Goal: Task Accomplishment & Management: Manage account settings

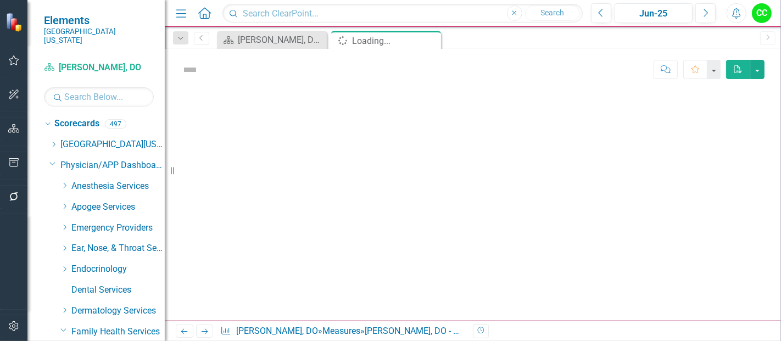
scroll to position [41, 0]
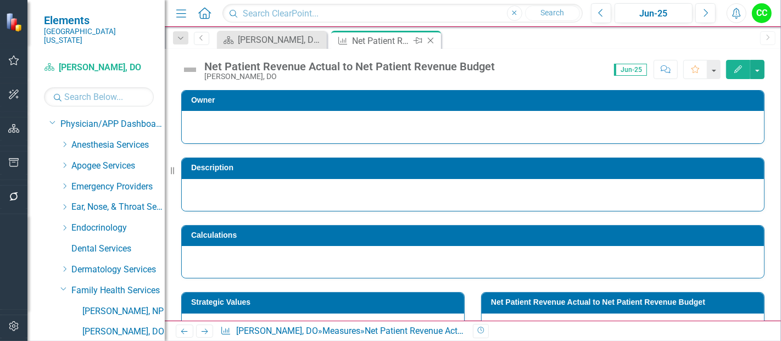
click at [431, 41] on icon "Close" at bounding box center [430, 40] width 11 height 9
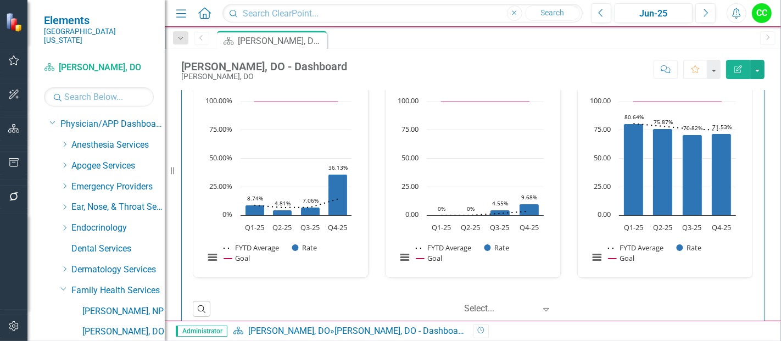
scroll to position [563, 0]
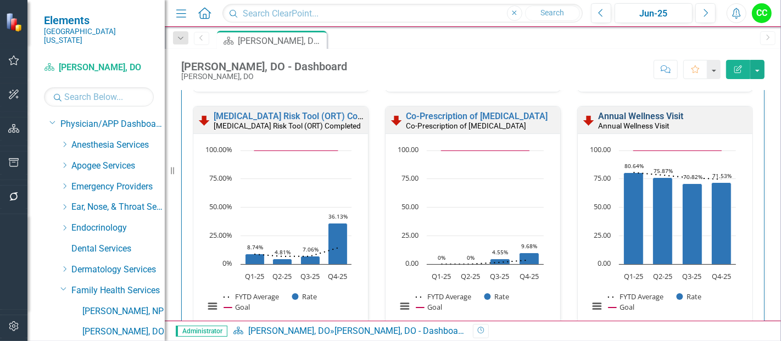
click at [639, 113] on link "Annual Wellness Visit" at bounding box center [640, 116] width 85 height 10
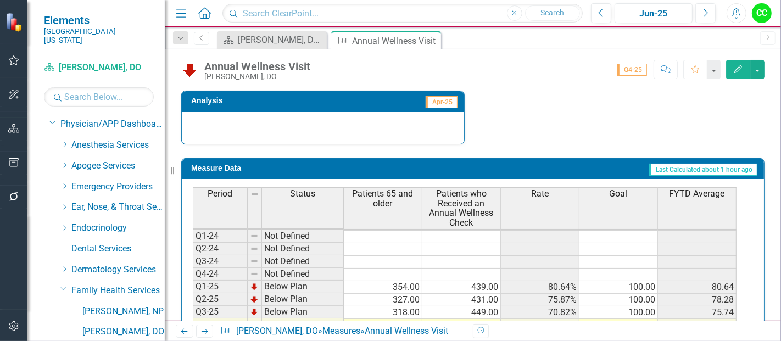
scroll to position [504, 0]
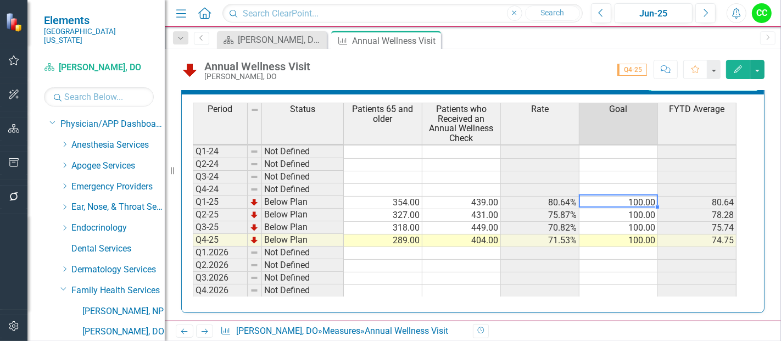
click at [639, 197] on td "100.00" at bounding box center [618, 203] width 78 height 13
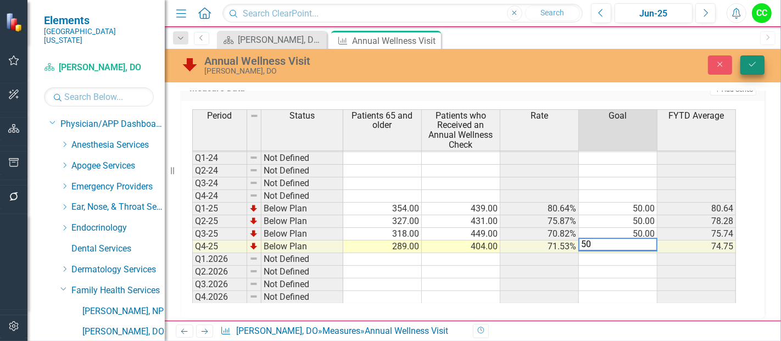
type textarea "50"
click at [753, 61] on icon "Save" at bounding box center [752, 64] width 10 height 8
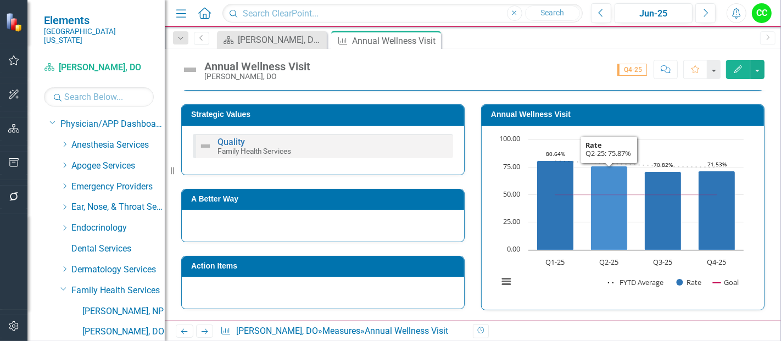
scroll to position [182, 0]
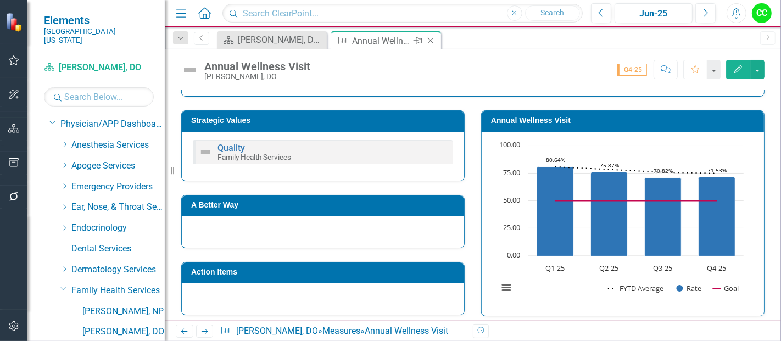
click at [431, 39] on icon at bounding box center [431, 41] width 6 height 6
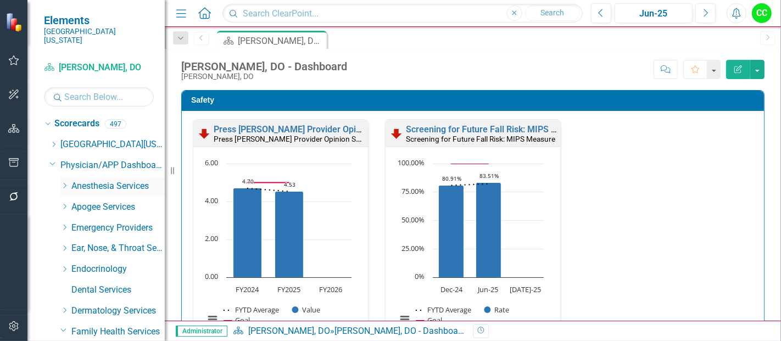
click at [65, 182] on icon "Dropdown" at bounding box center [64, 185] width 8 height 7
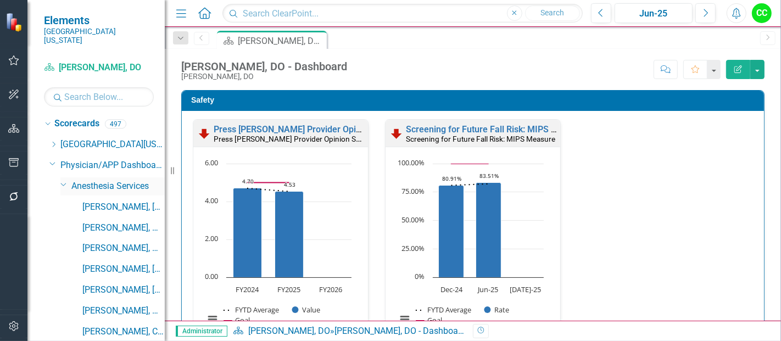
click at [65, 180] on icon "Dropdown" at bounding box center [63, 184] width 7 height 8
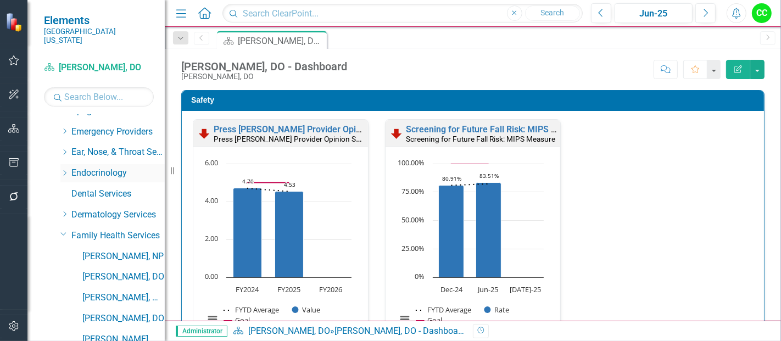
scroll to position [103, 0]
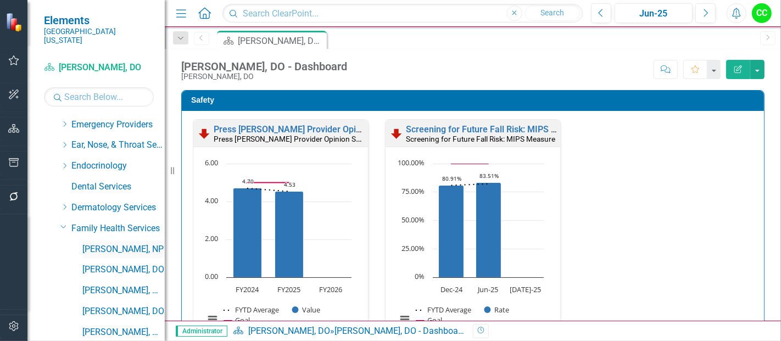
click at [107, 243] on link "[PERSON_NAME], NP" at bounding box center [123, 249] width 82 height 13
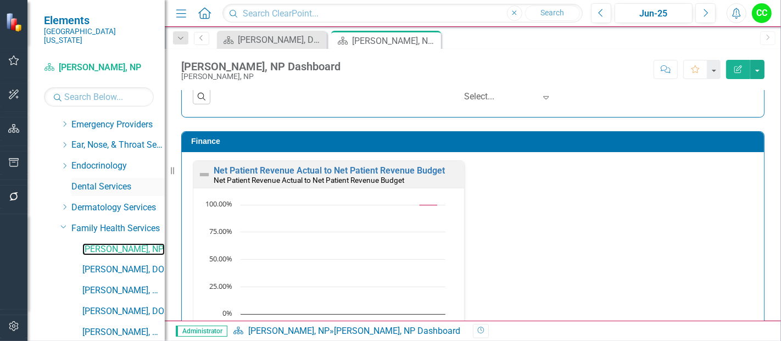
scroll to position [1925, 0]
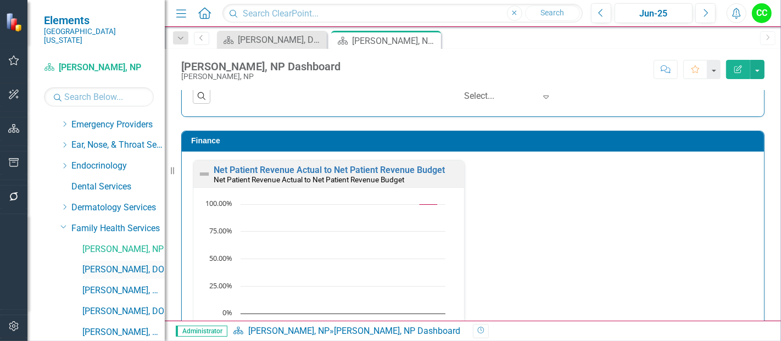
click at [120, 263] on link "[PERSON_NAME], DO" at bounding box center [123, 269] width 82 height 13
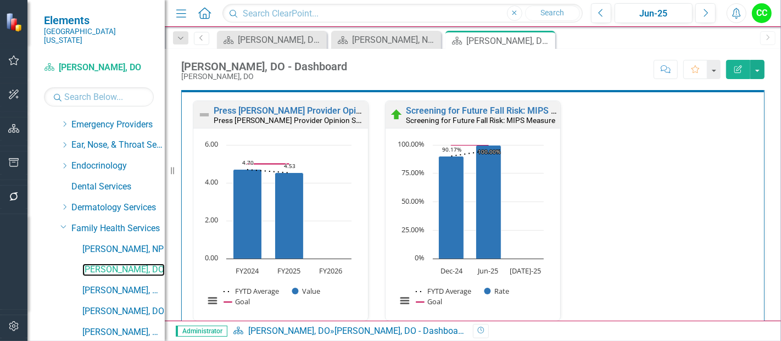
scroll to position [19, 0]
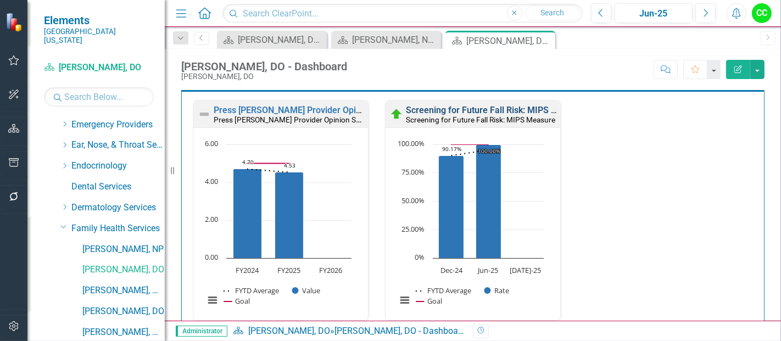
click at [512, 111] on link "Screening for Future Fall Risk: MIPS Measure" at bounding box center [496, 110] width 180 height 10
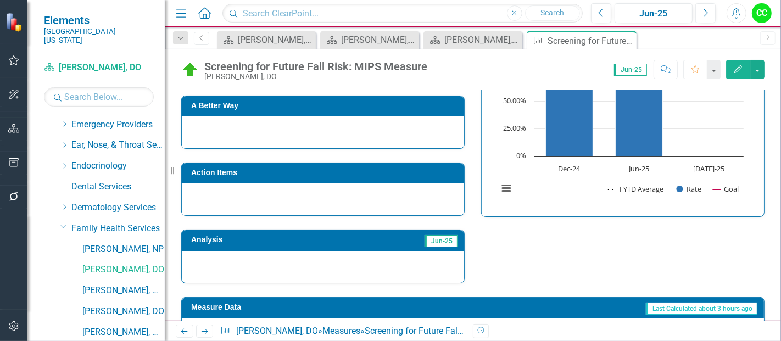
scroll to position [434, 0]
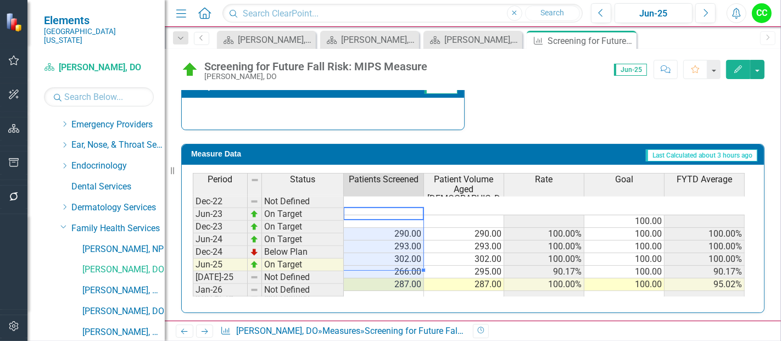
drag, startPoint x: 395, startPoint y: 216, endPoint x: 394, endPoint y: 262, distance: 46.1
click at [394, 262] on tbody "Dec-22 Not Defined 100.00 Jun-23 On Target 290.00 290.00 100.00% 100.00 100.00%…" at bounding box center [469, 266] width 552 height 102
click at [388, 228] on td "290.00" at bounding box center [384, 234] width 80 height 13
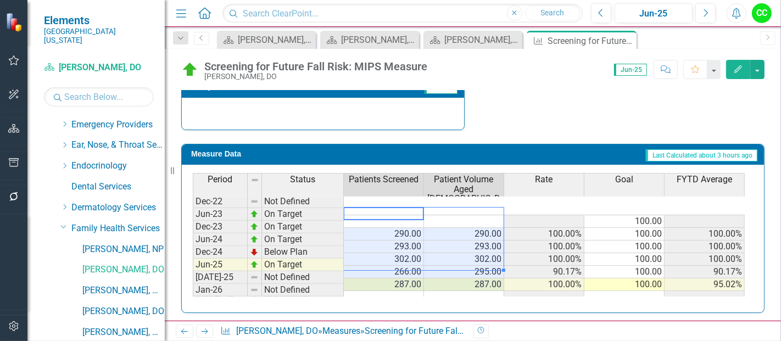
drag, startPoint x: 402, startPoint y: 213, endPoint x: 457, endPoint y: 256, distance: 70.4
click at [457, 256] on tbody "Dec-22 Not Defined 100.00 Jun-23 On Target 290.00 290.00 100.00% 100.00 100.00%…" at bounding box center [469, 266] width 552 height 102
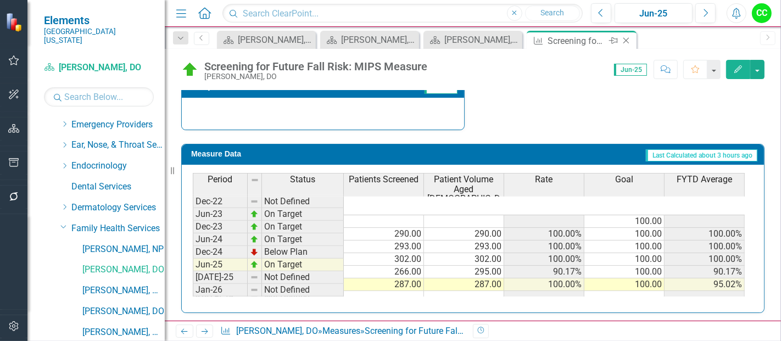
click at [627, 38] on icon at bounding box center [626, 41] width 6 height 6
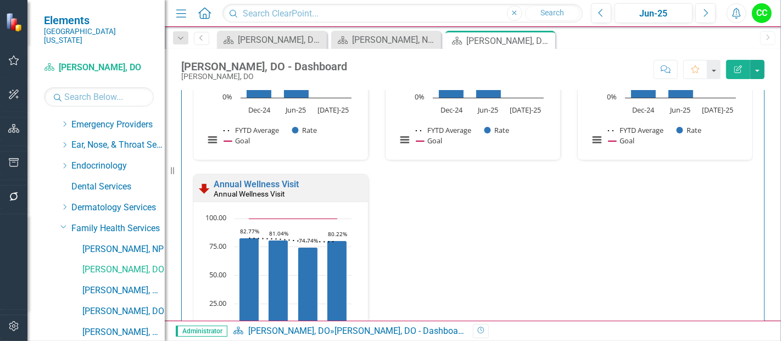
scroll to position [497, 0]
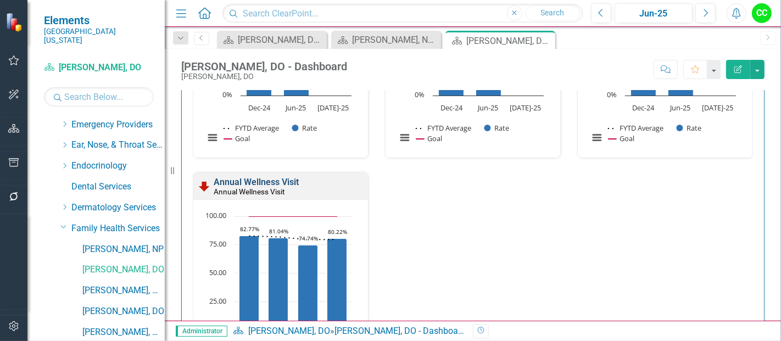
click at [254, 181] on link "Annual Wellness Visit" at bounding box center [256, 182] width 85 height 10
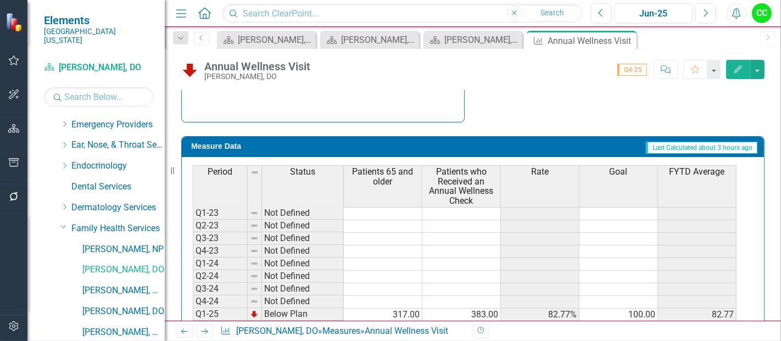
scroll to position [441, 0]
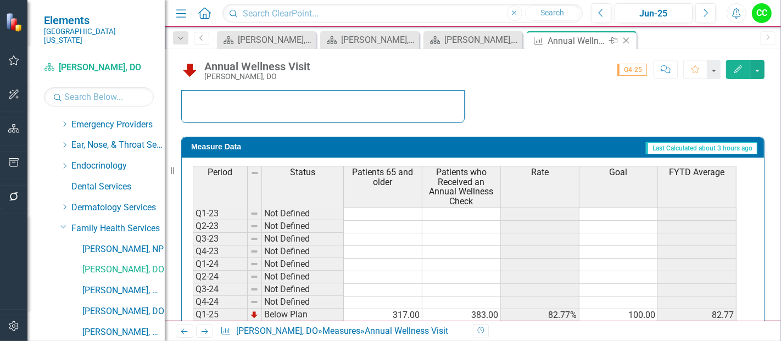
click at [629, 41] on icon "Close" at bounding box center [625, 40] width 11 height 9
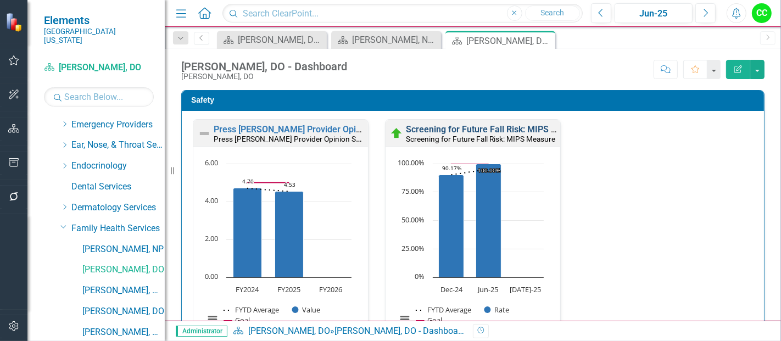
click at [476, 129] on link "Screening for Future Fall Risk: MIPS Measure" at bounding box center [496, 129] width 180 height 10
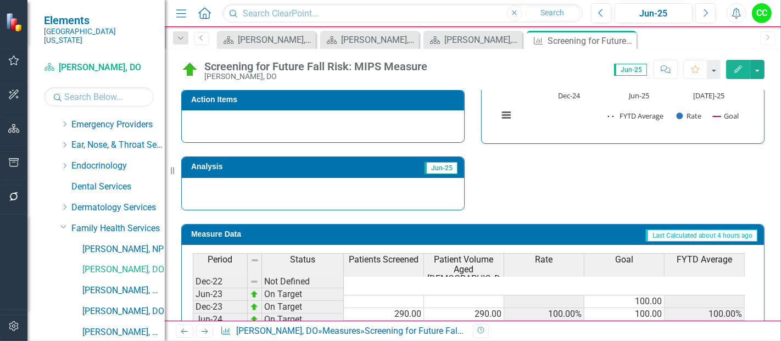
scroll to position [434, 0]
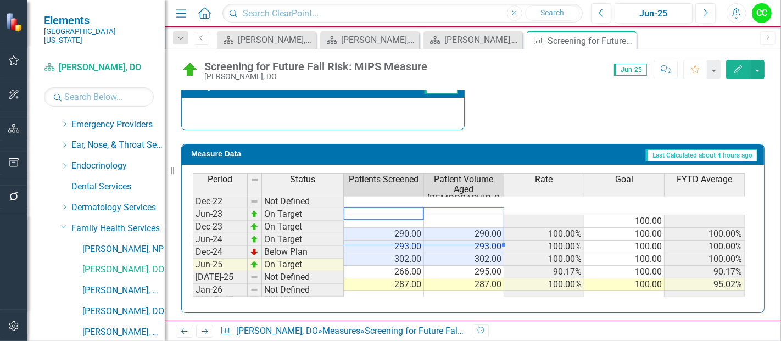
drag, startPoint x: 409, startPoint y: 209, endPoint x: 451, endPoint y: 242, distance: 53.6
click at [193, 242] on div "Period Status Patients Screened Patient Volume Aged [DEMOGRAPHIC_DATA] and Olde…" at bounding box center [193, 244] width 0 height 143
click at [363, 253] on td "302.00" at bounding box center [384, 259] width 80 height 13
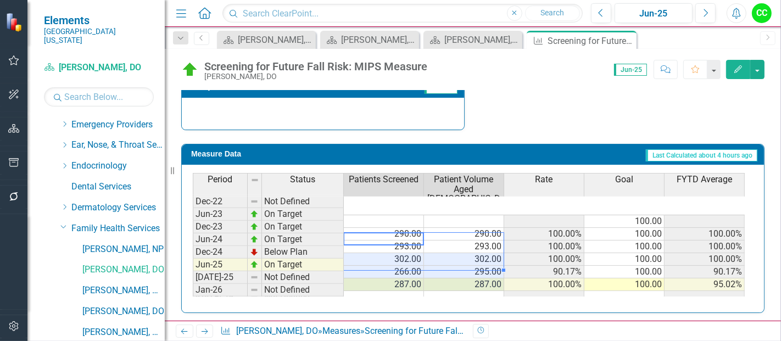
drag, startPoint x: 368, startPoint y: 237, endPoint x: 476, endPoint y: 261, distance: 110.3
click at [476, 261] on tbody "Dec-22 Not Defined 100.00 Jun-23 On Target 290.00 290.00 100.00% 100.00 100.00%…" at bounding box center [469, 266] width 552 height 102
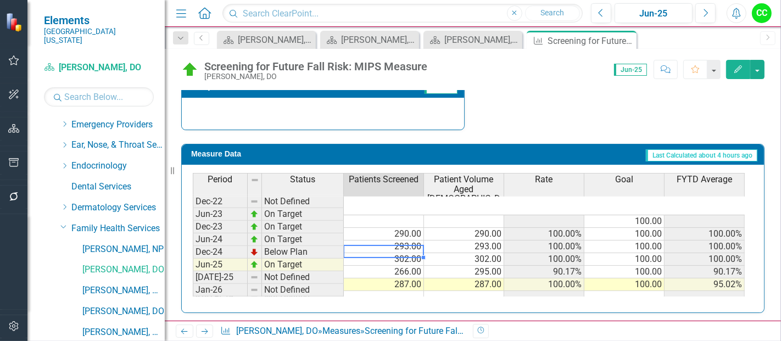
click at [193, 254] on div "Period Status Patients Screened Patient Volume Aged 65 and Older Rate Goal FYTD…" at bounding box center [193, 244] width 0 height 143
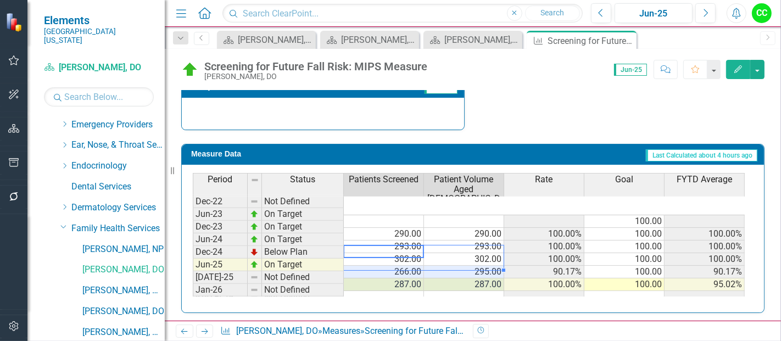
drag, startPoint x: 395, startPoint y: 249, endPoint x: 453, endPoint y: 262, distance: 59.7
click at [453, 262] on tbody "Dec-22 Not Defined 100.00 Jun-23 On Target 290.00 290.00 100.00% 100.00 100.00%…" at bounding box center [469, 266] width 552 height 102
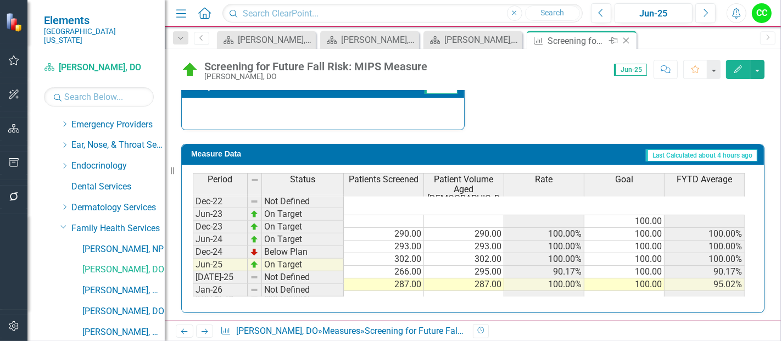
click at [631, 46] on div "Close" at bounding box center [627, 41] width 14 height 14
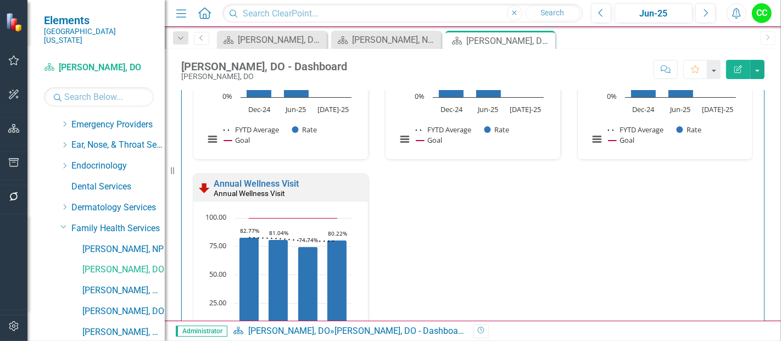
scroll to position [531, 0]
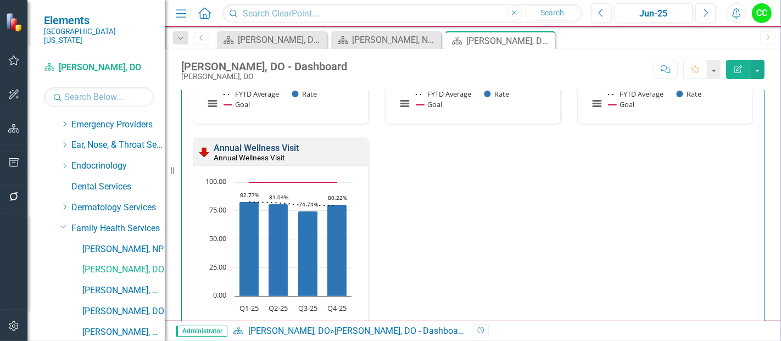
click at [277, 147] on link "Annual Wellness Visit" at bounding box center [256, 148] width 85 height 10
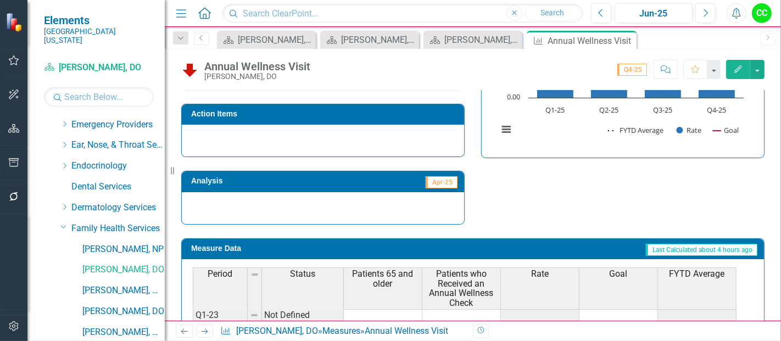
scroll to position [503, 0]
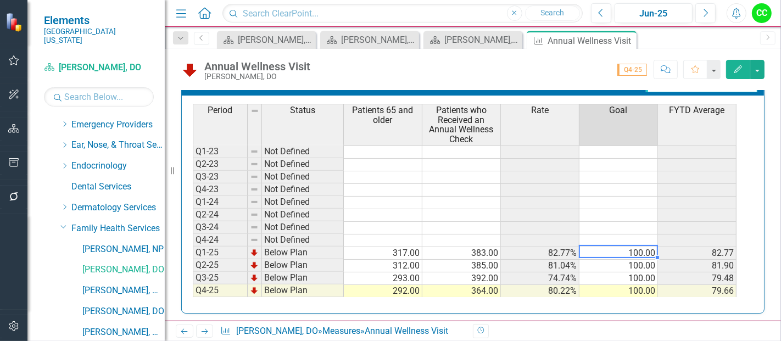
click at [614, 247] on td "100.00" at bounding box center [618, 253] width 78 height 13
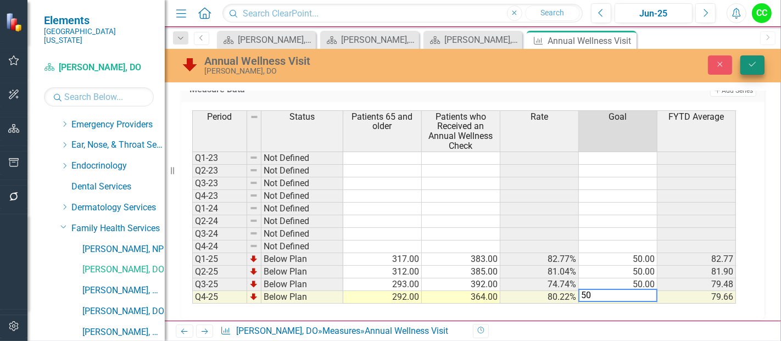
type textarea "50"
click at [752, 66] on icon "Save" at bounding box center [752, 64] width 10 height 8
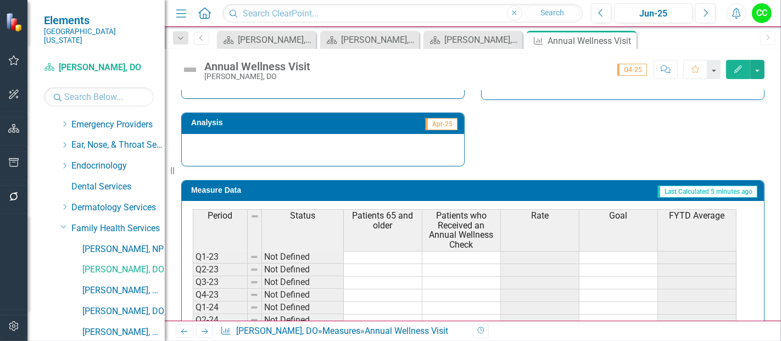
scroll to position [402, 0]
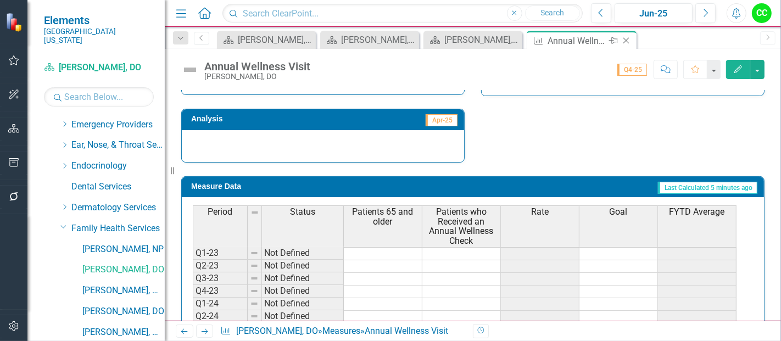
click at [625, 39] on icon "Close" at bounding box center [625, 40] width 11 height 9
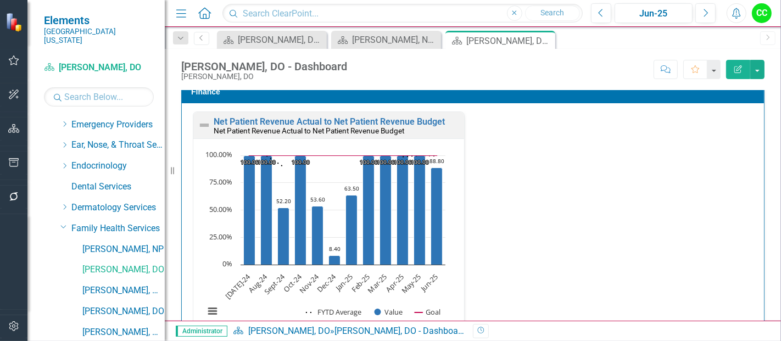
scroll to position [1889, 0]
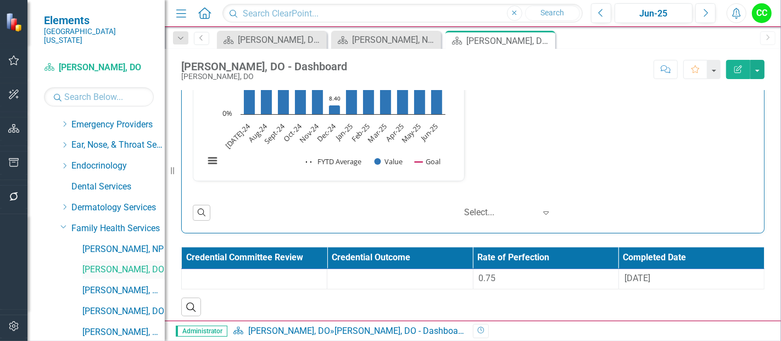
click at [113, 263] on link "[PERSON_NAME], DO" at bounding box center [123, 269] width 82 height 13
click at [524, 274] on div "0.75" at bounding box center [546, 278] width 134 height 13
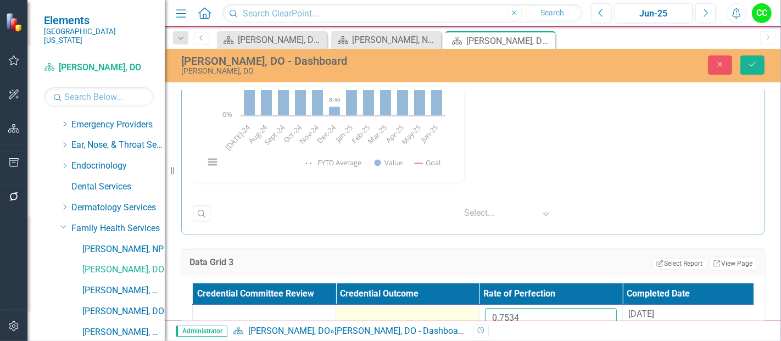
drag, startPoint x: 536, startPoint y: 305, endPoint x: 474, endPoint y: 299, distance: 62.9
click at [475, 305] on tr "0.7534 8/13/25" at bounding box center [479, 323] width 573 height 36
paste input "69030769"
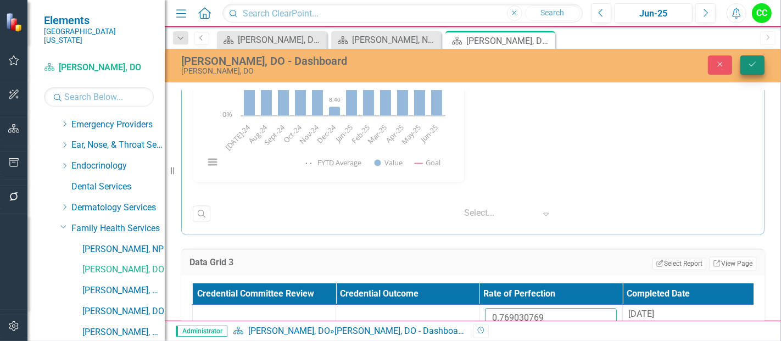
type input "0.769030769"
click at [747, 59] on button "Save" at bounding box center [752, 64] width 24 height 19
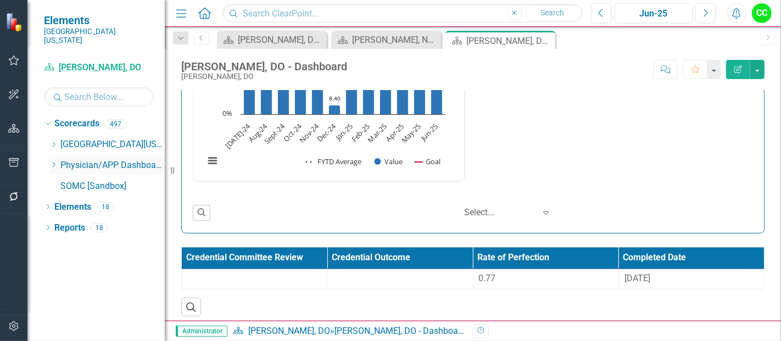
click at [53, 161] on icon "Dropdown" at bounding box center [53, 164] width 8 height 7
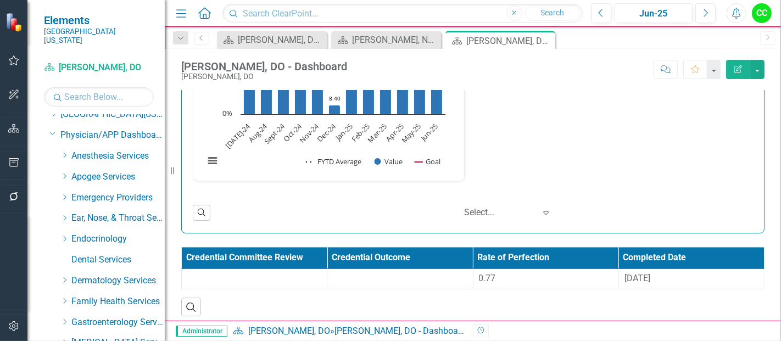
scroll to position [31, 0]
click at [65, 296] on icon "Dropdown" at bounding box center [64, 299] width 8 height 7
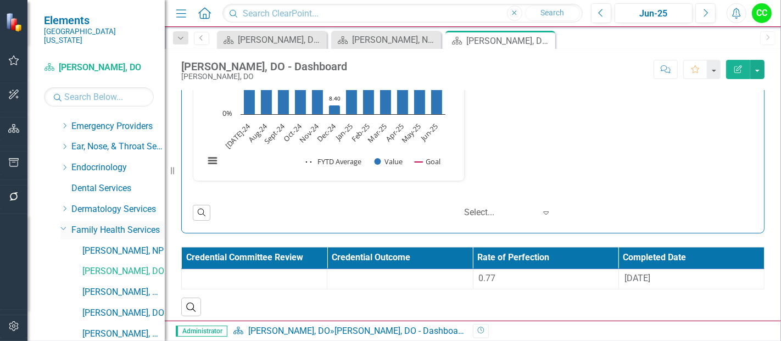
scroll to position [107, 0]
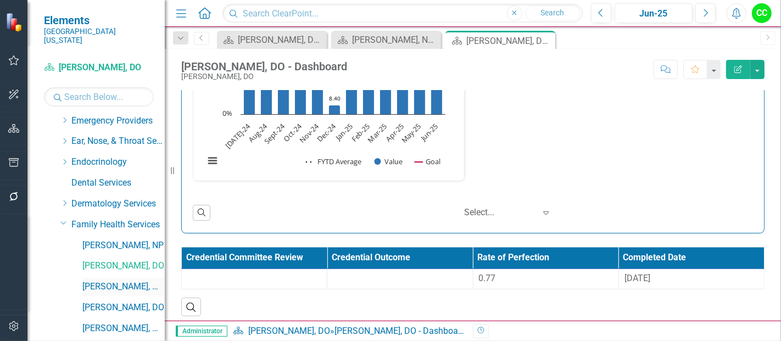
click at [117, 281] on link "[PERSON_NAME], MD" at bounding box center [123, 287] width 82 height 13
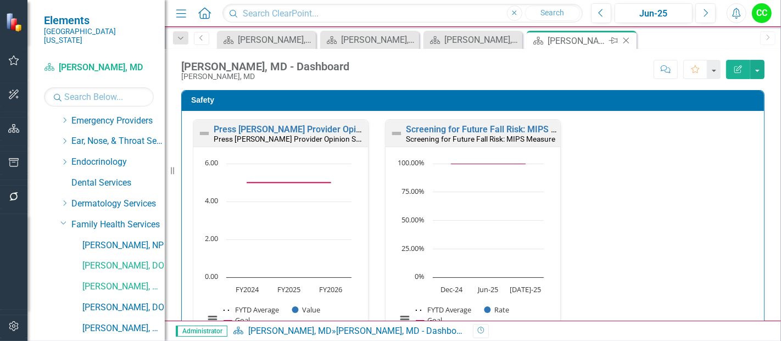
click at [625, 40] on icon "Close" at bounding box center [625, 40] width 11 height 9
click at [110, 301] on link "[PERSON_NAME], DO" at bounding box center [123, 307] width 82 height 13
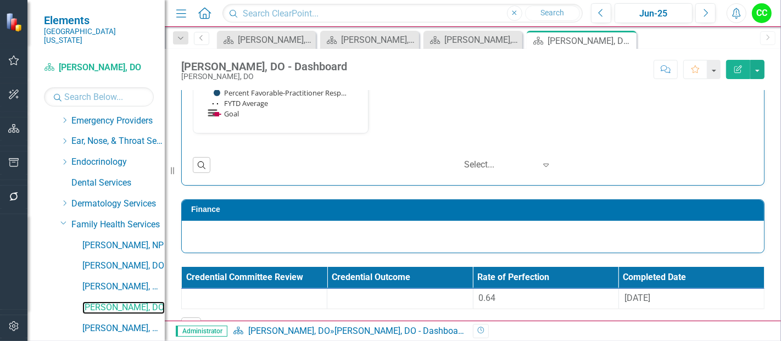
scroll to position [926, 0]
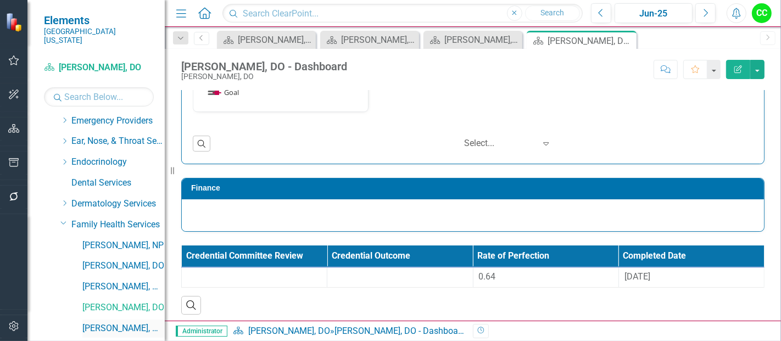
click at [113, 322] on link "[PERSON_NAME], MD" at bounding box center [123, 328] width 82 height 13
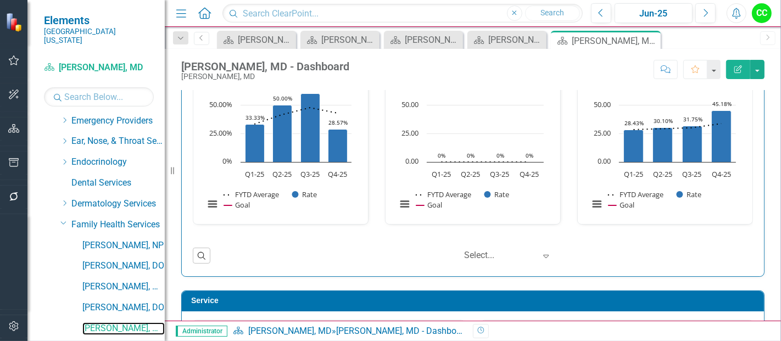
scroll to position [535, 0]
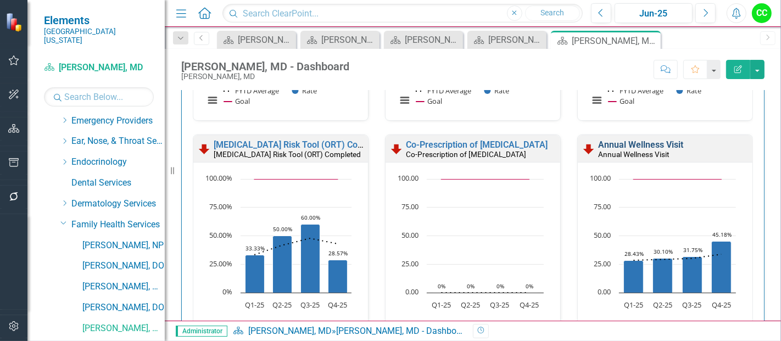
click at [619, 141] on link "Annual Wellness Visit" at bounding box center [640, 144] width 85 height 10
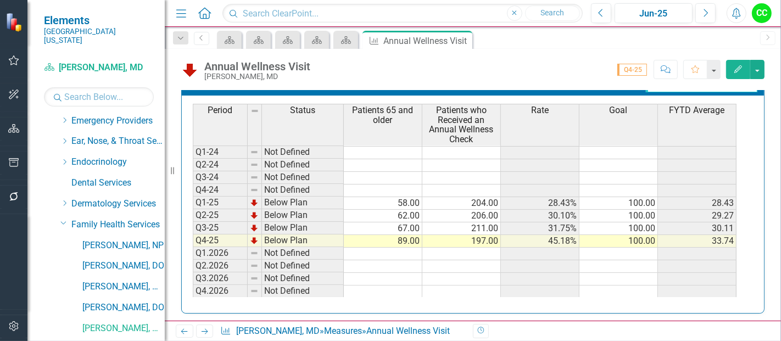
scroll to position [504, 0]
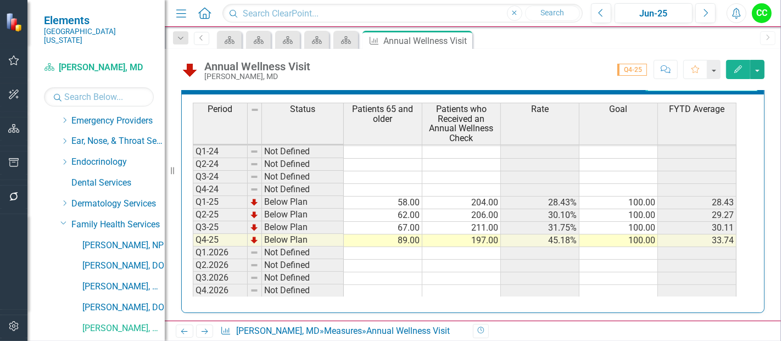
click at [610, 197] on td "100.00" at bounding box center [618, 203] width 78 height 13
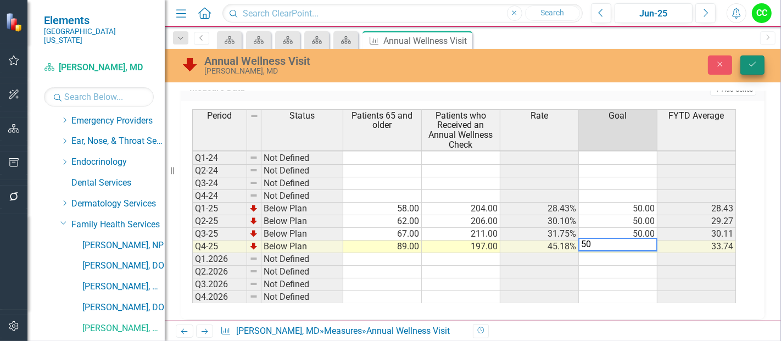
type textarea "50"
click at [761, 70] on button "Save" at bounding box center [752, 64] width 24 height 19
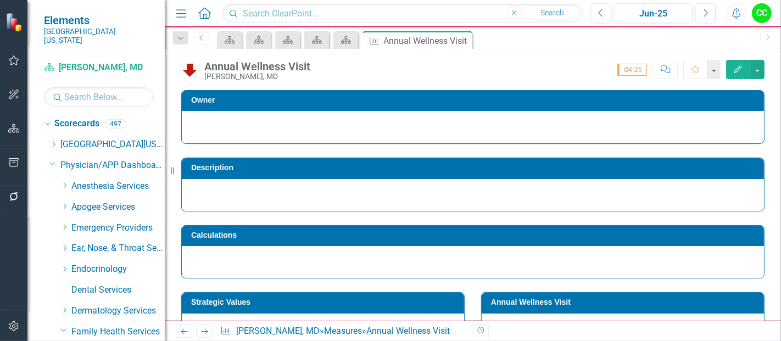
scroll to position [50, 0]
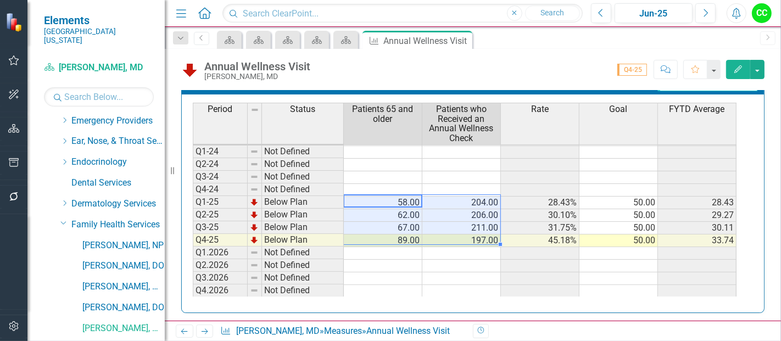
drag, startPoint x: 414, startPoint y: 198, endPoint x: 452, endPoint y: 229, distance: 49.1
click at [452, 229] on tbody "Q1-23 Not Defined Q2-23 Not Defined Q3-23 Not Defined Q4-23 Not Defined Q1-24 N…" at bounding box center [464, 196] width 543 height 203
click at [448, 272] on td at bounding box center [461, 278] width 78 height 13
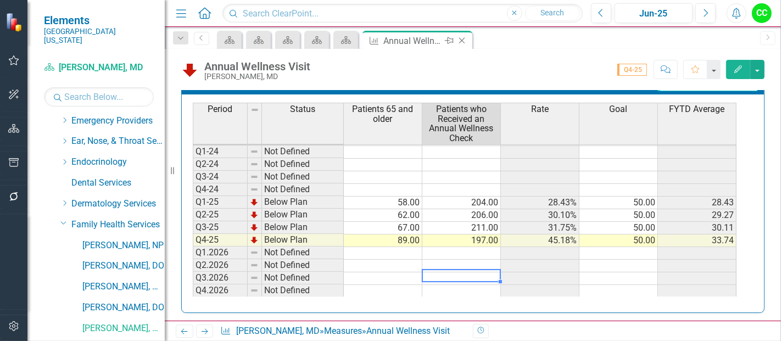
click at [463, 41] on icon "Close" at bounding box center [461, 40] width 11 height 9
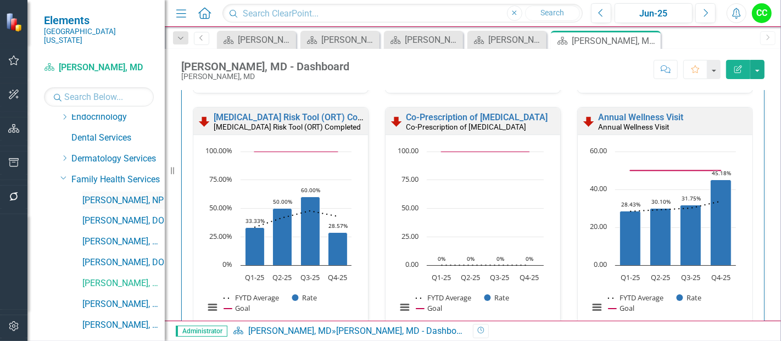
scroll to position [153, 0]
click at [103, 318] on link "[PERSON_NAME], MD" at bounding box center [123, 324] width 82 height 13
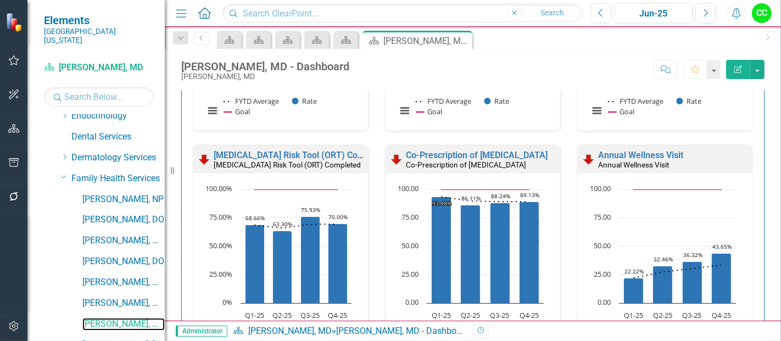
scroll to position [549, 0]
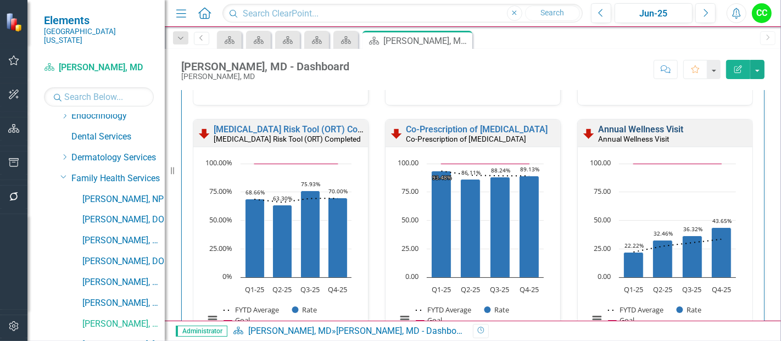
click at [615, 125] on link "Annual Wellness Visit" at bounding box center [640, 129] width 85 height 10
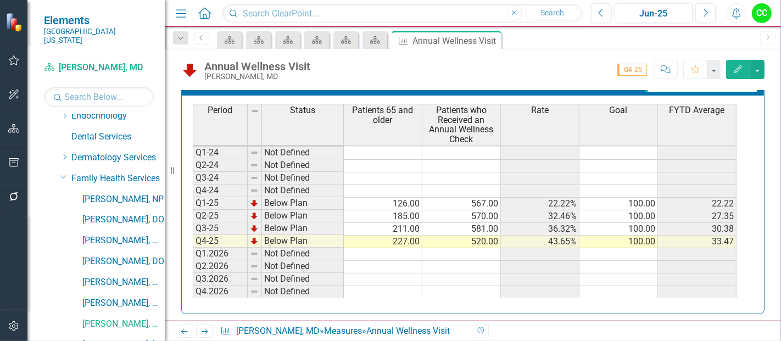
scroll to position [504, 0]
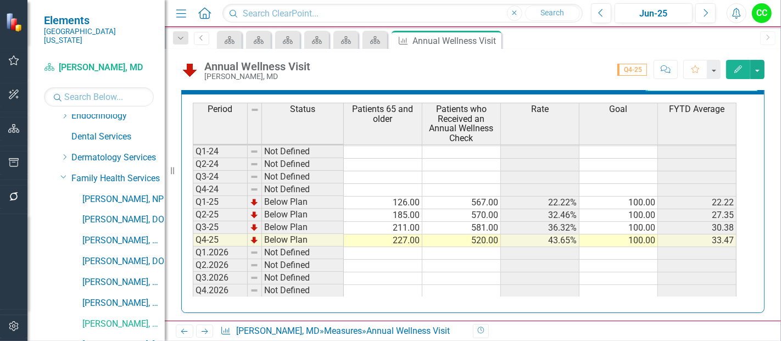
click at [633, 200] on td "100.00" at bounding box center [618, 203] width 78 height 13
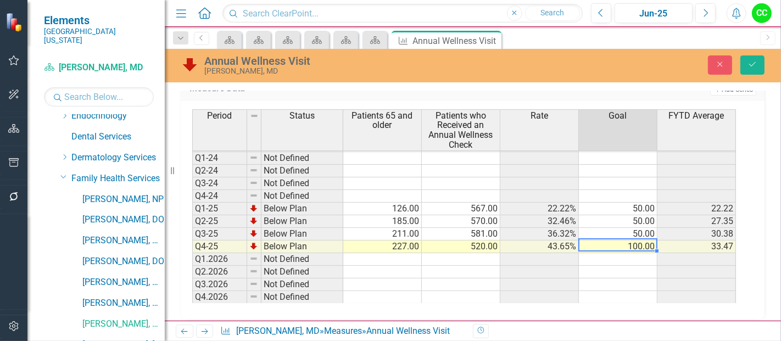
type textarea "50"
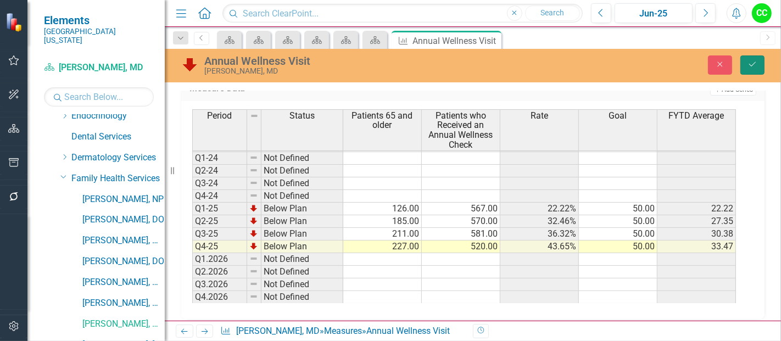
click at [758, 66] on button "Save" at bounding box center [752, 64] width 24 height 19
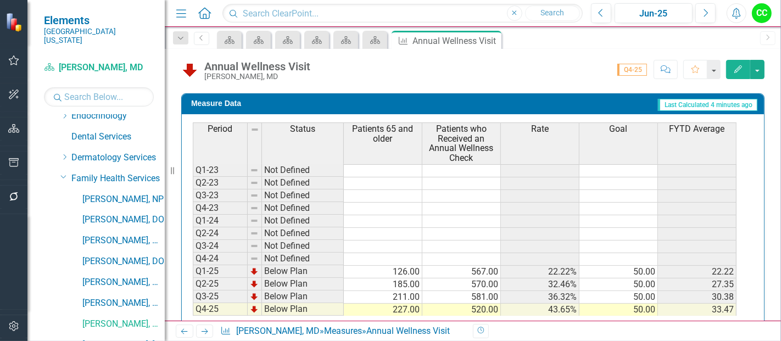
scroll to position [503, 0]
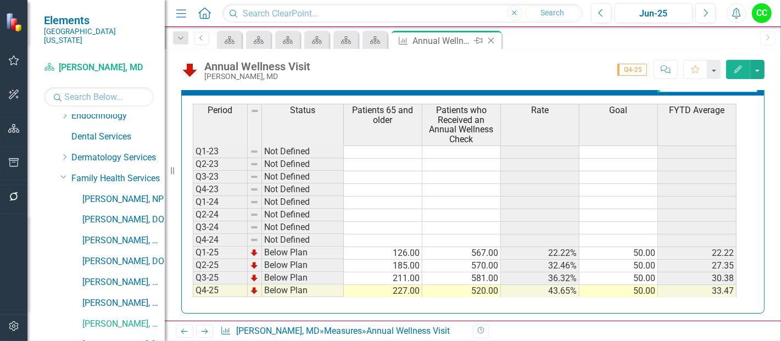
click at [491, 41] on icon at bounding box center [491, 41] width 6 height 6
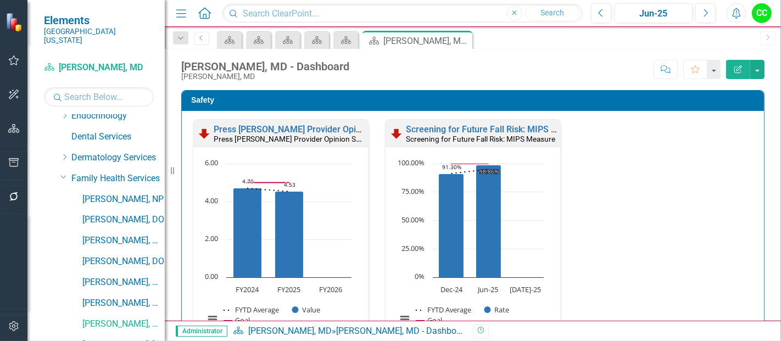
scroll to position [1889, 0]
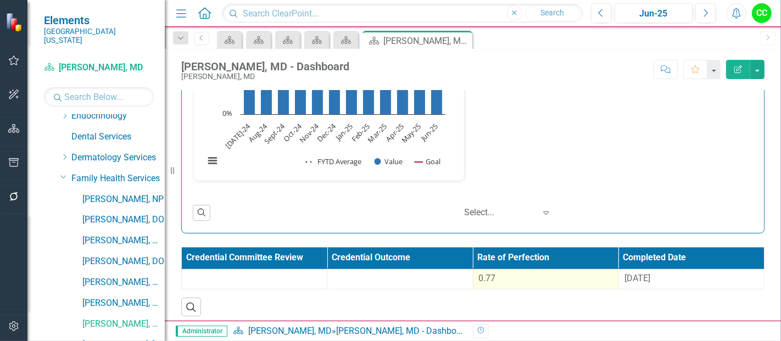
click at [521, 281] on td "0.77" at bounding box center [545, 278] width 145 height 20
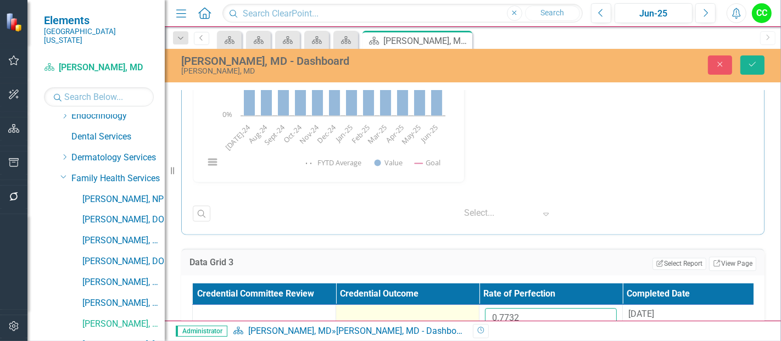
drag, startPoint x: 535, startPoint y: 305, endPoint x: 465, endPoint y: 302, distance: 69.2
click at [465, 305] on tr "0.7732 8/13/25" at bounding box center [479, 323] width 573 height 36
paste input "09166667"
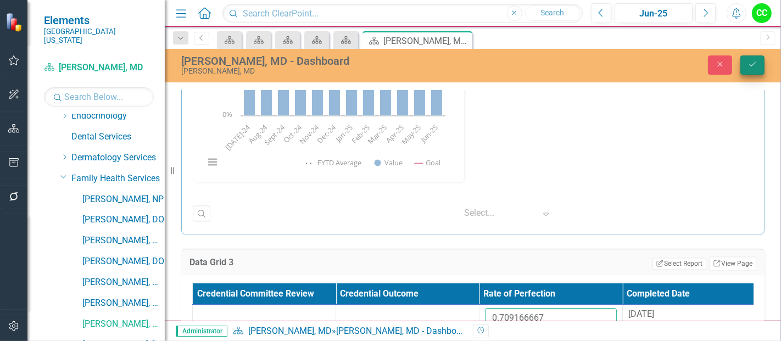
type input "0.709166667"
click at [748, 65] on icon "Save" at bounding box center [752, 64] width 10 height 8
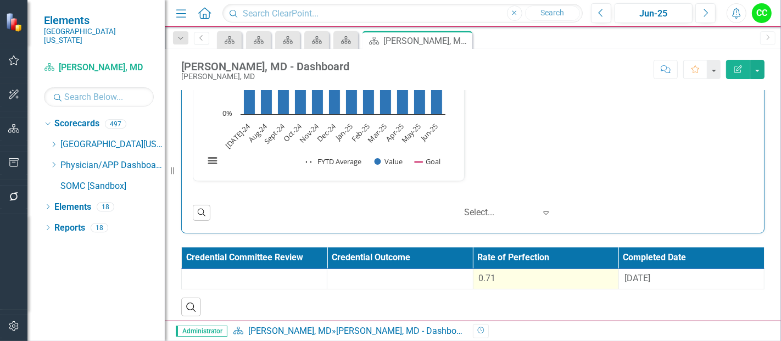
click at [540, 278] on div "0.71" at bounding box center [546, 278] width 134 height 13
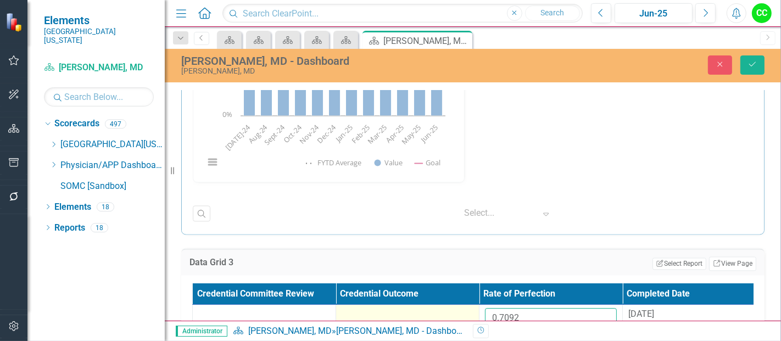
drag, startPoint x: 531, startPoint y: 313, endPoint x: 467, endPoint y: 313, distance: 63.7
click at [478, 314] on tr "0.7092 8/13/25" at bounding box center [479, 323] width 573 height 36
paste input "79973333"
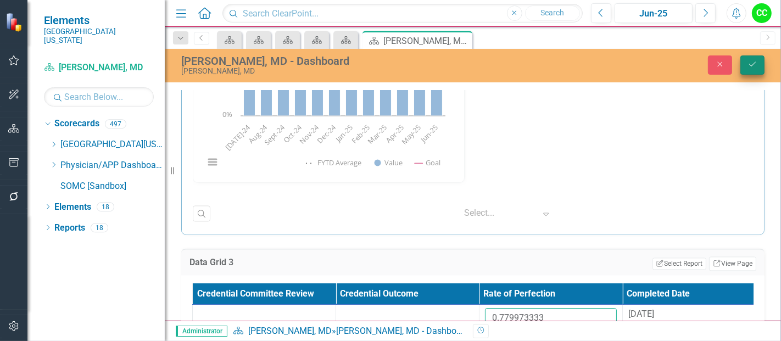
type input "0.779973333"
click at [756, 72] on button "Save" at bounding box center [752, 64] width 24 height 19
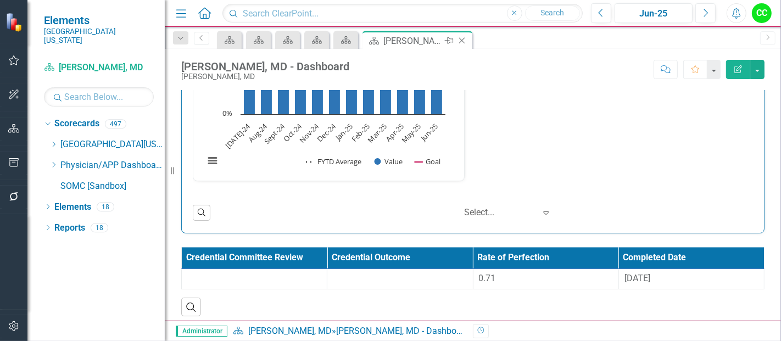
click at [462, 39] on icon at bounding box center [462, 41] width 6 height 6
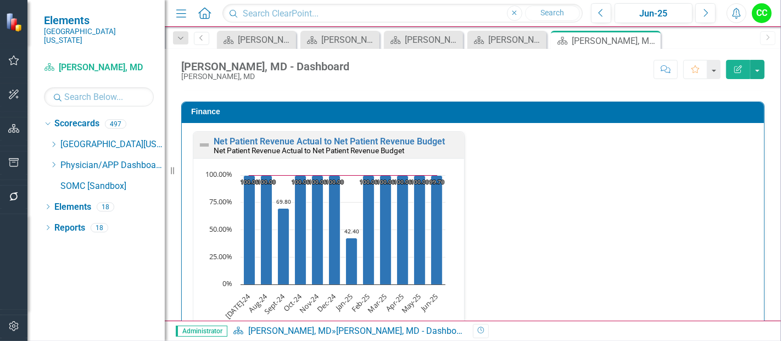
scroll to position [1889, 0]
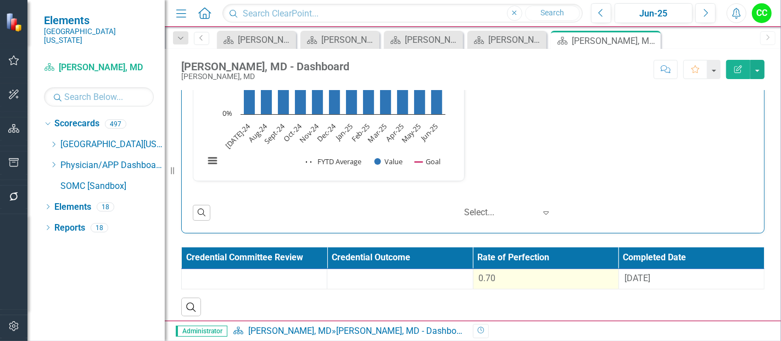
click at [550, 272] on div "0.70" at bounding box center [546, 278] width 134 height 13
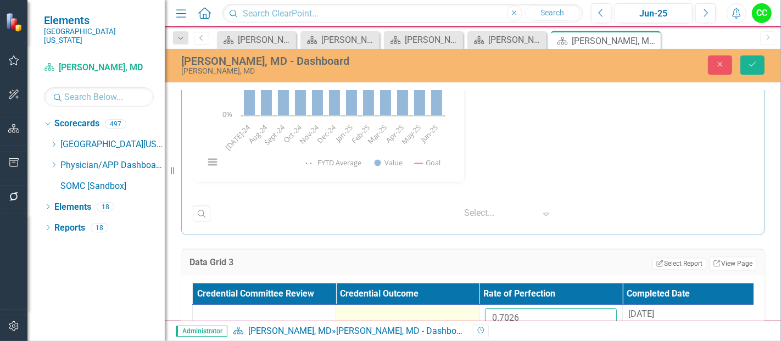
drag, startPoint x: 540, startPoint y: 302, endPoint x: 451, endPoint y: 305, distance: 89.0
click at [451, 305] on tr "0.7026 8/13/25" at bounding box center [479, 323] width 573 height 36
paste input "10186667"
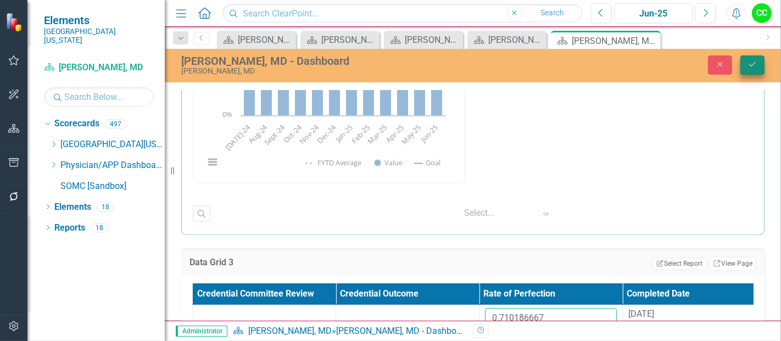
type input "0.710186667"
click at [751, 61] on icon "Save" at bounding box center [752, 64] width 10 height 8
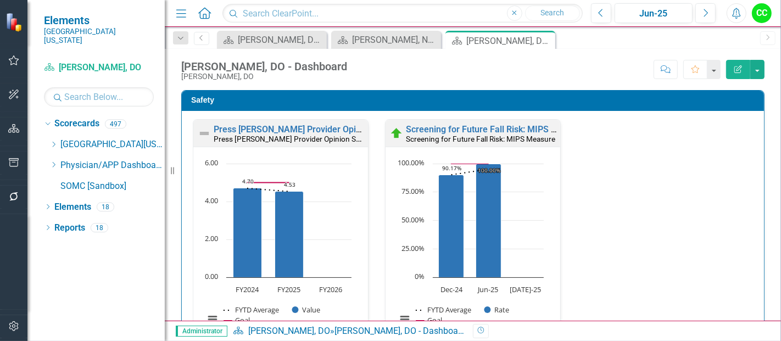
scroll to position [535, 0]
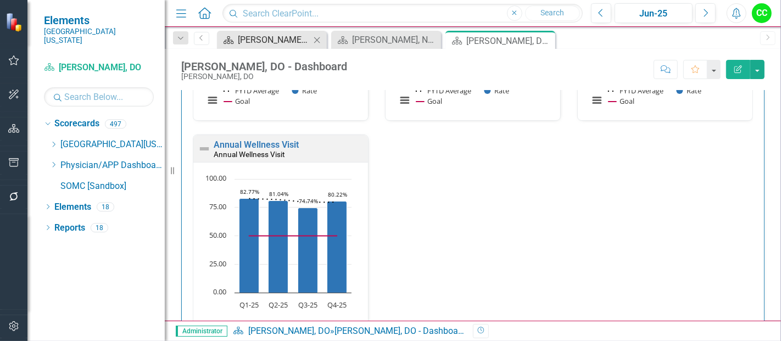
click at [272, 35] on div "[PERSON_NAME], DO - Dashboard" at bounding box center [274, 40] width 72 height 14
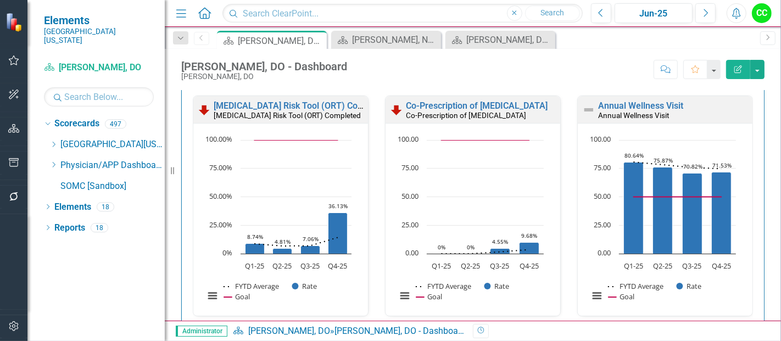
scroll to position [574, 0]
click at [53, 161] on icon "Dropdown" at bounding box center [53, 164] width 8 height 7
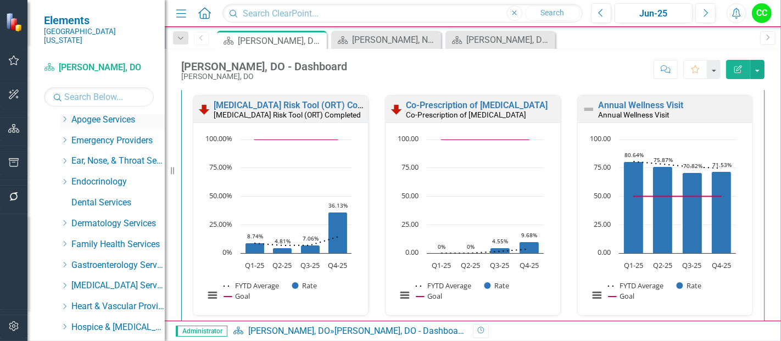
scroll to position [89, 0]
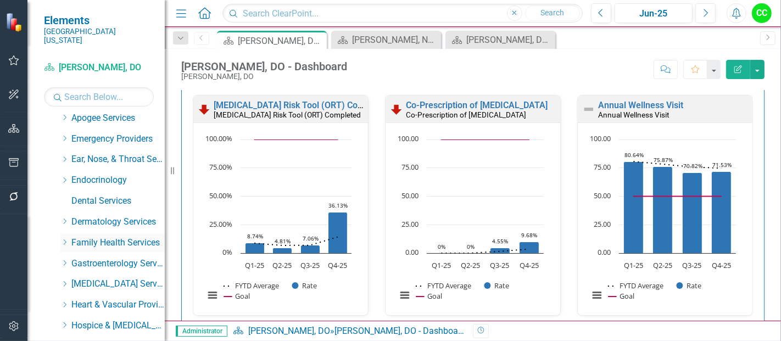
click at [68, 239] on icon "Dropdown" at bounding box center [64, 242] width 8 height 7
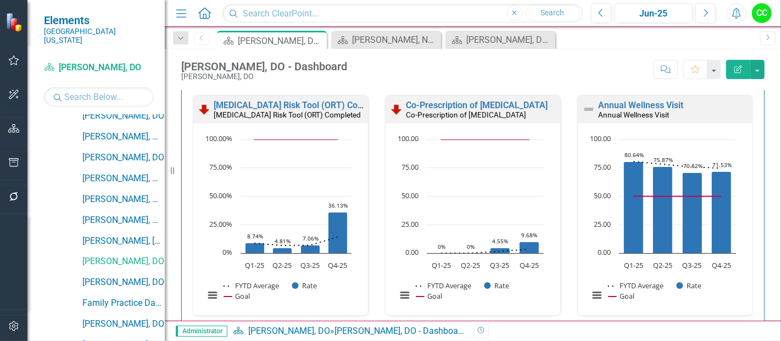
scroll to position [281, 0]
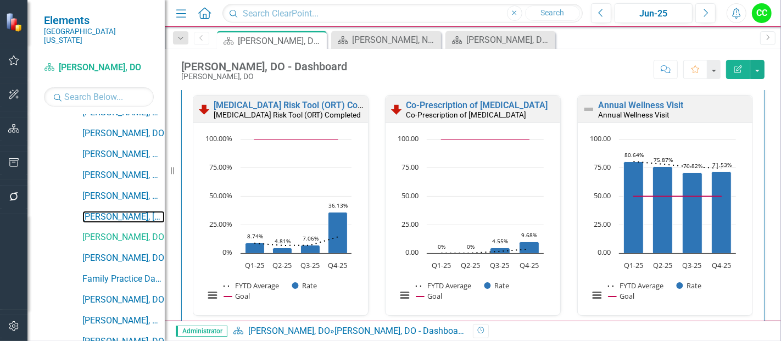
drag, startPoint x: 105, startPoint y: 203, endPoint x: 278, endPoint y: 340, distance: 220.8
click at [105, 211] on link "[PERSON_NAME], [GEOGRAPHIC_DATA]" at bounding box center [123, 217] width 82 height 13
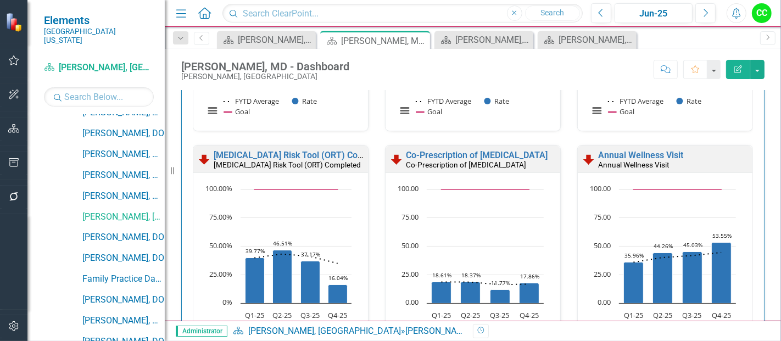
scroll to position [533, 0]
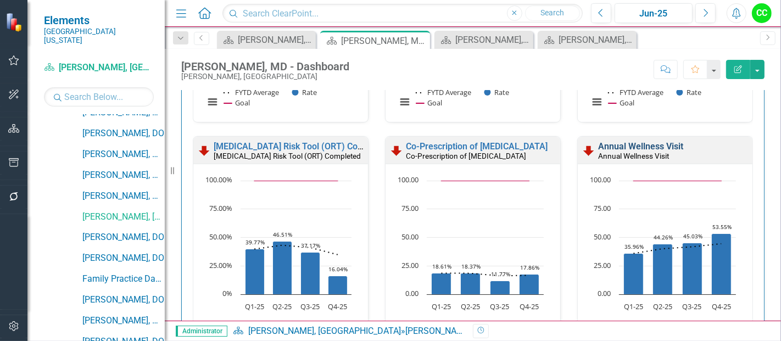
click at [632, 148] on link "Annual Wellness Visit" at bounding box center [640, 146] width 85 height 10
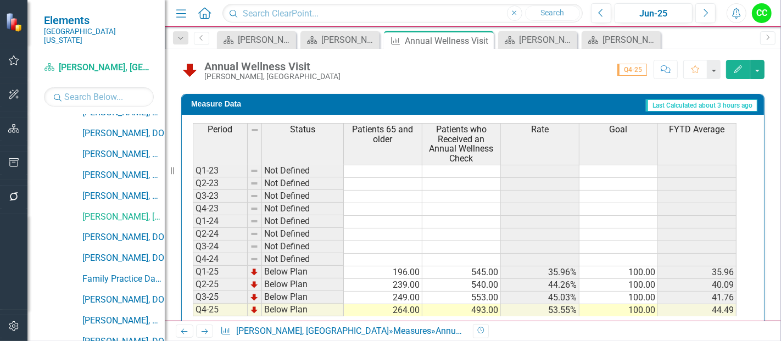
scroll to position [50, 0]
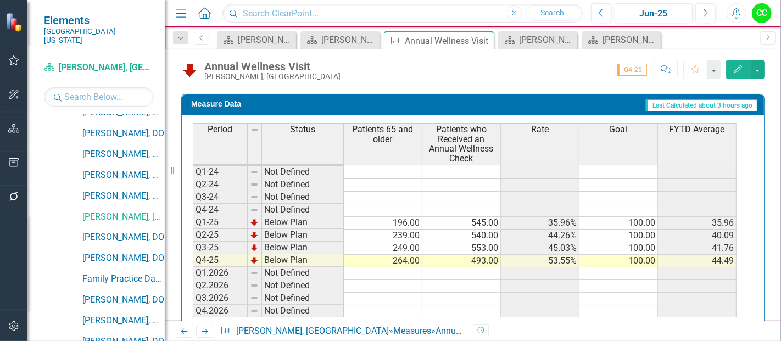
click at [624, 217] on td "100.00" at bounding box center [618, 223] width 78 height 13
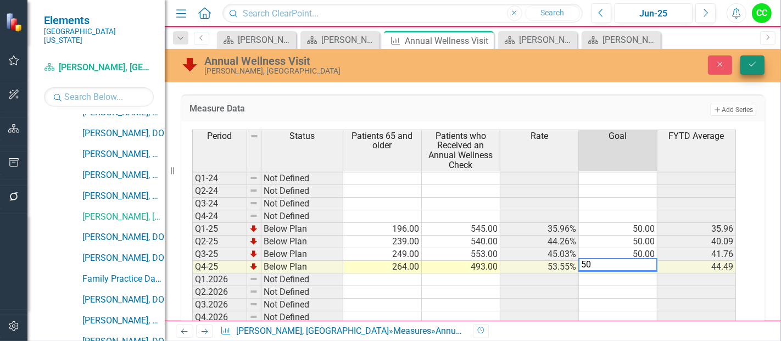
type textarea "50"
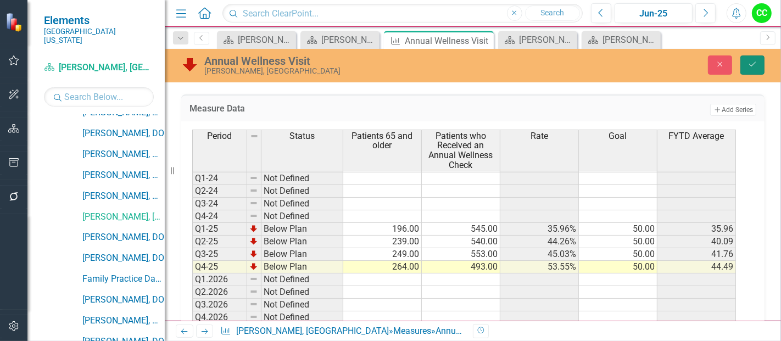
click at [761, 65] on button "Save" at bounding box center [752, 64] width 24 height 19
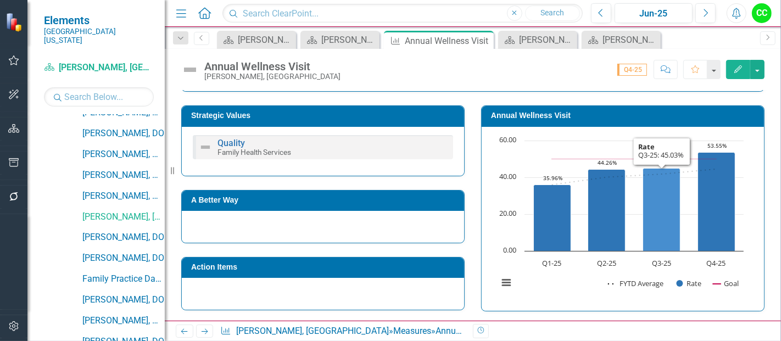
scroll to position [185, 0]
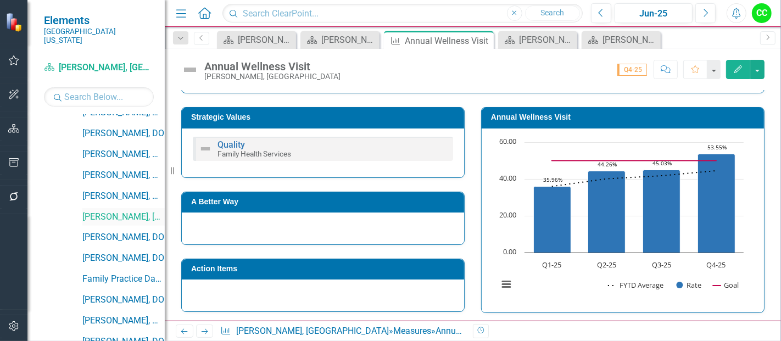
drag, startPoint x: 486, startPoint y: 44, endPoint x: 130, endPoint y: 201, distance: 389.5
click at [0, 0] on icon "Close" at bounding box center [0, 0] width 0 height 0
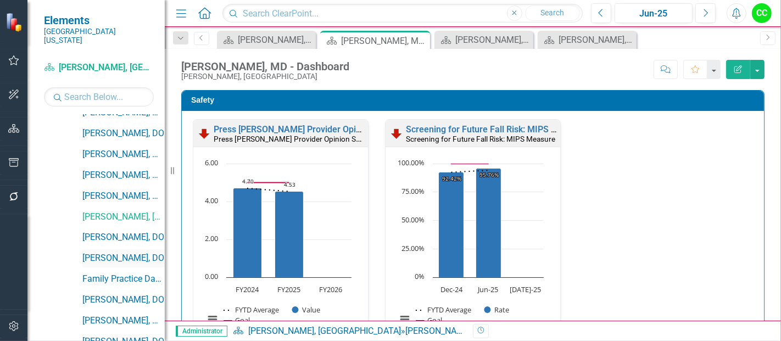
scroll to position [315, 0]
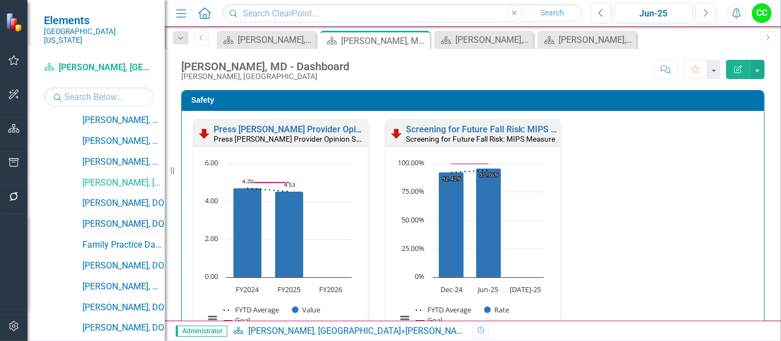
click at [116, 218] on link "[PERSON_NAME], DO" at bounding box center [123, 224] width 82 height 13
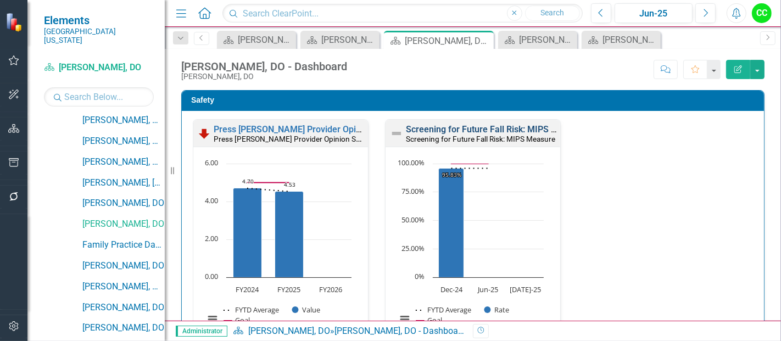
click at [433, 128] on link "Screening for Future Fall Risk: MIPS Measure" at bounding box center [496, 129] width 180 height 10
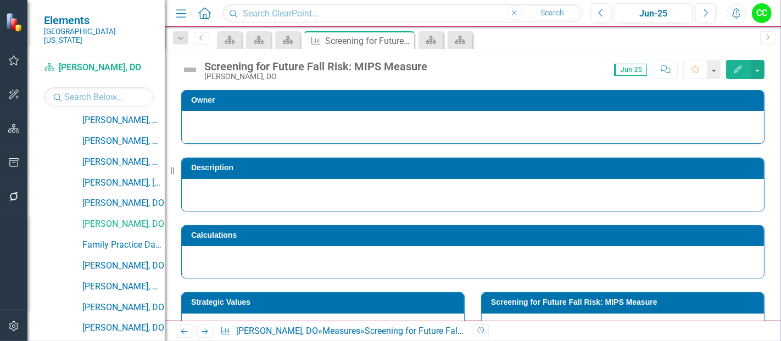
scroll to position [434, 0]
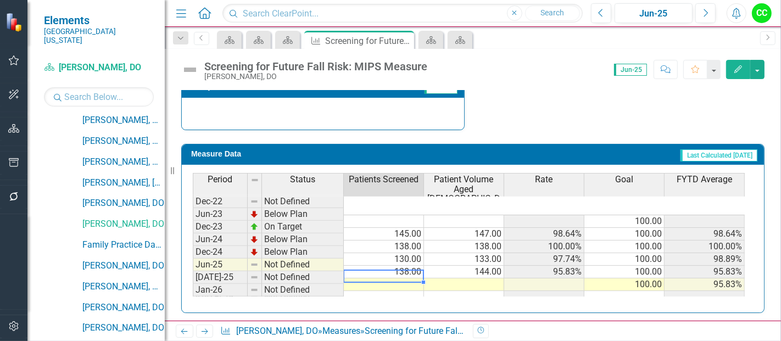
click at [193, 267] on div "Period Status Patients Screened Patient Volume Aged 65 and Older Rate Goal FYTD…" at bounding box center [193, 244] width 0 height 143
click at [406, 278] on td at bounding box center [384, 284] width 80 height 13
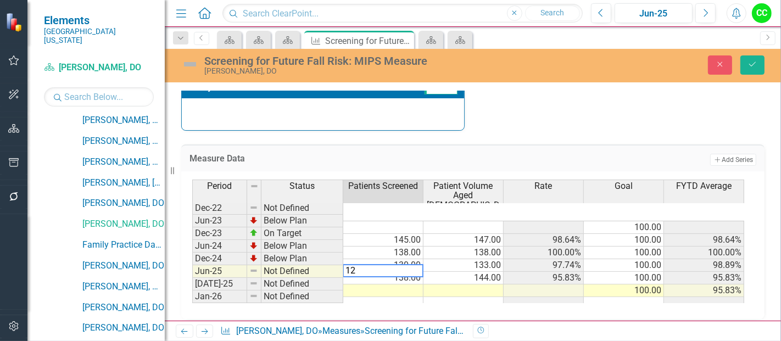
type textarea "125"
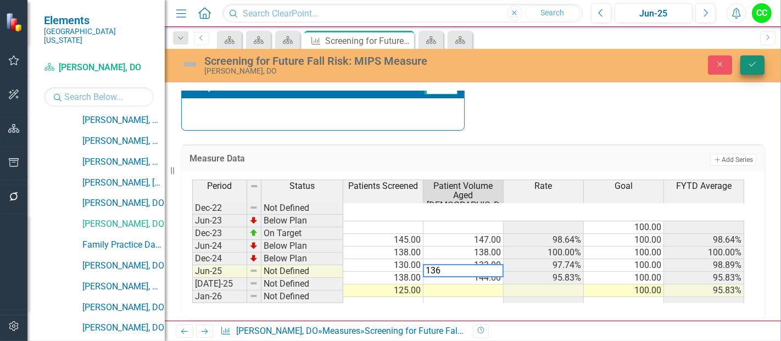
type textarea "136"
click at [753, 65] on icon "Save" at bounding box center [752, 64] width 10 height 8
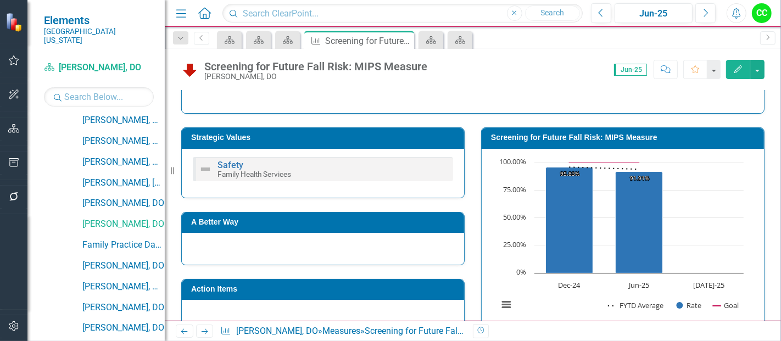
scroll to position [163, 0]
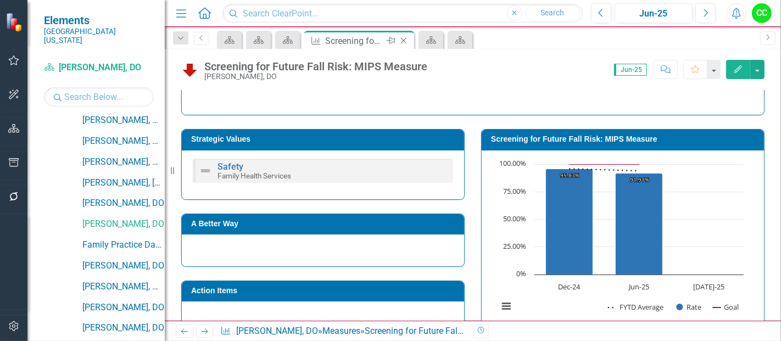
click at [405, 40] on icon "Close" at bounding box center [403, 40] width 11 height 9
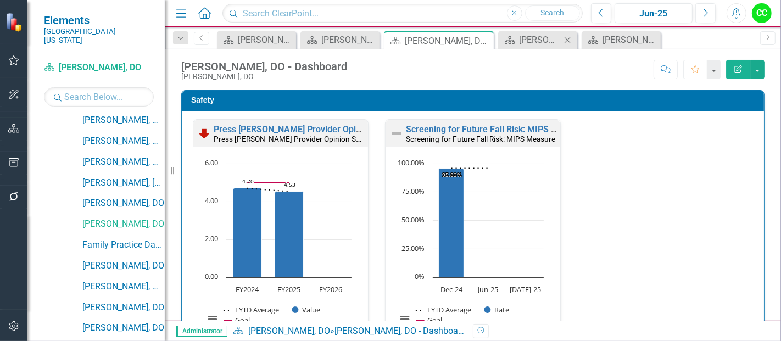
click at [569, 40] on icon "Close" at bounding box center [567, 40] width 11 height 9
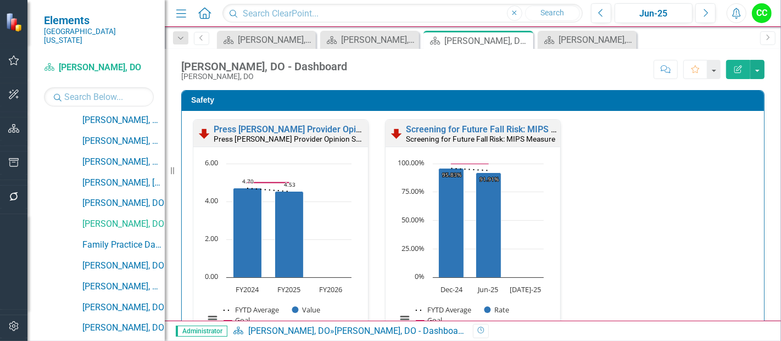
click at [0, 0] on icon "Close" at bounding box center [0, 0] width 0 height 0
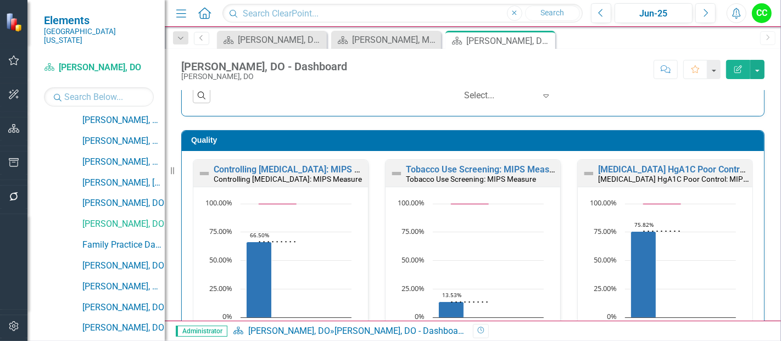
scroll to position [277, 0]
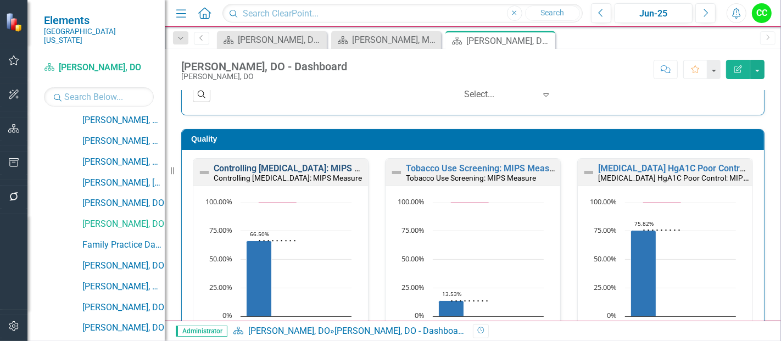
click at [289, 166] on link "Controlling [MEDICAL_DATA]: MIPS Measure" at bounding box center [302, 168] width 176 height 10
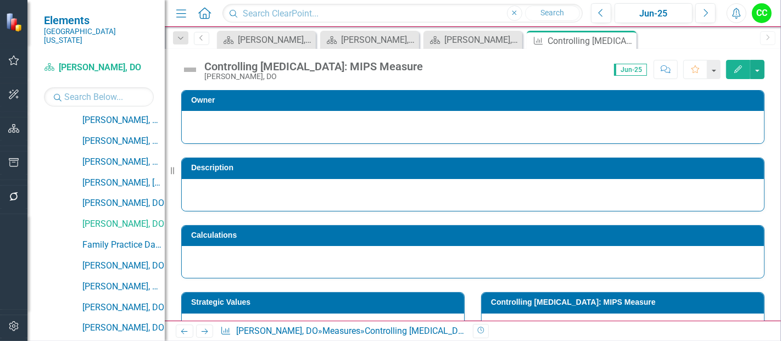
scroll to position [444, 0]
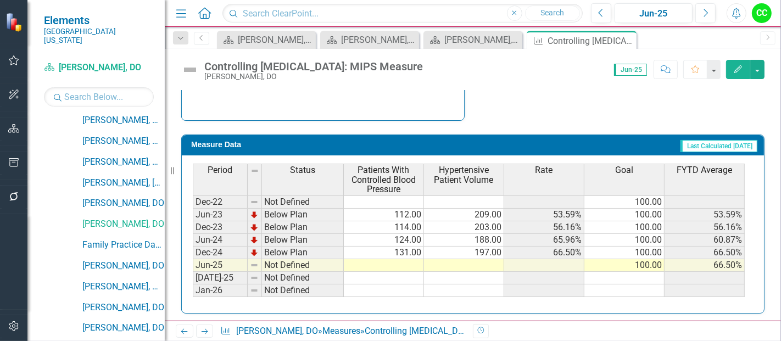
click at [360, 263] on td at bounding box center [384, 265] width 80 height 13
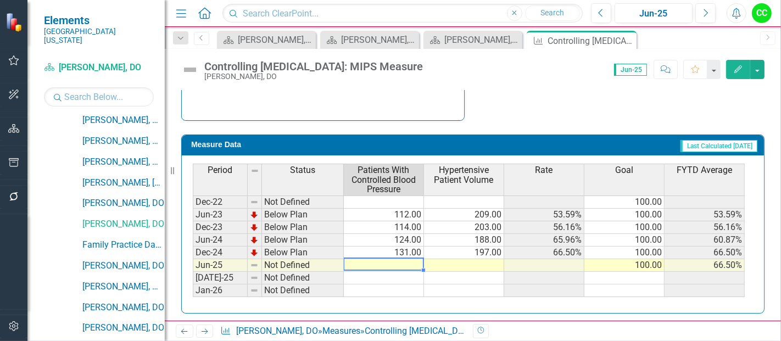
type textarea "88"
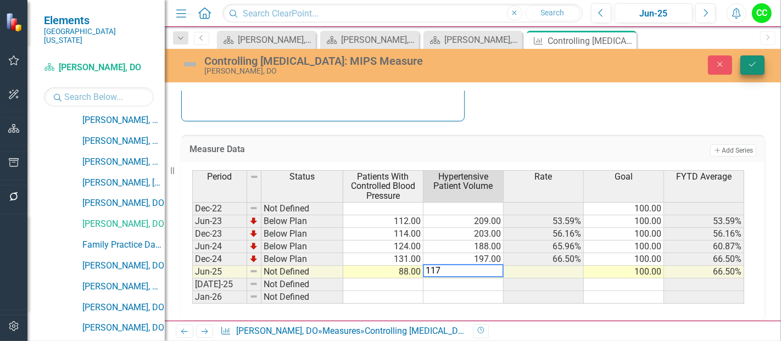
type textarea "117"
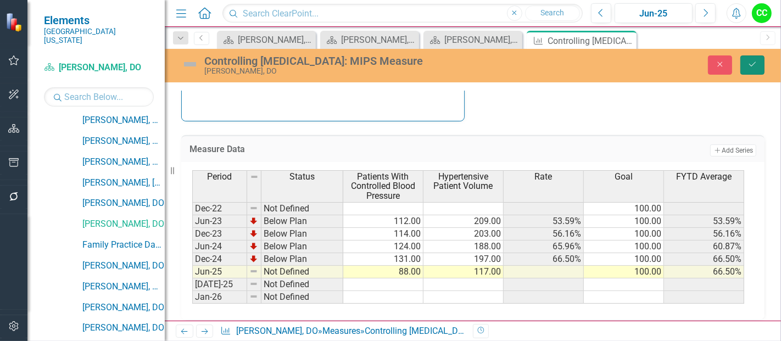
click at [749, 58] on button "Save" at bounding box center [752, 64] width 24 height 19
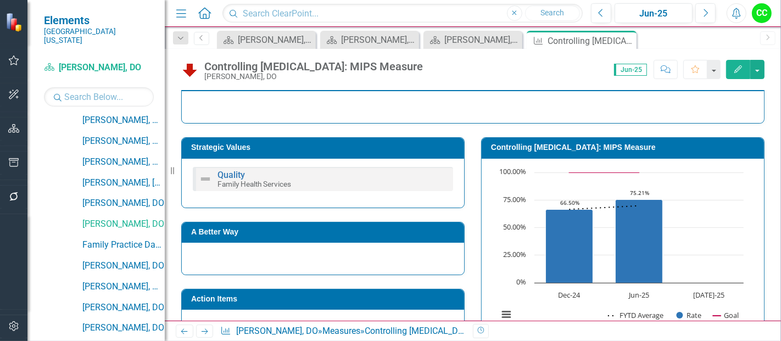
scroll to position [155, 0]
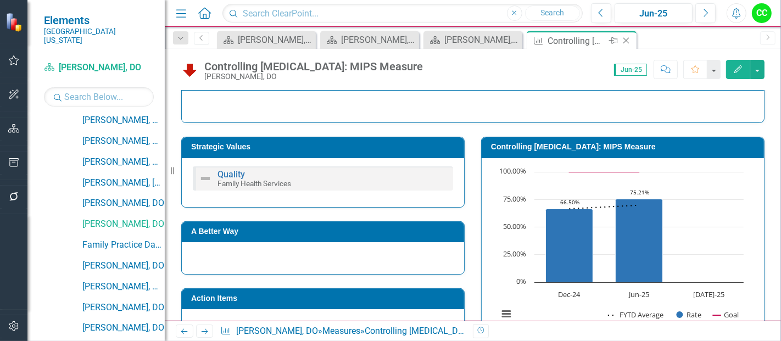
click at [626, 41] on icon at bounding box center [626, 41] width 6 height 6
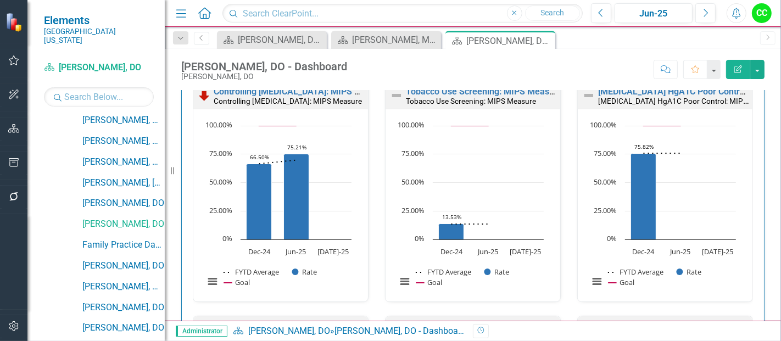
scroll to position [296, 0]
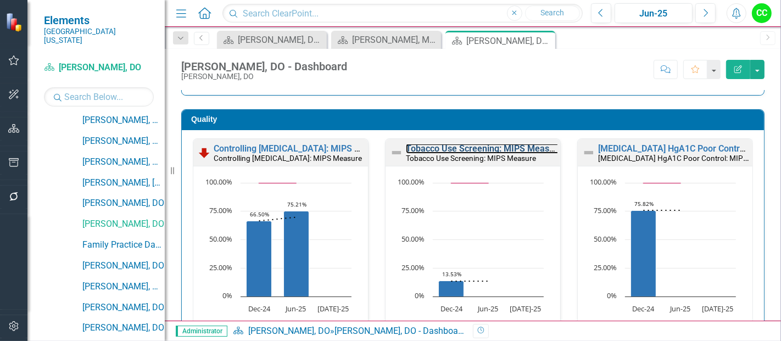
click at [477, 148] on link "Tobacco Use Screening: MIPS Measure" at bounding box center [484, 148] width 156 height 10
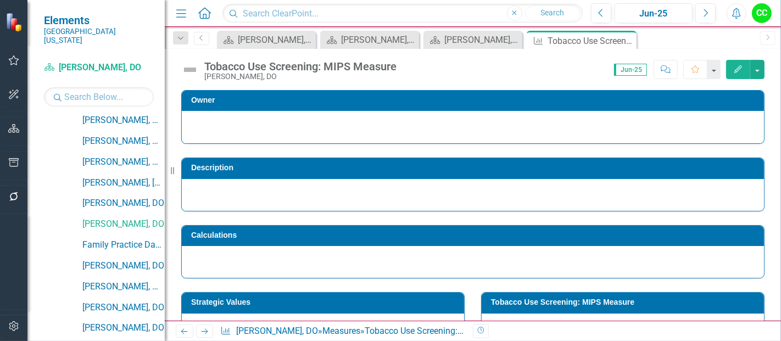
scroll to position [444, 0]
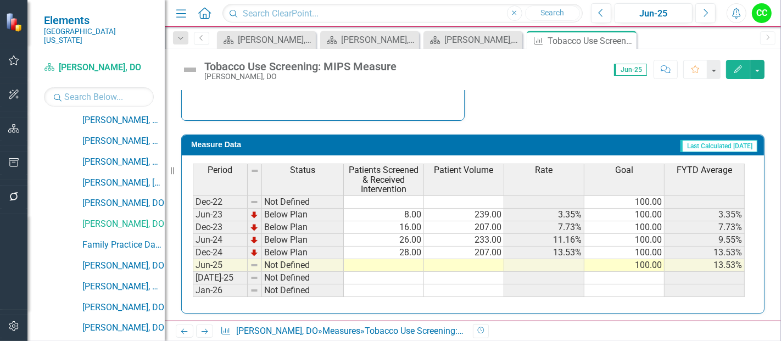
click at [404, 261] on td at bounding box center [384, 265] width 80 height 13
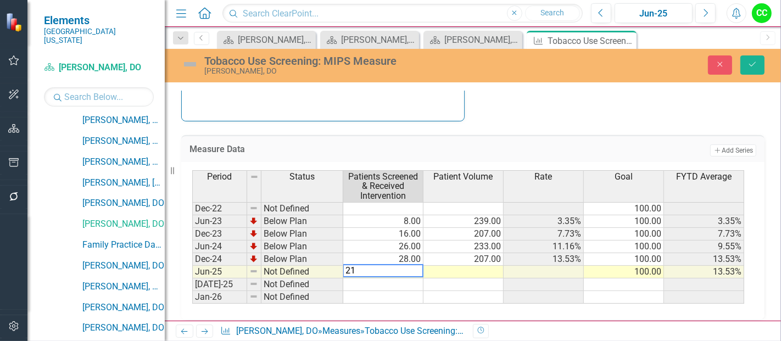
type textarea "211"
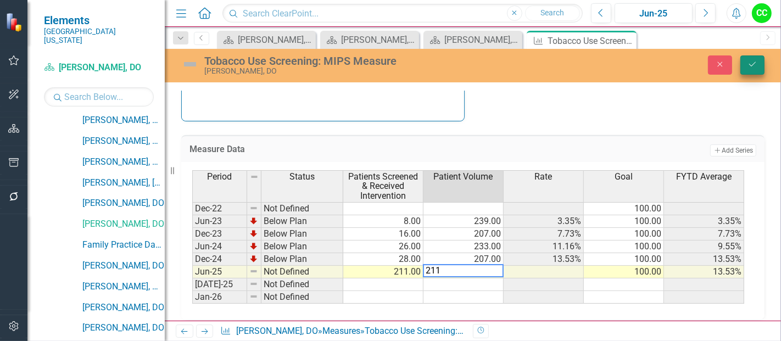
type textarea "211"
click at [756, 61] on icon "Save" at bounding box center [752, 64] width 10 height 8
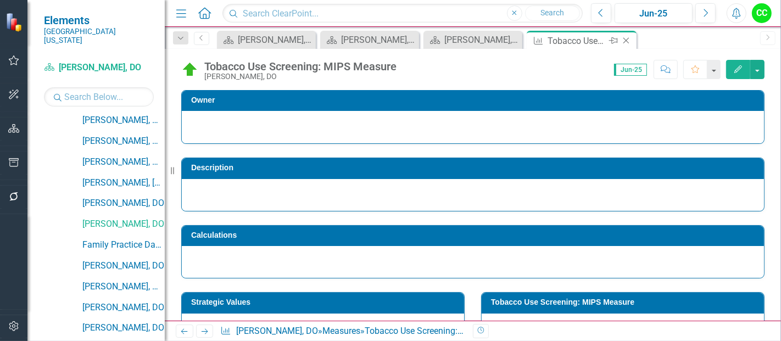
click at [629, 41] on icon "Close" at bounding box center [625, 40] width 11 height 9
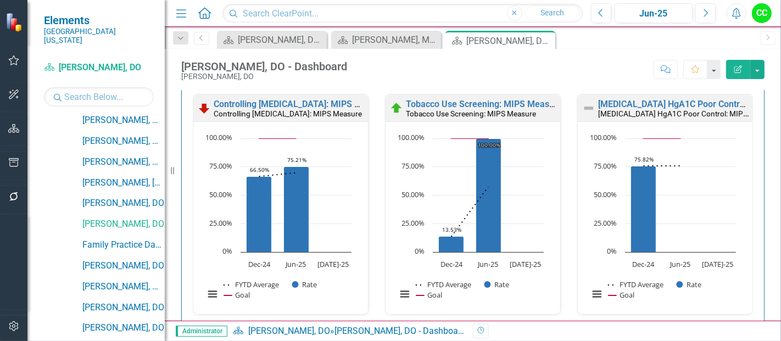
scroll to position [338, 0]
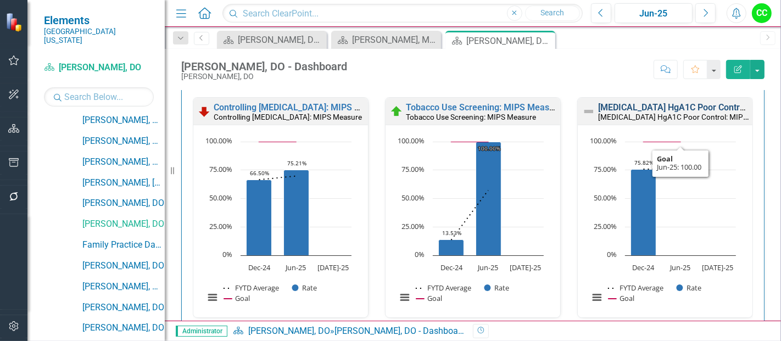
click at [654, 105] on link "[MEDICAL_DATA] HgA1C Poor Control: MIPS Measure" at bounding box center [704, 107] width 212 height 10
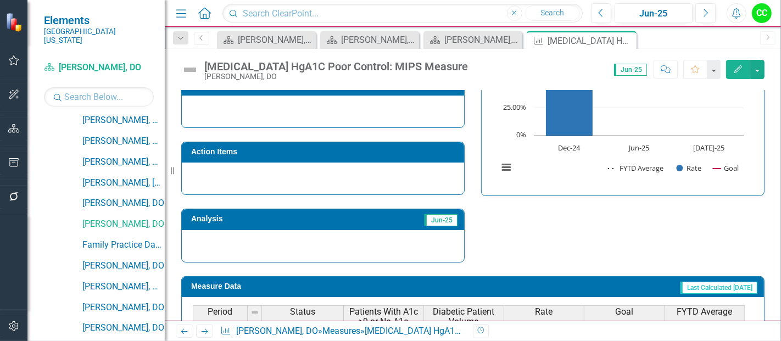
scroll to position [434, 0]
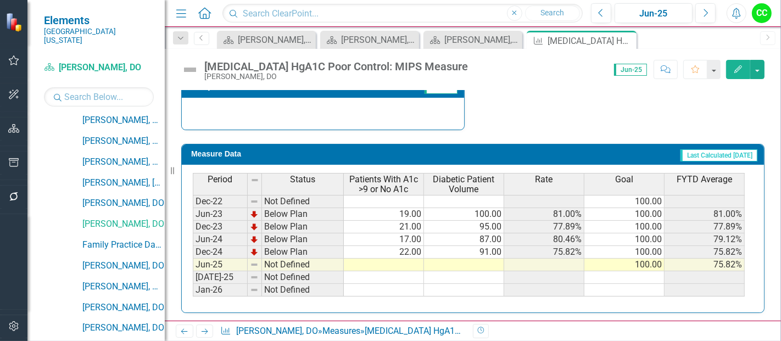
click at [193, 256] on div "Period Status Patients With A1c >9 or No A1c Diabetic Patient Volume Rate Goal …" at bounding box center [193, 235] width 0 height 124
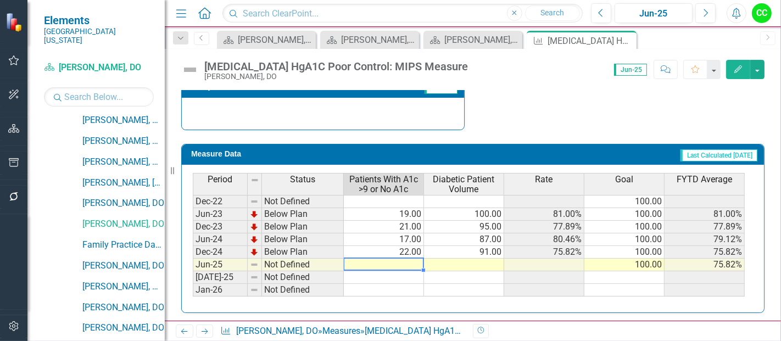
type textarea "15"
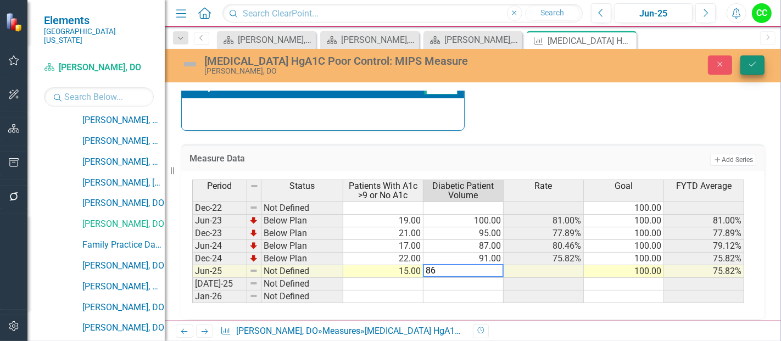
type textarea "86"
click at [751, 63] on icon "Save" at bounding box center [752, 64] width 10 height 8
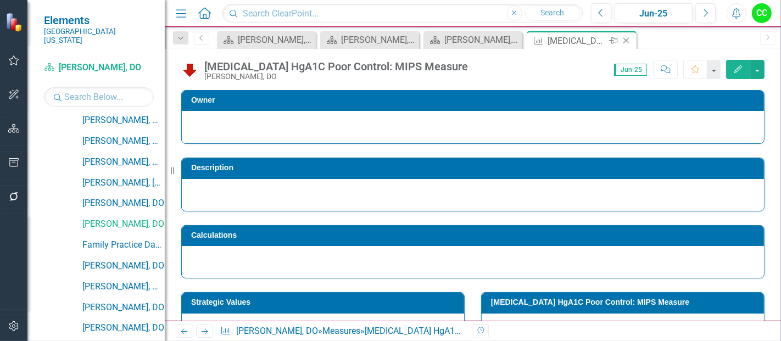
click at [628, 40] on icon "Close" at bounding box center [625, 40] width 11 height 9
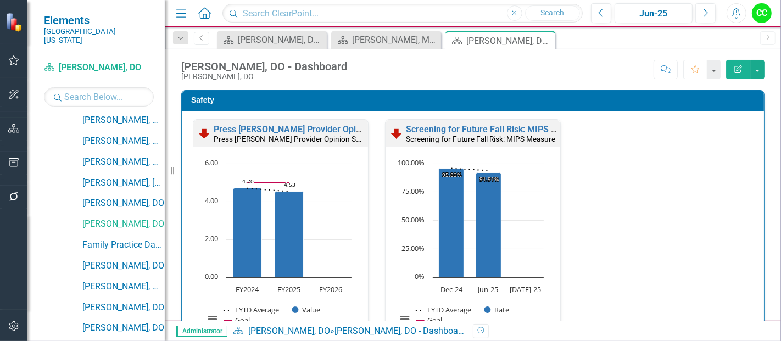
scroll to position [525, 0]
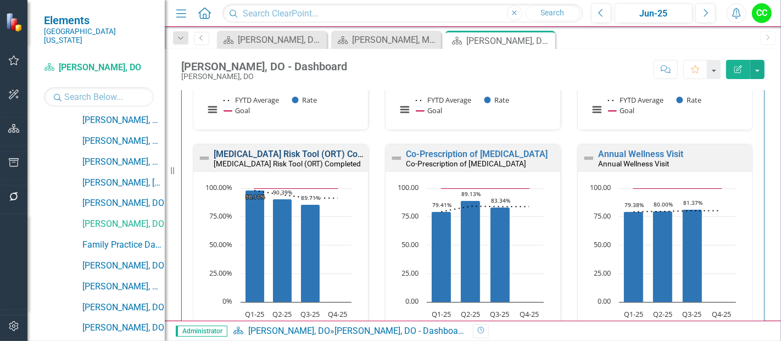
click at [279, 155] on link "[MEDICAL_DATA] Risk Tool (ORT) Completed" at bounding box center [302, 154] width 176 height 10
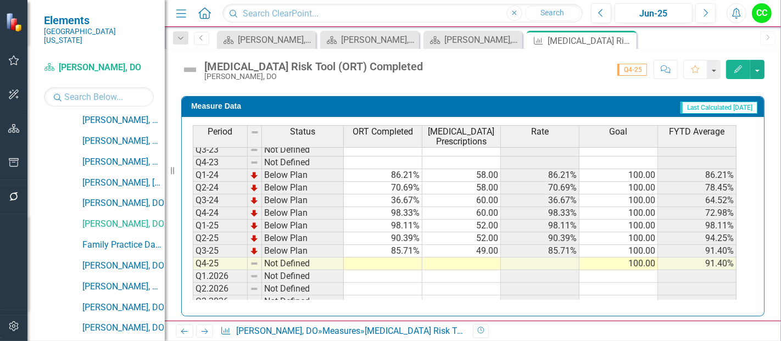
scroll to position [485, 0]
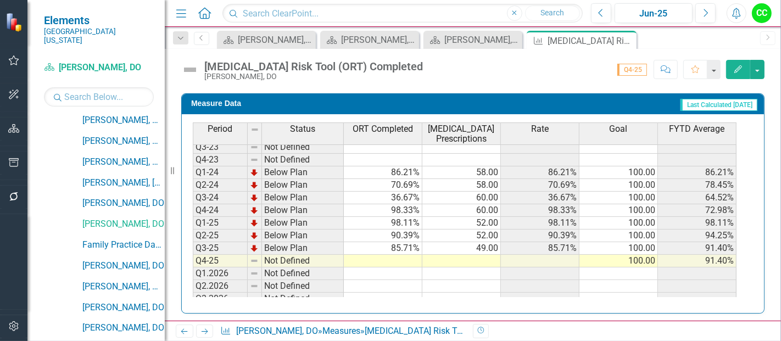
click at [386, 257] on td at bounding box center [383, 261] width 78 height 13
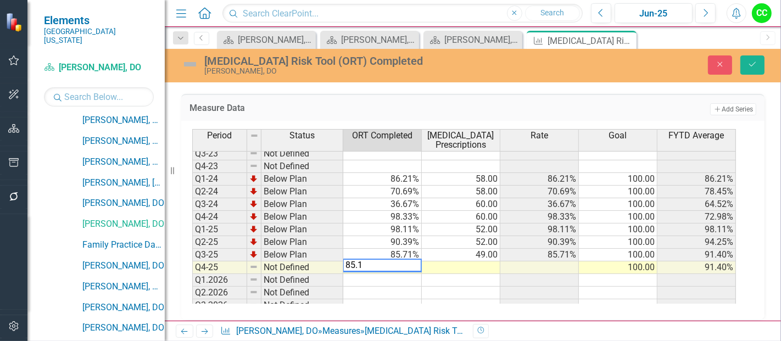
type textarea "85.11"
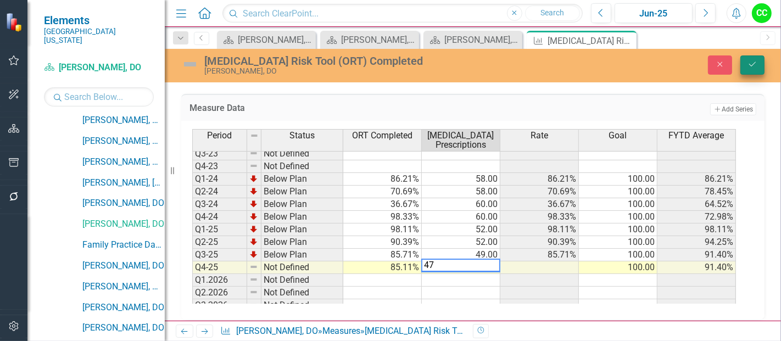
type textarea "47"
click at [756, 71] on button "Save" at bounding box center [752, 64] width 24 height 19
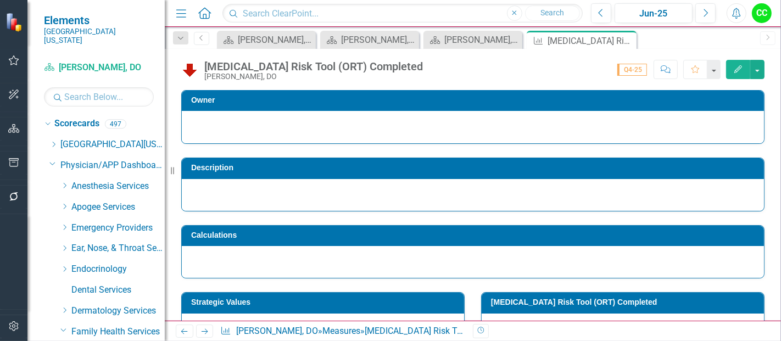
scroll to position [315, 0]
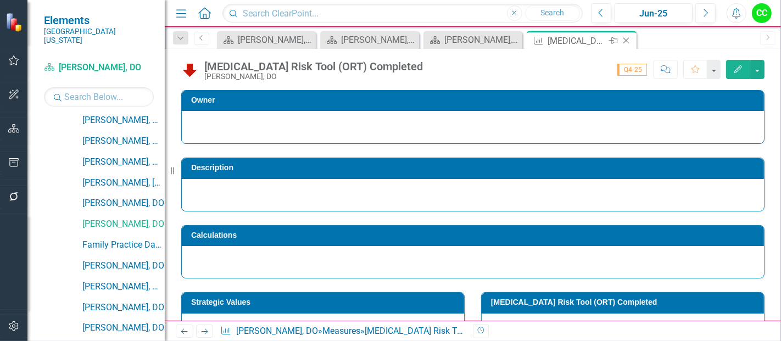
click at [624, 38] on icon "Close" at bounding box center [625, 40] width 11 height 9
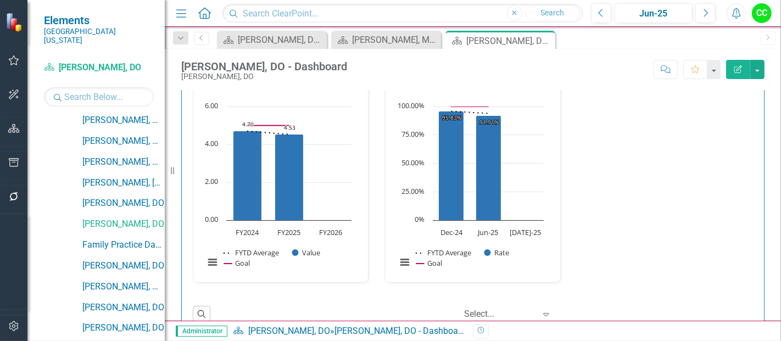
scroll to position [463, 0]
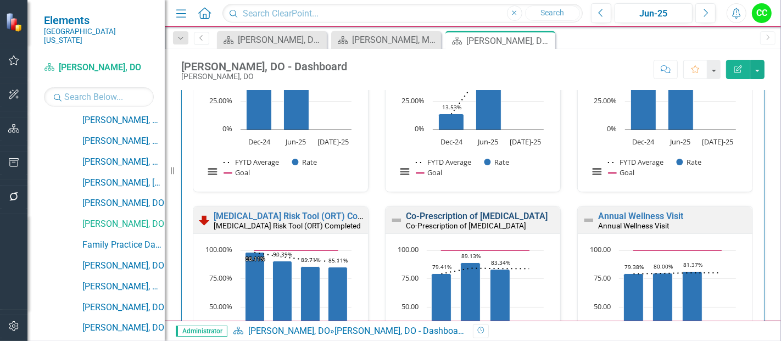
click at [461, 211] on link "Co-Prescription of [MEDICAL_DATA]" at bounding box center [477, 216] width 142 height 10
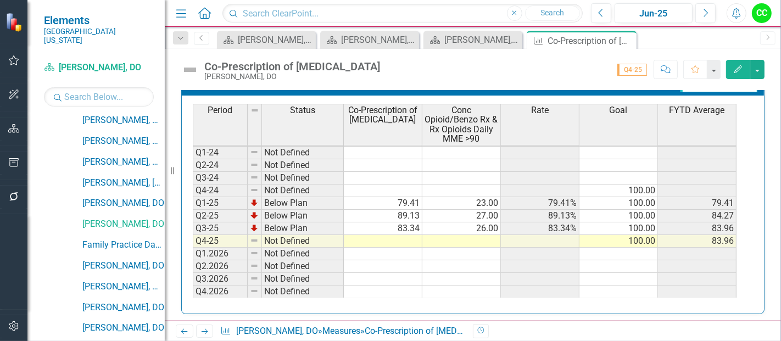
scroll to position [546, 0]
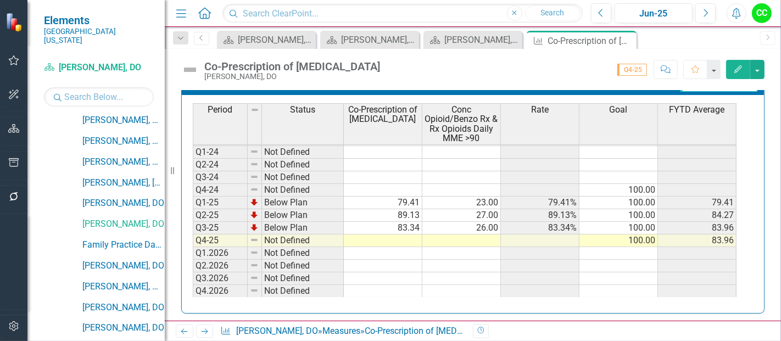
click at [402, 235] on td at bounding box center [383, 240] width 78 height 13
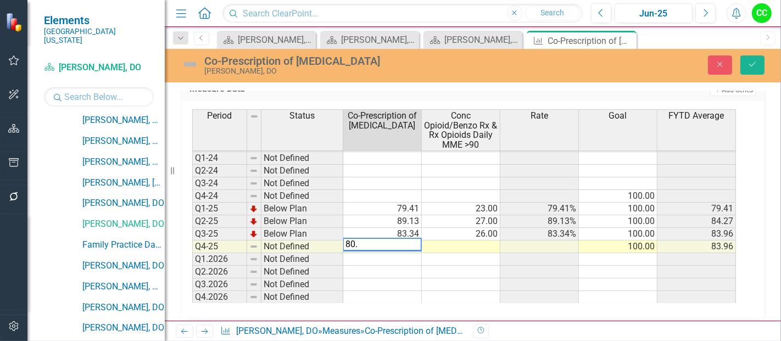
type textarea "80.5"
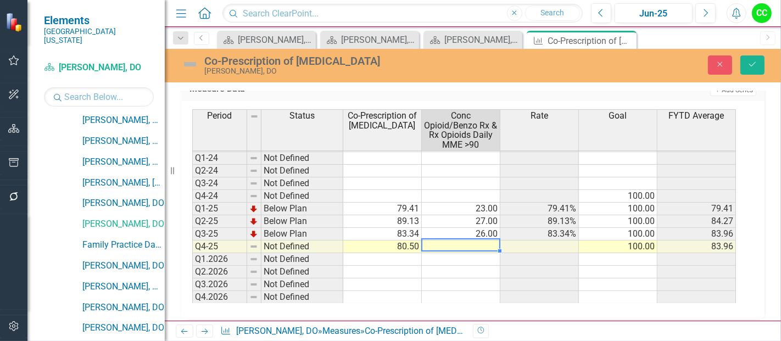
click at [470, 240] on td at bounding box center [461, 246] width 78 height 13
type textarea "26"
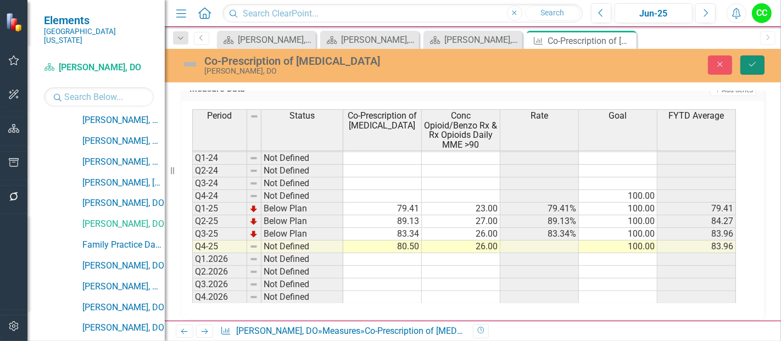
click at [756, 64] on icon "Save" at bounding box center [752, 64] width 10 height 8
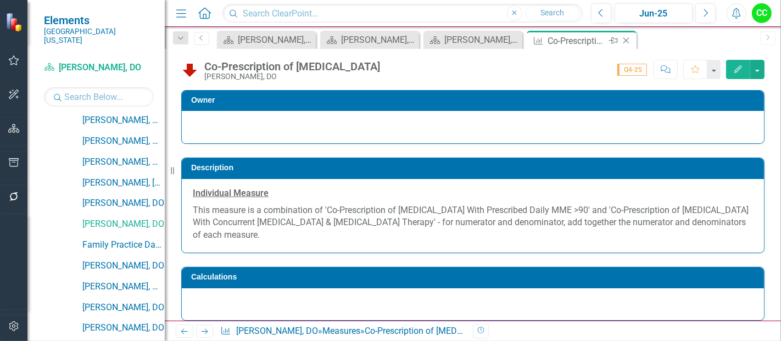
click at [624, 37] on icon "Close" at bounding box center [625, 40] width 11 height 9
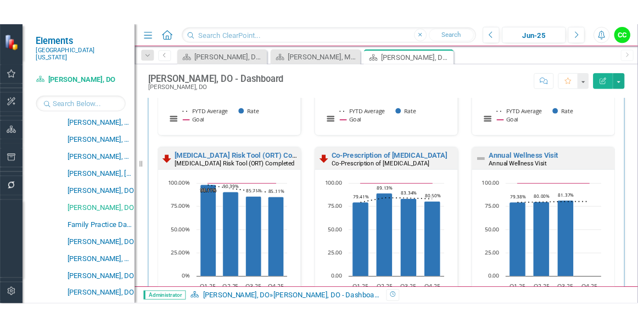
scroll to position [514, 0]
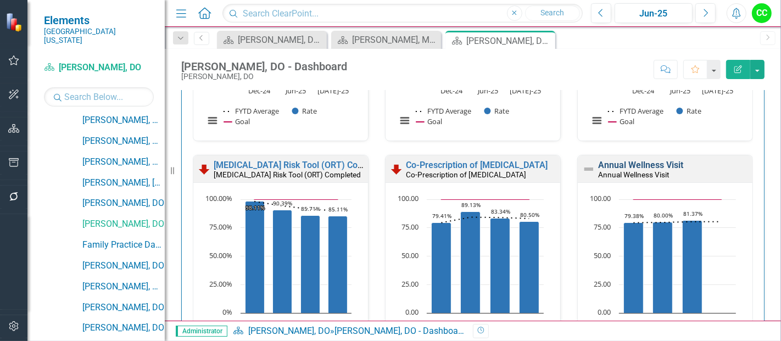
click at [647, 162] on link "Annual Wellness Visit" at bounding box center [640, 165] width 85 height 10
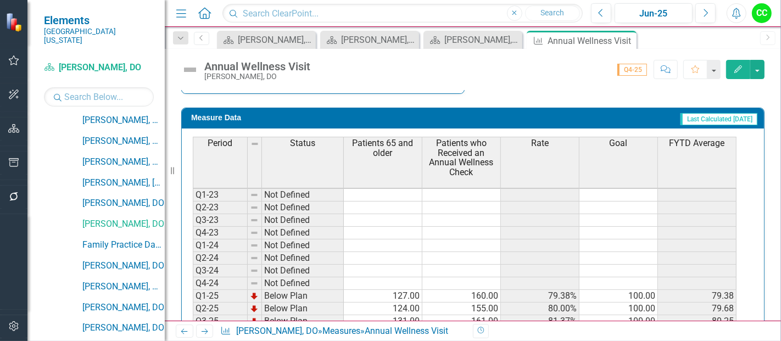
scroll to position [50, 0]
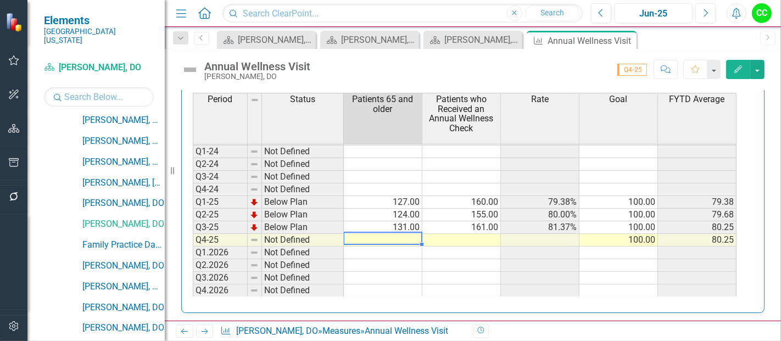
click at [384, 234] on td at bounding box center [383, 240] width 78 height 13
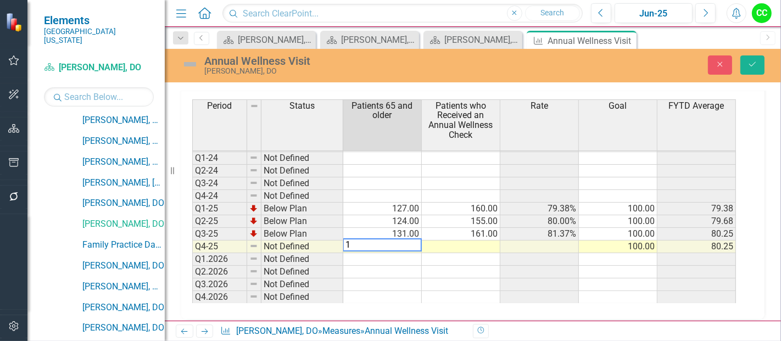
scroll to position [520, 0]
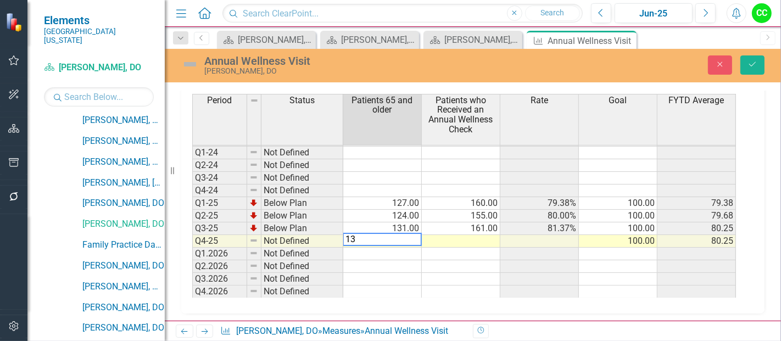
type textarea "132"
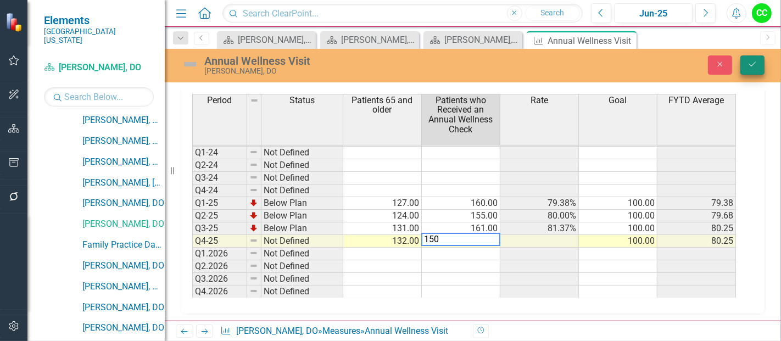
type textarea "150"
click at [761, 59] on button "Save" at bounding box center [752, 64] width 24 height 19
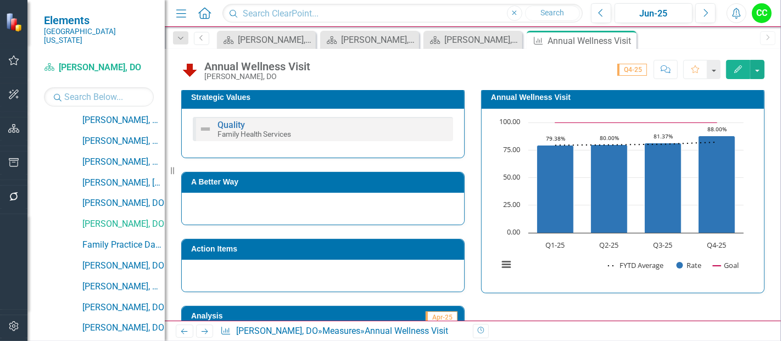
scroll to position [503, 0]
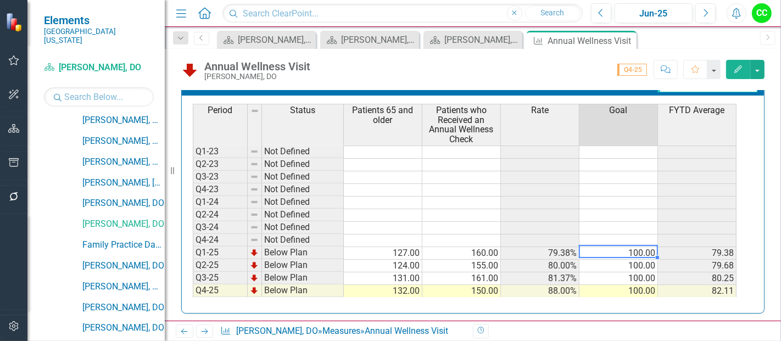
click at [638, 248] on td "100.00" at bounding box center [618, 253] width 78 height 13
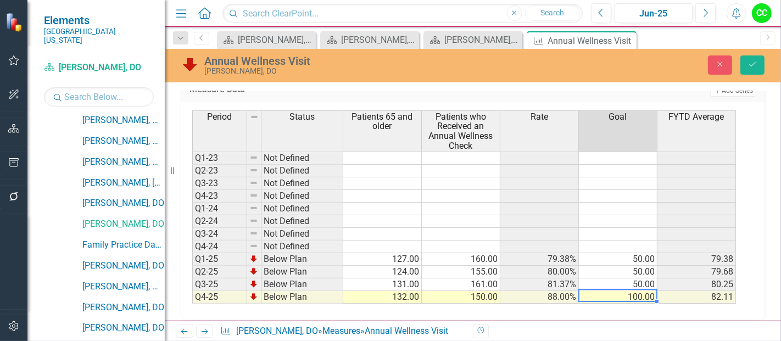
type textarea "50"
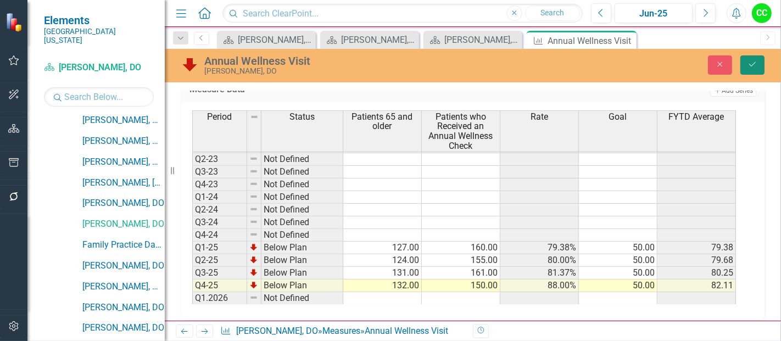
click at [749, 68] on button "Save" at bounding box center [752, 64] width 24 height 19
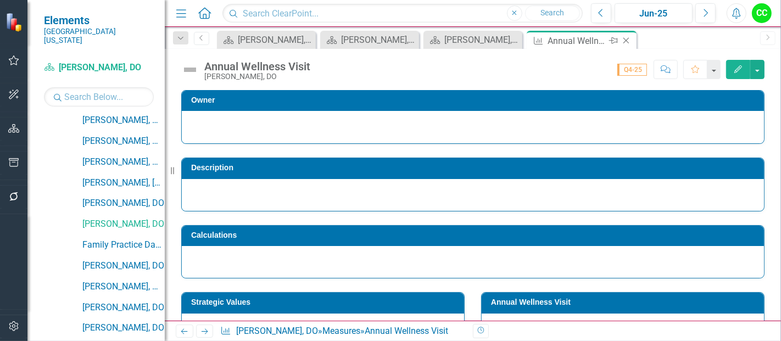
click at [627, 40] on icon "Close" at bounding box center [625, 40] width 11 height 9
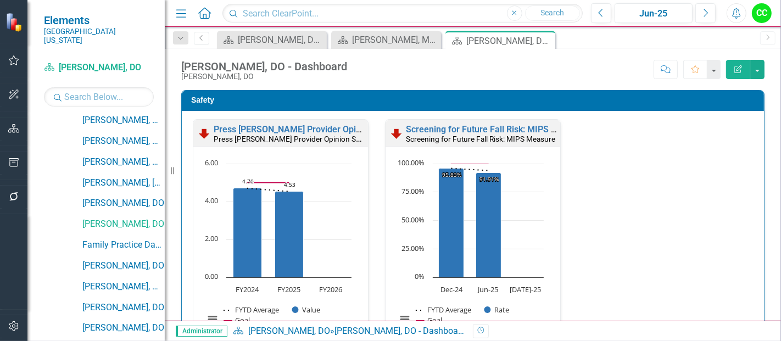
scroll to position [1370, 0]
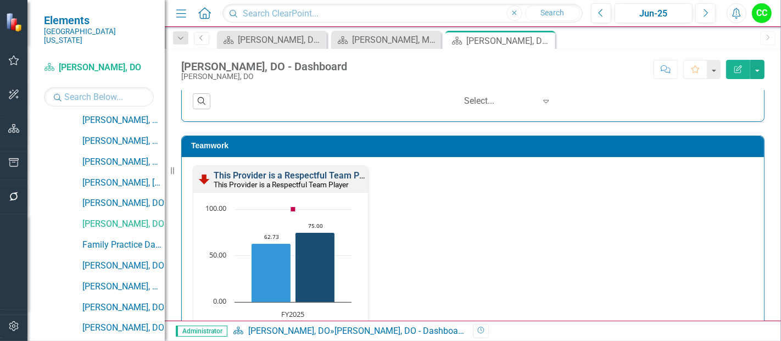
click at [302, 170] on link "This Provider is a Respectful Team Player" at bounding box center [296, 175] width 165 height 10
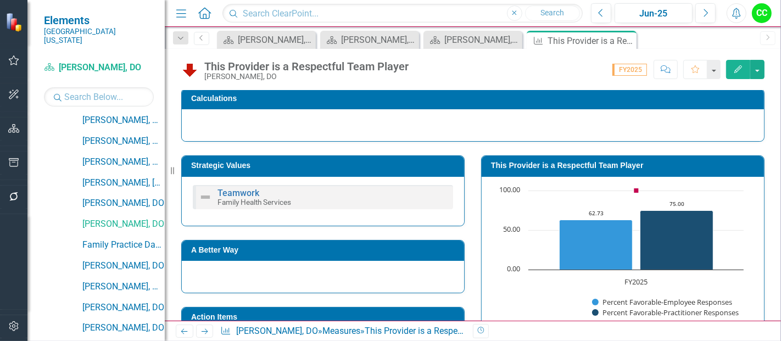
scroll to position [133, 0]
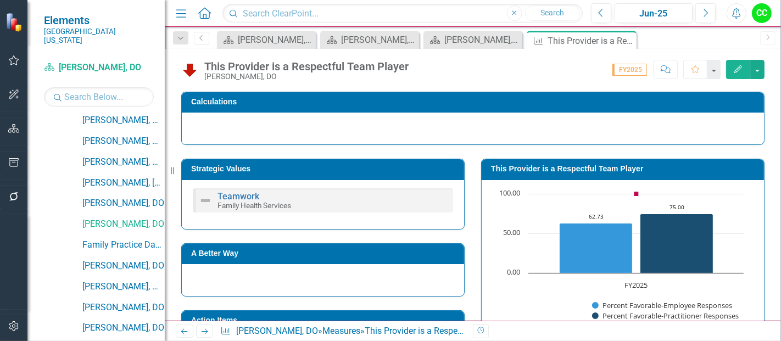
click at [632, 171] on h3 "This Provider is a Respectful Team Player" at bounding box center [624, 169] width 267 height 8
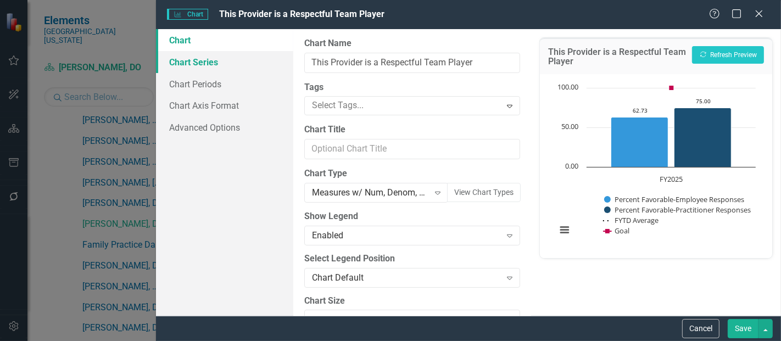
click at [190, 65] on link "Chart Series" at bounding box center [224, 62] width 137 height 22
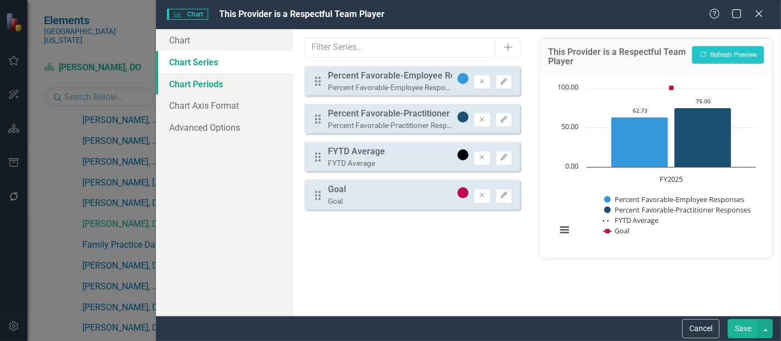
click at [211, 83] on link "Chart Periods" at bounding box center [224, 84] width 137 height 22
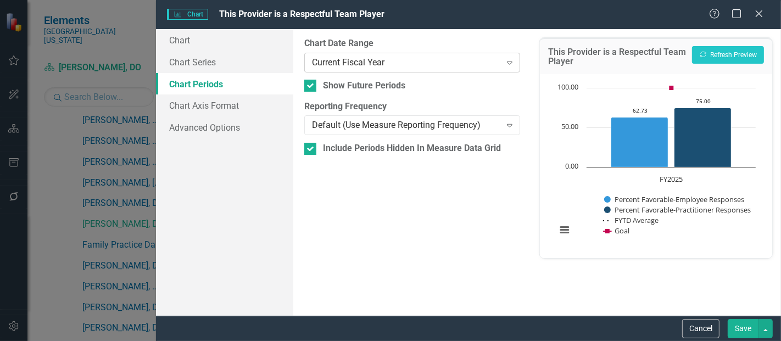
click at [375, 66] on div "Current Fiscal Year" at bounding box center [406, 62] width 188 height 13
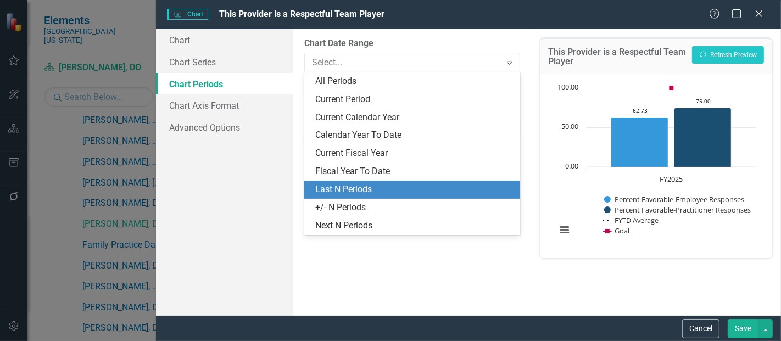
click at [344, 189] on div "Last N Periods" at bounding box center [414, 189] width 198 height 13
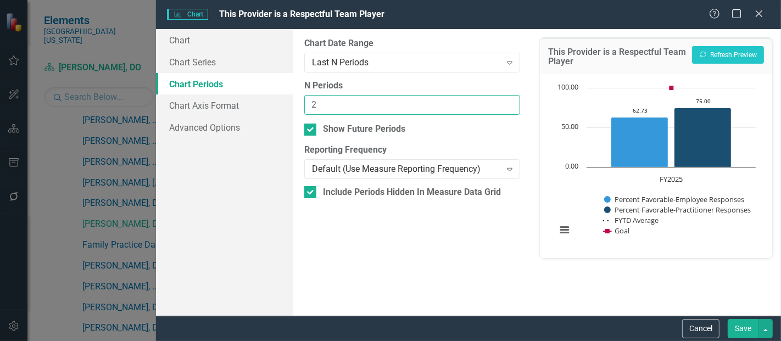
type input "2"
click at [509, 99] on input "2" at bounding box center [412, 105] width 216 height 20
click at [749, 327] on button "Save" at bounding box center [742, 328] width 31 height 19
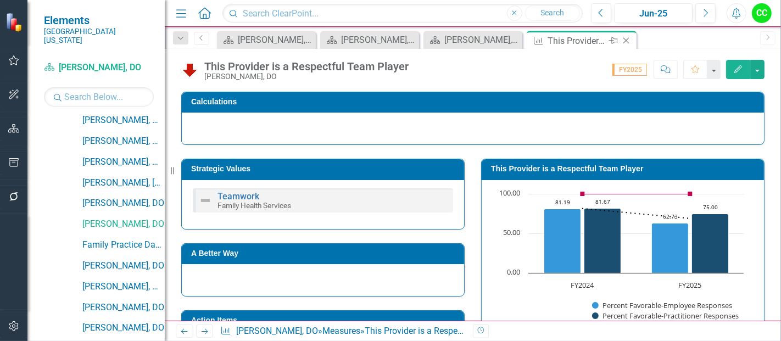
click at [625, 40] on icon at bounding box center [626, 41] width 6 height 6
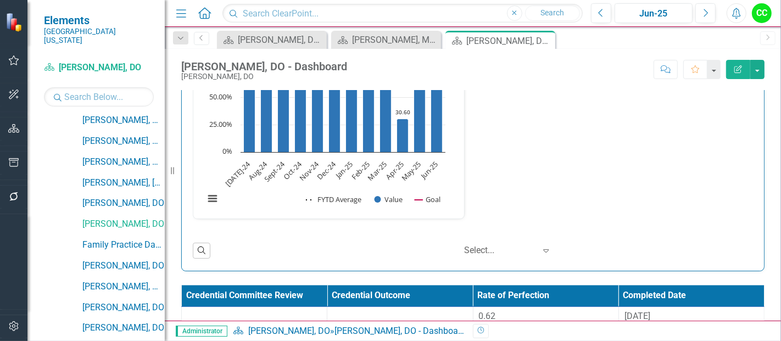
scroll to position [1889, 0]
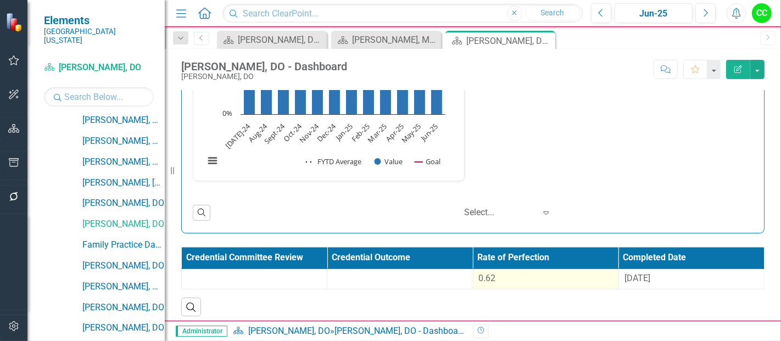
click at [508, 268] on td "0.62" at bounding box center [545, 278] width 145 height 20
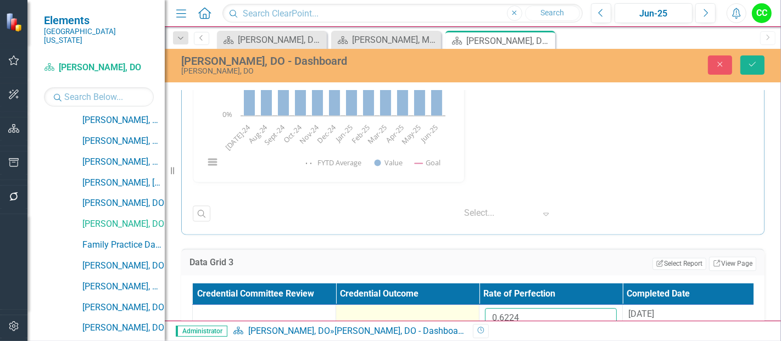
drag, startPoint x: 525, startPoint y: 304, endPoint x: 455, endPoint y: 308, distance: 70.9
click at [455, 308] on tr "0.6224 8/27/24" at bounding box center [479, 323] width 573 height 36
paste input "770806667"
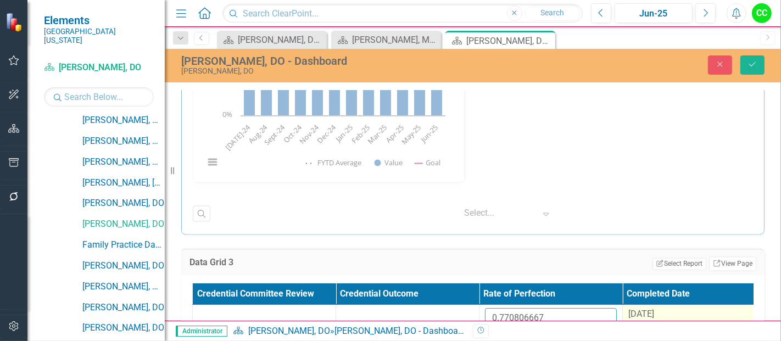
type input "0.770806667"
click at [670, 308] on div "[DATE]" at bounding box center [694, 314] width 132 height 13
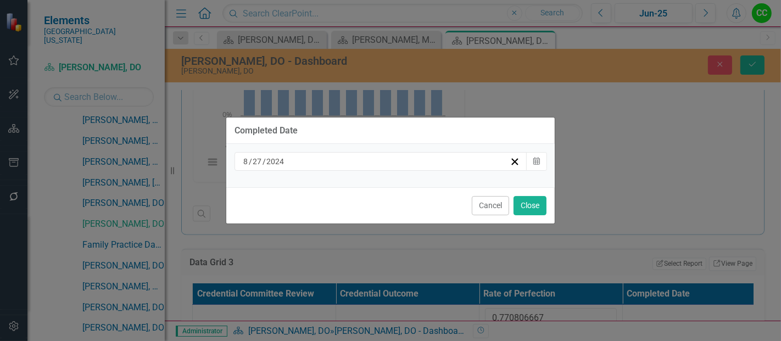
click at [402, 161] on div "[DATE]" at bounding box center [376, 161] width 268 height 11
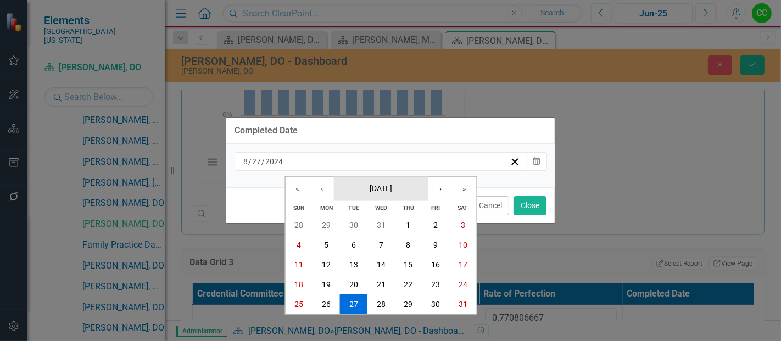
click at [403, 197] on button "[DATE]" at bounding box center [381, 188] width 94 height 24
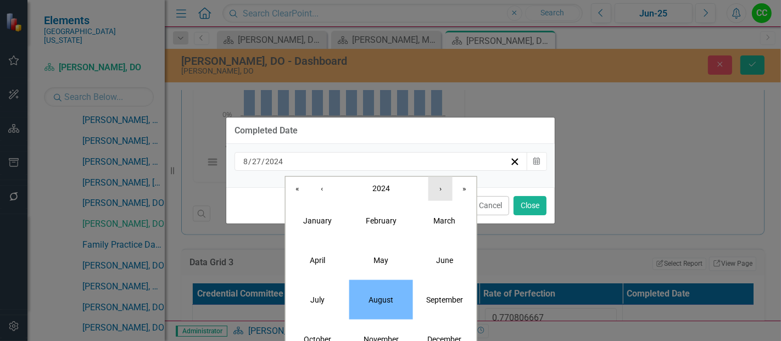
click at [437, 198] on button "›" at bounding box center [440, 188] width 24 height 24
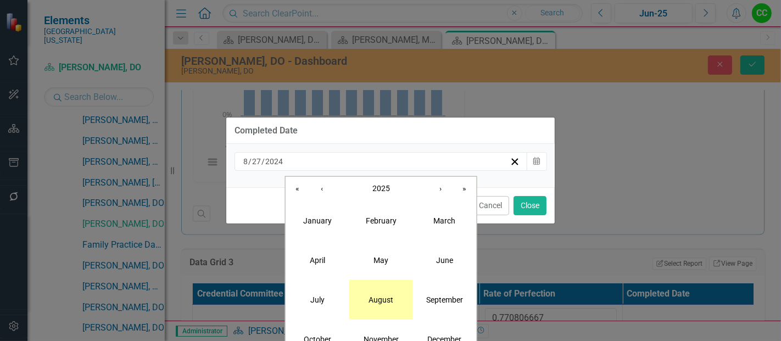
click at [369, 294] on button "August" at bounding box center [381, 299] width 64 height 40
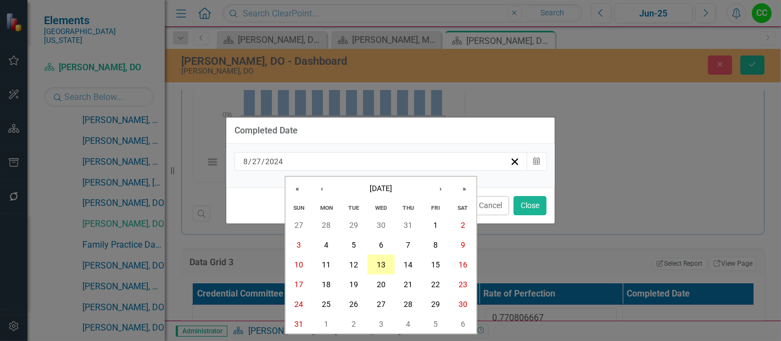
click at [381, 266] on abbr "13" at bounding box center [381, 264] width 9 height 9
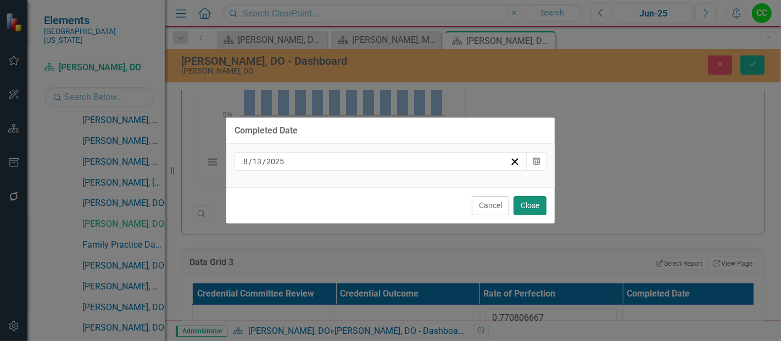
click at [540, 196] on button "Close" at bounding box center [529, 205] width 33 height 19
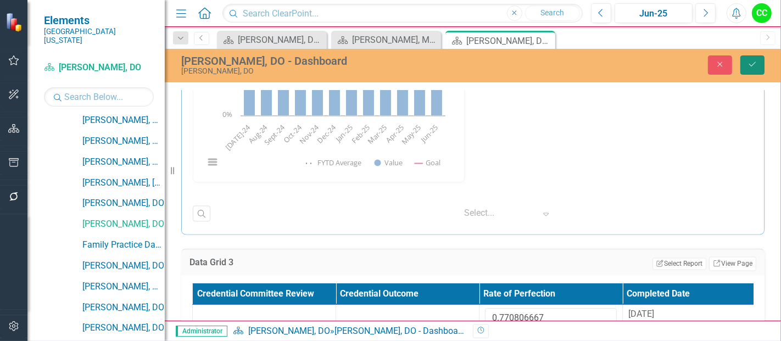
click at [755, 68] on icon "Save" at bounding box center [752, 64] width 10 height 8
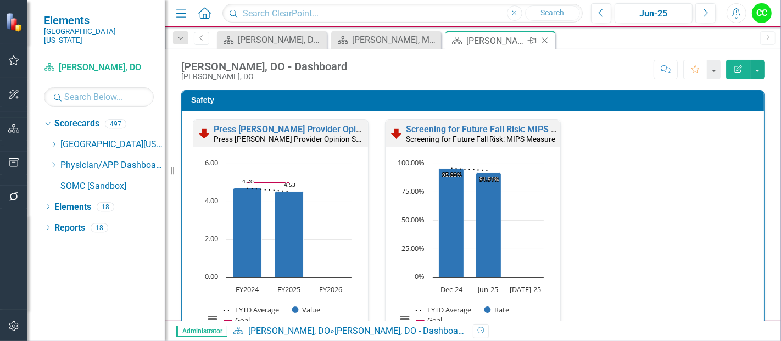
scroll to position [3, 0]
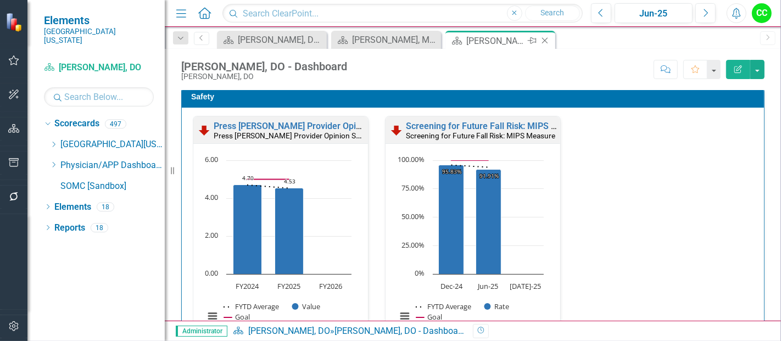
click at [543, 41] on icon at bounding box center [545, 41] width 6 height 6
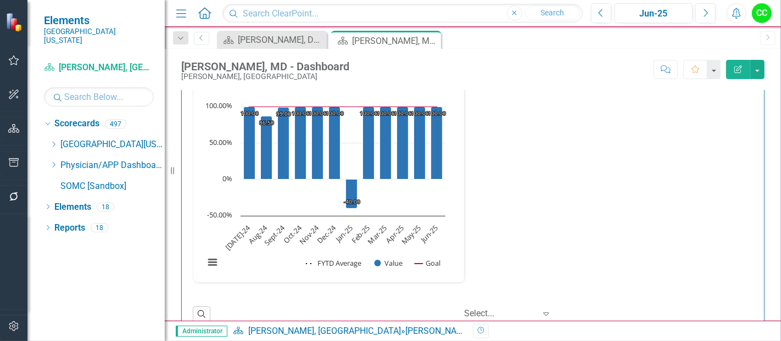
scroll to position [1889, 0]
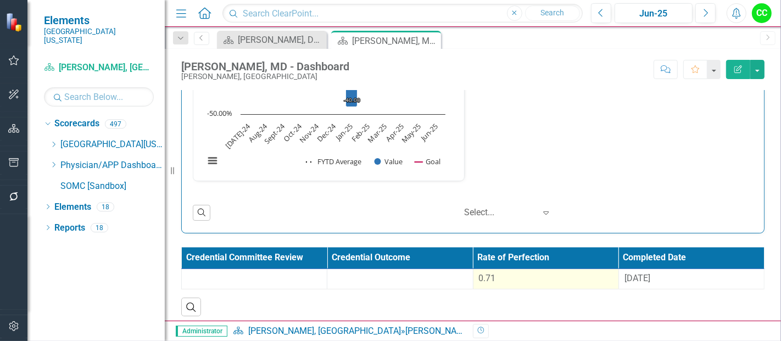
click at [570, 275] on div "0.71" at bounding box center [546, 278] width 134 height 13
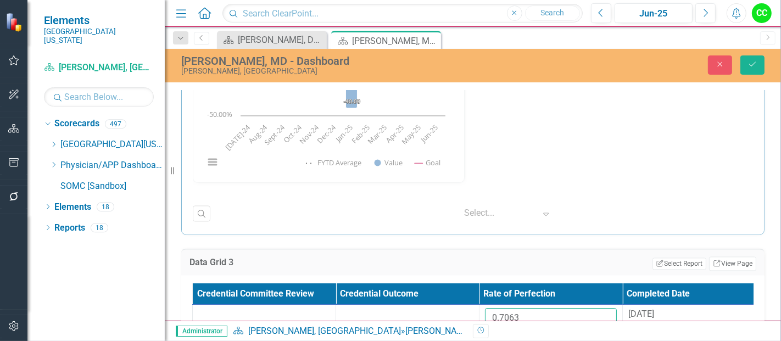
drag, startPoint x: 555, startPoint y: 313, endPoint x: 433, endPoint y: 298, distance: 122.8
click at [433, 298] on table "Credential Committee Review Credential Outcome Rate of Perfection Completed Dat…" at bounding box center [479, 312] width 574 height 58
paste input "43"
type input "0.7433"
click at [749, 58] on button "Save" at bounding box center [752, 64] width 24 height 19
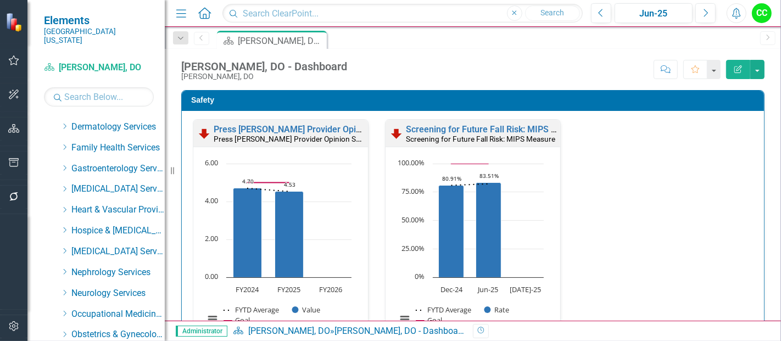
scroll to position [193, 0]
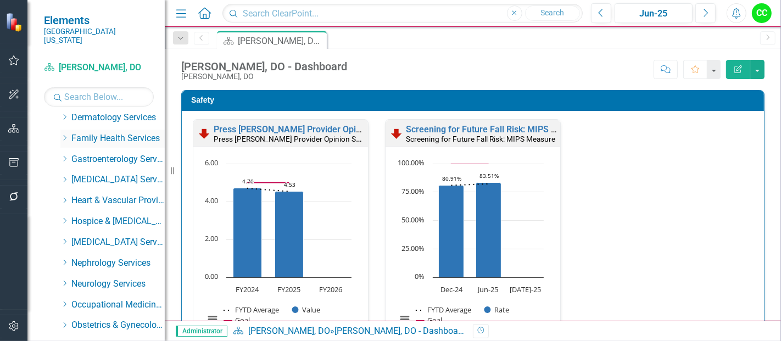
click at [65, 135] on icon at bounding box center [65, 137] width 3 height 5
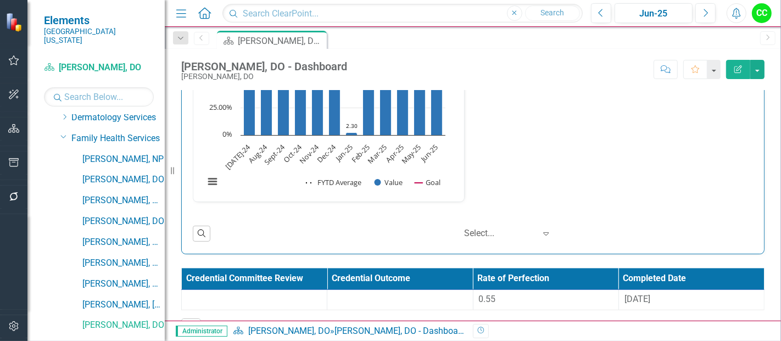
scroll to position [1889, 0]
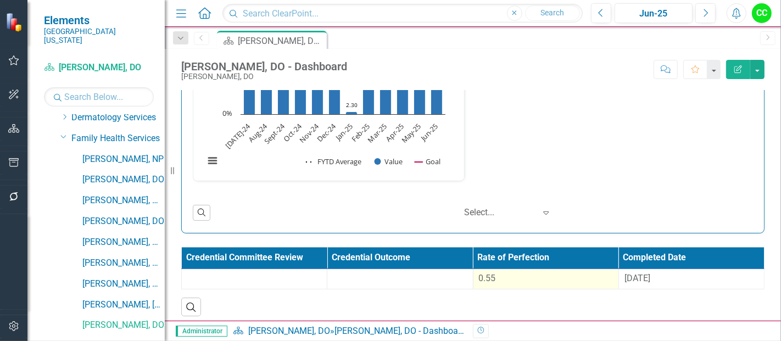
click at [552, 272] on div "0.55" at bounding box center [546, 278] width 134 height 13
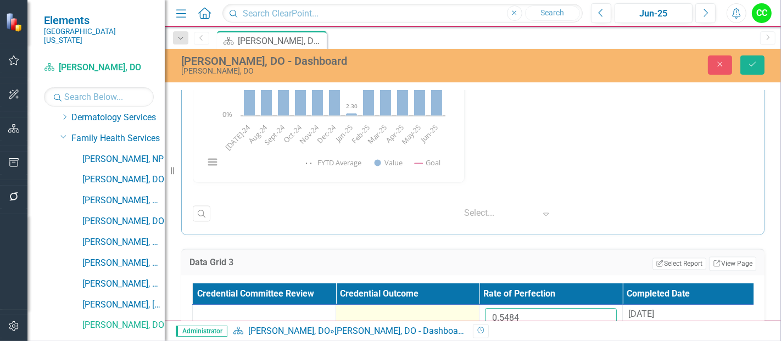
drag, startPoint x: 541, startPoint y: 306, endPoint x: 455, endPoint y: 308, distance: 86.2
click at [455, 308] on tr "0.5484 [DATE]" at bounding box center [479, 323] width 573 height 36
paste input "737973333"
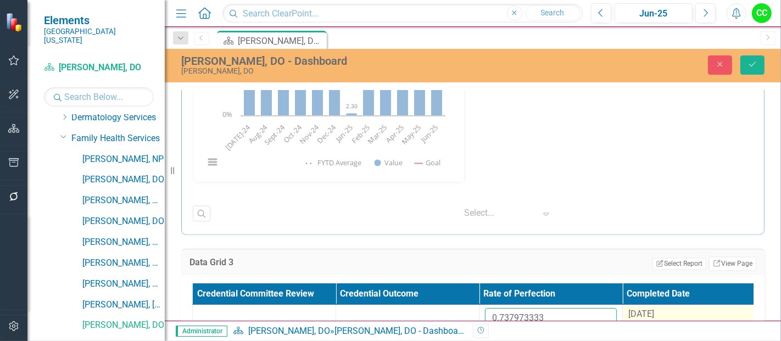
type input "0.737973333"
click at [676, 308] on div "[DATE]" at bounding box center [694, 314] width 132 height 13
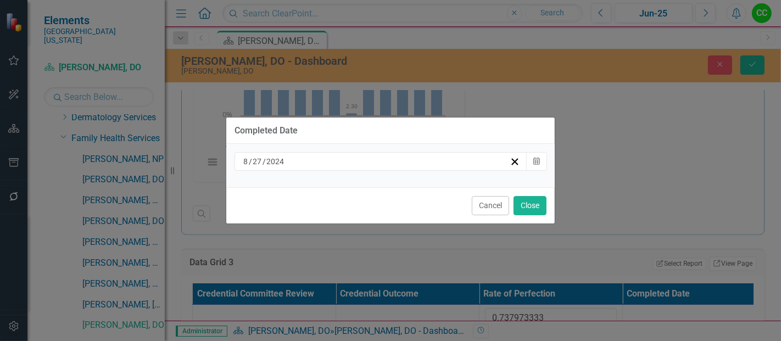
click at [455, 165] on div "[DATE]" at bounding box center [376, 161] width 268 height 11
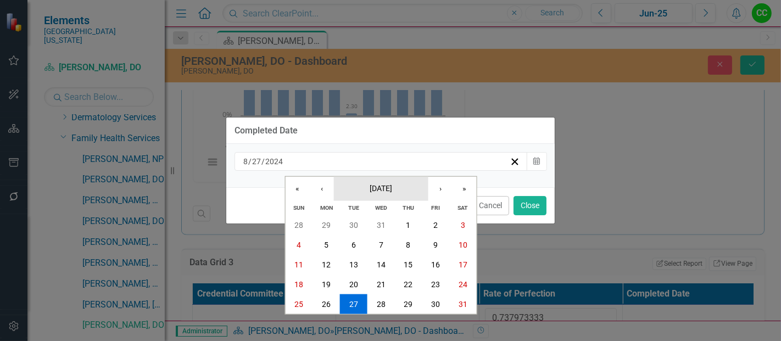
click at [382, 192] on span "[DATE]" at bounding box center [380, 187] width 23 height 9
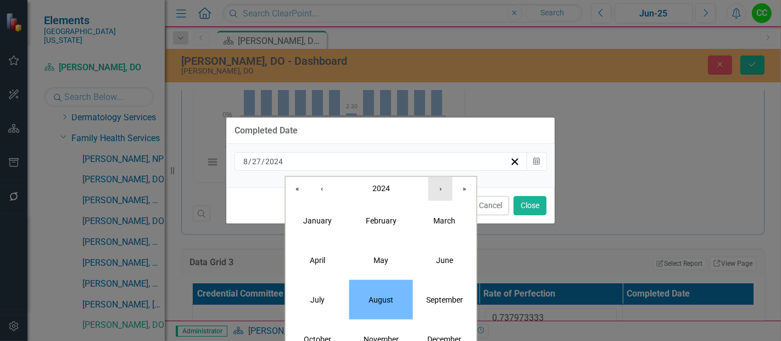
click at [434, 196] on button "›" at bounding box center [440, 188] width 24 height 24
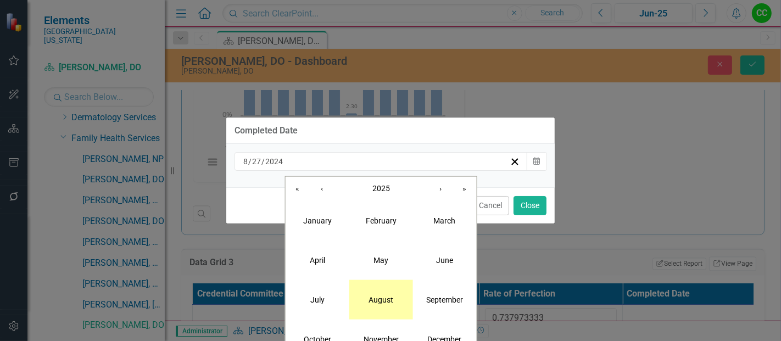
click at [386, 294] on button "August" at bounding box center [381, 299] width 64 height 40
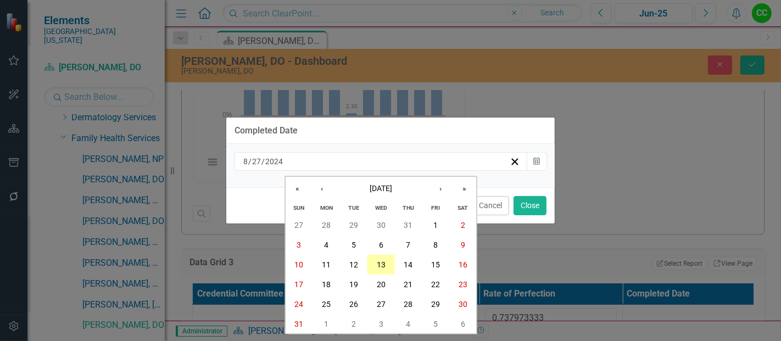
click at [376, 271] on button "13" at bounding box center [380, 265] width 27 height 20
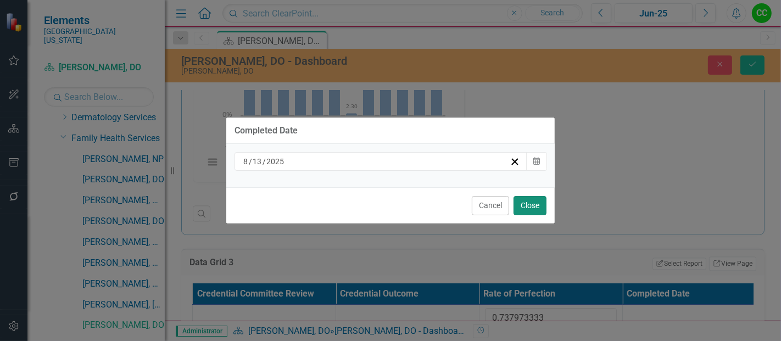
click at [531, 210] on button "Close" at bounding box center [529, 205] width 33 height 19
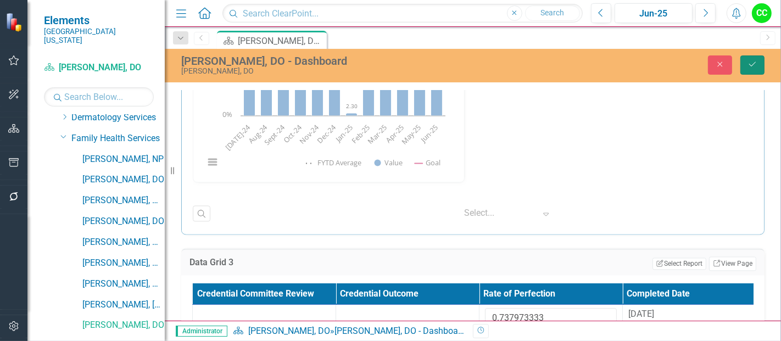
click at [758, 63] on button "Save" at bounding box center [752, 64] width 24 height 19
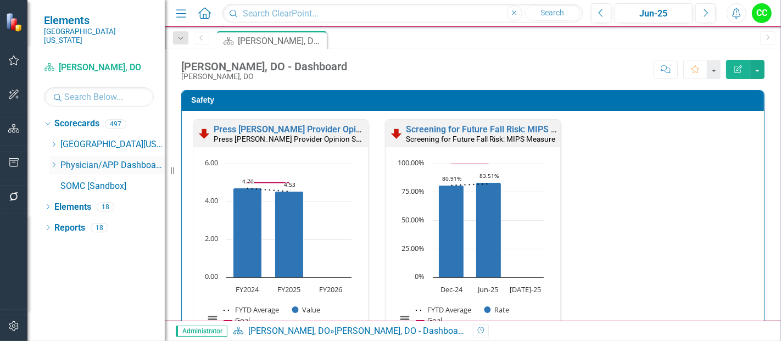
scroll to position [0, 0]
click at [55, 161] on icon "Dropdown" at bounding box center [53, 164] width 8 height 7
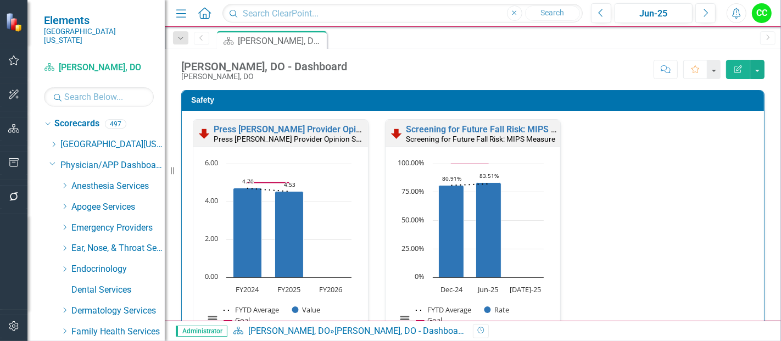
click at [62, 328] on icon "Dropdown" at bounding box center [64, 331] width 8 height 7
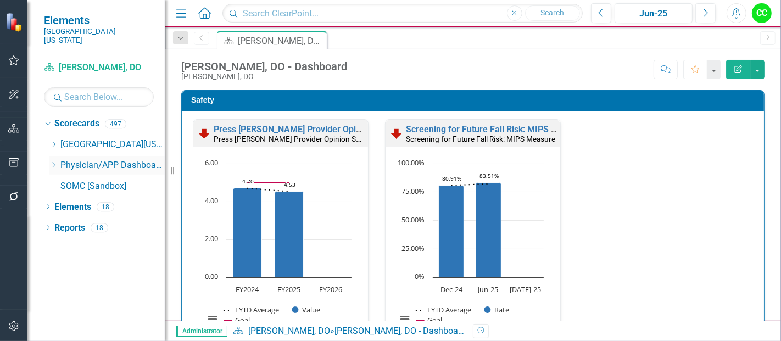
click at [52, 161] on icon "Dropdown" at bounding box center [53, 164] width 8 height 7
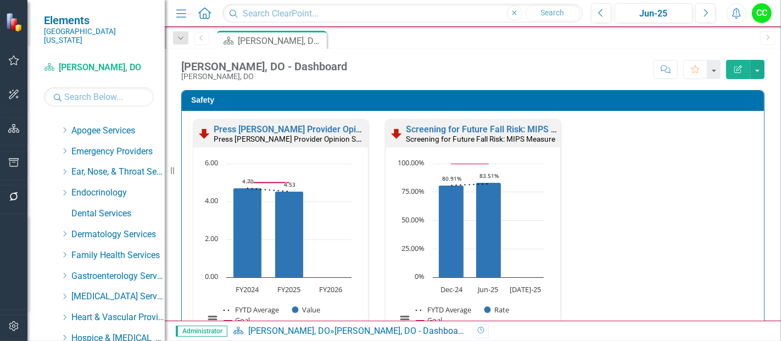
scroll to position [77, 0]
click at [63, 250] on icon "Dropdown" at bounding box center [64, 253] width 8 height 7
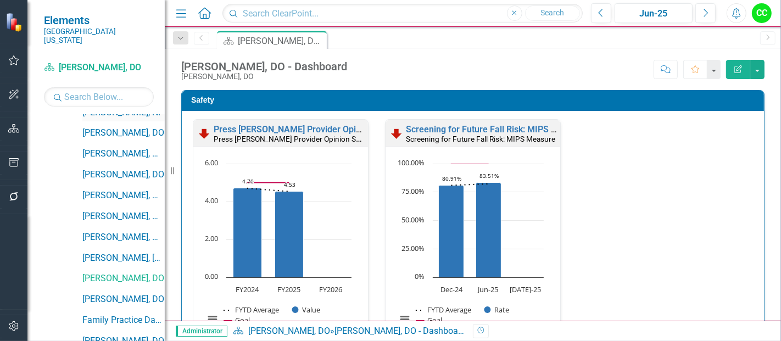
scroll to position [241, 0]
click at [121, 230] on link "[PERSON_NAME], MD" at bounding box center [123, 236] width 82 height 13
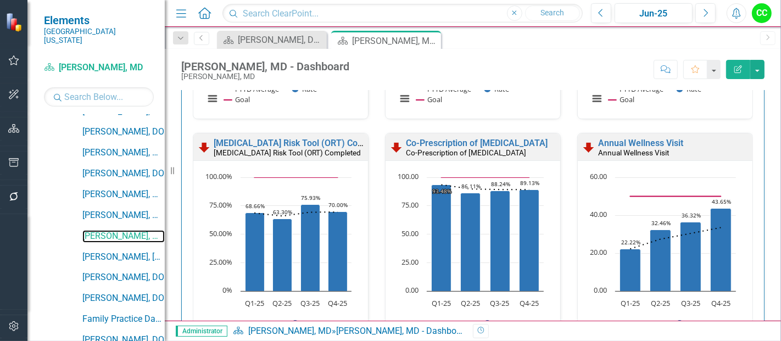
scroll to position [535, 0]
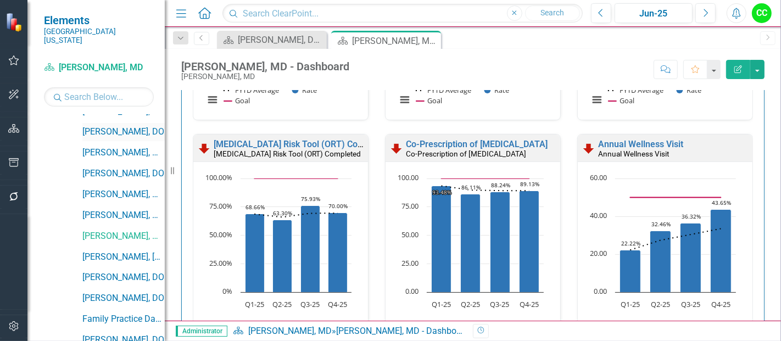
click at [115, 126] on link "[PERSON_NAME], DO" at bounding box center [123, 132] width 82 height 13
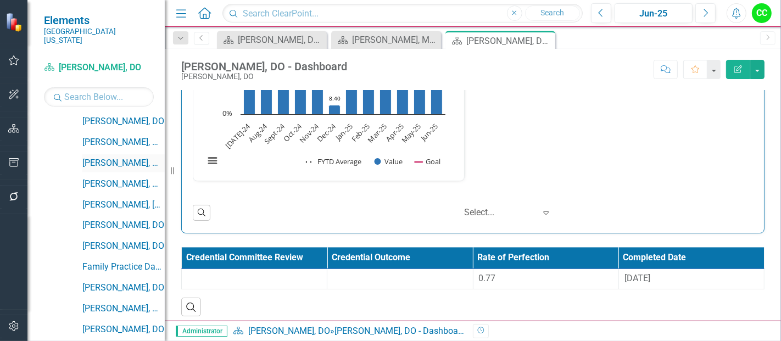
scroll to position [302, 0]
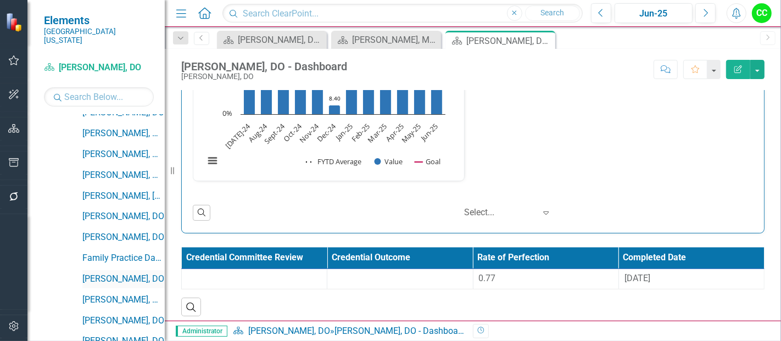
click at [109, 273] on link "[PERSON_NAME], DO" at bounding box center [123, 279] width 82 height 13
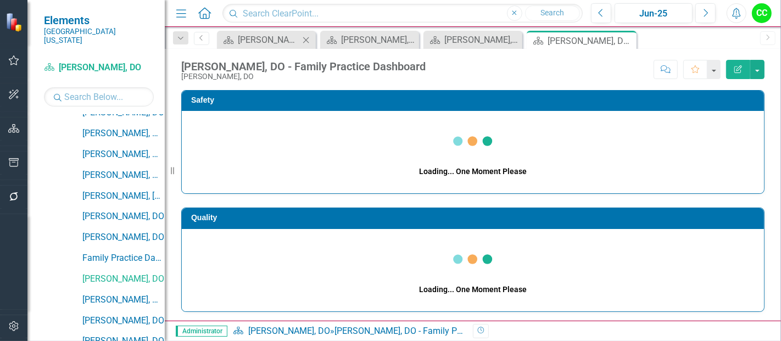
click at [305, 36] on icon "Close" at bounding box center [305, 40] width 11 height 9
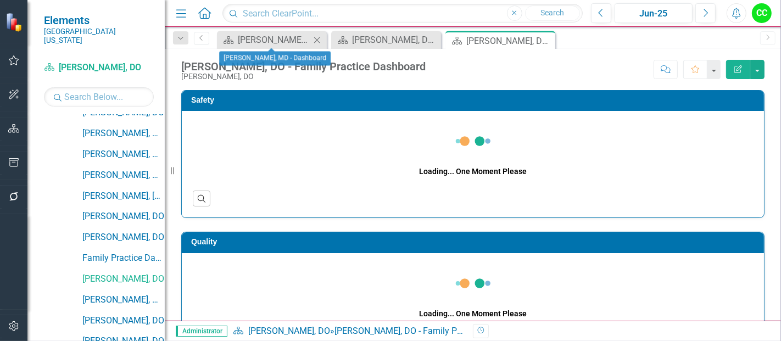
click at [319, 40] on icon "Close" at bounding box center [316, 40] width 11 height 9
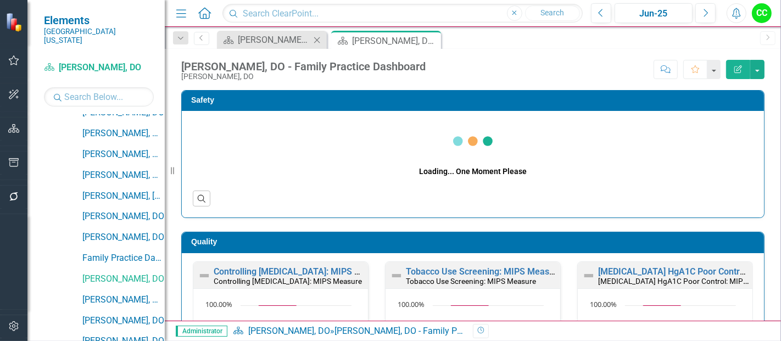
click at [318, 40] on icon "Close" at bounding box center [316, 40] width 11 height 9
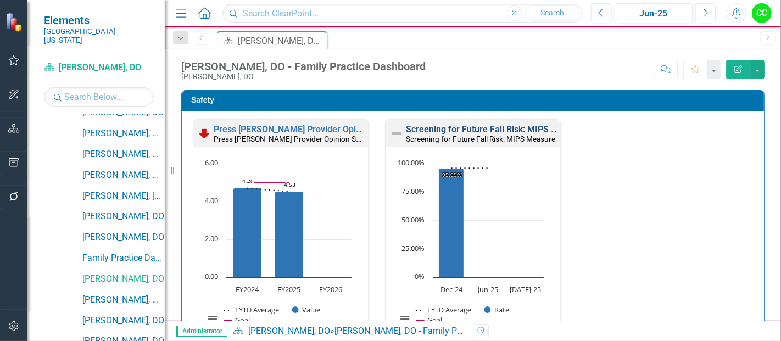
click at [493, 126] on link "Screening for Future Fall Risk: MIPS Measure" at bounding box center [496, 129] width 180 height 10
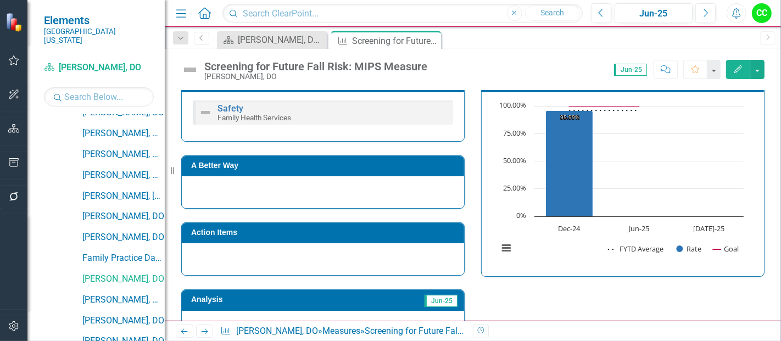
scroll to position [434, 0]
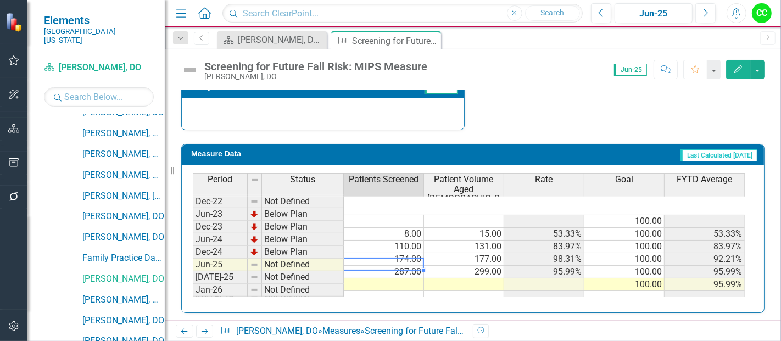
click at [384, 278] on td at bounding box center [384, 284] width 80 height 13
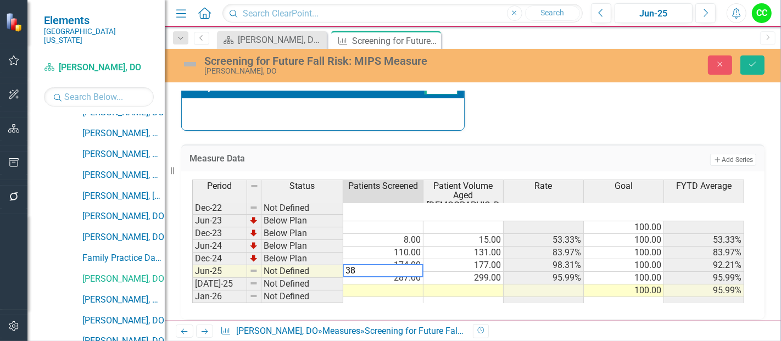
type textarea "381"
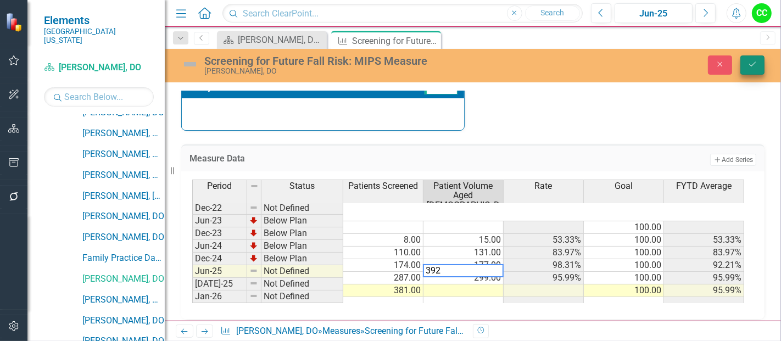
type textarea "392"
click at [752, 61] on icon "Save" at bounding box center [752, 64] width 10 height 8
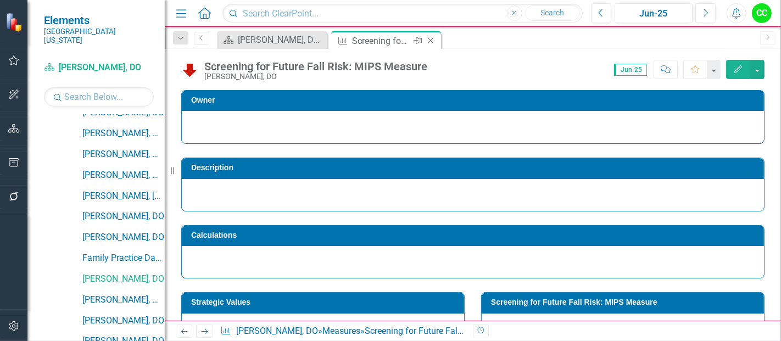
click at [428, 38] on icon "Close" at bounding box center [430, 40] width 11 height 9
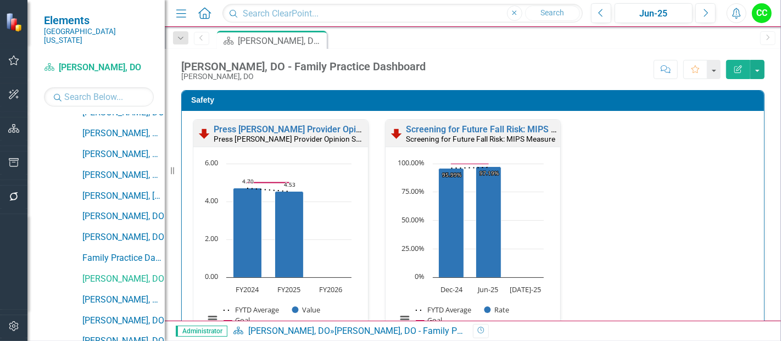
scroll to position [311, 0]
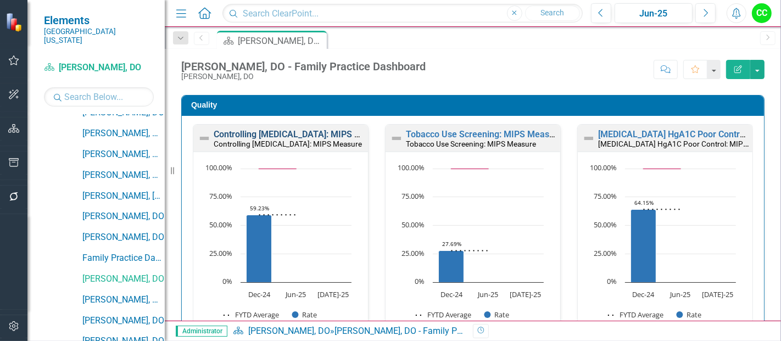
click at [259, 132] on link "Controlling [MEDICAL_DATA]: MIPS Measure" at bounding box center [302, 134] width 176 height 10
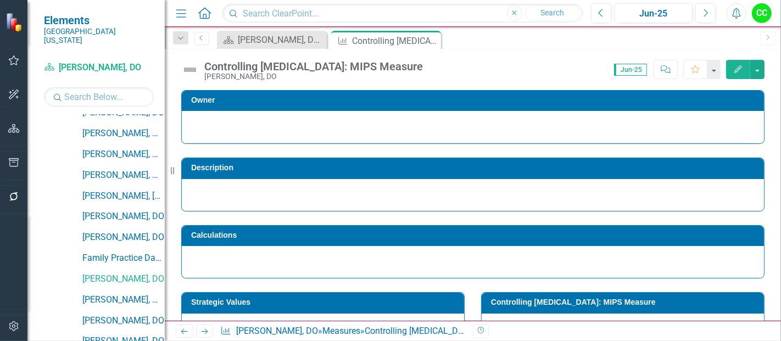
scroll to position [444, 0]
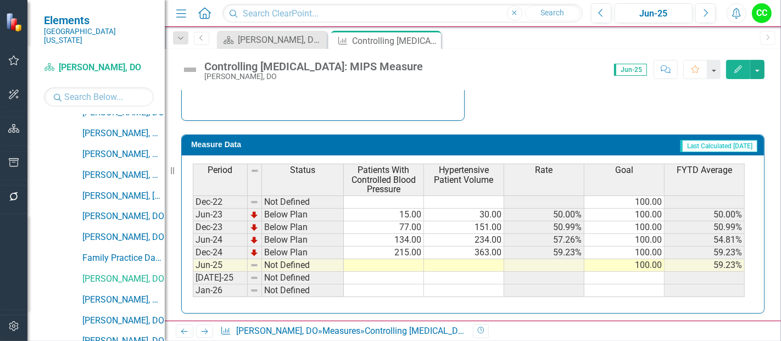
click at [399, 259] on td at bounding box center [384, 265] width 80 height 13
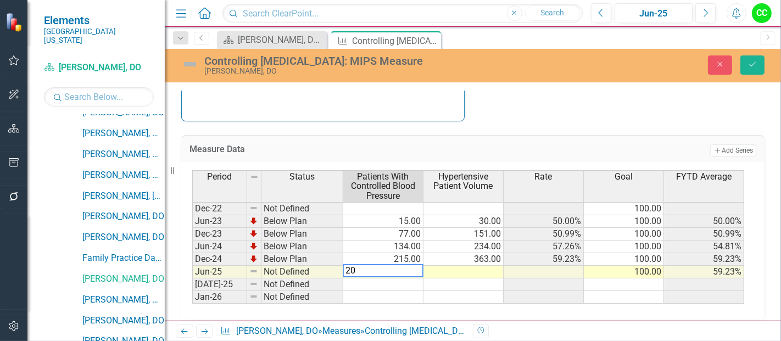
type textarea "200"
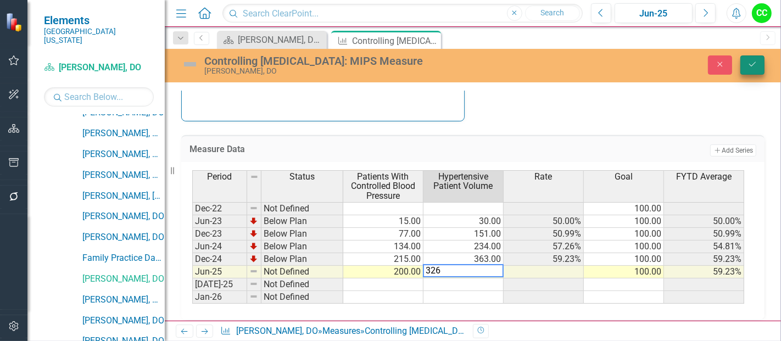
type textarea "326"
click at [750, 59] on button "Save" at bounding box center [752, 64] width 24 height 19
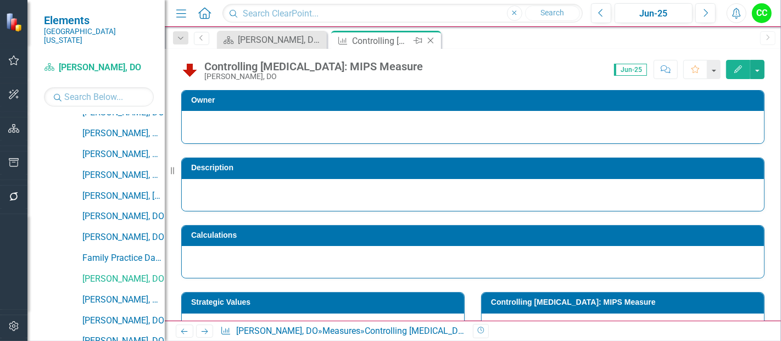
click at [428, 38] on icon "Close" at bounding box center [430, 40] width 11 height 9
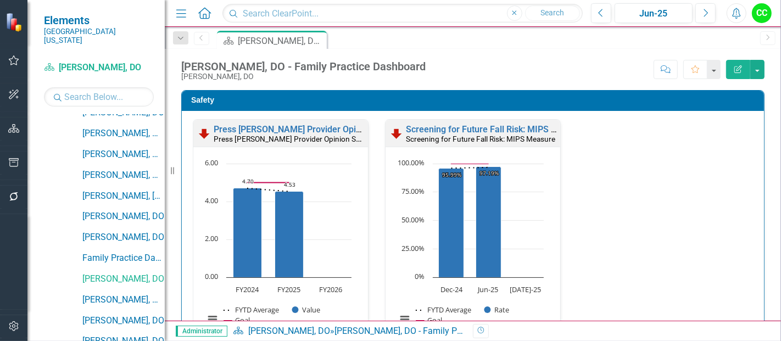
scroll to position [304, 0]
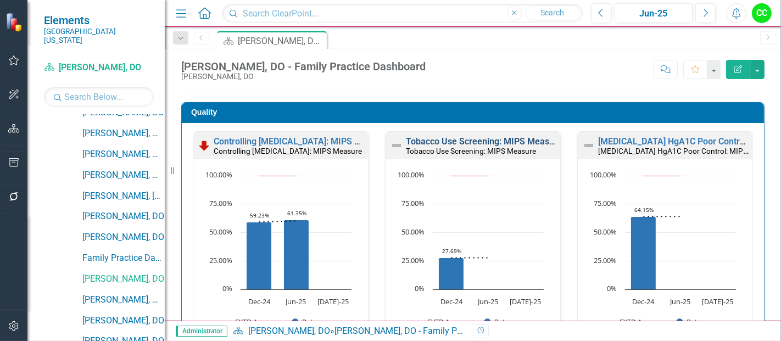
click at [494, 143] on link "Tobacco Use Screening: MIPS Measure" at bounding box center [484, 141] width 156 height 10
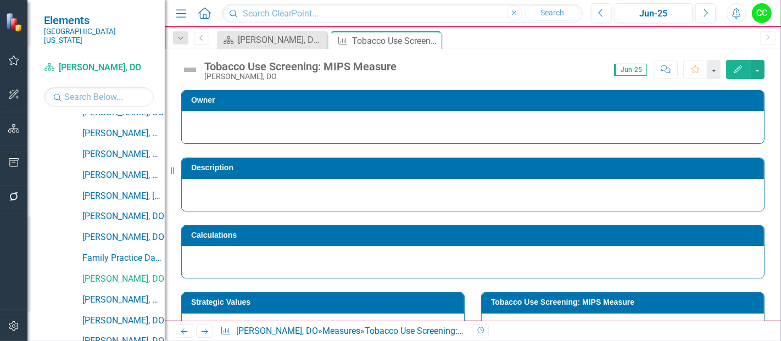
scroll to position [444, 0]
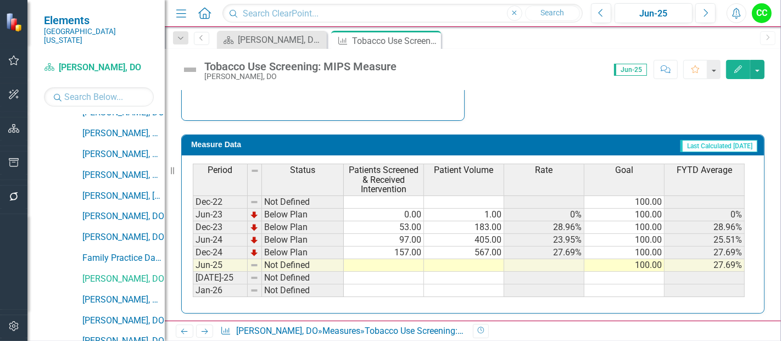
click at [397, 266] on td at bounding box center [384, 265] width 80 height 13
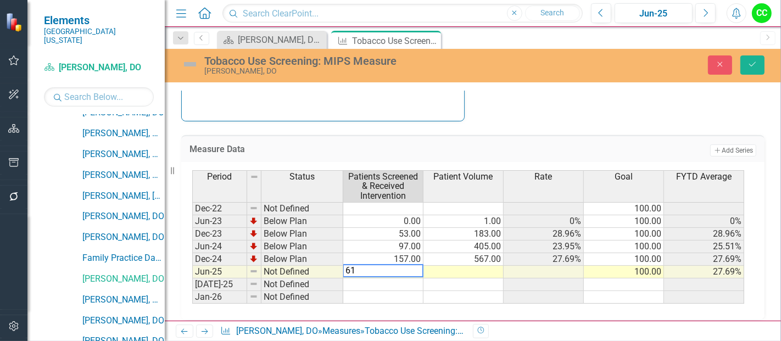
type textarea "612"
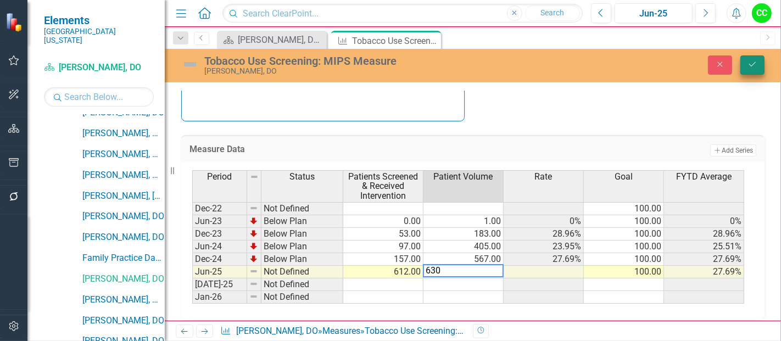
type textarea "630"
click at [752, 67] on icon "Save" at bounding box center [752, 64] width 10 height 8
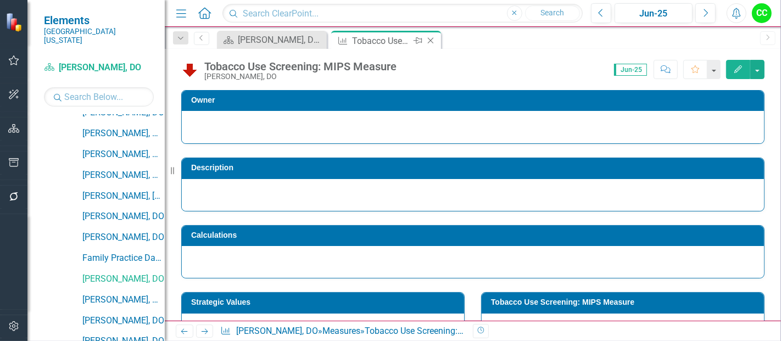
click at [432, 41] on icon "Close" at bounding box center [430, 40] width 11 height 9
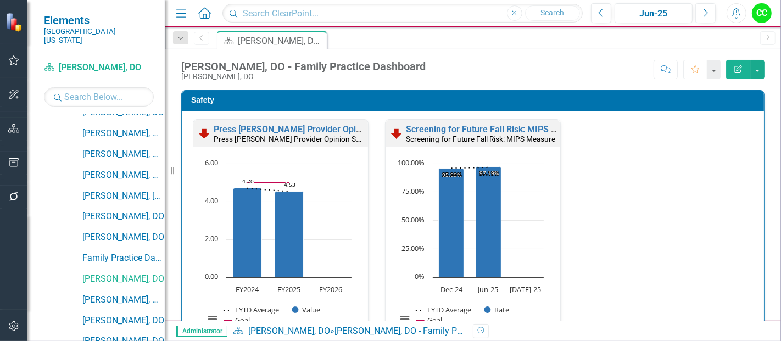
scroll to position [285, 0]
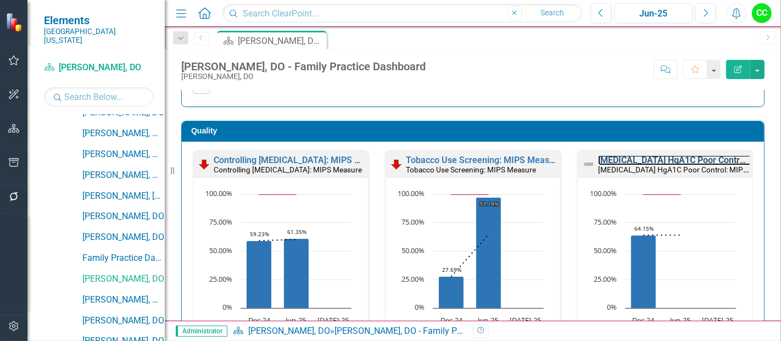
click at [639, 158] on link "[MEDICAL_DATA] HgA1C Poor Control: MIPS Measure" at bounding box center [704, 160] width 212 height 10
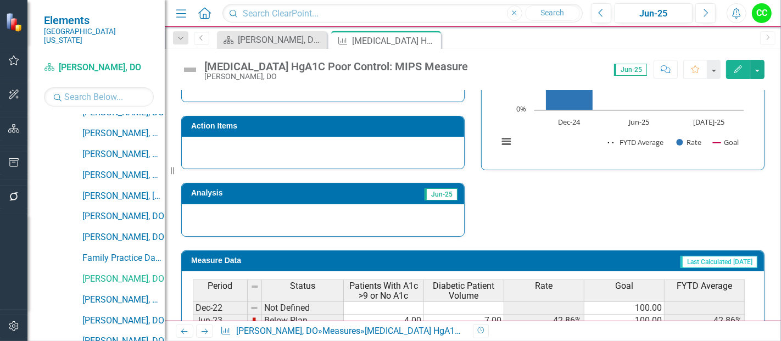
scroll to position [434, 0]
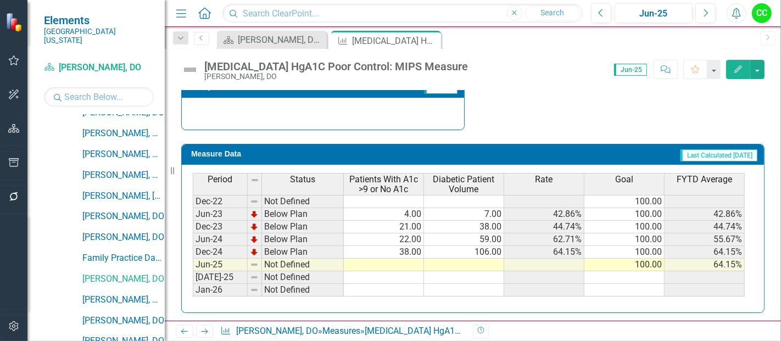
click at [385, 259] on td at bounding box center [384, 265] width 80 height 13
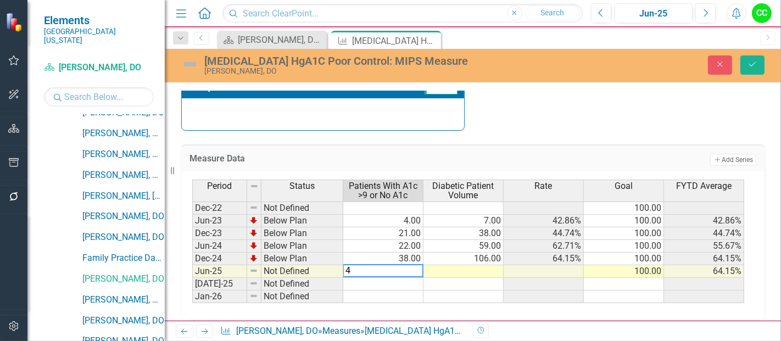
type textarea "45"
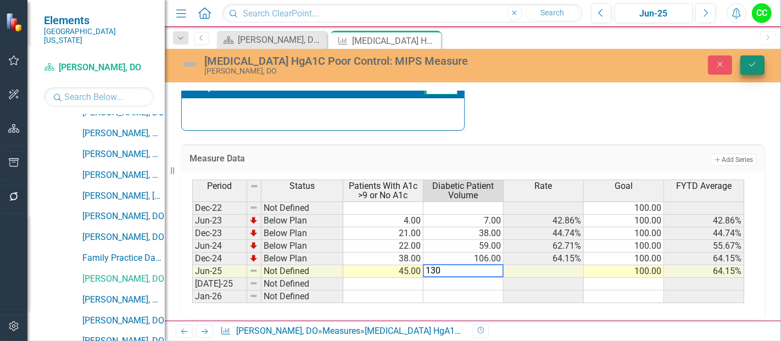
type textarea "130"
click at [743, 61] on button "Save" at bounding box center [752, 64] width 24 height 19
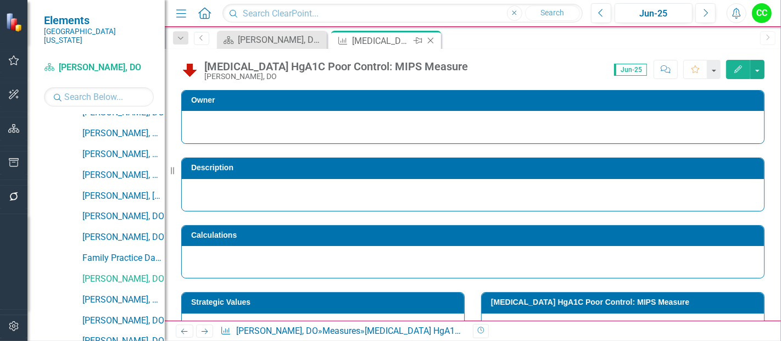
click at [429, 37] on icon "Close" at bounding box center [430, 40] width 11 height 9
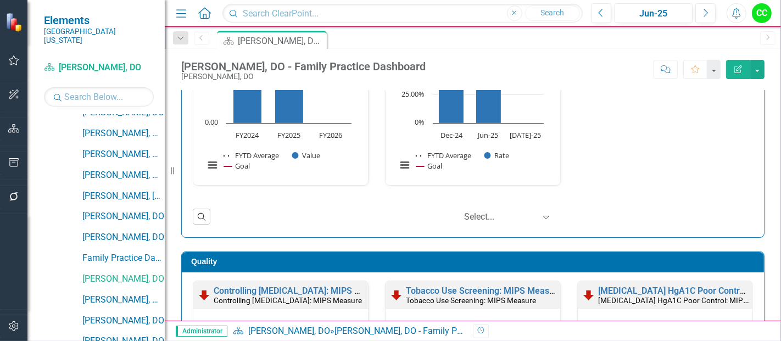
scroll to position [588, 0]
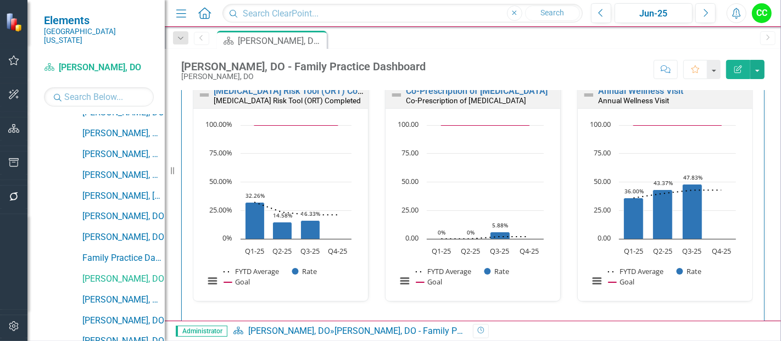
click at [321, 96] on small "[MEDICAL_DATA] Risk Tool (ORT) Completed" at bounding box center [287, 100] width 147 height 9
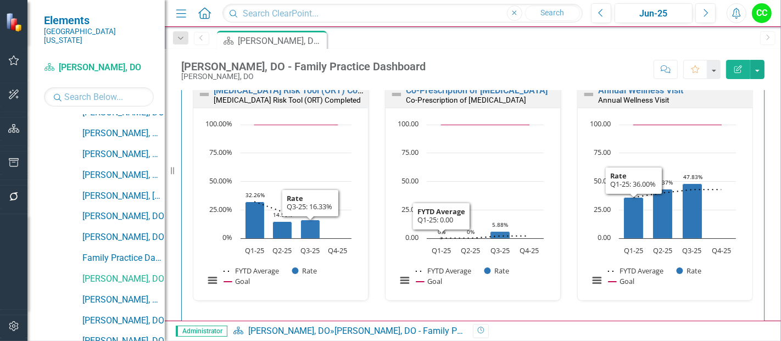
scroll to position [0, 0]
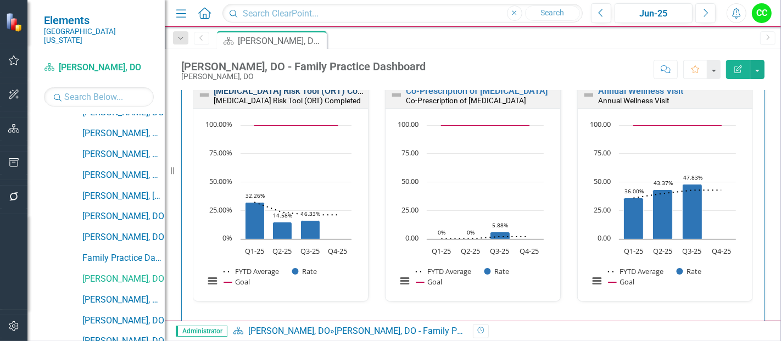
click at [306, 92] on link "[MEDICAL_DATA] Risk Tool (ORT) Completed" at bounding box center [302, 91] width 176 height 10
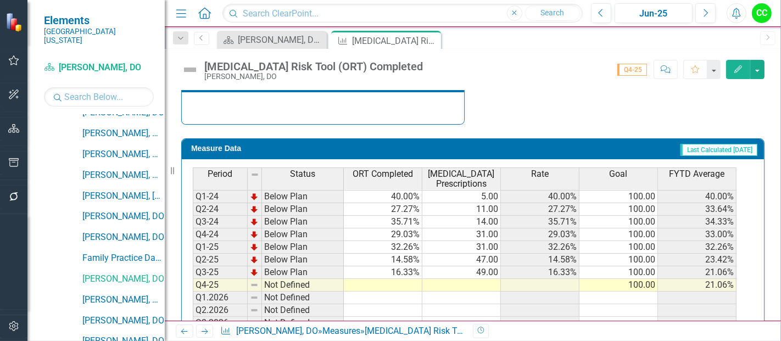
scroll to position [485, 0]
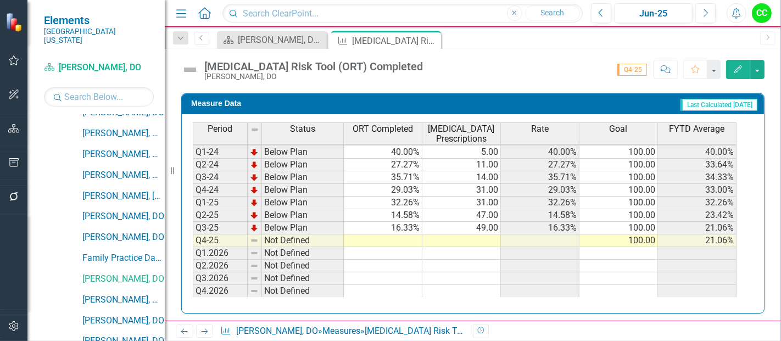
click at [402, 236] on td at bounding box center [383, 240] width 78 height 13
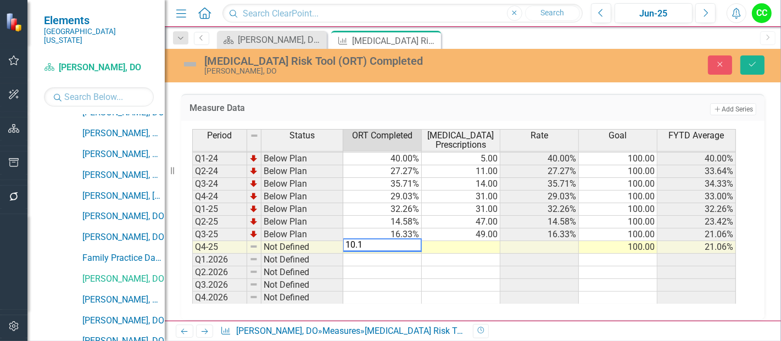
type textarea "10.17"
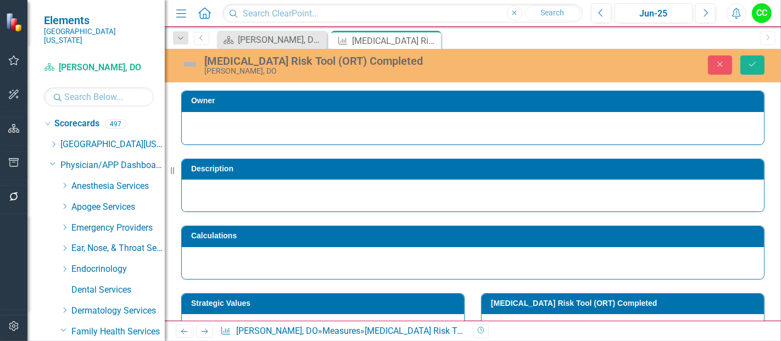
scroll to position [50, 0]
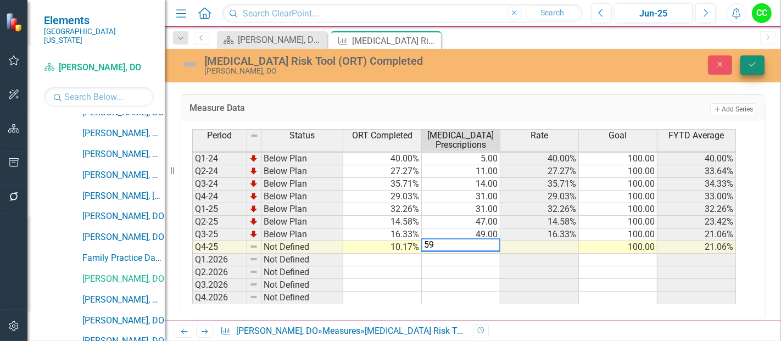
type textarea "59"
click at [755, 70] on button "Save" at bounding box center [752, 64] width 24 height 19
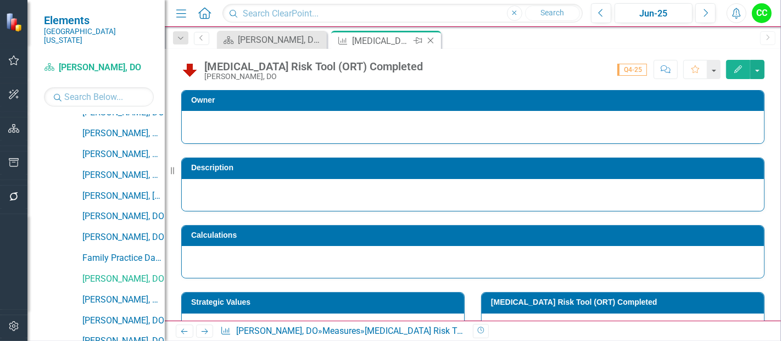
click at [433, 40] on icon "Close" at bounding box center [430, 40] width 11 height 9
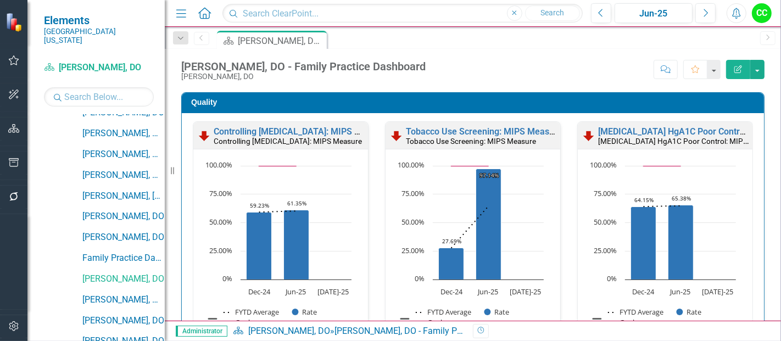
scroll to position [445, 0]
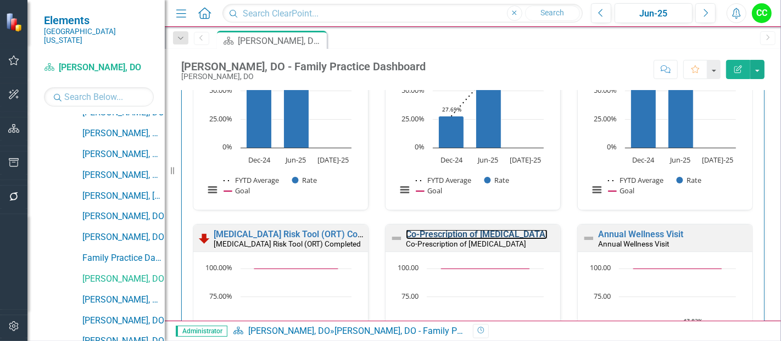
drag, startPoint x: 496, startPoint y: 233, endPoint x: 390, endPoint y: 339, distance: 149.8
click at [496, 233] on link "Co-Prescription of [MEDICAL_DATA]" at bounding box center [477, 234] width 142 height 10
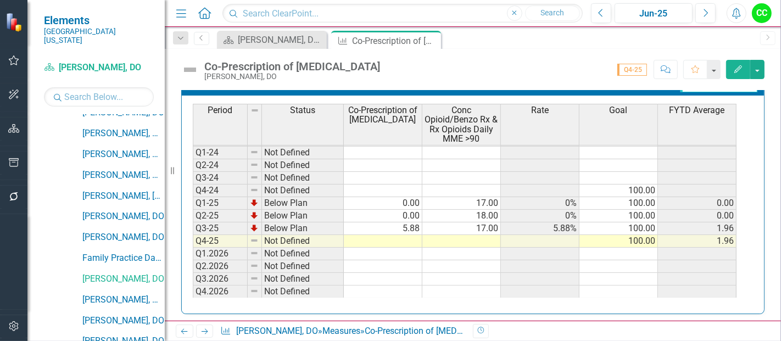
scroll to position [546, 0]
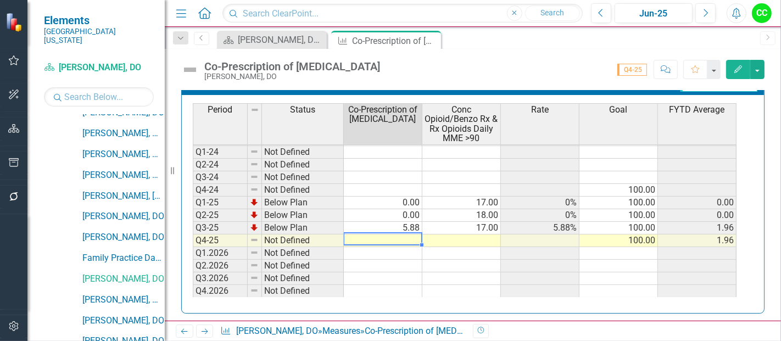
click at [399, 239] on td at bounding box center [383, 240] width 78 height 13
type textarea "0"
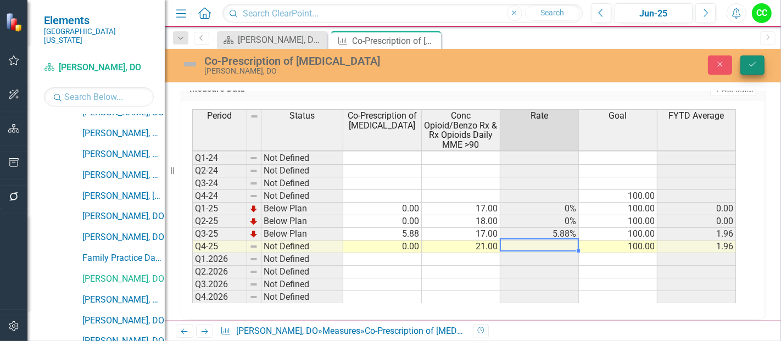
type textarea "21"
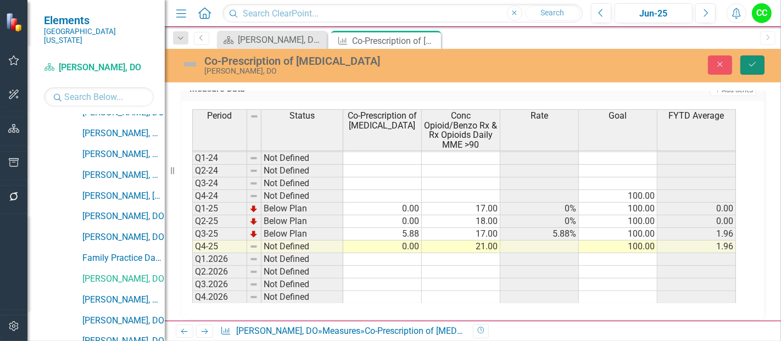
click at [750, 61] on icon "Save" at bounding box center [752, 64] width 10 height 8
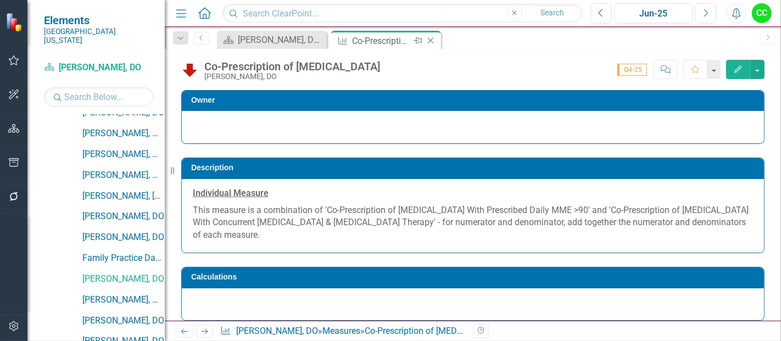
click at [428, 40] on icon "Close" at bounding box center [430, 40] width 11 height 9
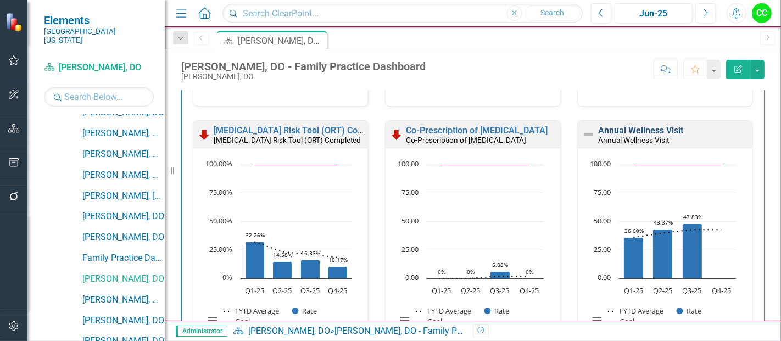
scroll to position [505, 0]
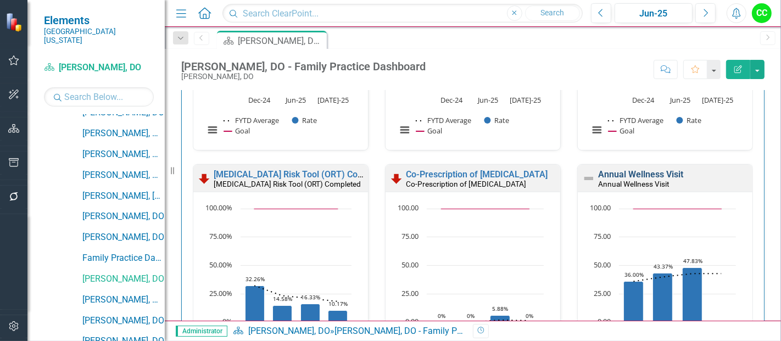
click at [650, 174] on link "Annual Wellness Visit" at bounding box center [640, 174] width 85 height 10
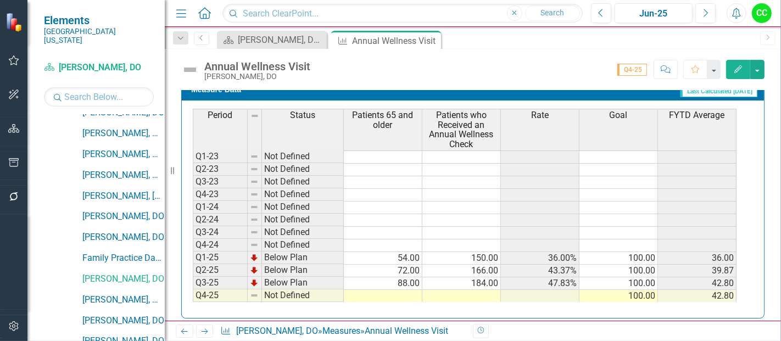
scroll to position [503, 0]
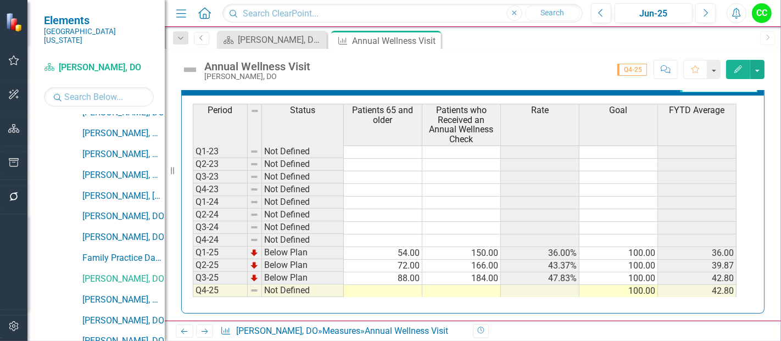
click at [396, 285] on td at bounding box center [383, 291] width 78 height 13
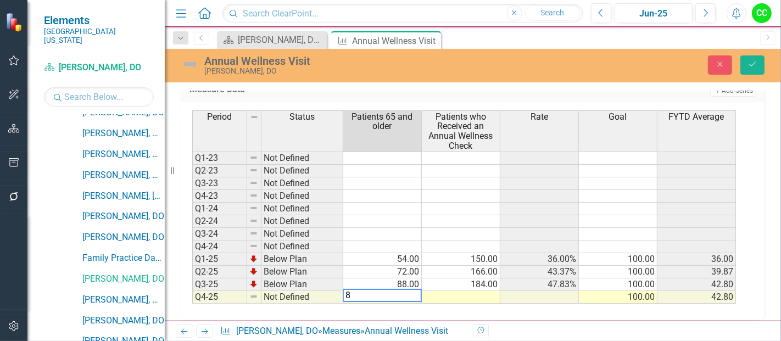
type textarea "84"
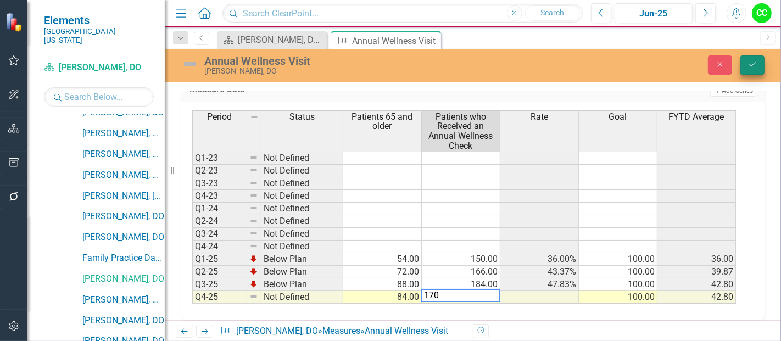
type textarea "170"
click at [749, 65] on icon "submit" at bounding box center [752, 64] width 7 height 4
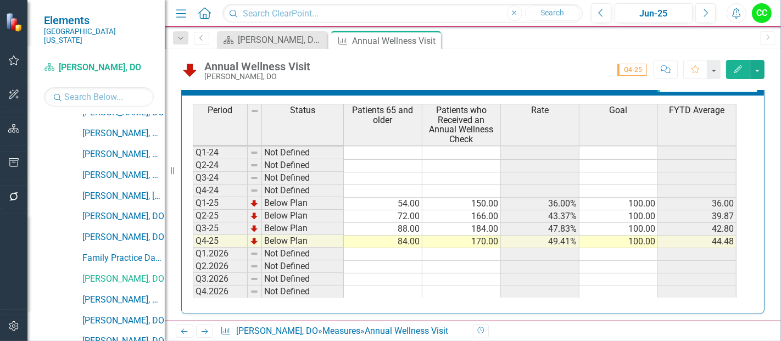
scroll to position [504, 0]
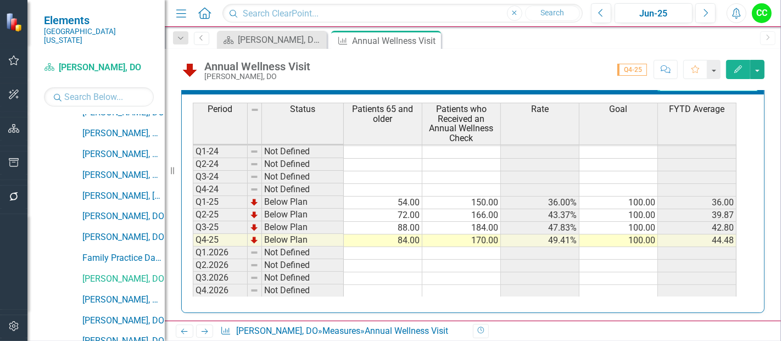
click at [631, 198] on td "100.00" at bounding box center [618, 203] width 78 height 13
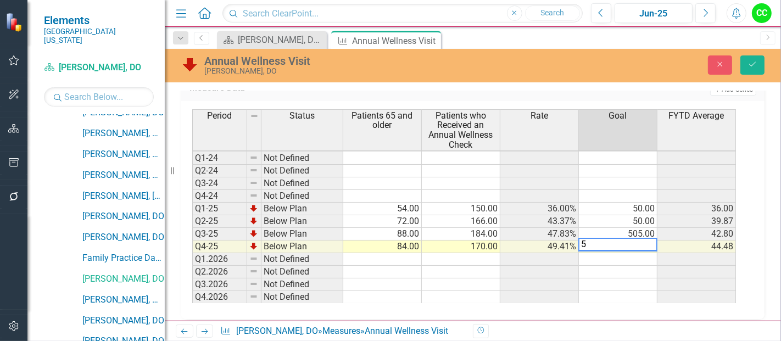
type textarea "50"
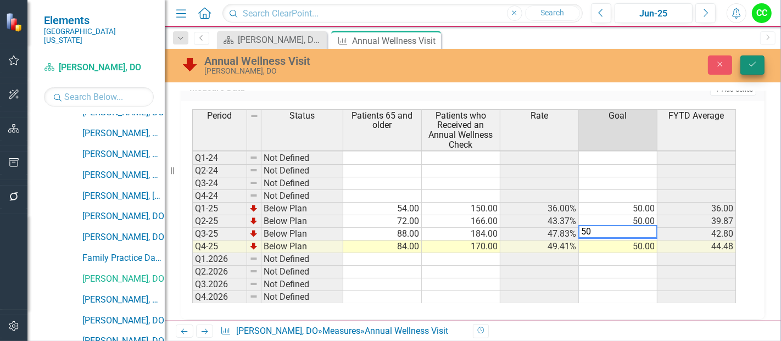
type textarea "50"
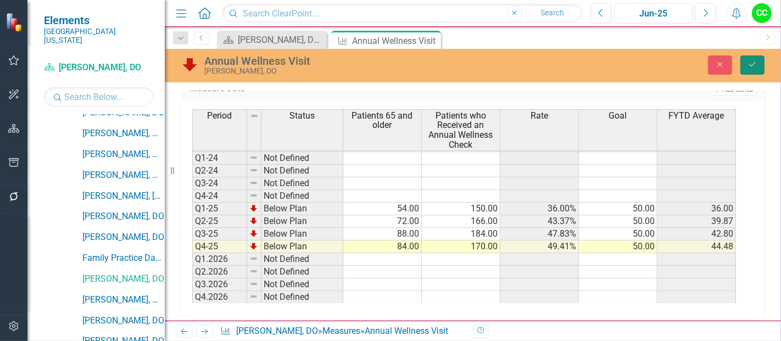
click at [754, 63] on icon "Save" at bounding box center [752, 64] width 10 height 8
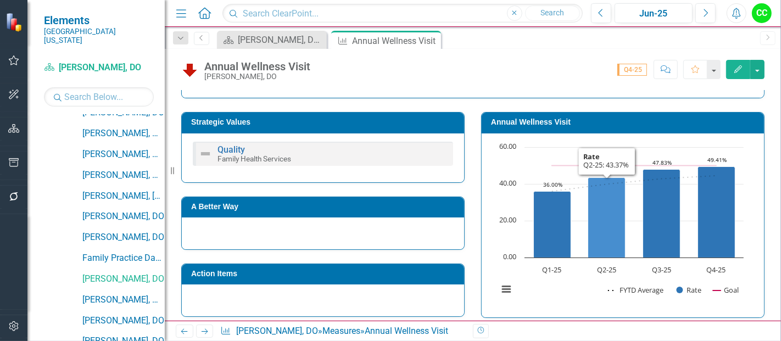
scroll to position [240, 0]
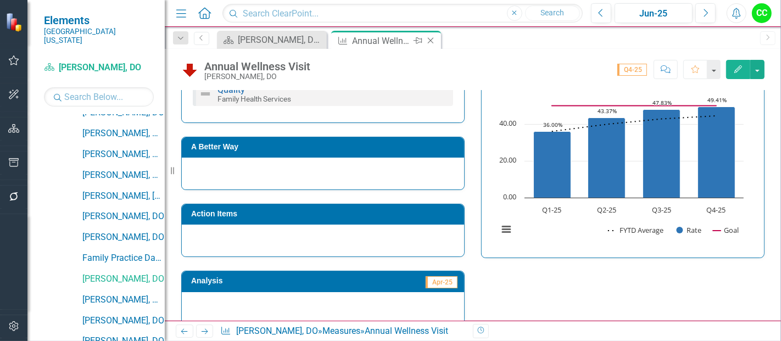
click at [431, 40] on icon "Close" at bounding box center [430, 40] width 11 height 9
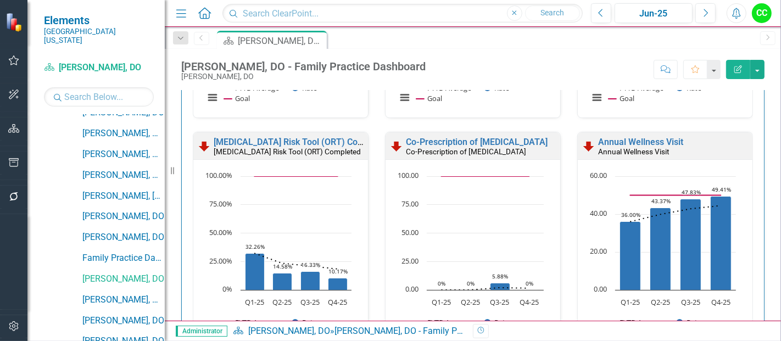
scroll to position [538, 0]
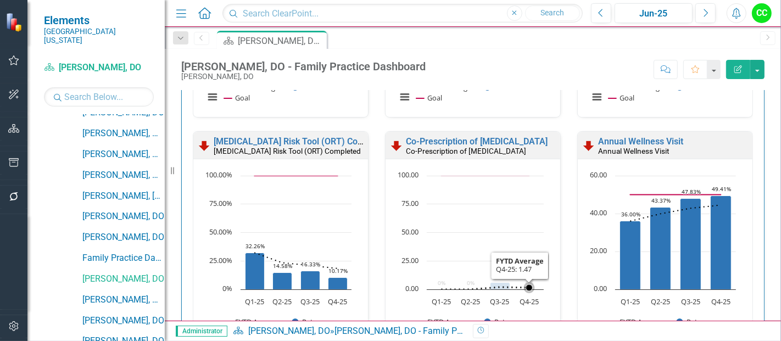
click at [528, 287] on icon "Interactive chart" at bounding box center [485, 288] width 88 height 2
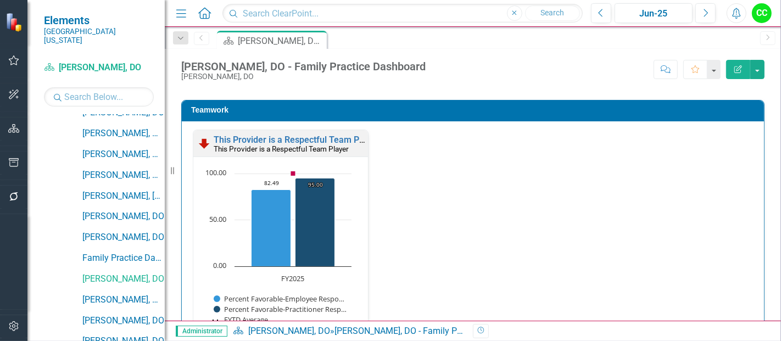
scroll to position [1406, 0]
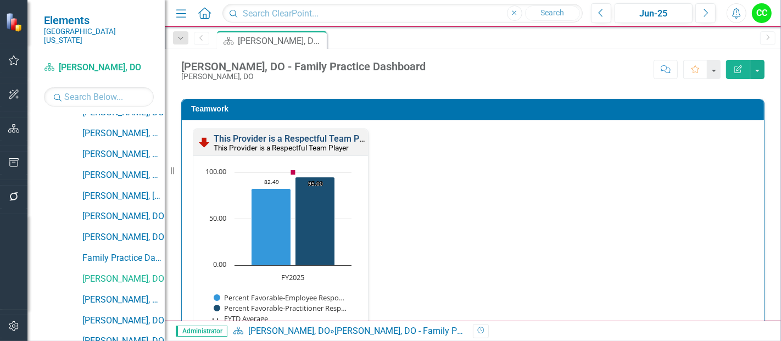
click at [298, 136] on link "This Provider is a Respectful Team Player" at bounding box center [296, 138] width 165 height 10
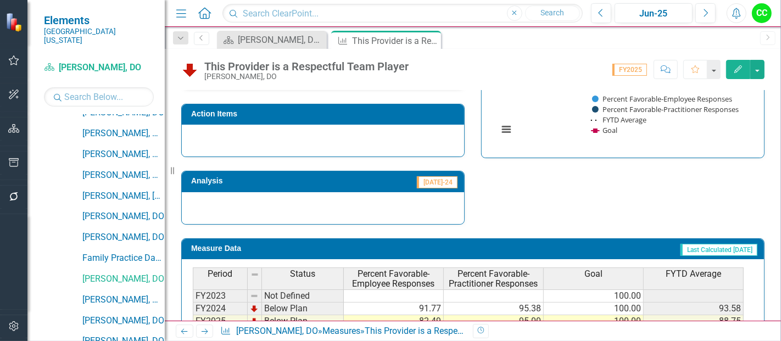
scroll to position [340, 0]
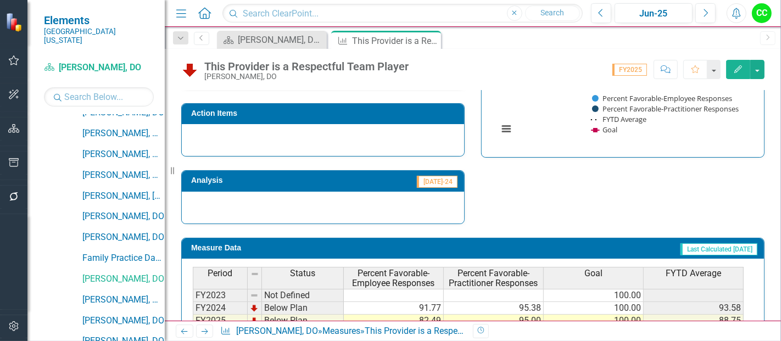
click at [735, 74] on button "Edit" at bounding box center [738, 69] width 24 height 19
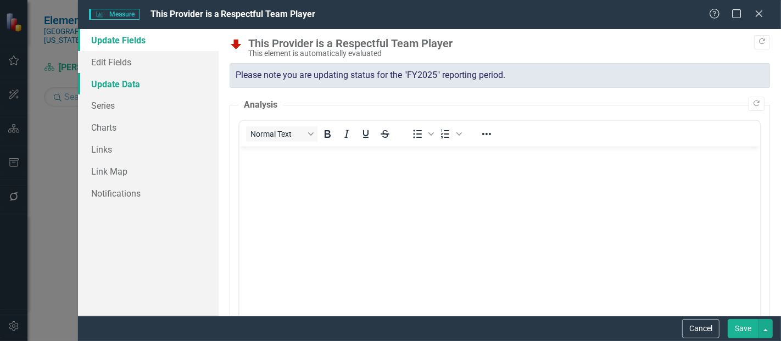
scroll to position [0, 0]
click at [100, 109] on link "Series" at bounding box center [148, 105] width 141 height 22
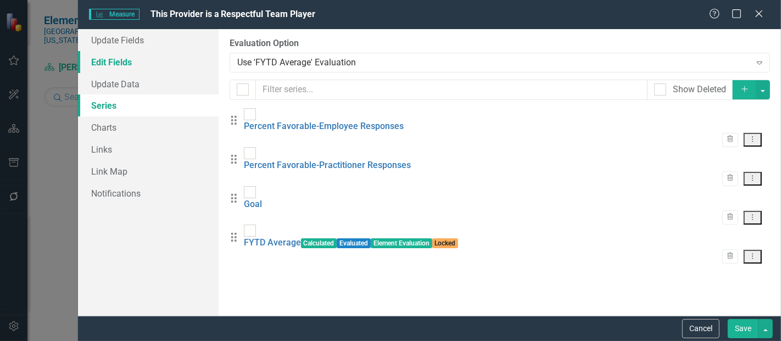
click at [131, 57] on link "Edit Fields" at bounding box center [148, 62] width 141 height 22
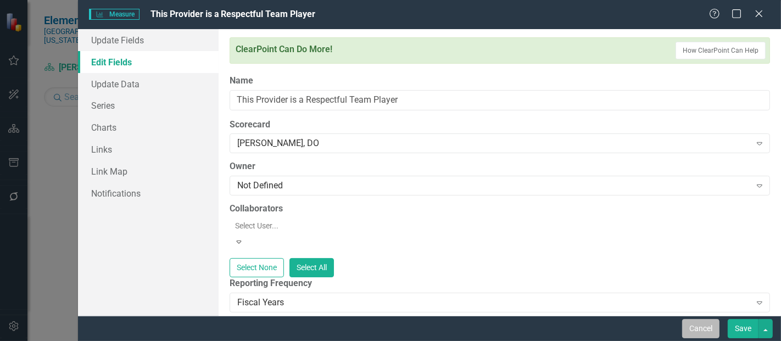
click at [701, 332] on button "Cancel" at bounding box center [700, 328] width 37 height 19
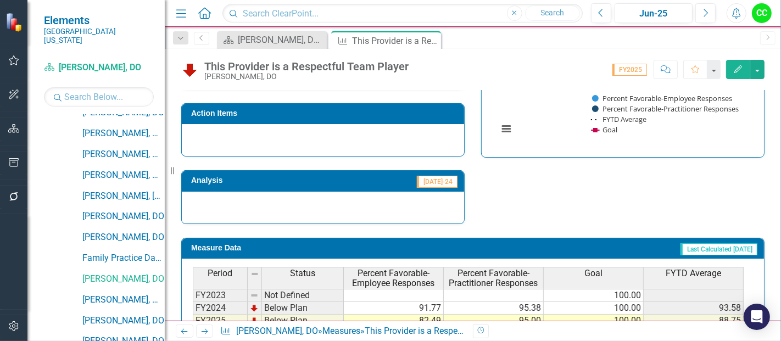
scroll to position [176, 0]
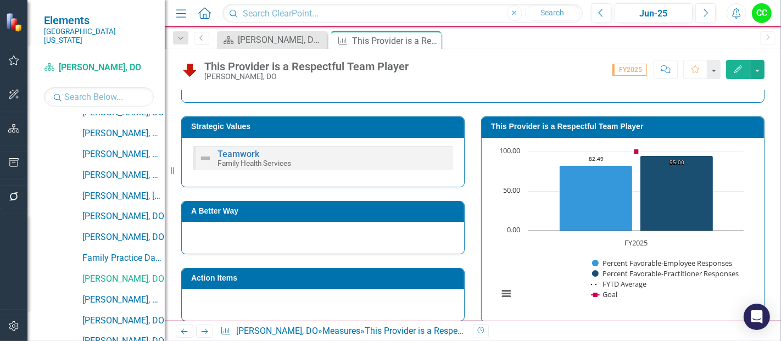
click at [610, 125] on h3 "This Provider is a Respectful Team Player" at bounding box center [624, 126] width 267 height 8
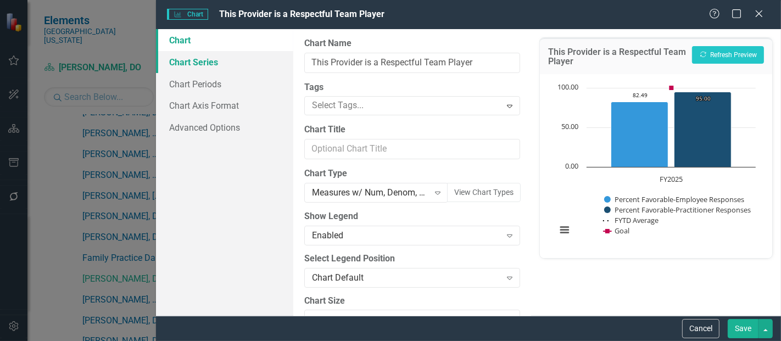
click at [226, 65] on link "Chart Series" at bounding box center [224, 62] width 137 height 22
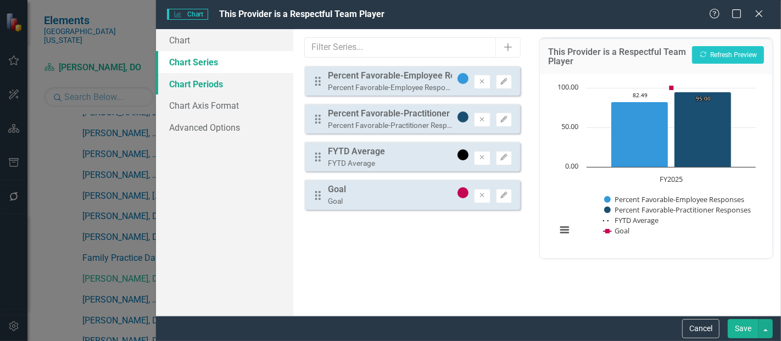
click at [210, 85] on link "Chart Periods" at bounding box center [224, 84] width 137 height 22
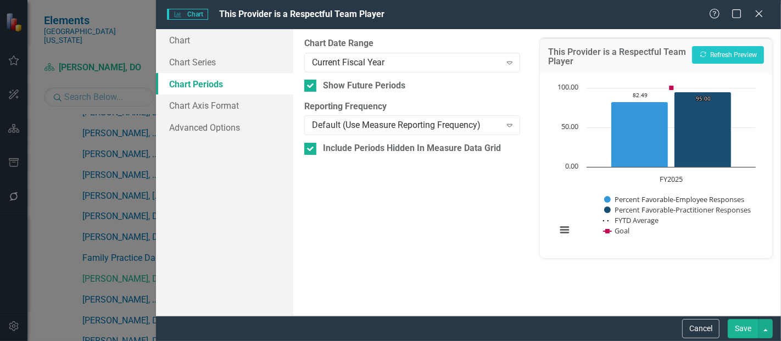
click at [412, 74] on div "From this tab, you define the periods you want included in the chart. For examp…" at bounding box center [412, 172] width 238 height 287
click at [422, 61] on div "Current Fiscal Year" at bounding box center [406, 62] width 188 height 13
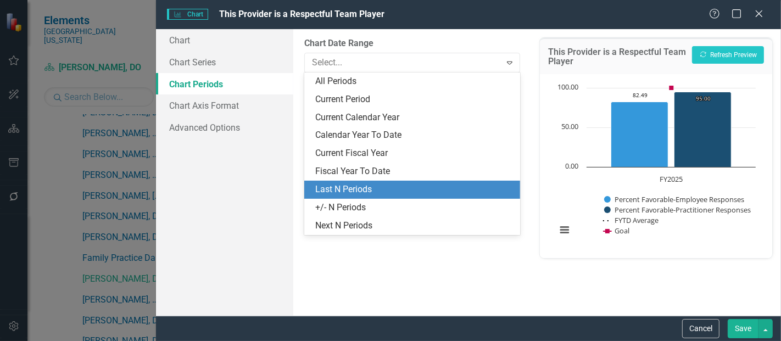
click at [355, 183] on div "Last N Periods" at bounding box center [414, 189] width 198 height 13
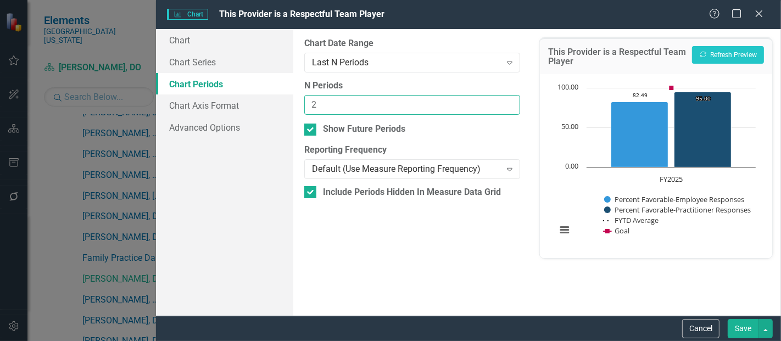
type input "2"
click at [509, 100] on input "2" at bounding box center [412, 105] width 216 height 20
click at [740, 322] on button "Save" at bounding box center [742, 328] width 31 height 19
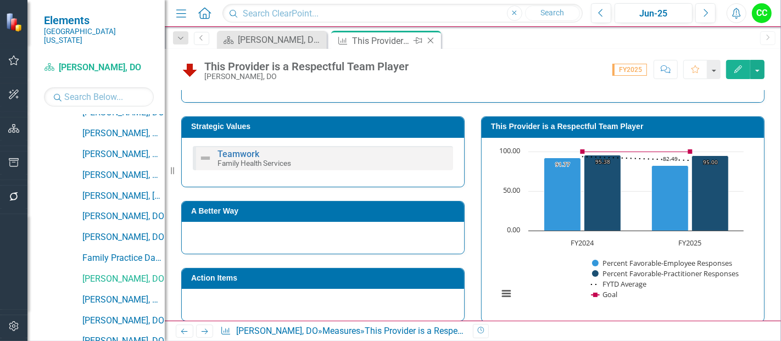
click at [431, 38] on icon "Close" at bounding box center [430, 40] width 11 height 9
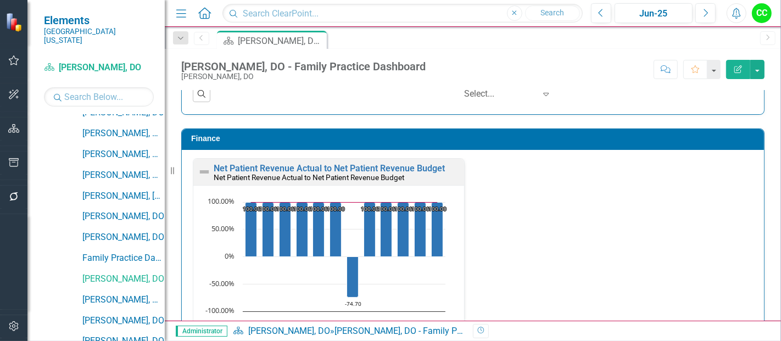
scroll to position [1889, 0]
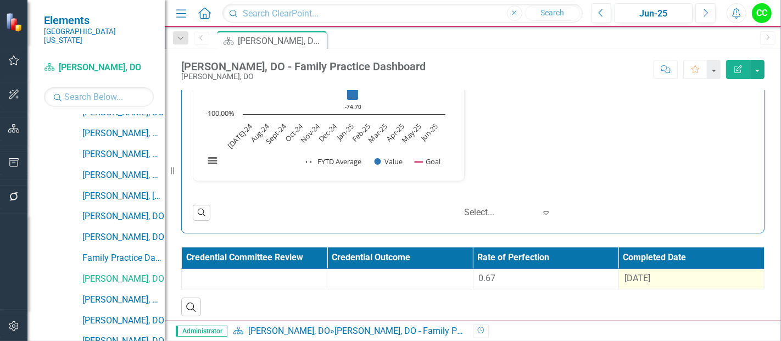
click at [638, 273] on span "[DATE]" at bounding box center [637, 278] width 26 height 10
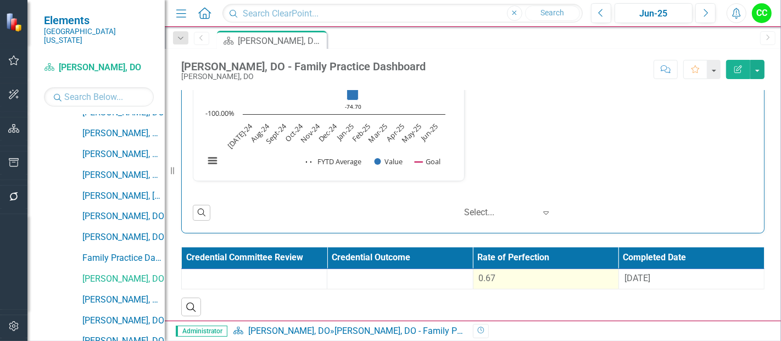
click at [560, 272] on div "0.67" at bounding box center [546, 278] width 134 height 13
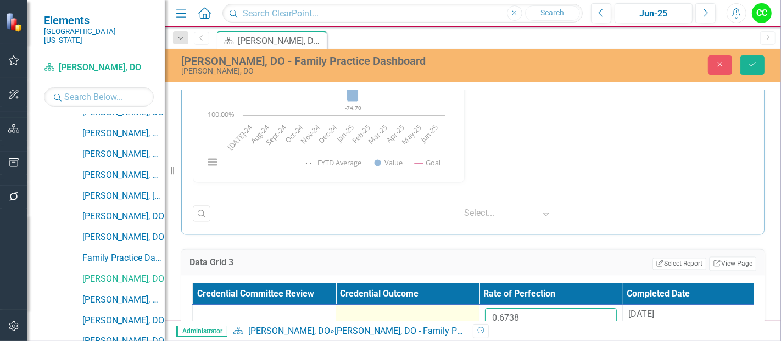
drag, startPoint x: 542, startPoint y: 311, endPoint x: 461, endPoint y: 313, distance: 81.3
click at [464, 315] on tr "0.6738 8/27/24" at bounding box center [479, 323] width 573 height 36
paste input "773113333"
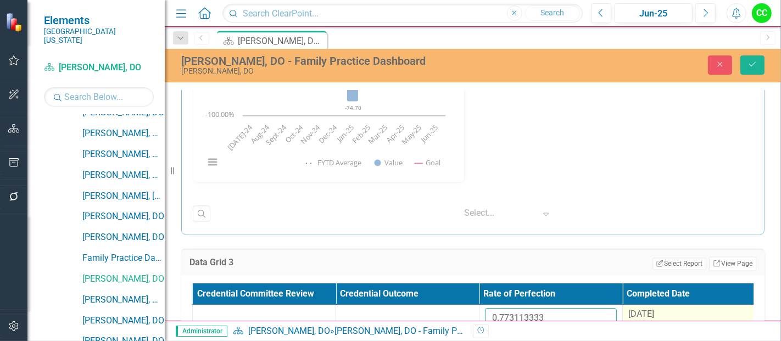
type input "0.773113333"
click at [670, 312] on div "[DATE]" at bounding box center [694, 314] width 132 height 13
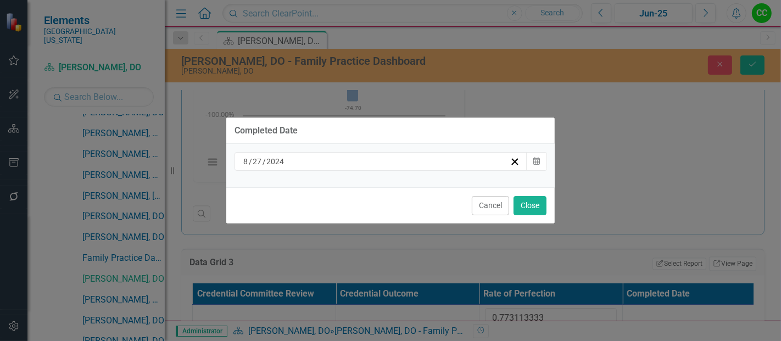
click at [439, 159] on div "8 / 27 / 2024" at bounding box center [376, 161] width 268 height 11
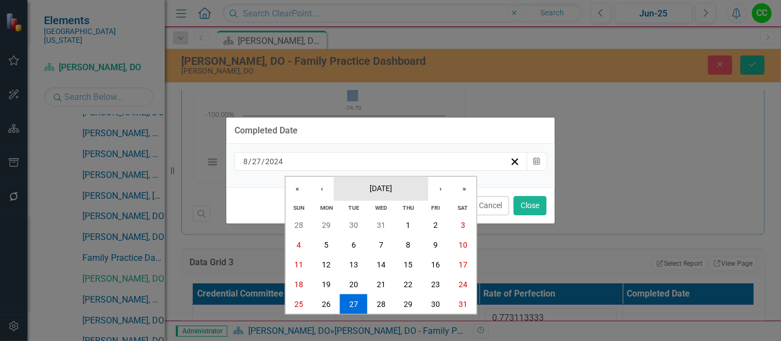
click at [394, 196] on button "August 2024" at bounding box center [381, 188] width 94 height 24
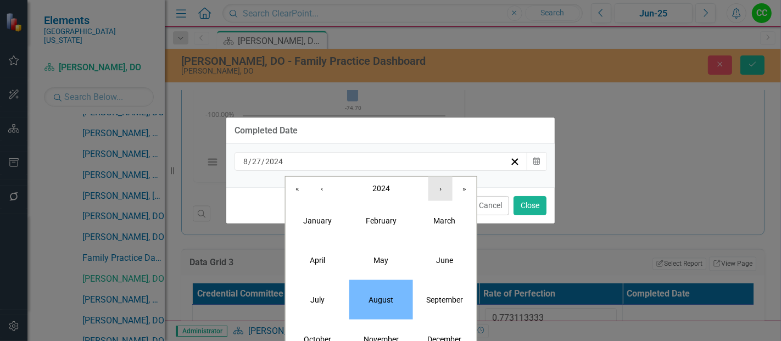
click at [441, 187] on button "›" at bounding box center [440, 188] width 24 height 24
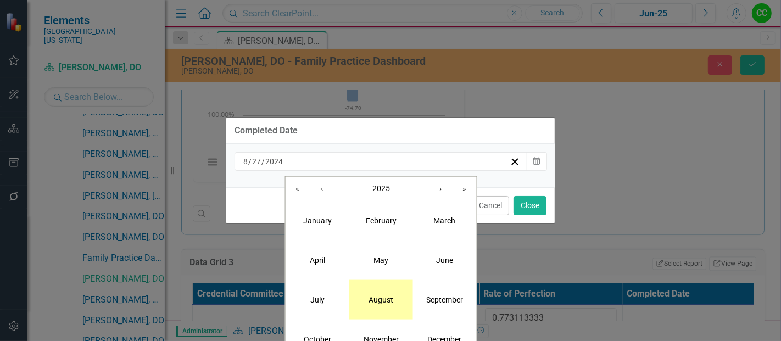
click at [376, 296] on abbr "August" at bounding box center [380, 299] width 25 height 9
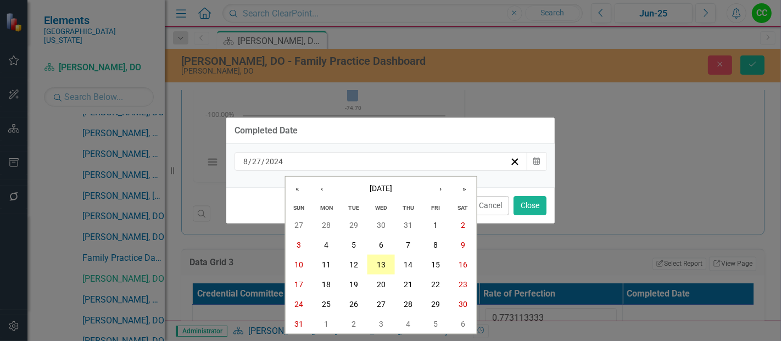
click at [389, 264] on button "13" at bounding box center [380, 265] width 27 height 20
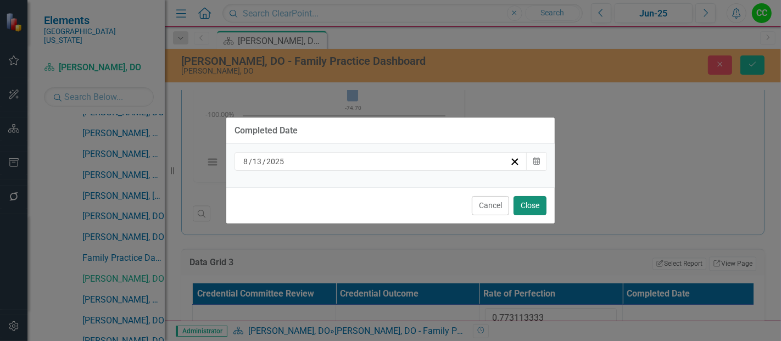
click at [535, 203] on button "Close" at bounding box center [529, 205] width 33 height 19
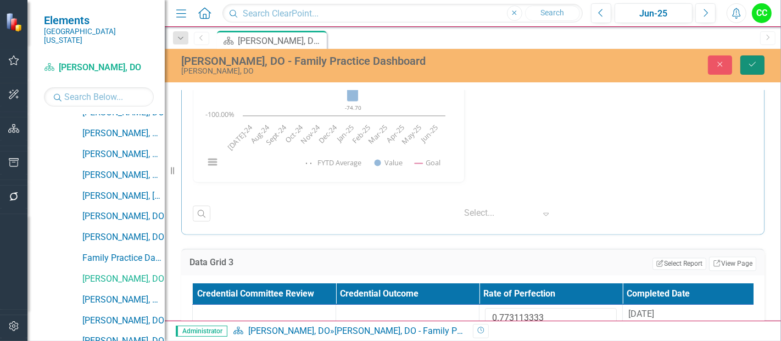
click at [753, 63] on icon "Save" at bounding box center [752, 64] width 10 height 8
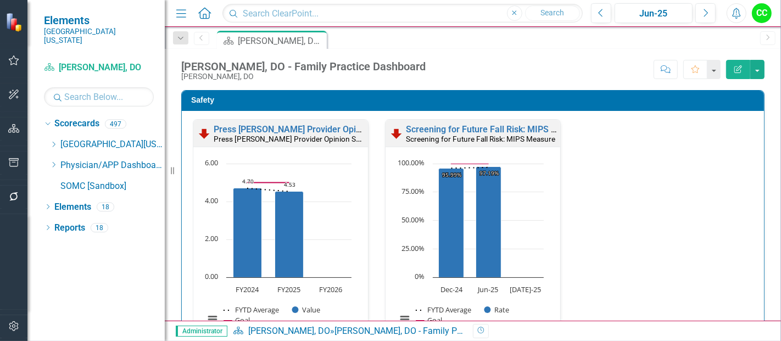
scroll to position [0, 0]
click at [53, 161] on icon "Dropdown" at bounding box center [53, 164] width 8 height 7
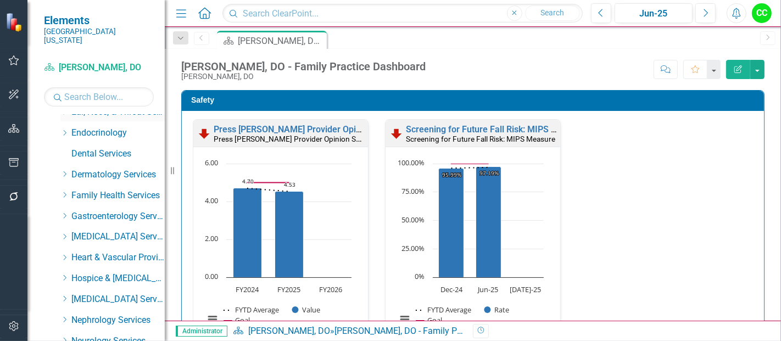
scroll to position [139, 0]
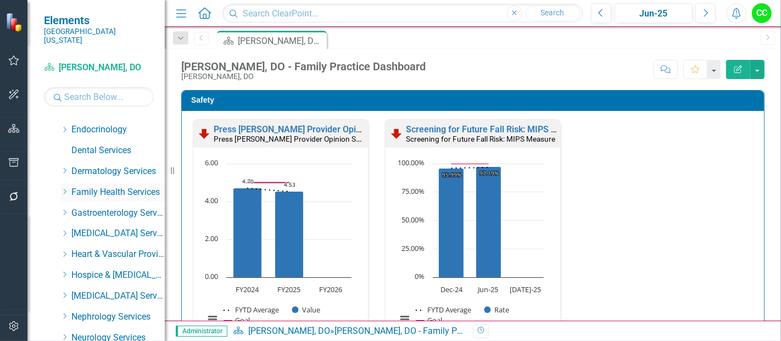
click at [64, 189] on icon at bounding box center [65, 191] width 3 height 5
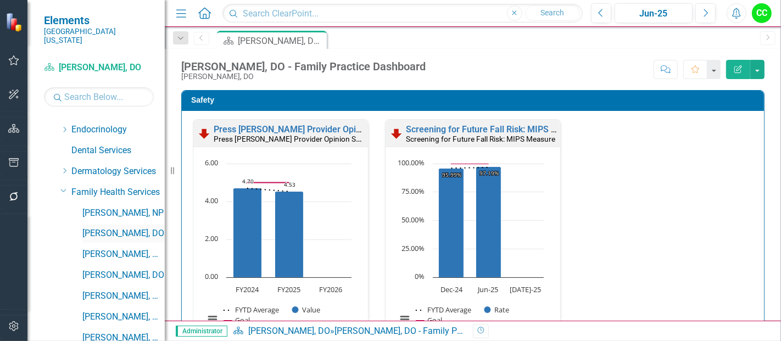
click at [106, 227] on link "[PERSON_NAME], DO" at bounding box center [123, 233] width 82 height 13
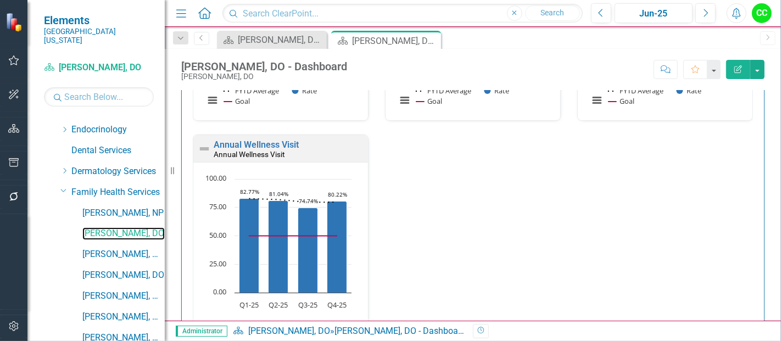
scroll to position [535, 0]
click at [116, 290] on link "[PERSON_NAME], MD" at bounding box center [123, 296] width 82 height 13
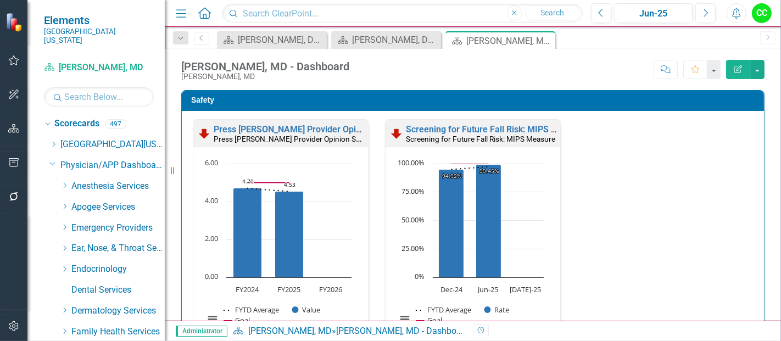
click at [65, 258] on div "Dropdown Scorecards 497 Dropdown Southern [US_STATE] Medical Center Safety Qual…" at bounding box center [95, 228] width 137 height 226
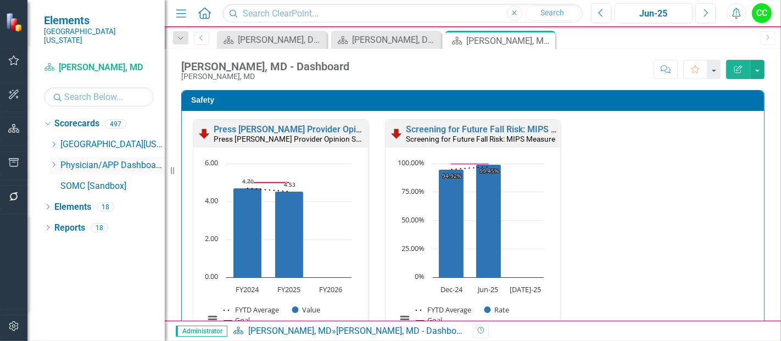
click at [52, 161] on icon "Dropdown" at bounding box center [53, 164] width 8 height 7
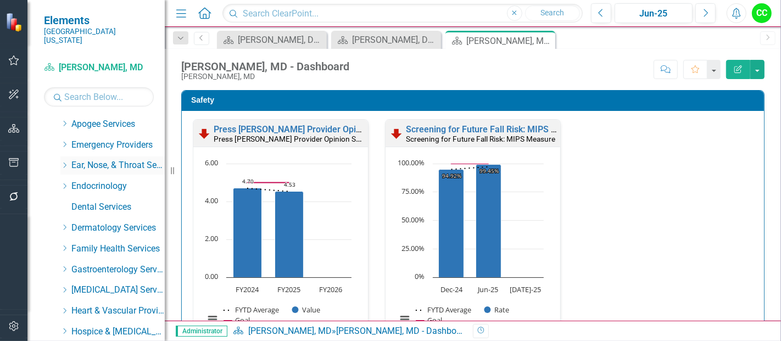
scroll to position [89, 0]
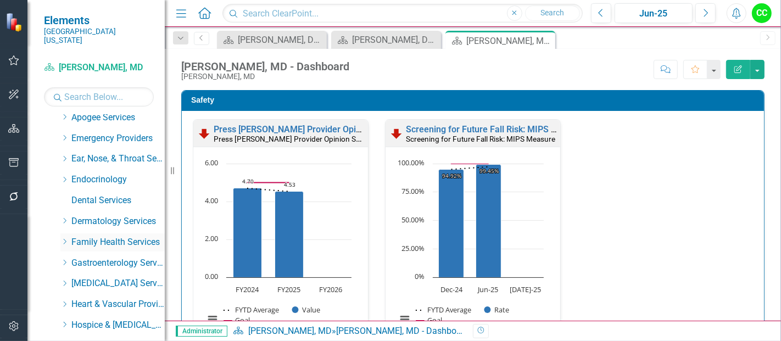
click at [65, 238] on icon "Dropdown" at bounding box center [64, 241] width 8 height 7
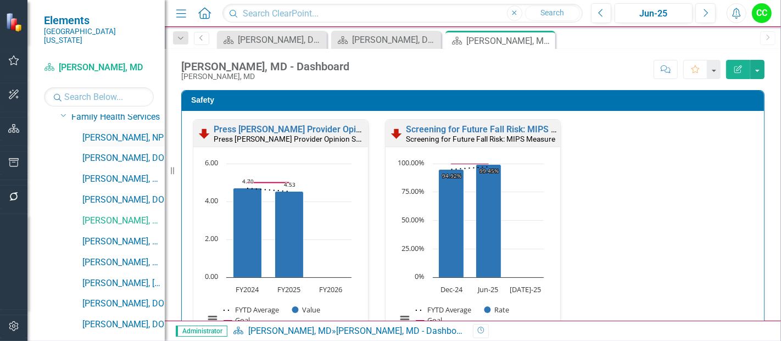
scroll to position [216, 0]
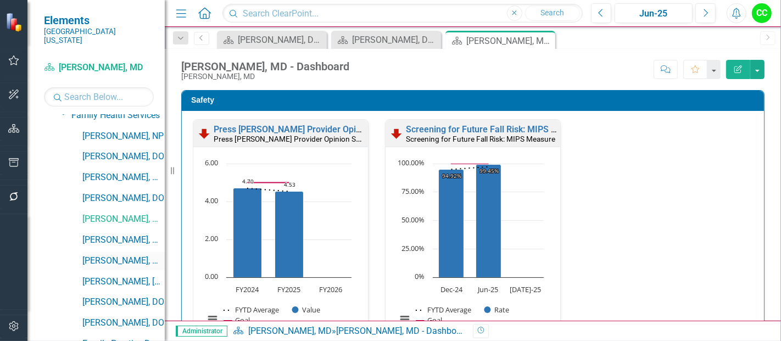
click at [119, 255] on link "[PERSON_NAME], MD" at bounding box center [123, 261] width 82 height 13
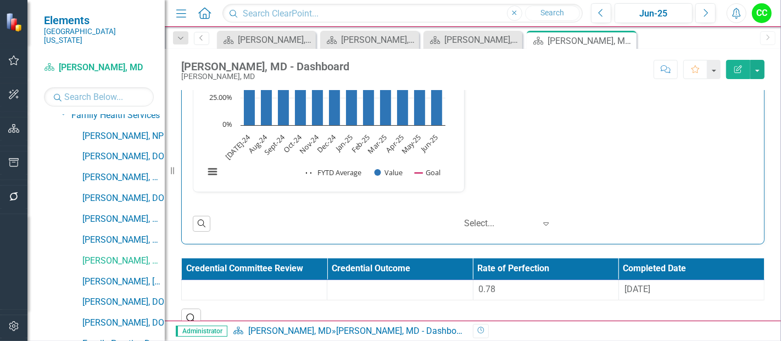
scroll to position [1889, 0]
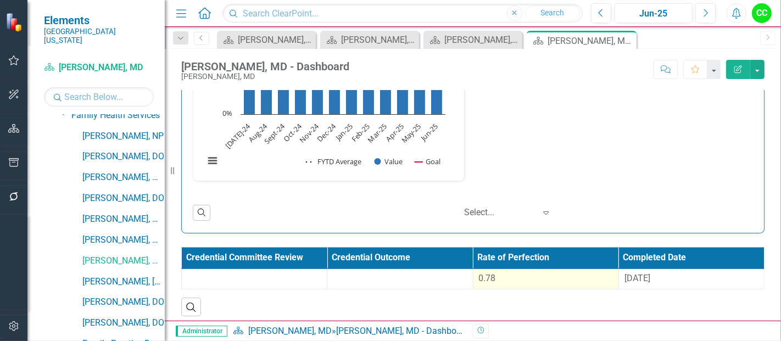
click at [554, 273] on div "0.78" at bounding box center [546, 278] width 134 height 13
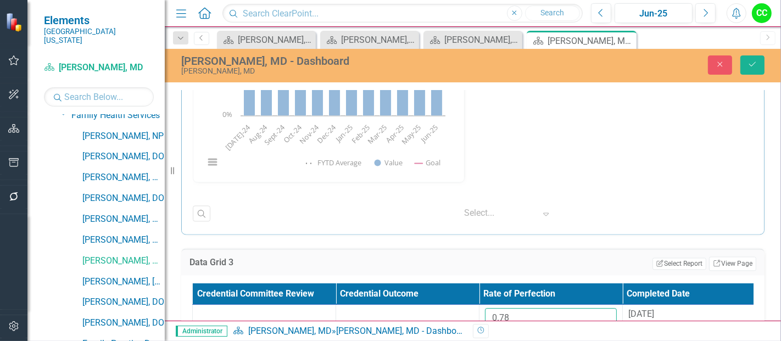
drag, startPoint x: 538, startPoint y: 317, endPoint x: 453, endPoint y: 324, distance: 85.9
click at [453, 324] on div "Menu Home Search Close Search Previous Jun-25 Next Alerts CC User Edit Profile …" at bounding box center [473, 170] width 616 height 341
paste input "809073333"
type input "0.809073333"
click at [758, 61] on button "Save" at bounding box center [752, 64] width 24 height 19
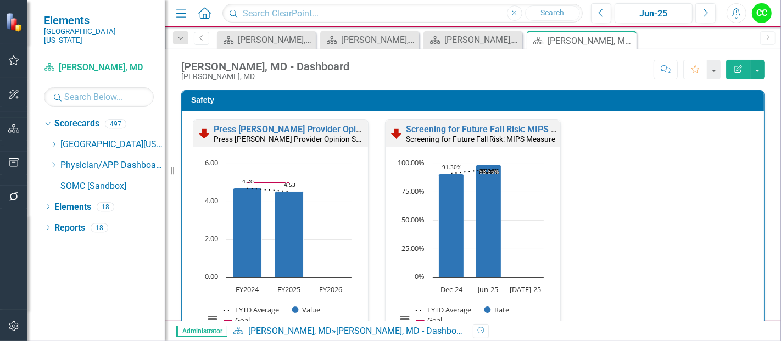
scroll to position [0, 0]
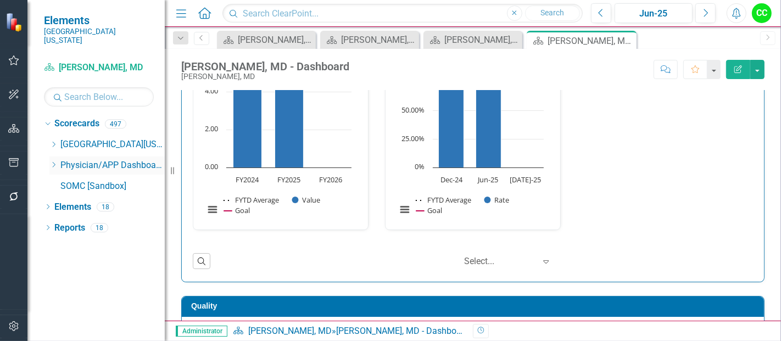
click at [54, 161] on icon "Dropdown" at bounding box center [53, 164] width 8 height 7
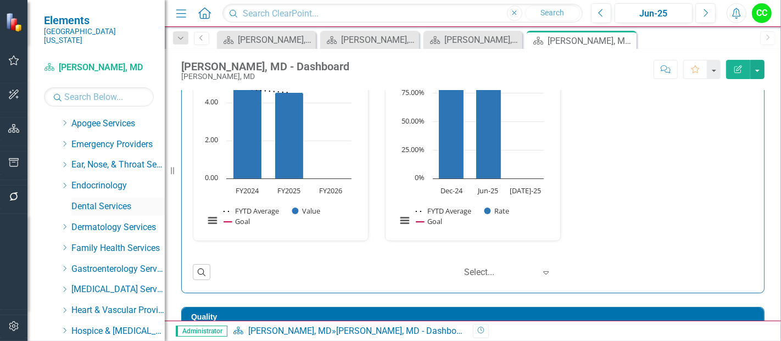
scroll to position [84, 0]
click at [63, 244] on icon "Dropdown" at bounding box center [64, 247] width 8 height 7
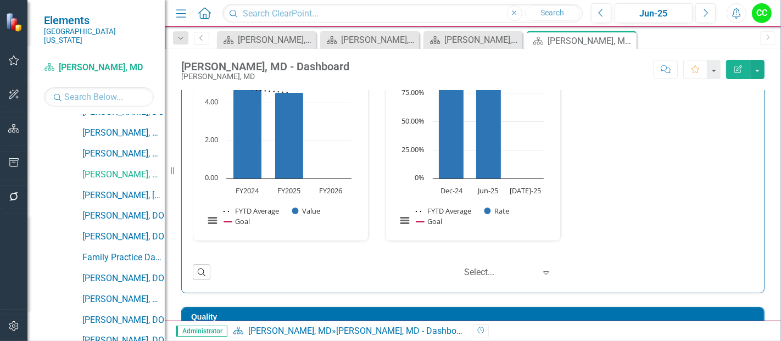
scroll to position [303, 0]
click at [133, 189] on link "[PERSON_NAME], [GEOGRAPHIC_DATA]" at bounding box center [123, 195] width 82 height 13
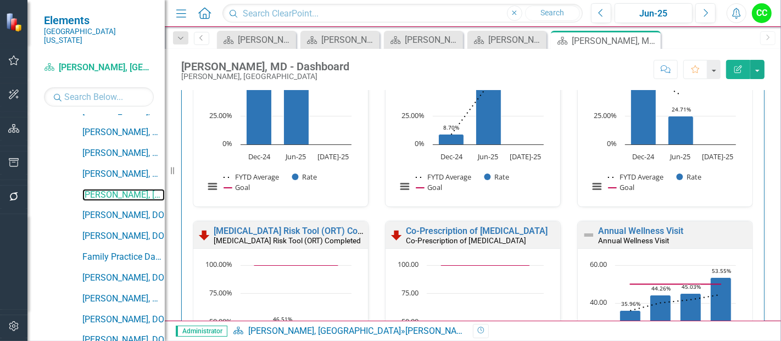
scroll to position [450, 0]
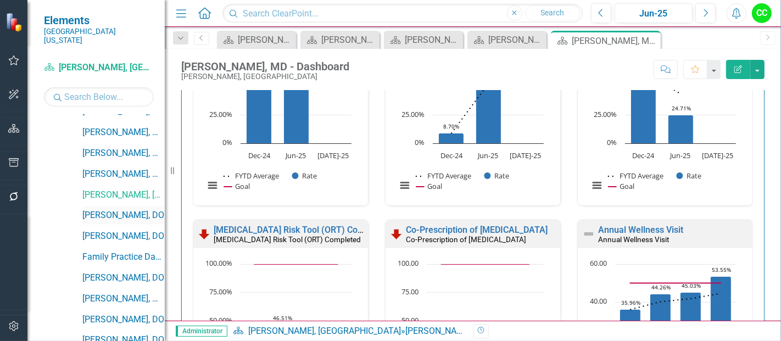
click at [111, 209] on link "[PERSON_NAME], DO" at bounding box center [123, 215] width 82 height 13
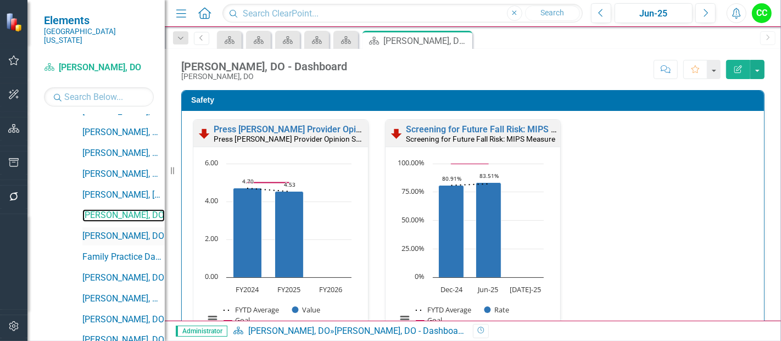
scroll to position [550, 0]
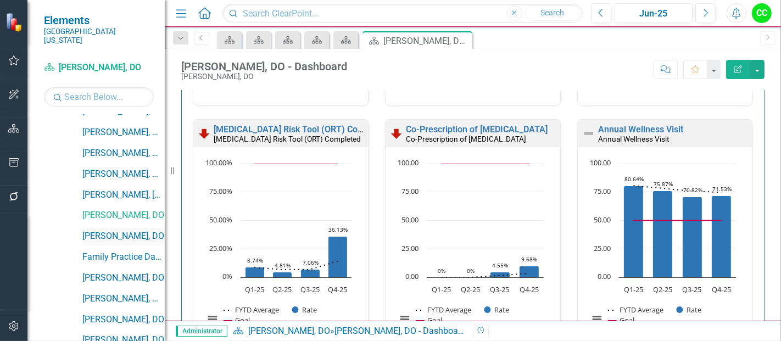
click at [99, 230] on link "[PERSON_NAME], DO" at bounding box center [123, 236] width 82 height 13
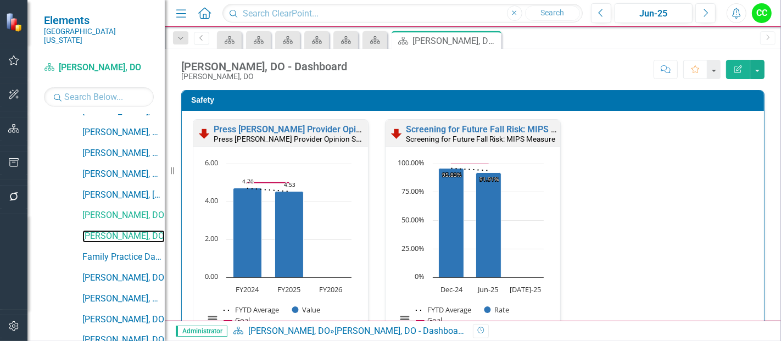
scroll to position [580, 0]
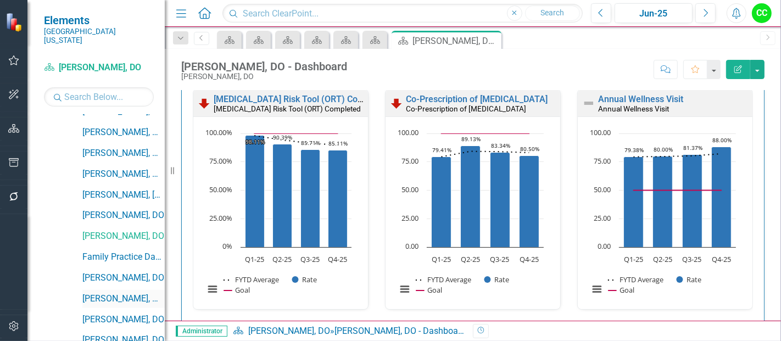
click at [119, 293] on link "[PERSON_NAME], MD" at bounding box center [123, 299] width 82 height 13
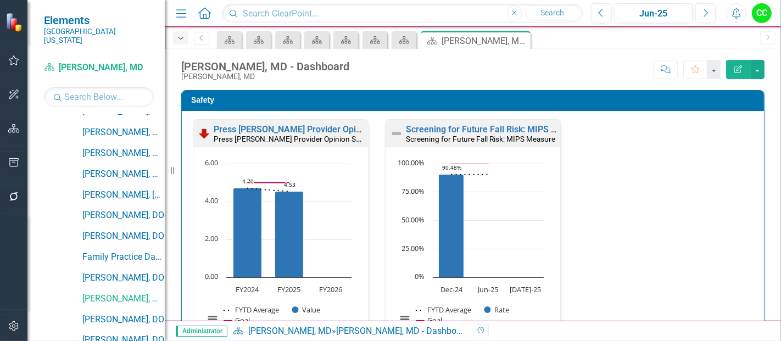
click at [179, 38] on icon "button" at bounding box center [180, 38] width 5 height 3
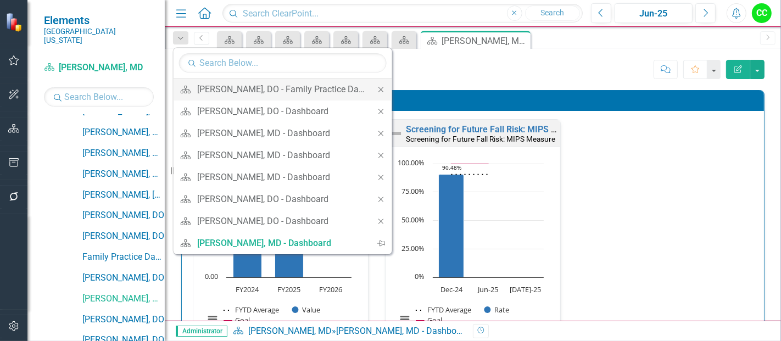
click at [381, 89] on icon "Close" at bounding box center [381, 90] width 10 height 8
click at [381, 90] on div "Safety Press Ganey Provider Opinion Survey: Safety Survey Results Press Ganey P…" at bounding box center [472, 241] width 583 height 302
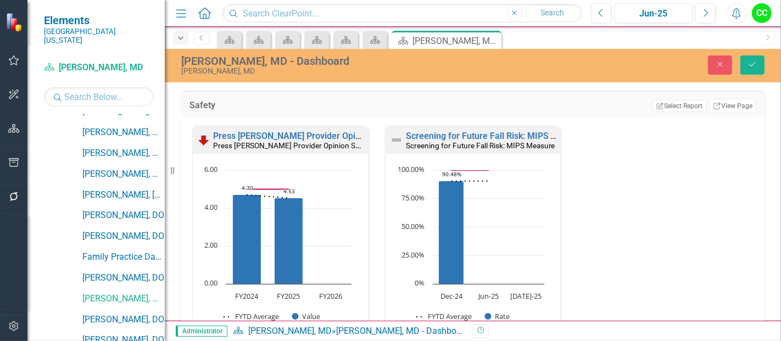
click at [174, 40] on div "Dropdown" at bounding box center [180, 37] width 15 height 13
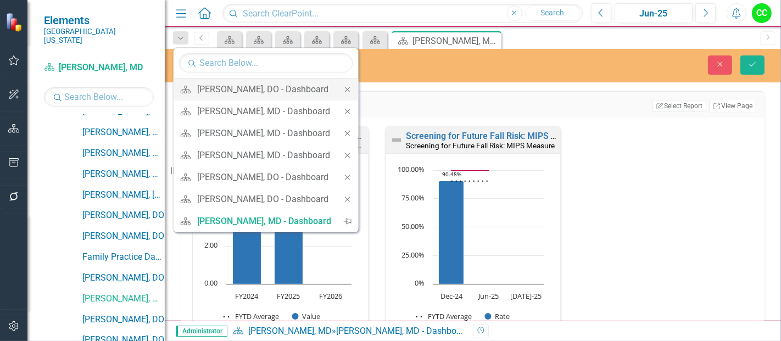
click at [352, 88] on icon "Close" at bounding box center [348, 90] width 10 height 8
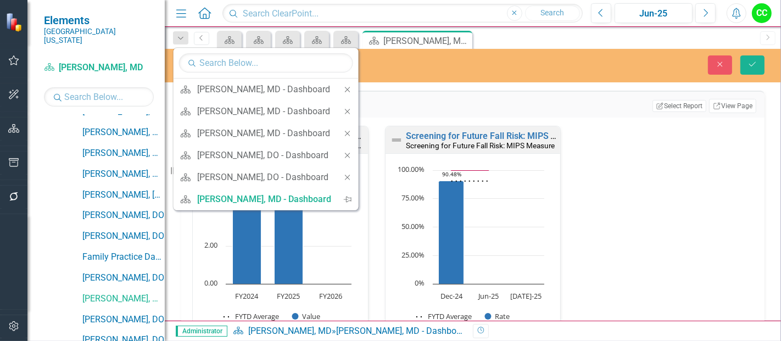
click at [352, 88] on icon "Close" at bounding box center [348, 90] width 10 height 8
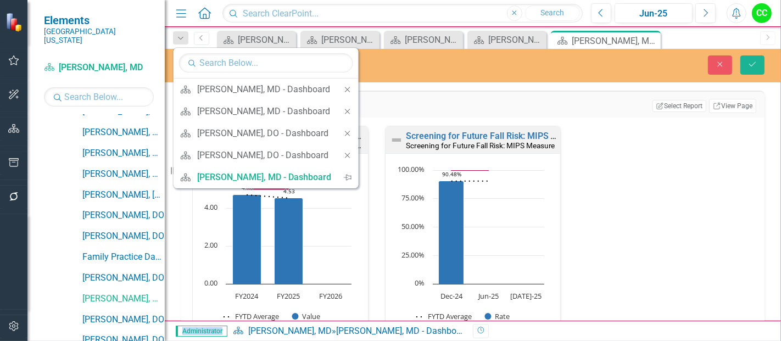
click at [361, 88] on div "Robert Newman, MD - Dashboard Robert Newman, MD Close Save Safety Edit Report S…" at bounding box center [473, 185] width 616 height 272
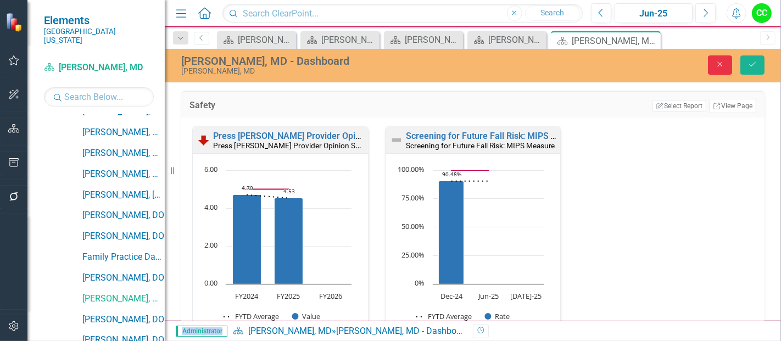
click at [716, 64] on icon "Close" at bounding box center [720, 64] width 10 height 8
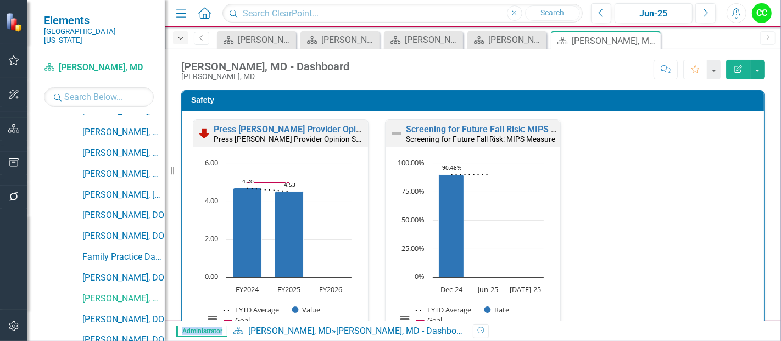
click at [185, 38] on icon "Dropdown" at bounding box center [181, 39] width 10 height 8
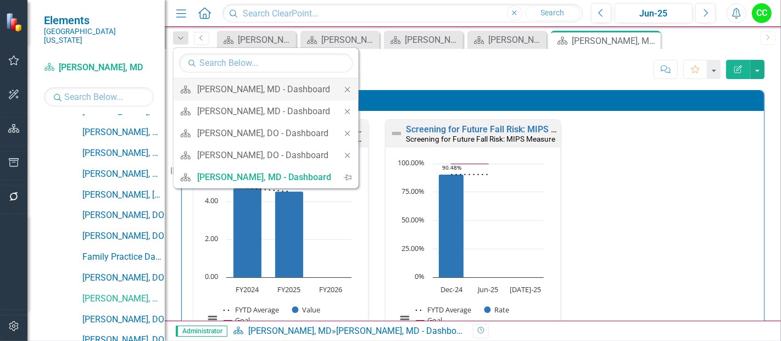
click at [343, 86] on icon "Close" at bounding box center [348, 90] width 10 height 8
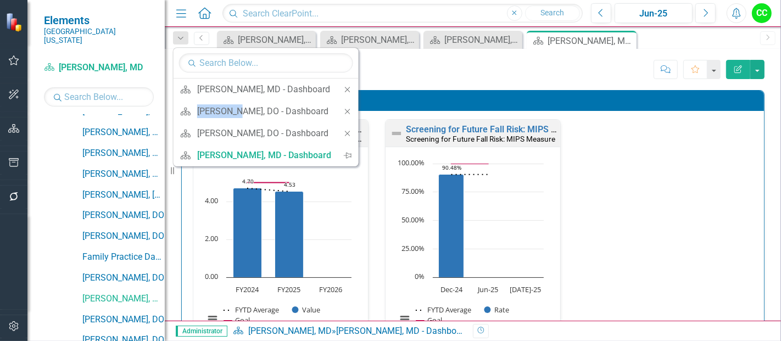
click at [343, 86] on icon "Close" at bounding box center [348, 90] width 10 height 8
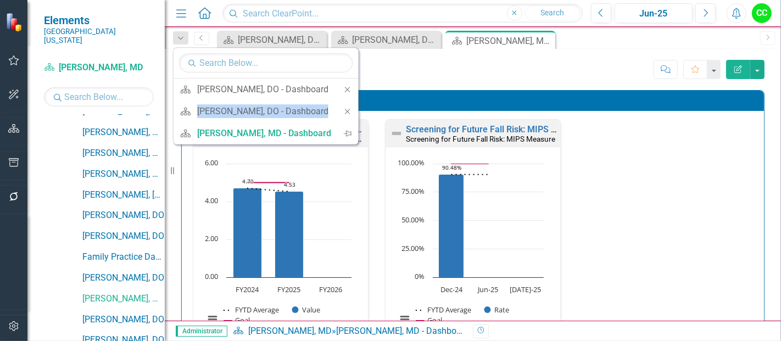
click at [343, 86] on icon "Close" at bounding box center [348, 90] width 10 height 8
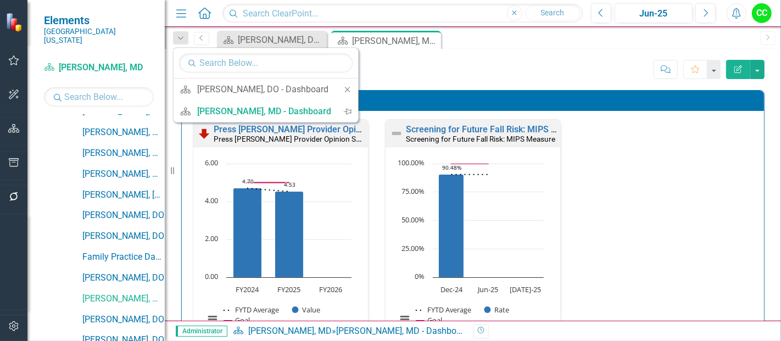
click at [343, 86] on icon "Close" at bounding box center [348, 90] width 10 height 8
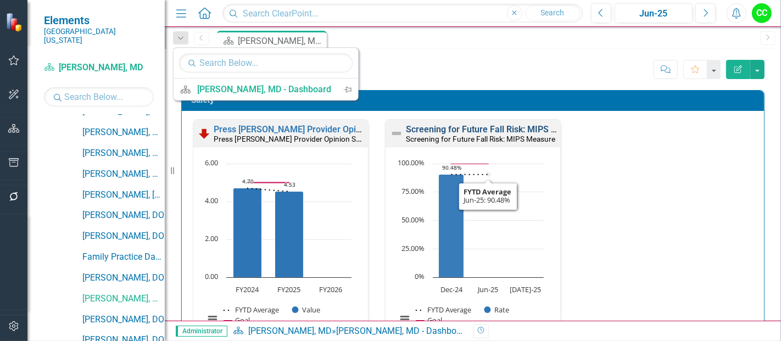
click at [476, 126] on link "Screening for Future Fall Risk: MIPS Measure" at bounding box center [496, 129] width 180 height 10
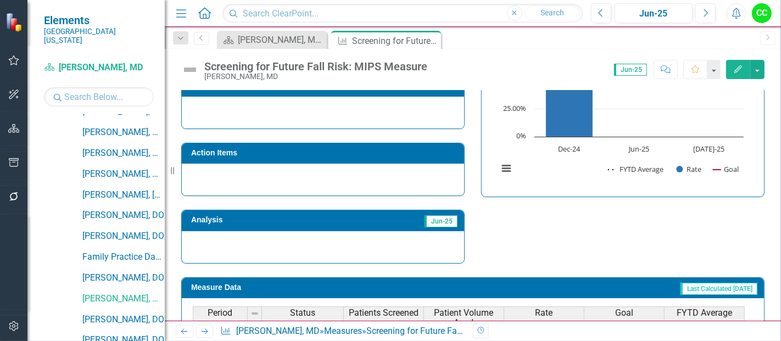
scroll to position [434, 0]
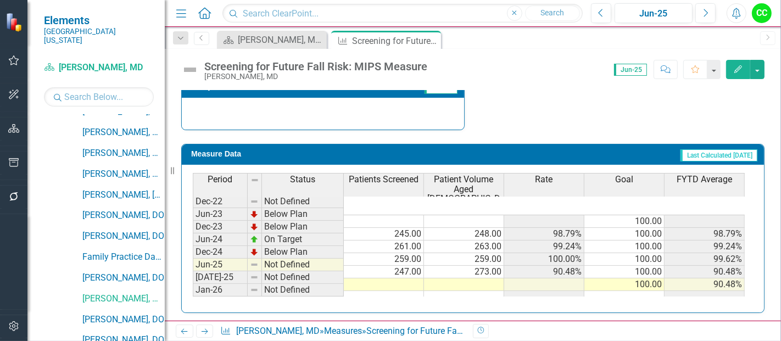
click at [379, 278] on td at bounding box center [384, 284] width 80 height 13
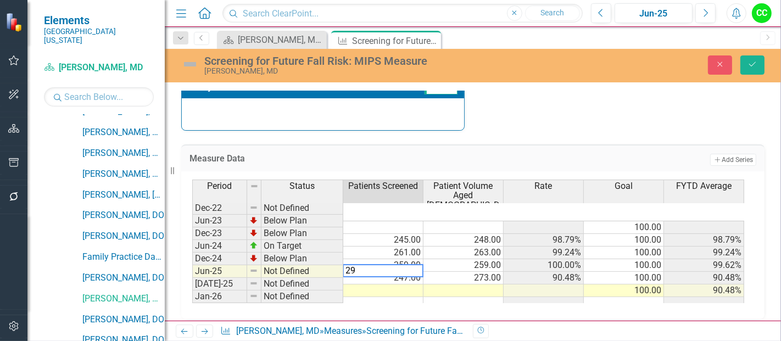
type textarea "296"
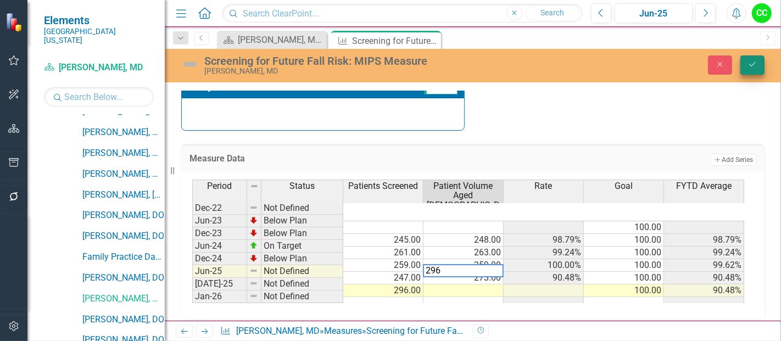
type textarea "296"
click at [754, 68] on button "Save" at bounding box center [752, 64] width 24 height 19
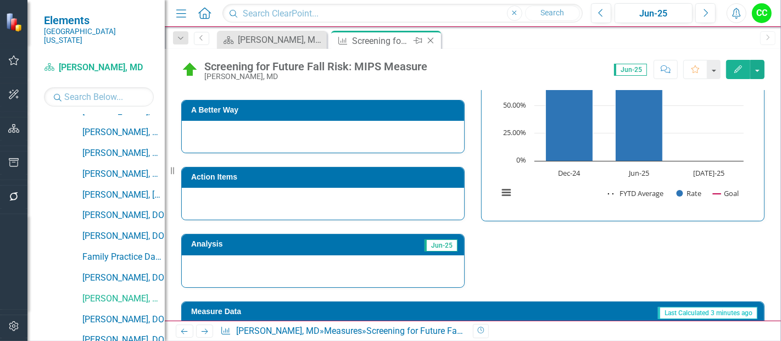
scroll to position [277, 0]
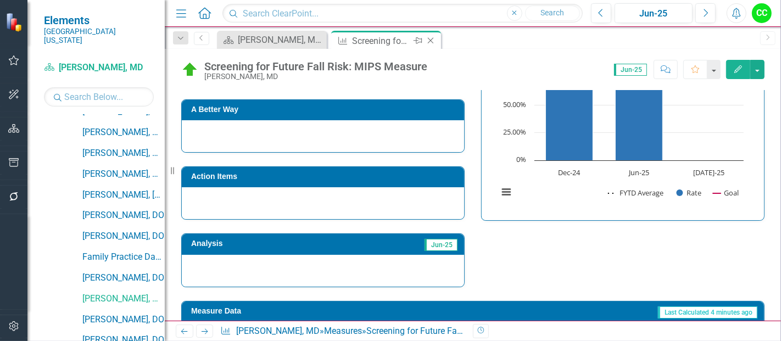
click at [431, 39] on icon "Close" at bounding box center [430, 40] width 11 height 9
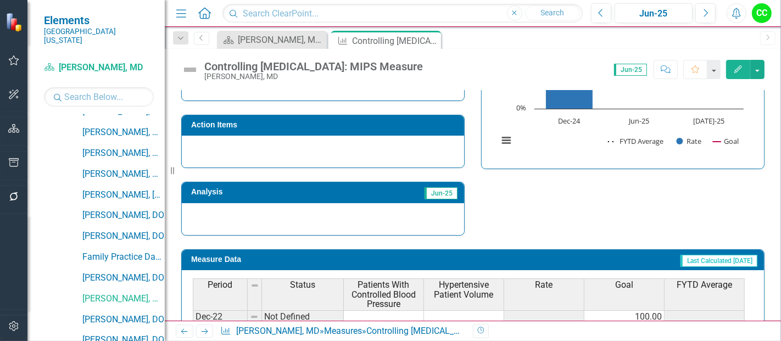
scroll to position [444, 0]
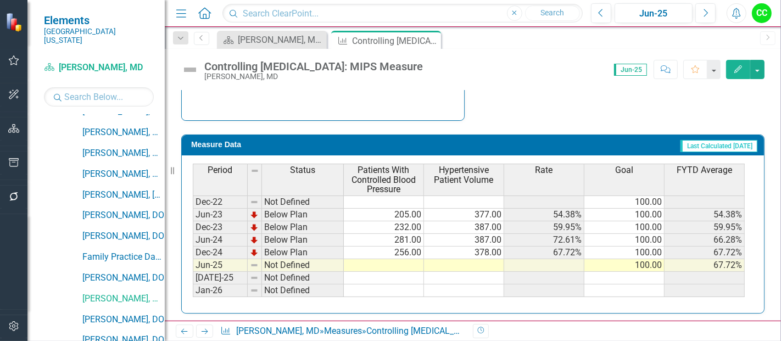
click at [382, 261] on td at bounding box center [384, 265] width 80 height 13
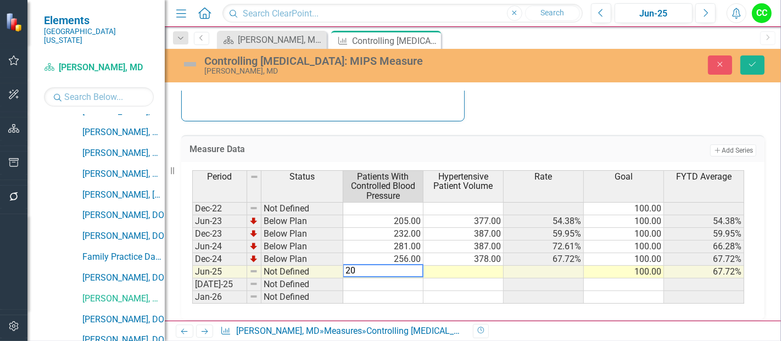
type textarea "205"
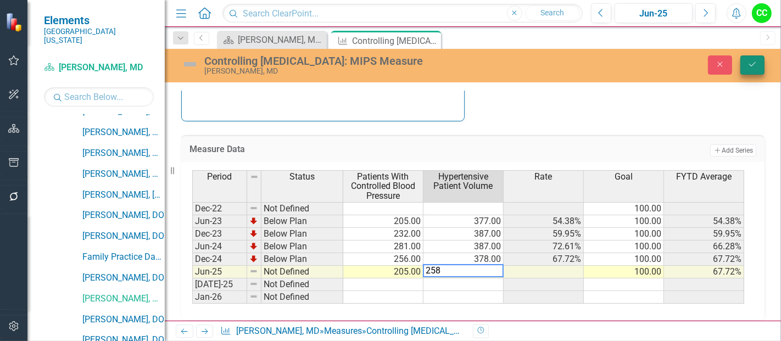
type textarea "258"
click at [758, 66] on button "Save" at bounding box center [752, 64] width 24 height 19
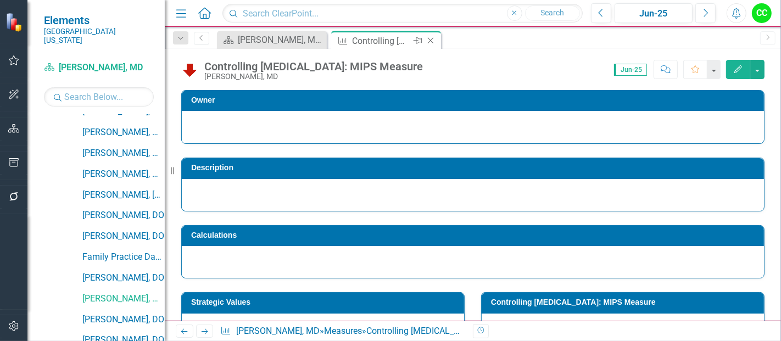
click at [433, 40] on icon "Close" at bounding box center [430, 40] width 11 height 9
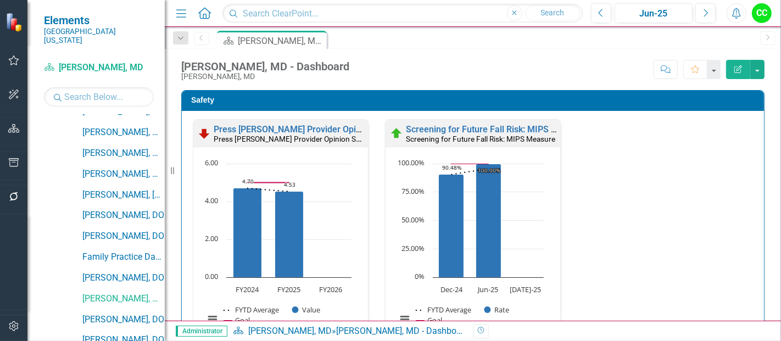
scroll to position [311, 0]
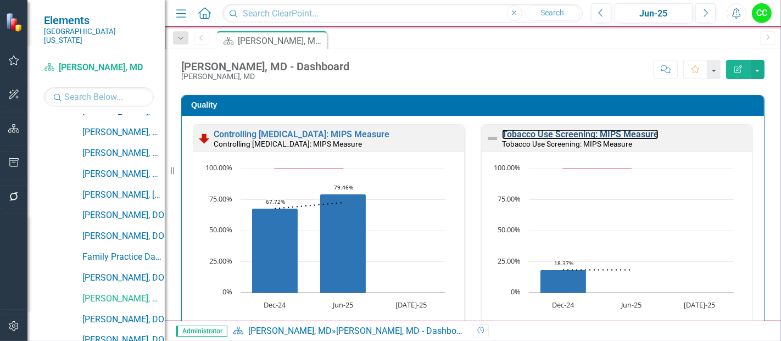
click at [549, 132] on link "Tobacco Use Screening: MIPS Measure" at bounding box center [580, 134] width 156 height 10
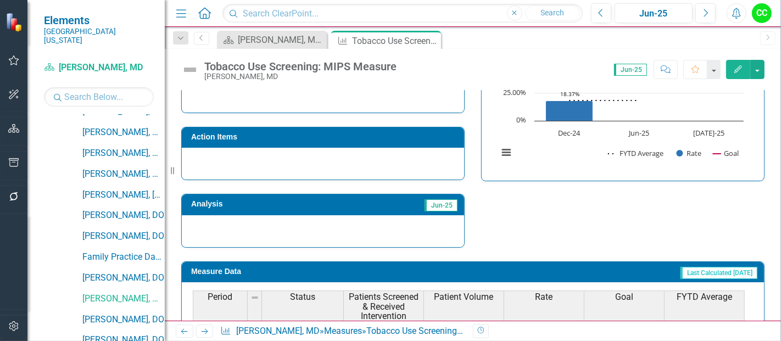
scroll to position [444, 0]
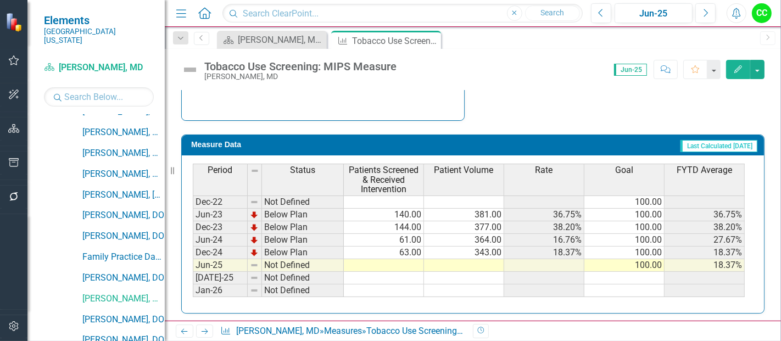
click at [396, 263] on td at bounding box center [384, 265] width 80 height 13
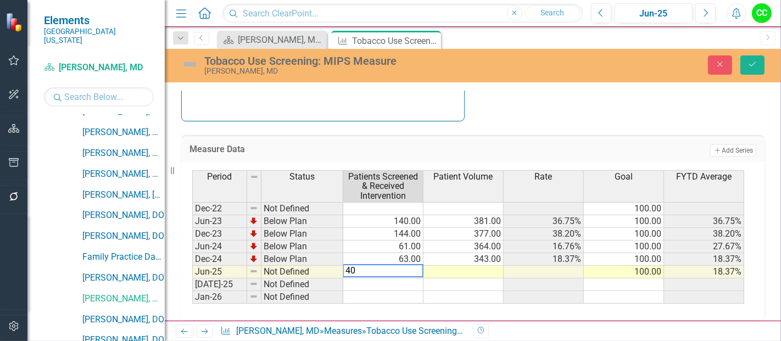
type textarea "407"
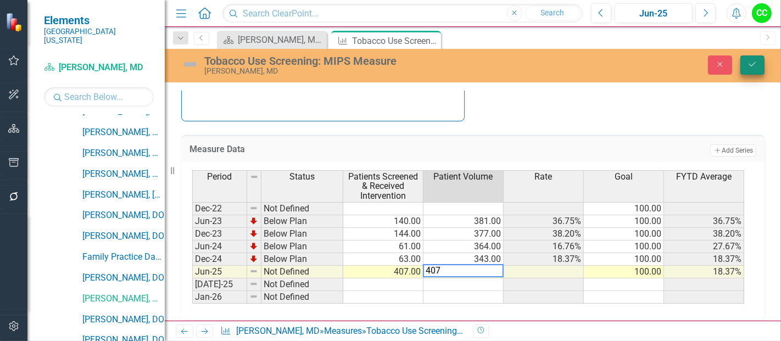
type textarea "407"
click at [750, 63] on icon "Save" at bounding box center [752, 64] width 10 height 8
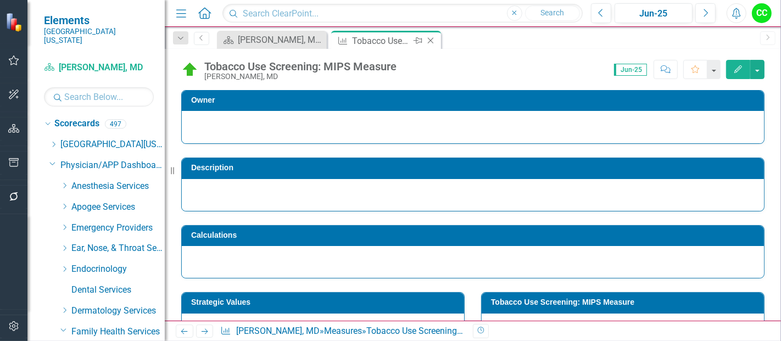
scroll to position [303, 0]
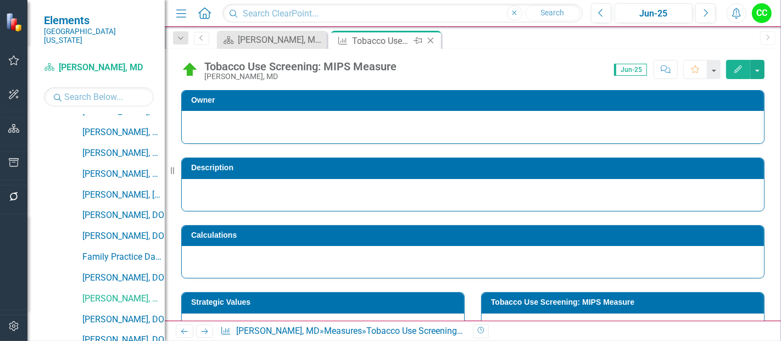
click at [429, 39] on icon "Close" at bounding box center [430, 40] width 11 height 9
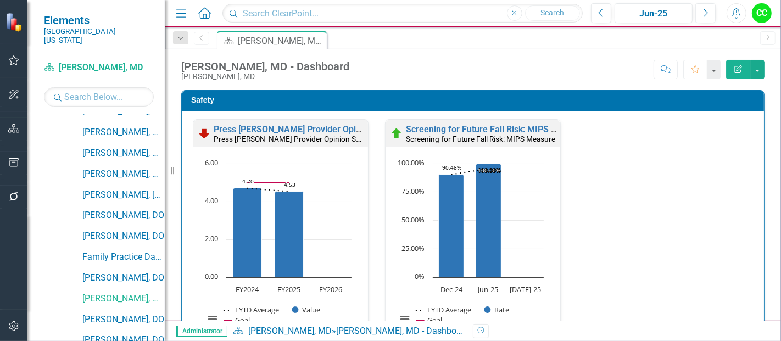
scroll to position [569, 0]
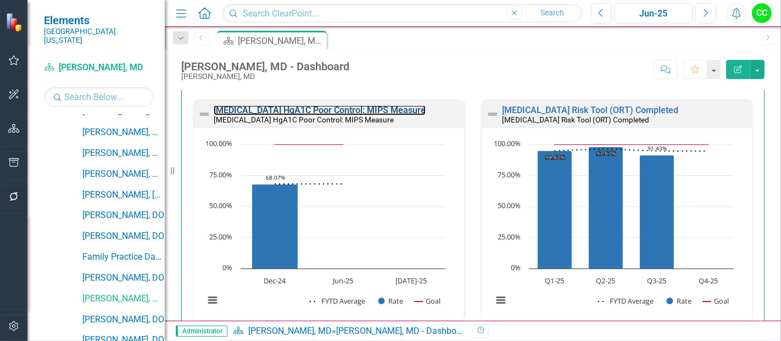
click at [365, 115] on link "[MEDICAL_DATA] HgA1C Poor Control: MIPS Measure" at bounding box center [320, 110] width 212 height 10
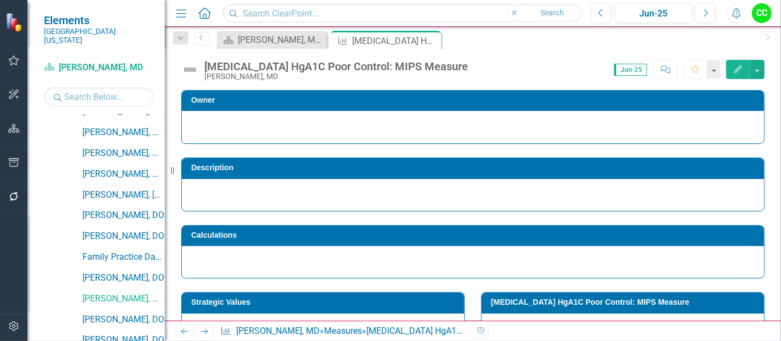
scroll to position [434, 0]
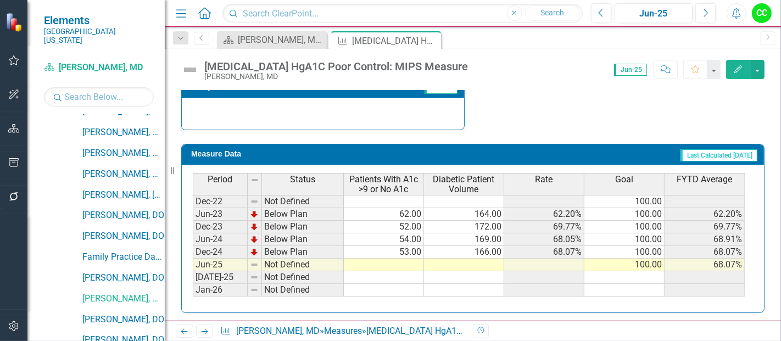
click at [400, 264] on td at bounding box center [384, 265] width 80 height 13
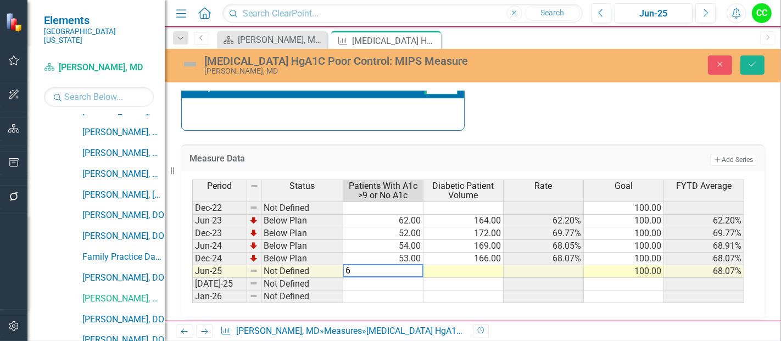
type textarea "61"
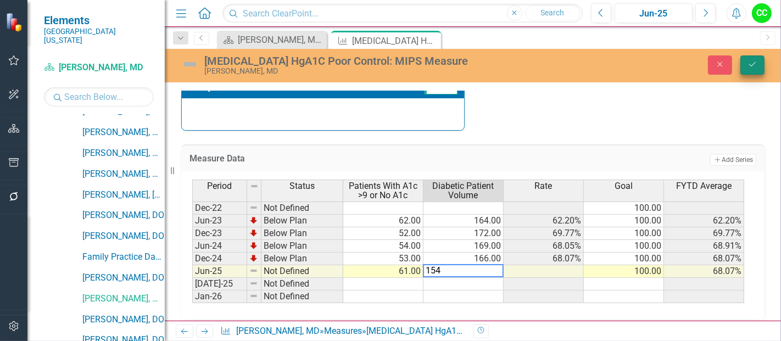
type textarea "154"
click at [758, 68] on button "Save" at bounding box center [752, 64] width 24 height 19
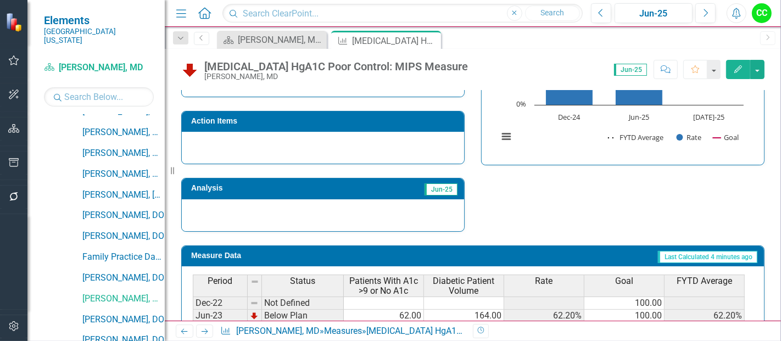
scroll to position [340, 0]
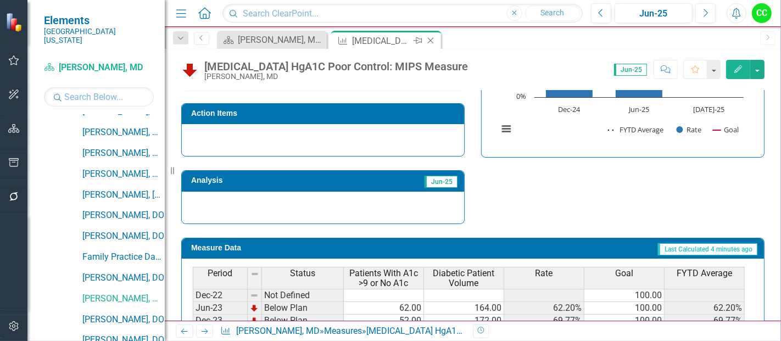
click at [430, 41] on icon "Close" at bounding box center [430, 40] width 11 height 9
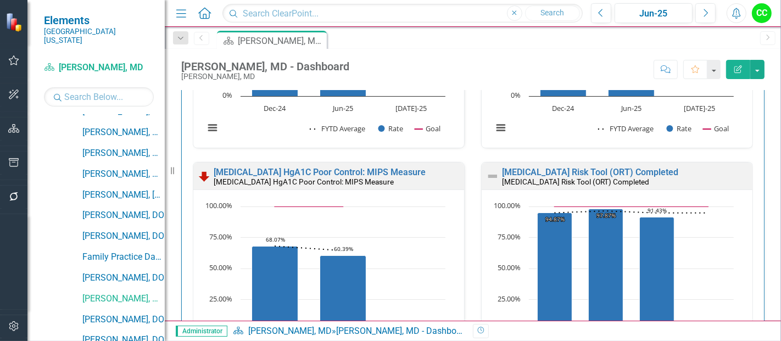
scroll to position [509, 0]
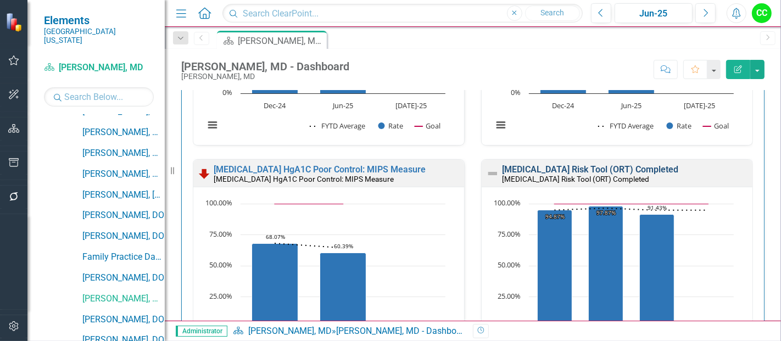
click at [551, 164] on link "[MEDICAL_DATA] Risk Tool (ORT) Completed" at bounding box center [590, 169] width 176 height 10
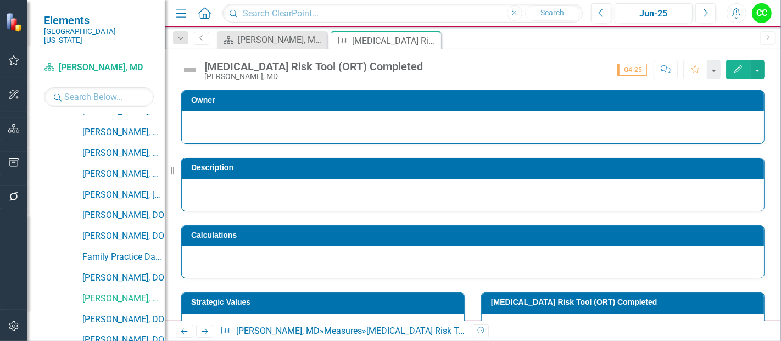
scroll to position [484, 0]
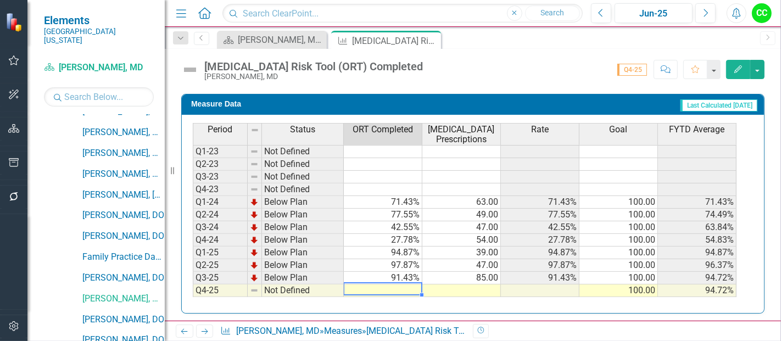
click at [392, 284] on td at bounding box center [383, 290] width 78 height 13
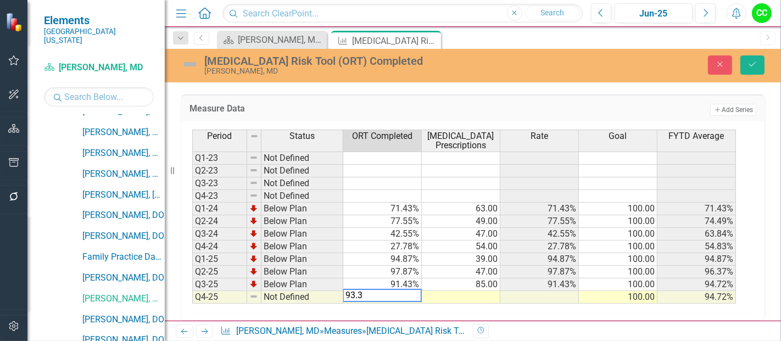
type textarea "93.33"
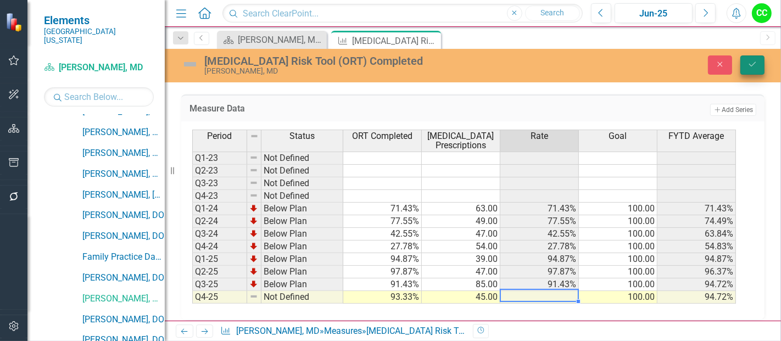
type textarea "45"
click at [754, 72] on button "Save" at bounding box center [752, 64] width 24 height 19
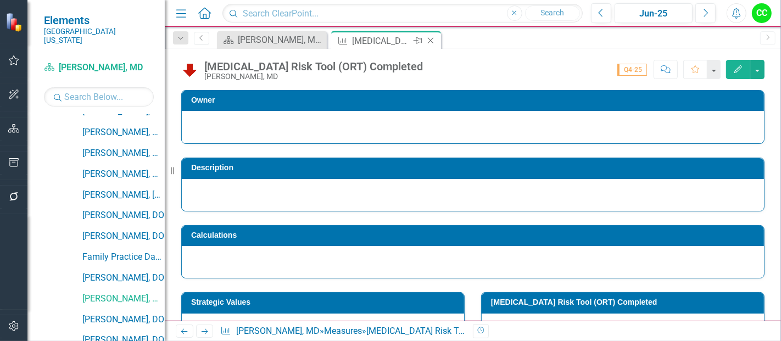
click at [431, 40] on icon at bounding box center [431, 41] width 6 height 6
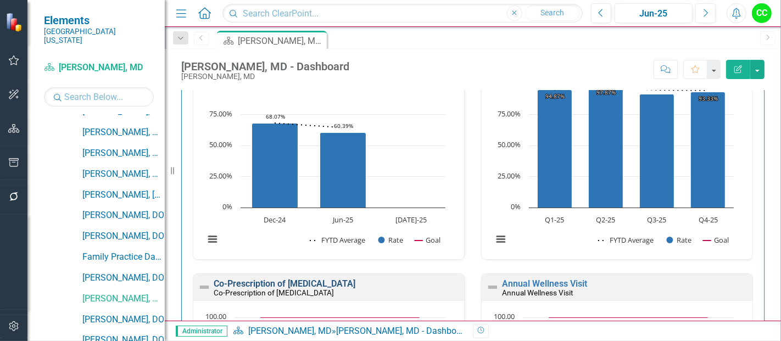
scroll to position [747, 0]
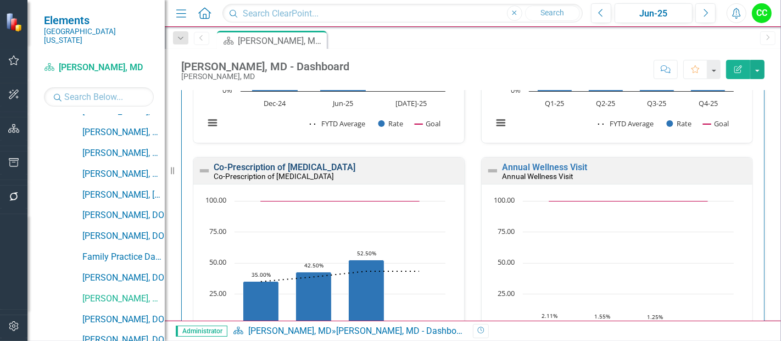
click at [253, 165] on link "Co-Prescription of [MEDICAL_DATA]" at bounding box center [285, 167] width 142 height 10
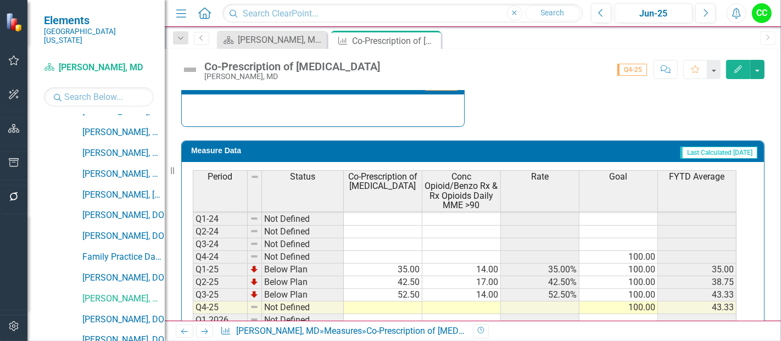
scroll to position [535, 0]
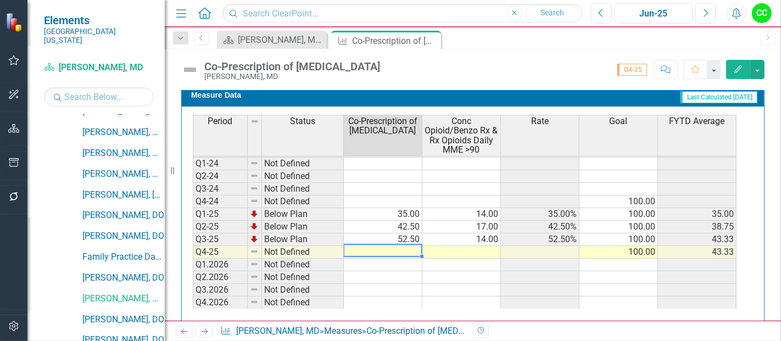
click at [407, 251] on td at bounding box center [383, 252] width 78 height 13
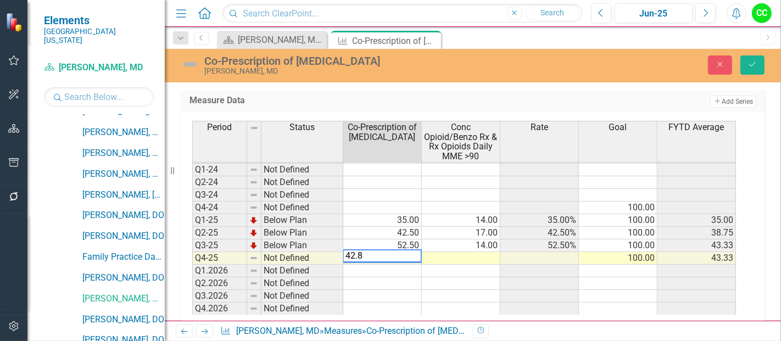
type textarea "42.88"
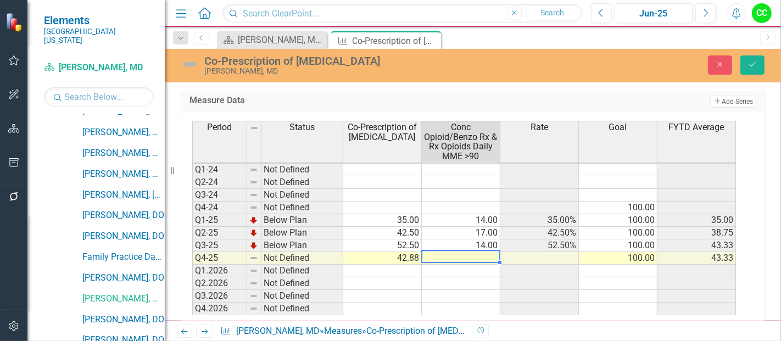
click at [478, 254] on td at bounding box center [461, 258] width 78 height 13
type textarea "19"
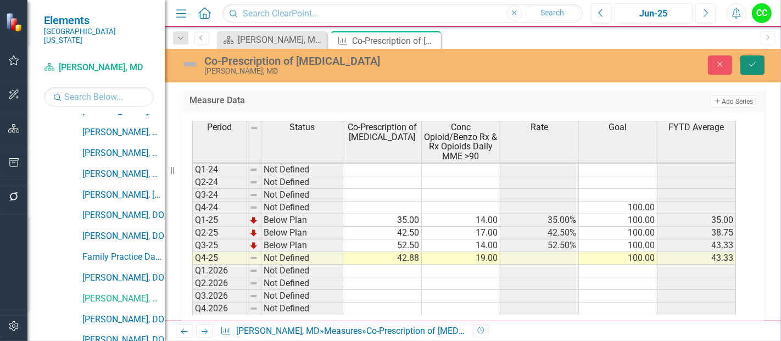
click at [748, 64] on icon "Save" at bounding box center [752, 64] width 10 height 8
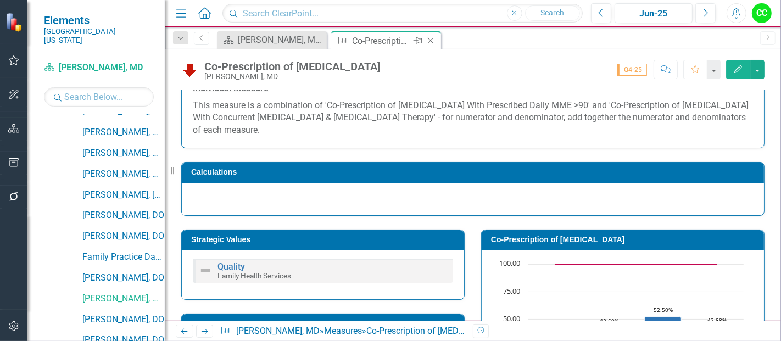
scroll to position [104, 0]
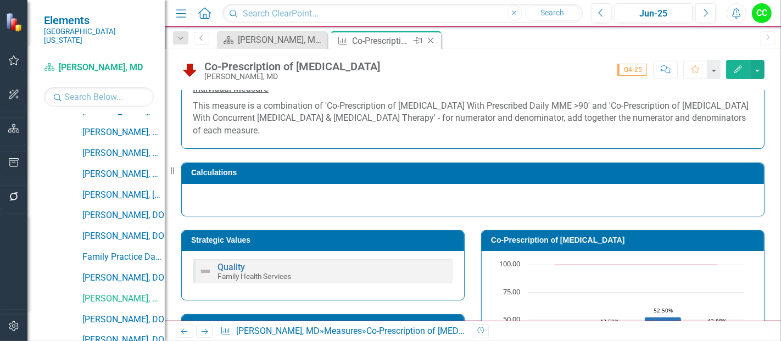
click at [429, 37] on icon "Close" at bounding box center [430, 40] width 11 height 9
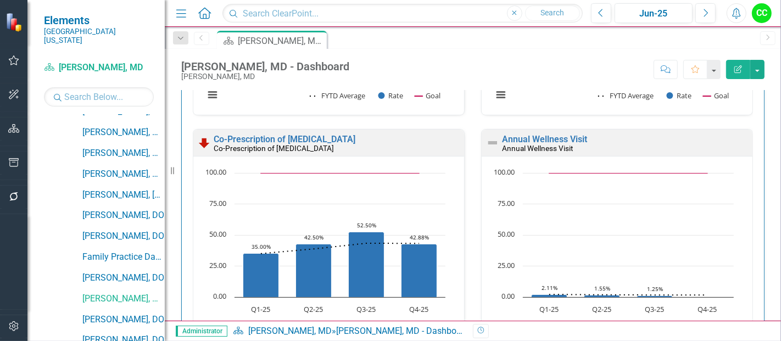
scroll to position [795, 0]
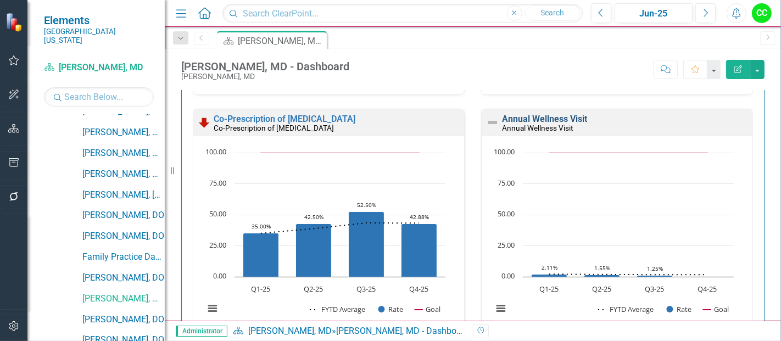
click at [522, 117] on link "Annual Wellness Visit" at bounding box center [544, 119] width 85 height 10
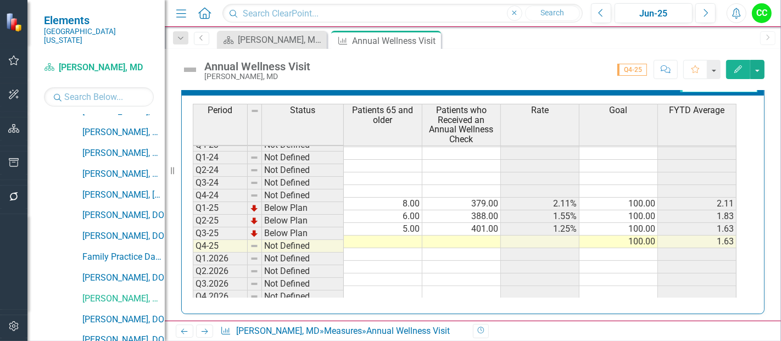
scroll to position [504, 0]
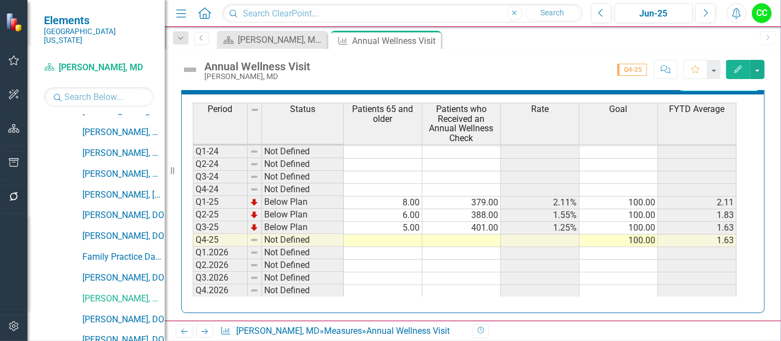
click at [406, 236] on td at bounding box center [383, 240] width 78 height 13
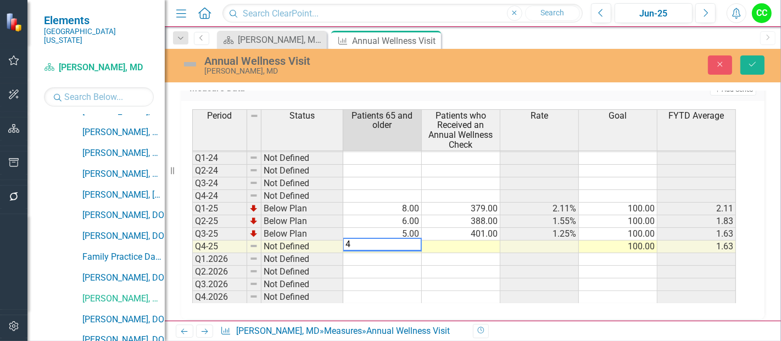
type textarea "49"
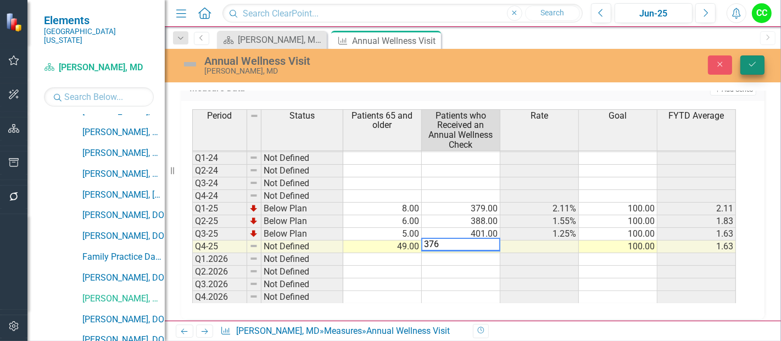
type textarea "376"
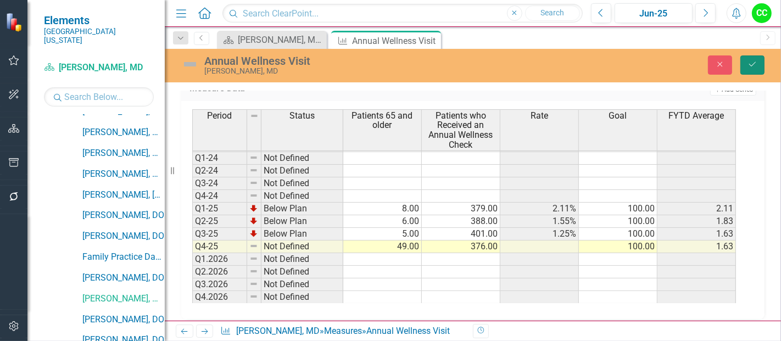
click at [761, 66] on button "Save" at bounding box center [752, 64] width 24 height 19
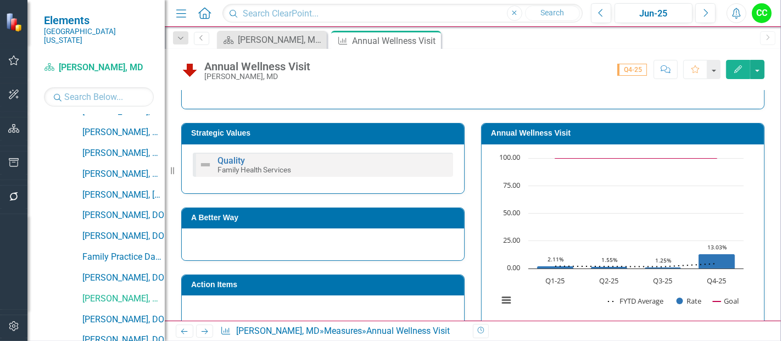
scroll to position [170, 0]
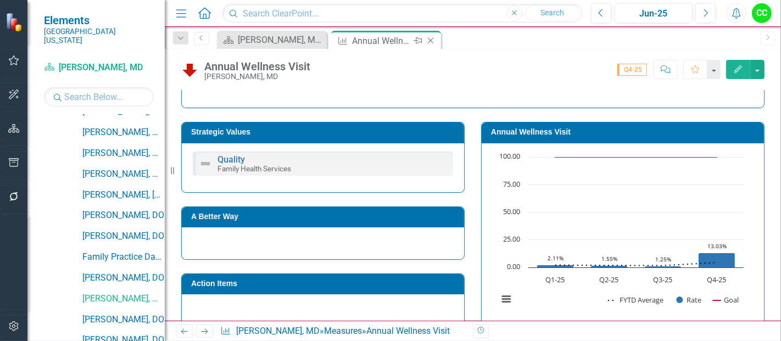
click at [430, 40] on icon at bounding box center [431, 41] width 6 height 6
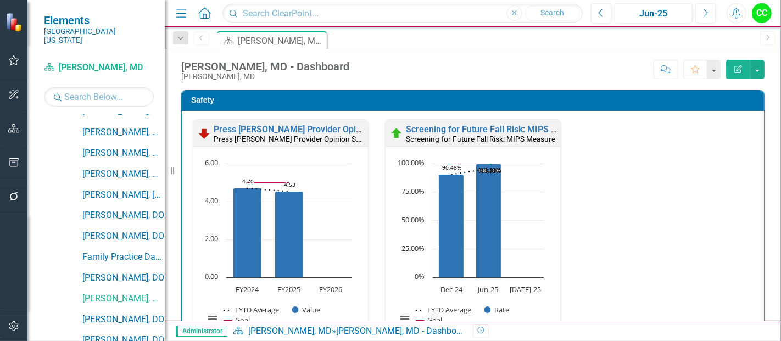
scroll to position [753, 0]
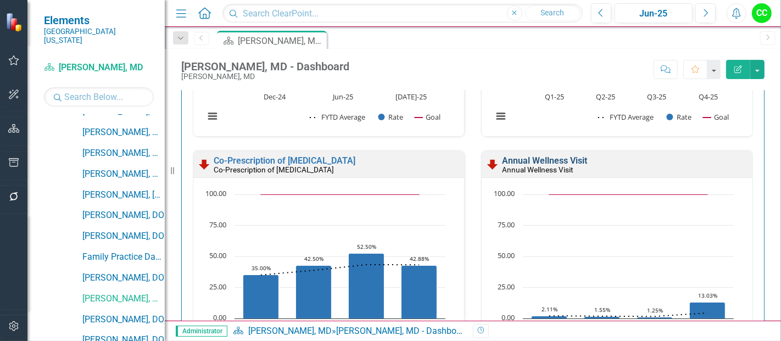
click at [531, 160] on link "Annual Wellness Visit" at bounding box center [544, 160] width 85 height 10
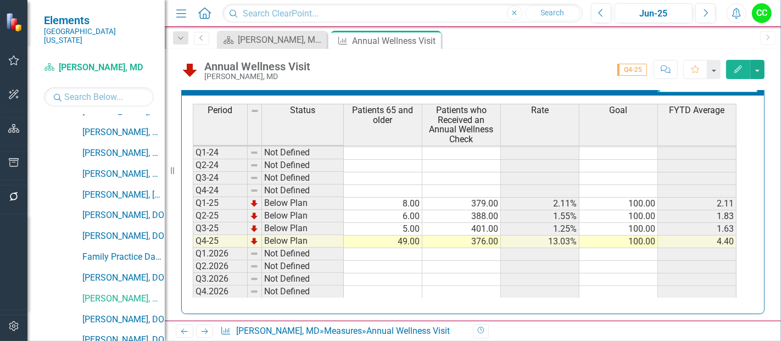
scroll to position [504, 0]
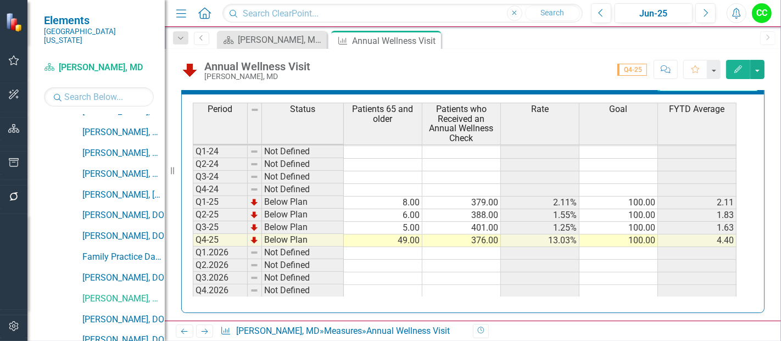
click at [639, 197] on td "100.00" at bounding box center [618, 203] width 78 height 13
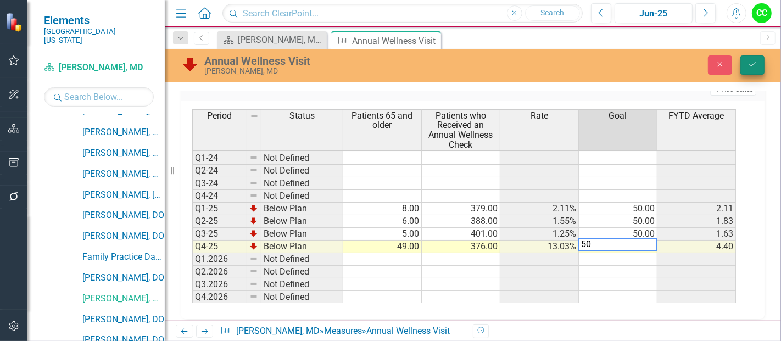
type textarea "50"
click at [759, 63] on button "Save" at bounding box center [752, 64] width 24 height 19
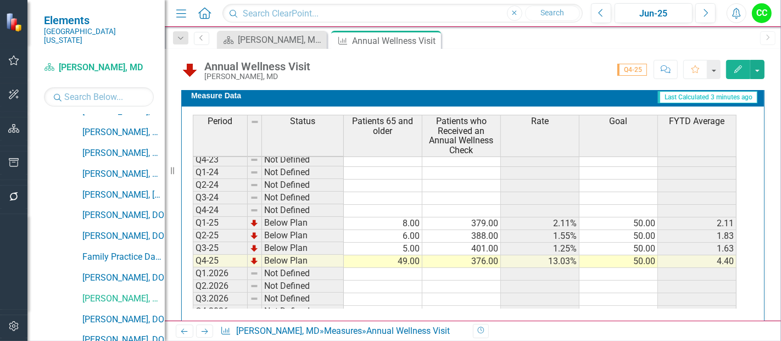
scroll to position [42, 0]
click at [439, 295] on td at bounding box center [461, 298] width 78 height 13
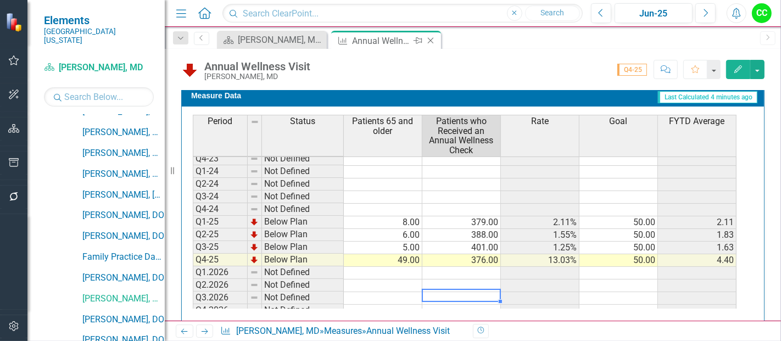
click at [432, 37] on icon "Close" at bounding box center [430, 40] width 11 height 9
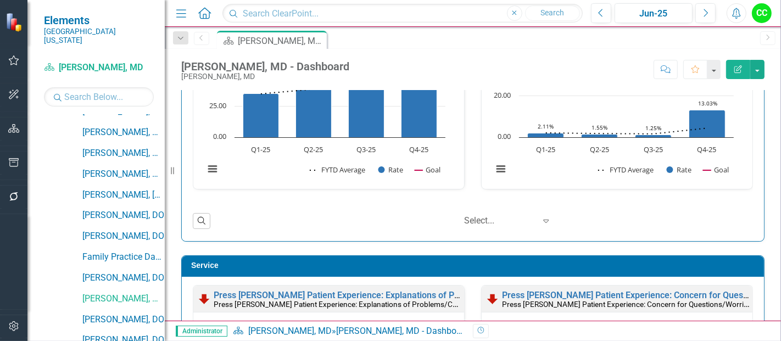
scroll to position [1628, 0]
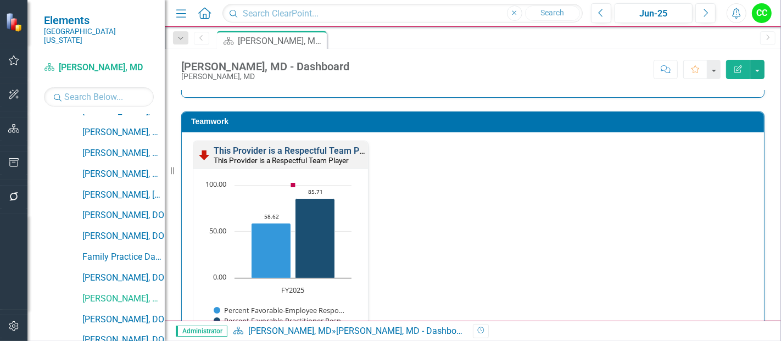
click at [339, 156] on link "This Provider is a Respectful Team Player" at bounding box center [296, 150] width 165 height 10
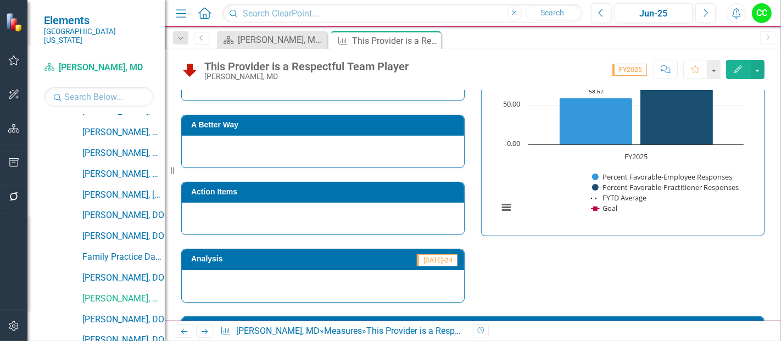
scroll to position [205, 0]
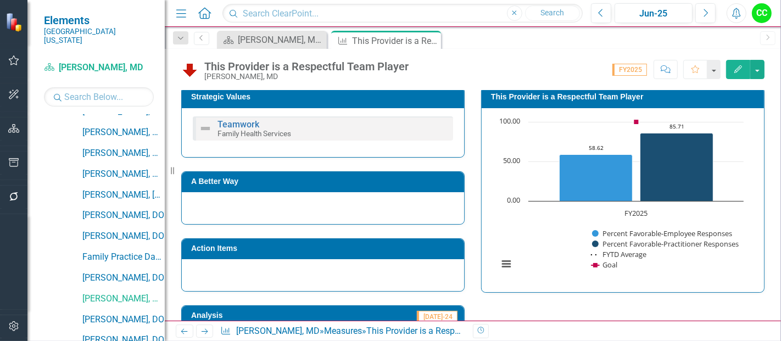
click at [543, 93] on h3 "This Provider is a Respectful Team Player" at bounding box center [624, 97] width 267 height 8
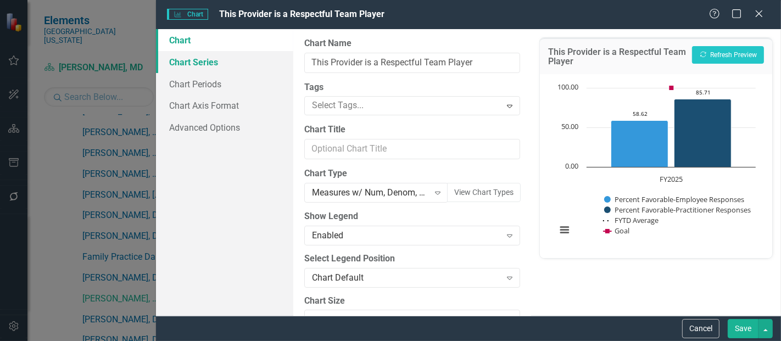
click at [218, 64] on link "Chart Series" at bounding box center [224, 62] width 137 height 22
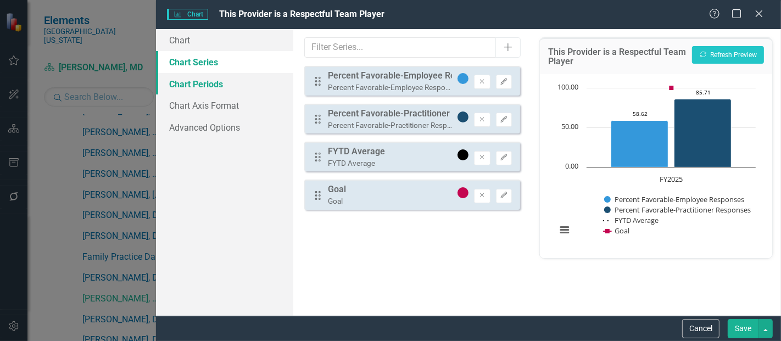
click at [213, 77] on link "Chart Periods" at bounding box center [224, 84] width 137 height 22
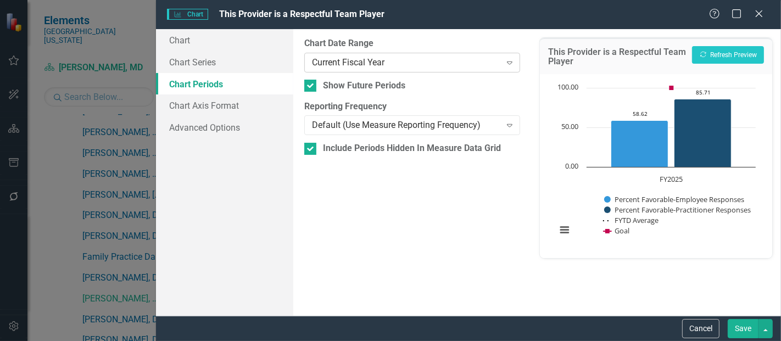
click at [385, 65] on div "Current Fiscal Year" at bounding box center [406, 62] width 188 height 13
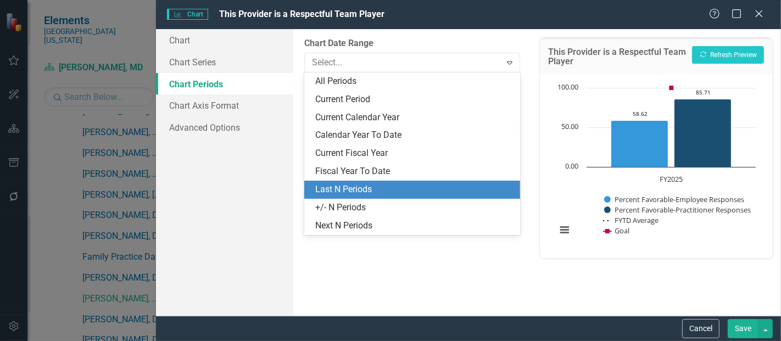
click at [352, 193] on div "Last N Periods" at bounding box center [414, 189] width 198 height 13
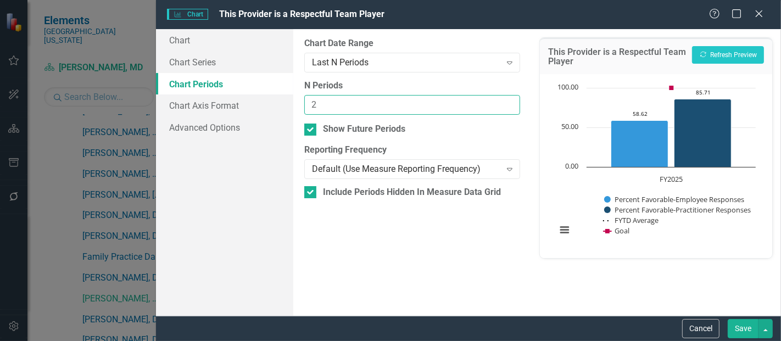
click at [506, 100] on input "2" at bounding box center [412, 105] width 216 height 20
type input "3"
click at [506, 100] on input "3" at bounding box center [412, 105] width 216 height 20
click at [747, 327] on button "Save" at bounding box center [742, 328] width 31 height 19
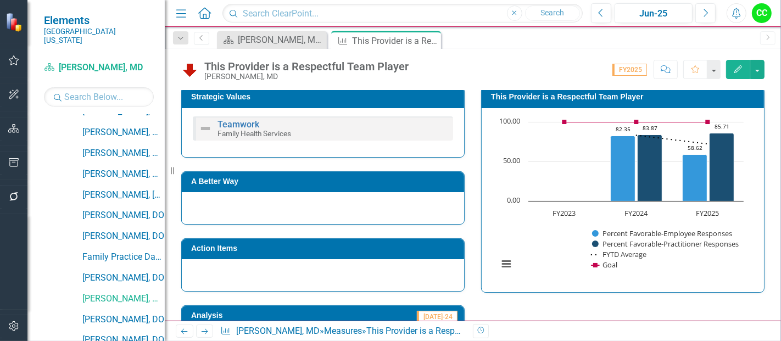
click at [605, 98] on h3 "This Provider is a Respectful Team Player" at bounding box center [624, 97] width 267 height 8
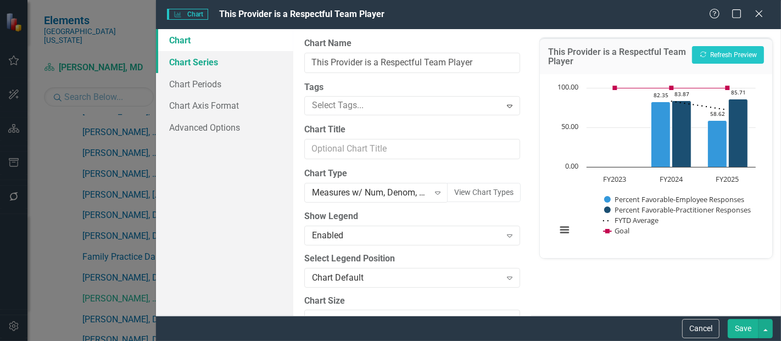
click at [198, 68] on link "Chart Series" at bounding box center [224, 62] width 137 height 22
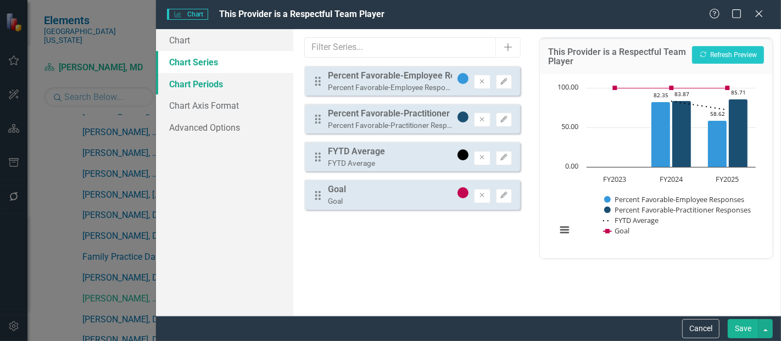
click at [196, 77] on link "Chart Periods" at bounding box center [224, 84] width 137 height 22
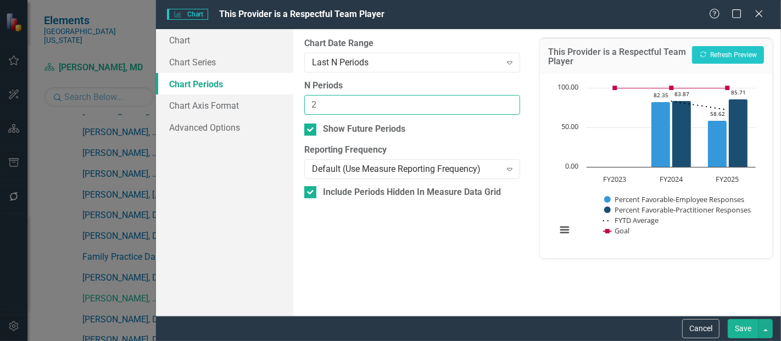
type input "2"
click at [507, 106] on input "2" at bounding box center [412, 105] width 216 height 20
click at [750, 325] on button "Save" at bounding box center [742, 328] width 31 height 19
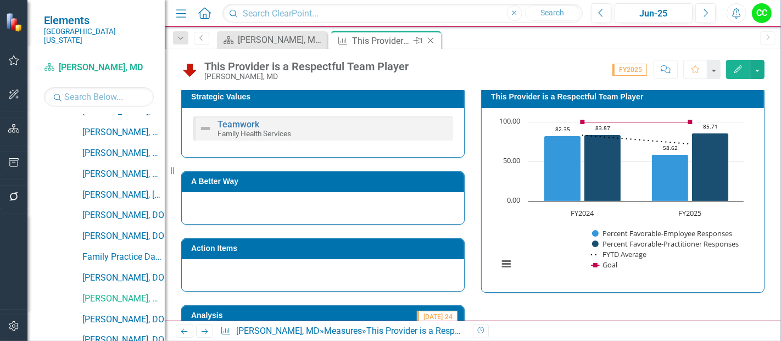
click at [429, 41] on icon "Close" at bounding box center [430, 40] width 11 height 9
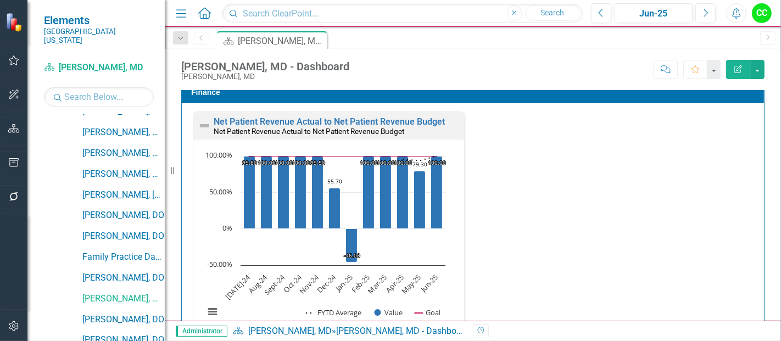
scroll to position [2124, 0]
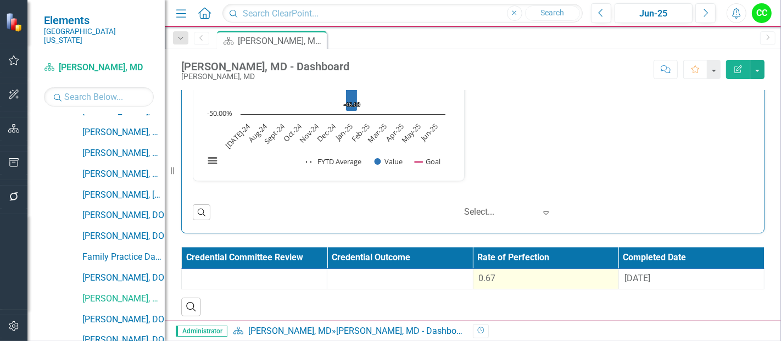
click at [531, 281] on td "0.67" at bounding box center [545, 278] width 145 height 20
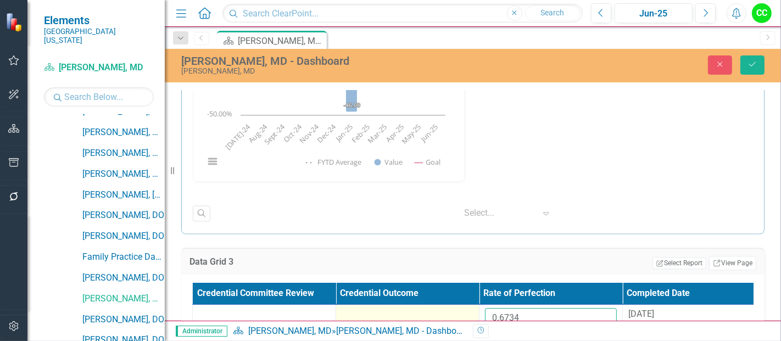
drag, startPoint x: 525, startPoint y: 308, endPoint x: 441, endPoint y: 313, distance: 84.1
click at [441, 313] on tr "0.6734 8/27/24" at bounding box center [479, 323] width 573 height 36
paste input "723726667"
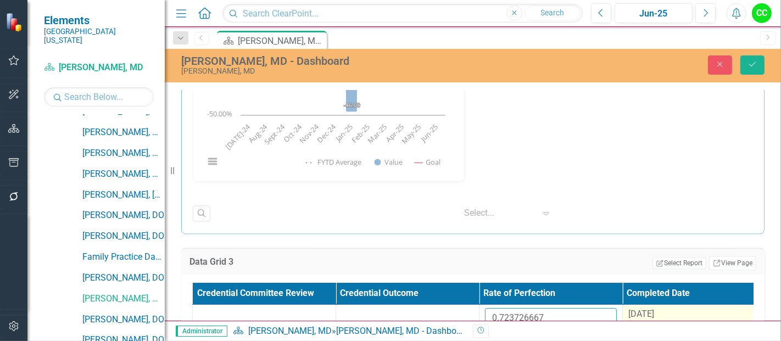
type input "0.723726667"
click at [670, 308] on div "[DATE]" at bounding box center [694, 314] width 132 height 13
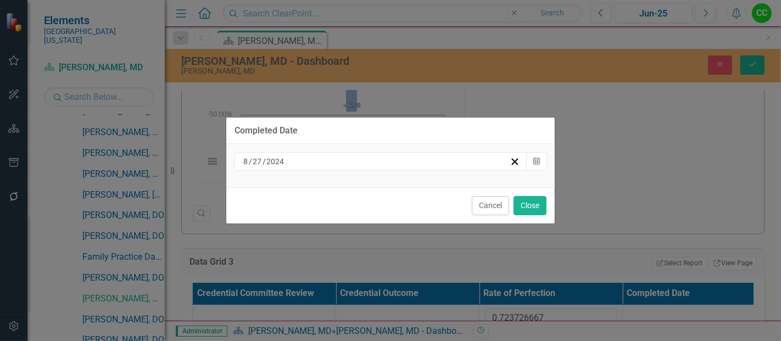
click at [415, 172] on div "8 / 27 / 2024 Calendar" at bounding box center [390, 165] width 328 height 43
click at [400, 159] on div "[DATE]" at bounding box center [376, 161] width 268 height 11
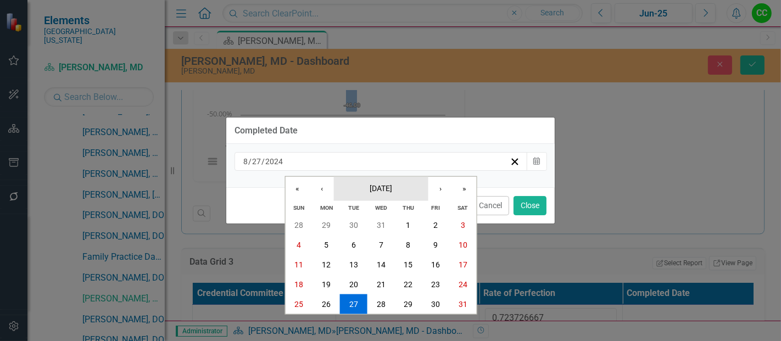
click at [376, 196] on button "August 2024" at bounding box center [381, 188] width 94 height 24
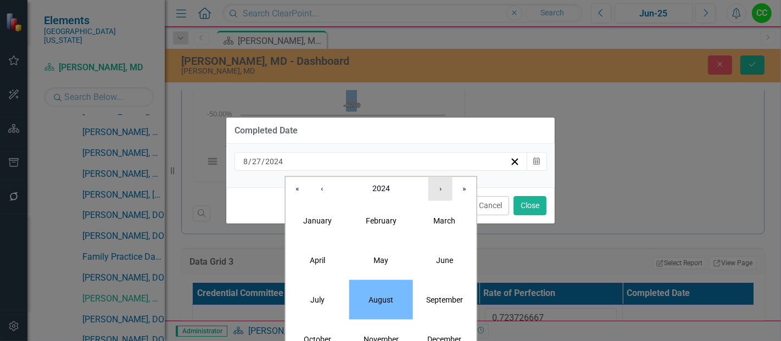
click at [444, 197] on button "›" at bounding box center [440, 188] width 24 height 24
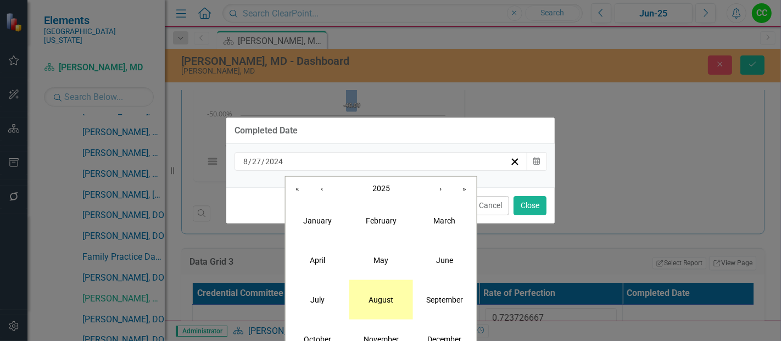
click at [387, 295] on abbr "August" at bounding box center [380, 299] width 25 height 9
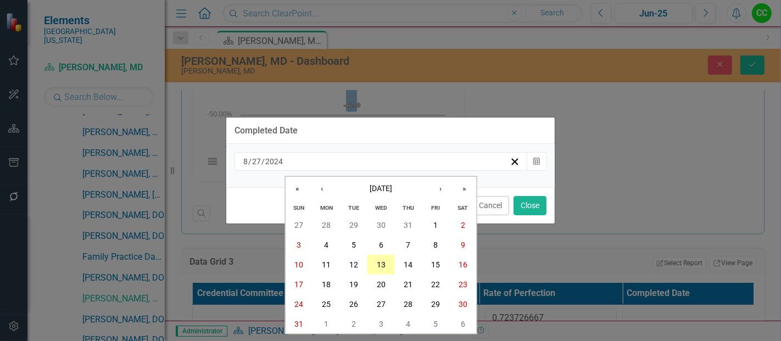
click at [380, 270] on button "13" at bounding box center [380, 265] width 27 height 20
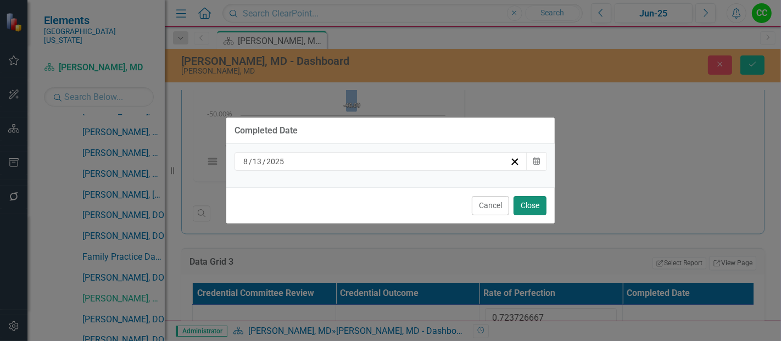
click at [534, 201] on button "Close" at bounding box center [529, 205] width 33 height 19
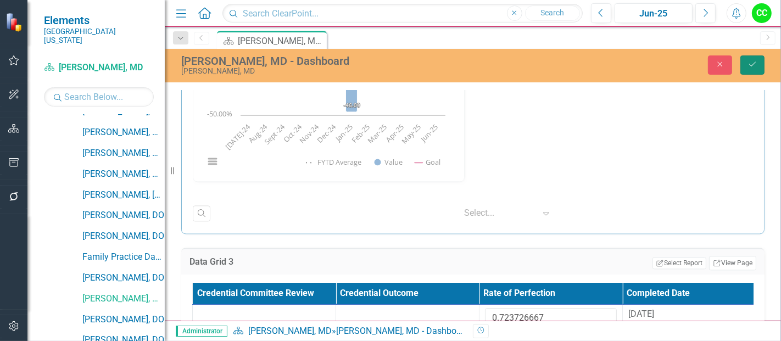
click at [747, 61] on button "Save" at bounding box center [752, 64] width 24 height 19
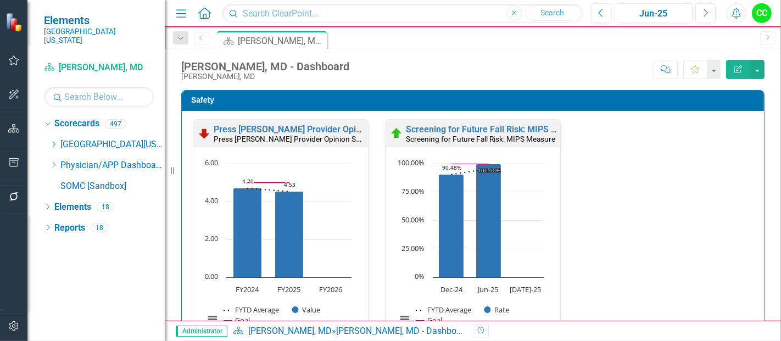
click at [52, 161] on icon "Dropdown" at bounding box center [53, 164] width 8 height 7
click at [64, 180] on link "SOMC [Sandbox]" at bounding box center [112, 186] width 104 height 13
click at [51, 161] on icon "Dropdown" at bounding box center [53, 164] width 8 height 7
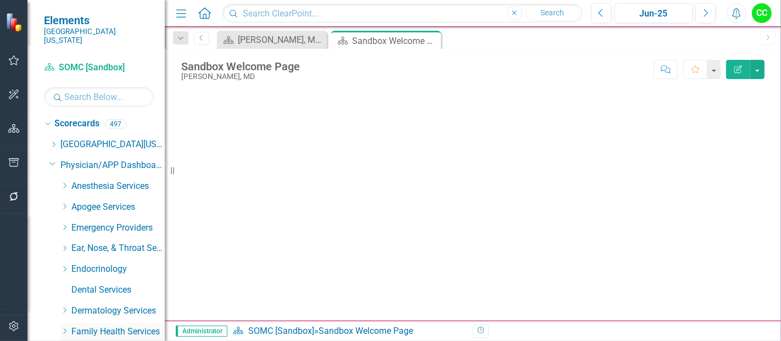
scroll to position [174, 0]
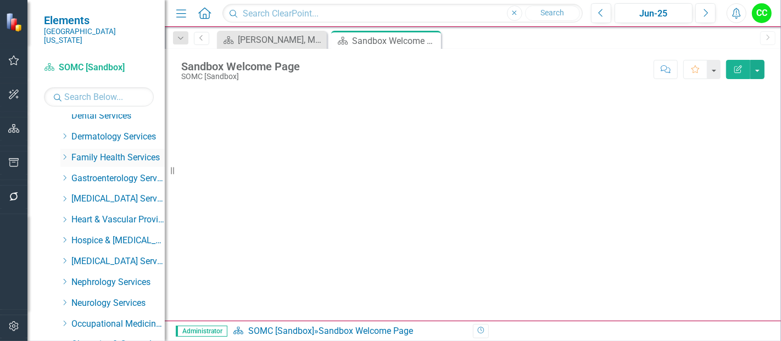
click at [63, 154] on icon "Dropdown" at bounding box center [64, 157] width 8 height 7
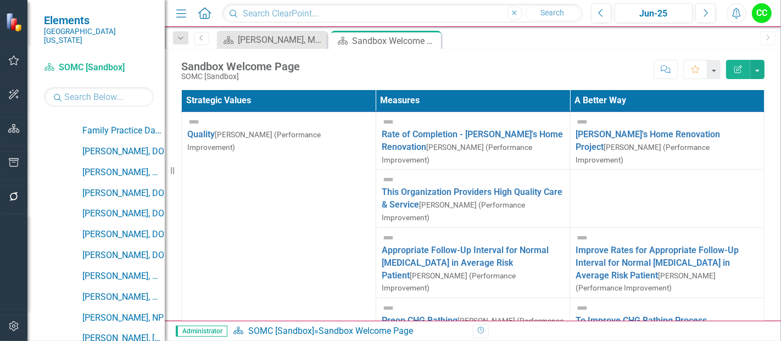
scroll to position [429, 0]
click at [110, 188] on link "[PERSON_NAME], DO" at bounding box center [123, 194] width 82 height 13
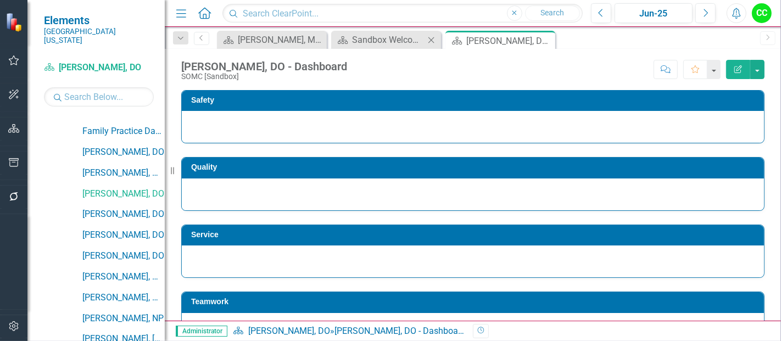
click at [429, 40] on icon "Close" at bounding box center [430, 40] width 11 height 9
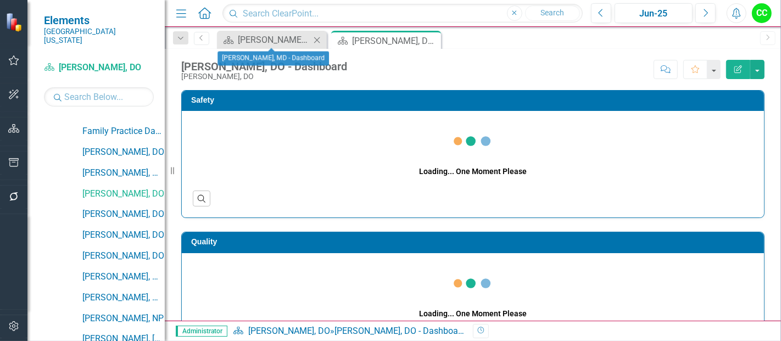
click at [315, 41] on icon "Close" at bounding box center [316, 40] width 11 height 9
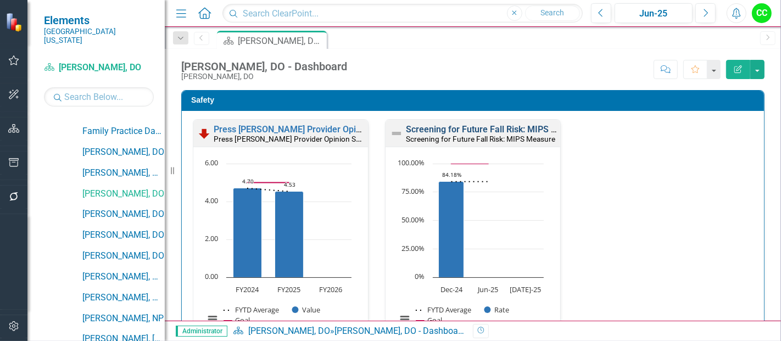
click at [474, 131] on link "Screening for Future Fall Risk: MIPS Measure" at bounding box center [496, 129] width 180 height 10
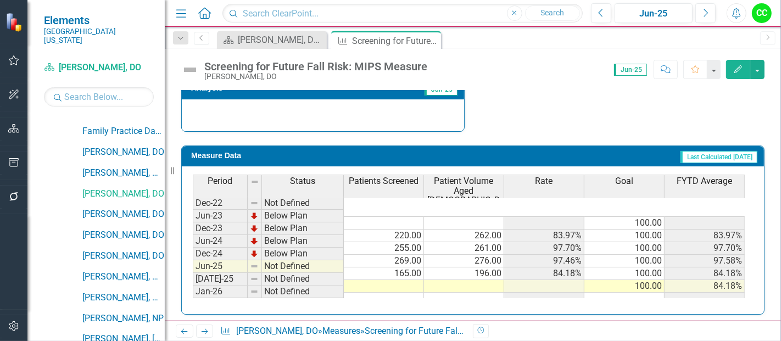
scroll to position [434, 0]
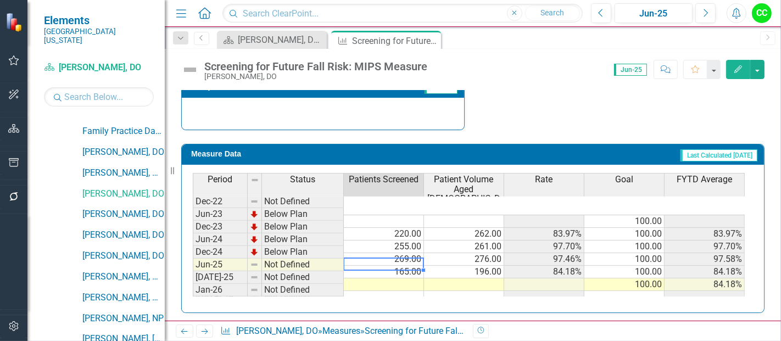
click at [398, 278] on td at bounding box center [384, 284] width 80 height 13
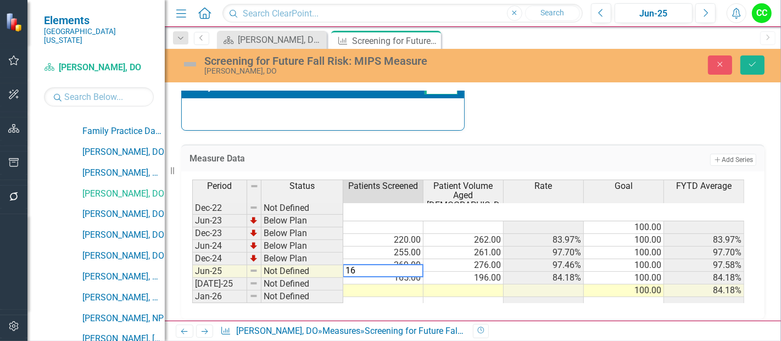
type textarea "167"
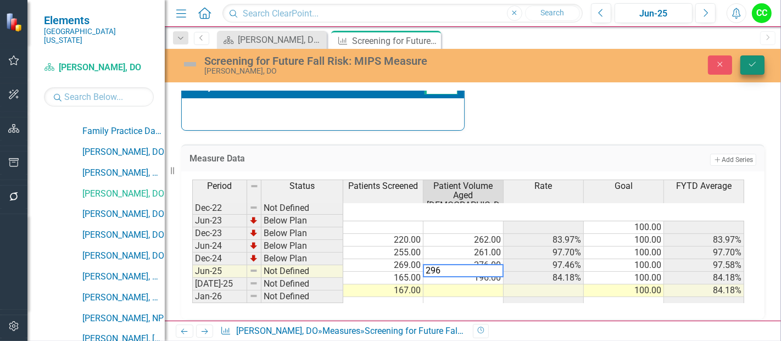
type textarea "296"
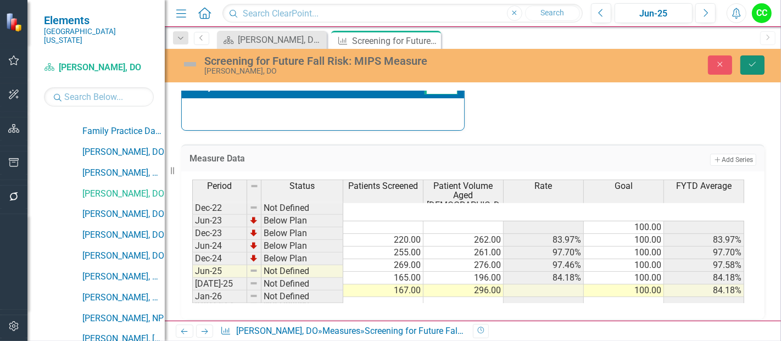
click at [751, 66] on icon "Save" at bounding box center [752, 64] width 10 height 8
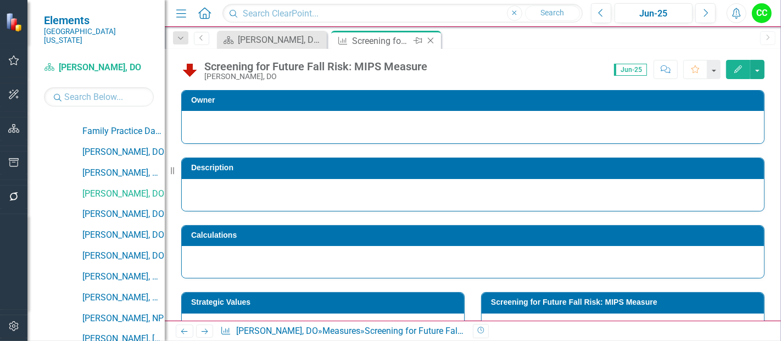
click at [429, 41] on icon at bounding box center [431, 41] width 6 height 6
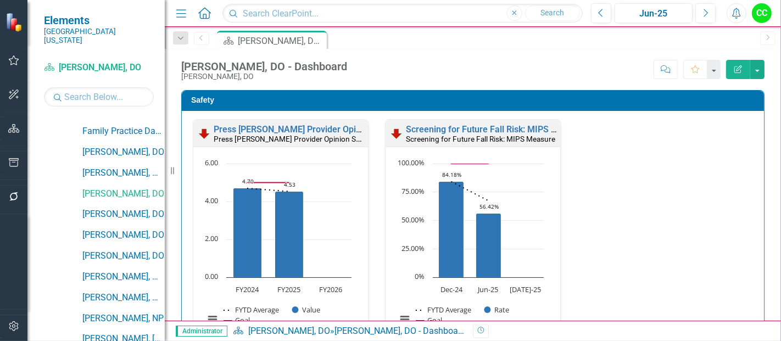
scroll to position [263, 0]
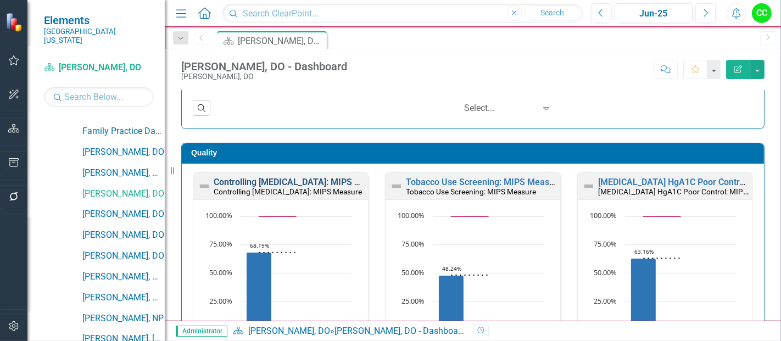
click at [319, 179] on link "Controlling [MEDICAL_DATA]: MIPS Measure" at bounding box center [302, 182] width 176 height 10
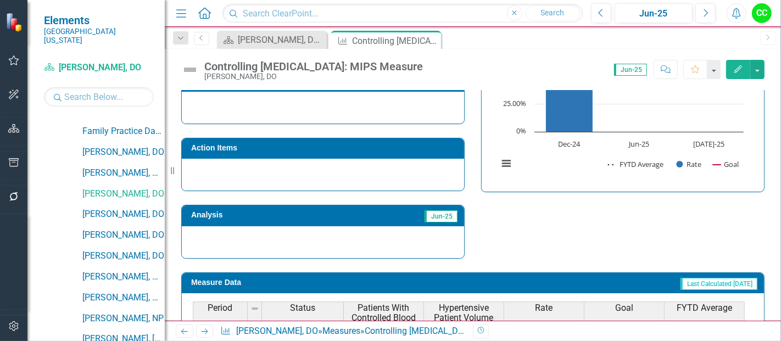
scroll to position [444, 0]
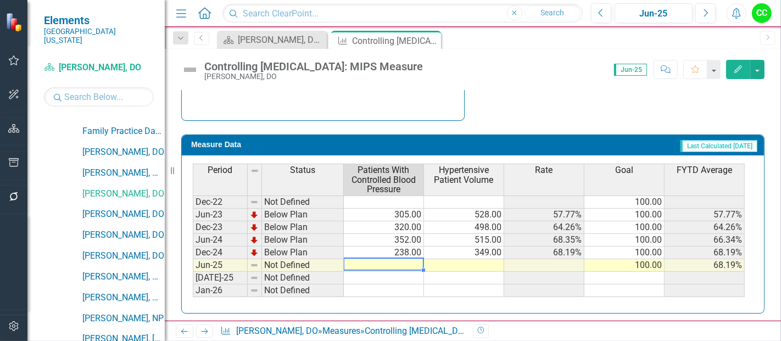
click at [375, 259] on td at bounding box center [384, 265] width 80 height 13
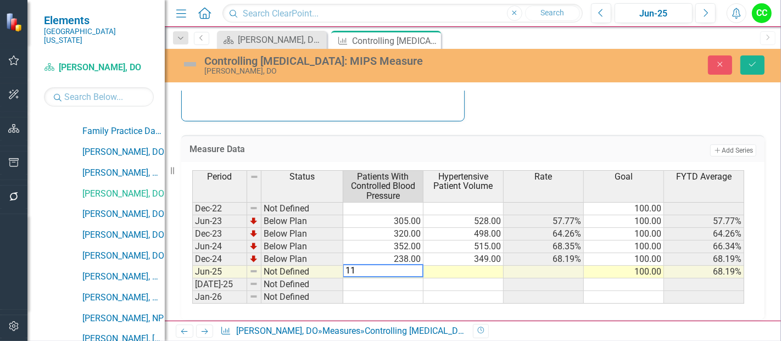
type textarea "112"
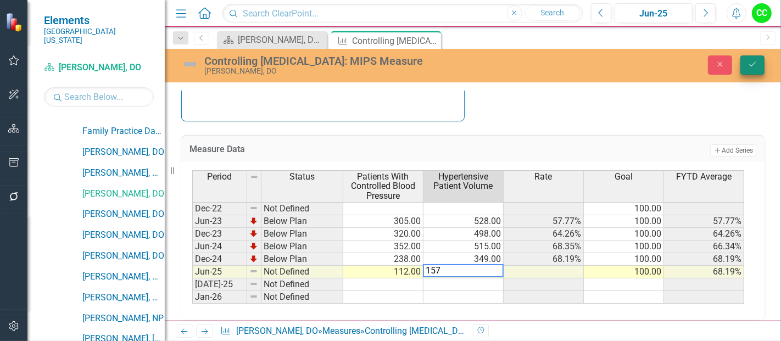
type textarea "157"
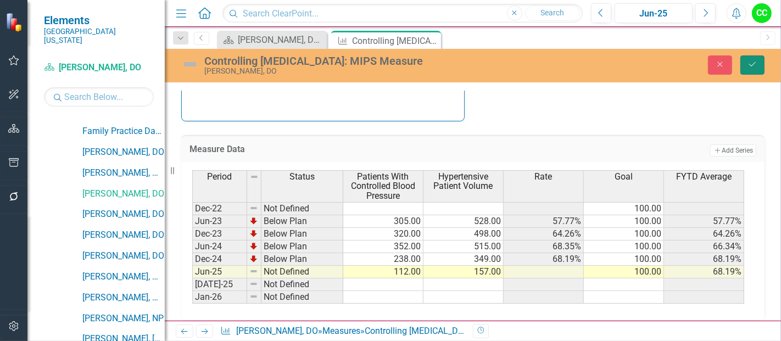
click at [743, 57] on button "Save" at bounding box center [752, 64] width 24 height 19
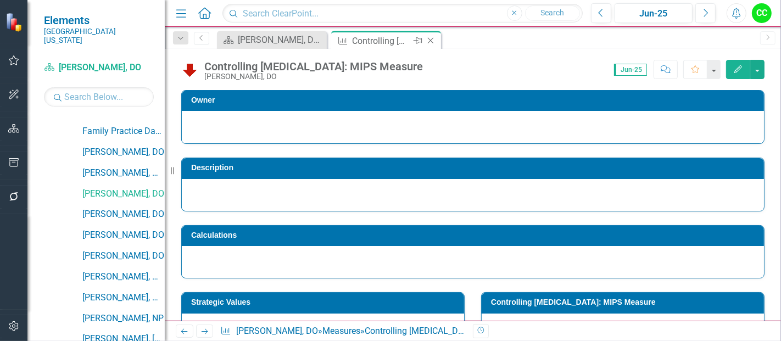
click at [431, 41] on icon "Close" at bounding box center [430, 40] width 11 height 9
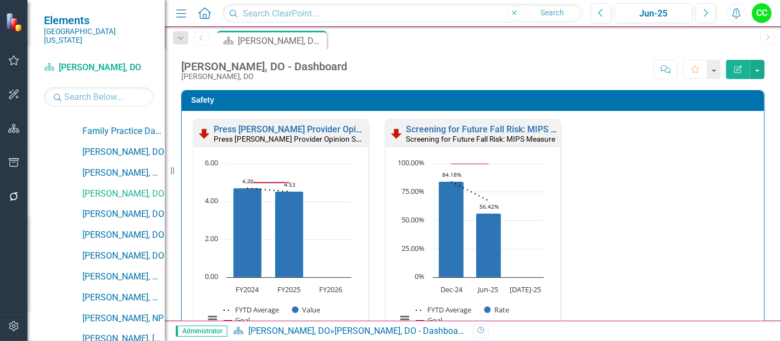
scroll to position [244, 0]
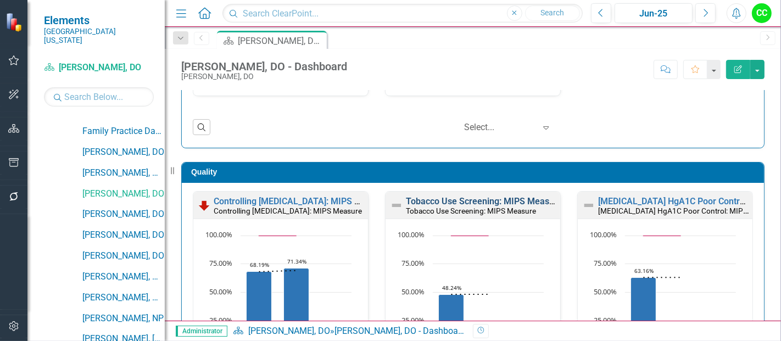
click at [432, 204] on link "Tobacco Use Screening: MIPS Measure" at bounding box center [484, 201] width 156 height 10
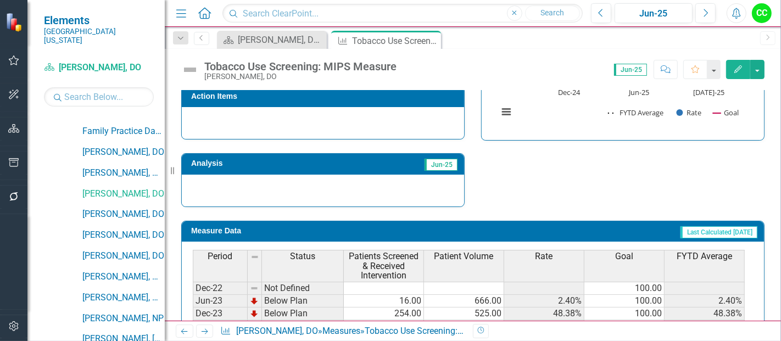
scroll to position [444, 0]
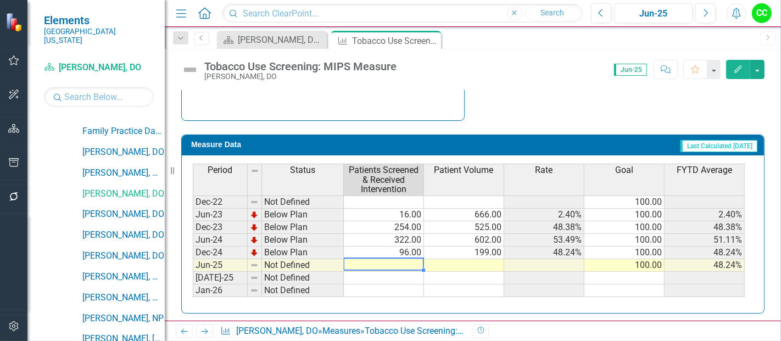
click at [400, 260] on td at bounding box center [384, 265] width 80 height 13
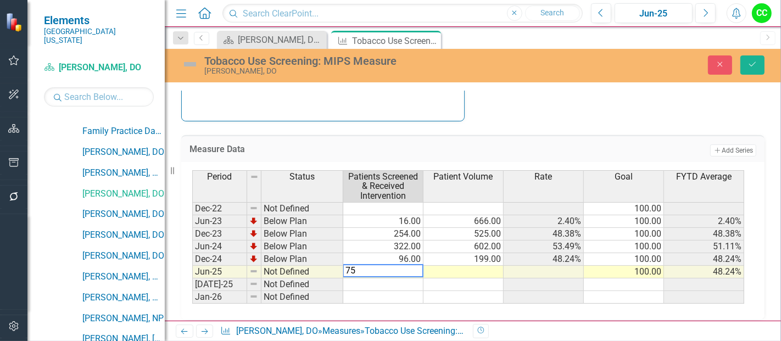
type textarea "754"
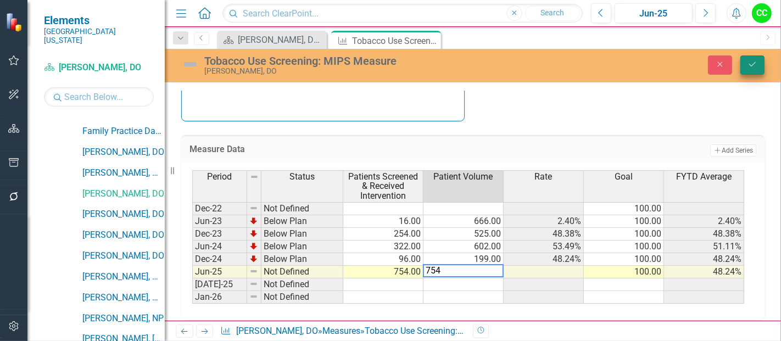
type textarea "754"
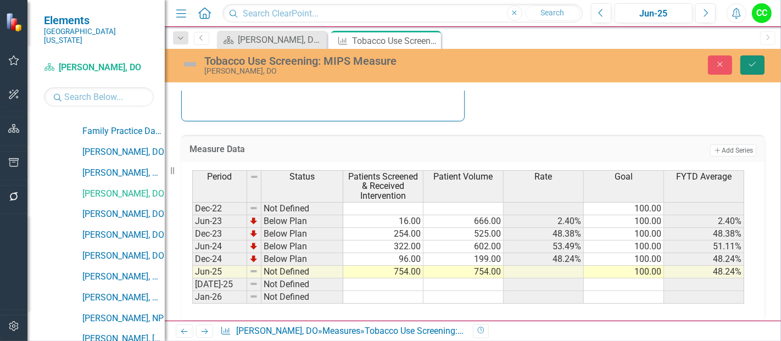
click at [749, 63] on icon "Save" at bounding box center [752, 64] width 10 height 8
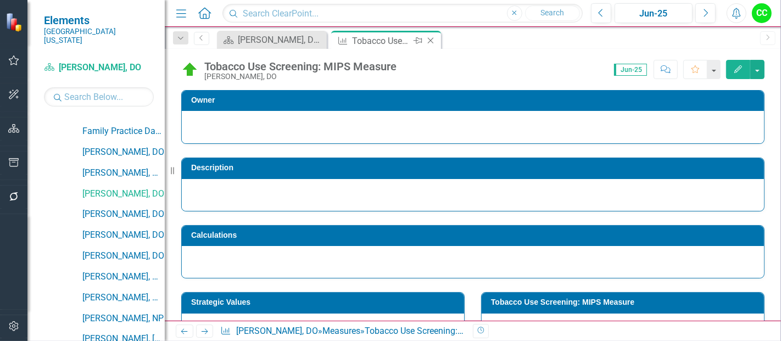
click at [429, 37] on icon "Close" at bounding box center [430, 40] width 11 height 9
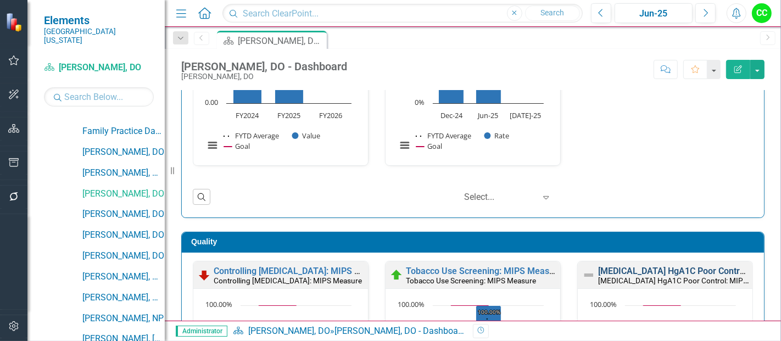
scroll to position [345, 0]
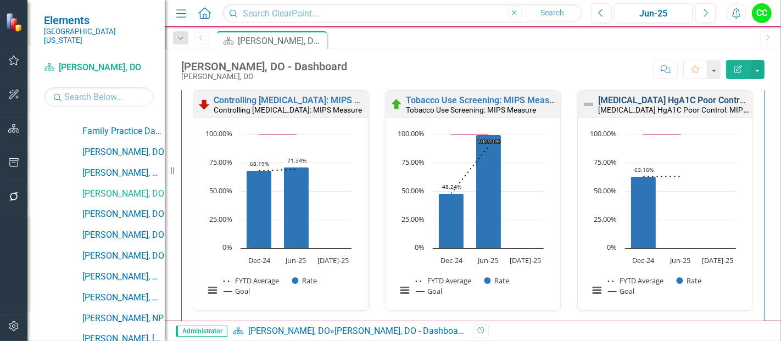
click at [658, 99] on link "[MEDICAL_DATA] HgA1C Poor Control: MIPS Measure" at bounding box center [704, 100] width 212 height 10
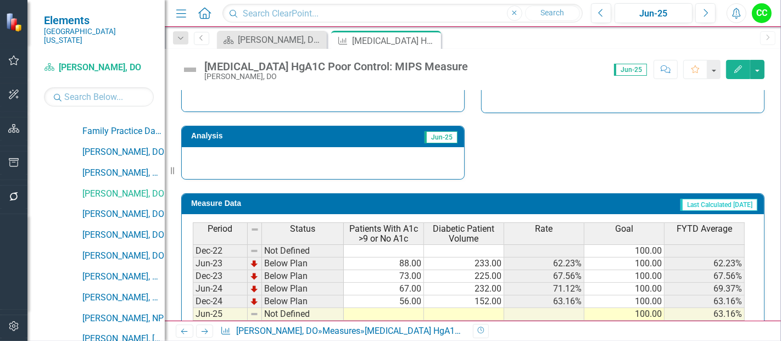
scroll to position [434, 0]
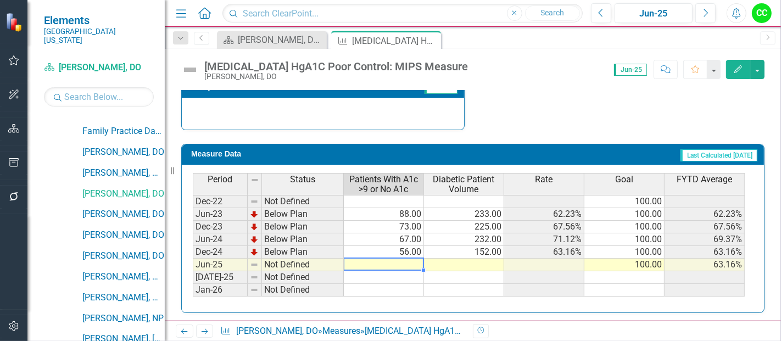
click at [411, 259] on td at bounding box center [384, 265] width 80 height 13
type textarea "67"
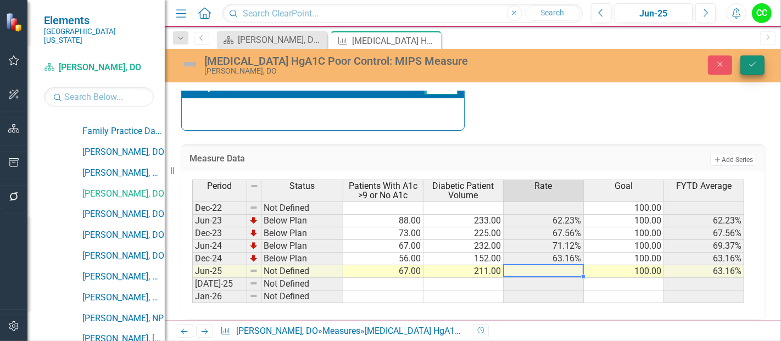
type textarea "211"
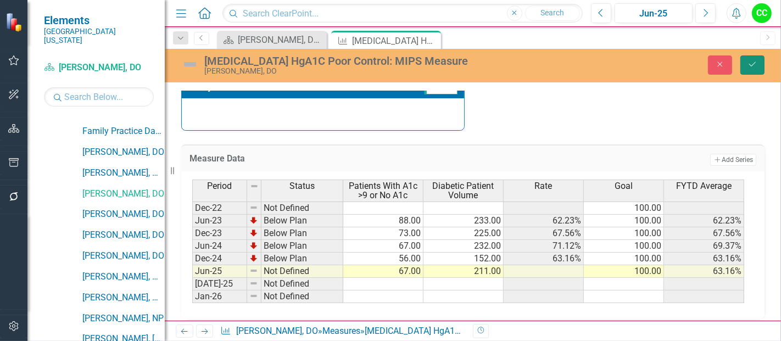
click at [747, 60] on icon "Save" at bounding box center [752, 64] width 10 height 8
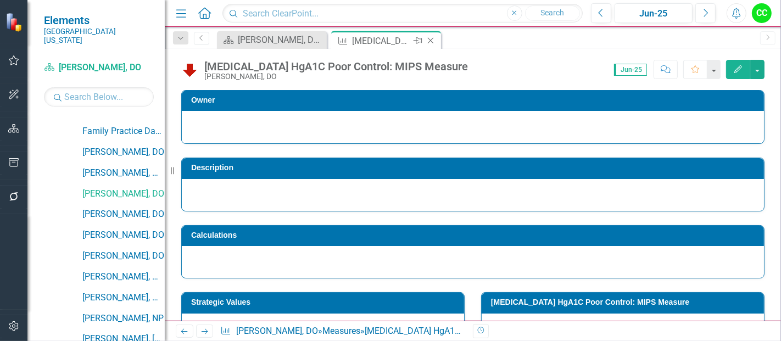
click at [429, 38] on icon "Close" at bounding box center [430, 40] width 11 height 9
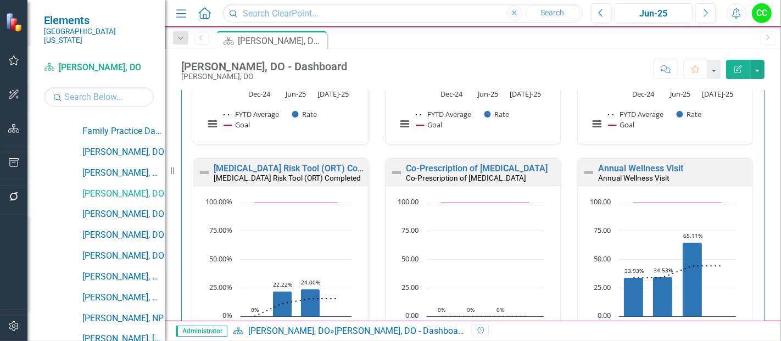
scroll to position [550, 0]
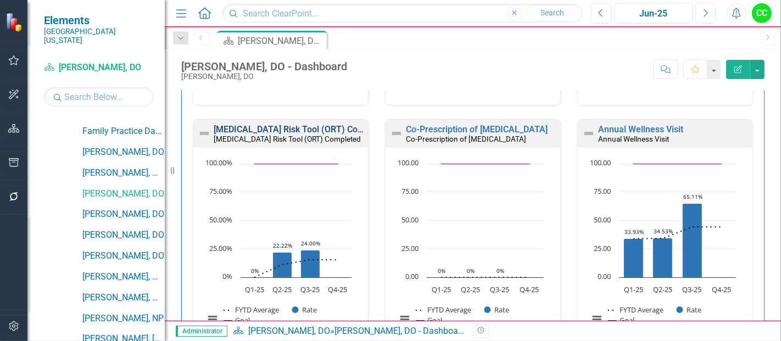
click at [302, 129] on link "[MEDICAL_DATA] Risk Tool (ORT) Completed" at bounding box center [302, 129] width 176 height 10
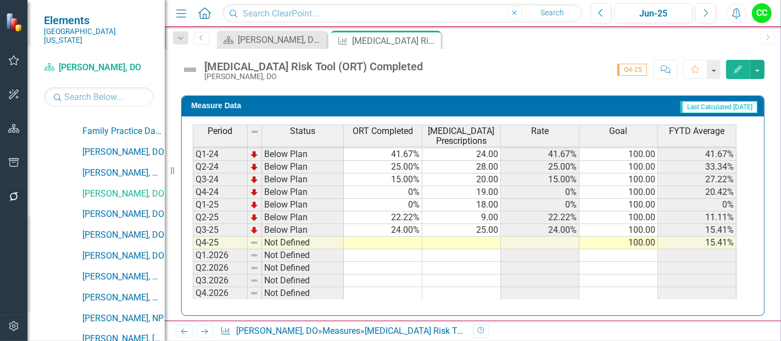
scroll to position [485, 0]
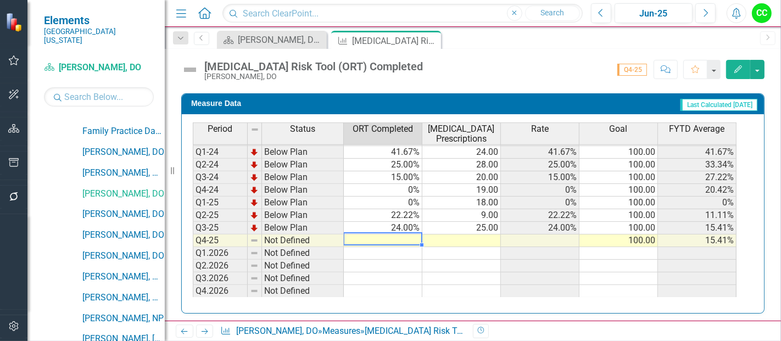
click at [411, 238] on td at bounding box center [383, 240] width 78 height 13
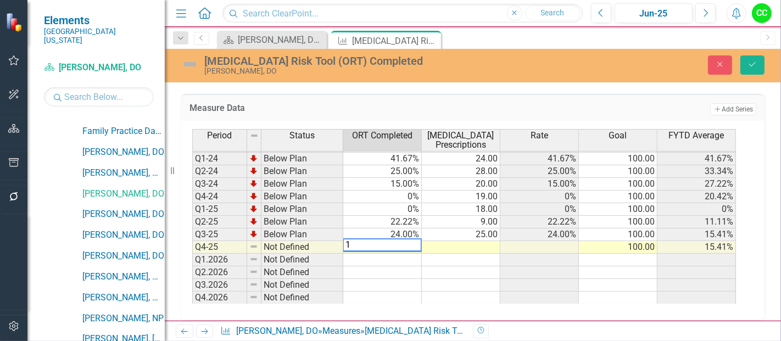
type textarea "10"
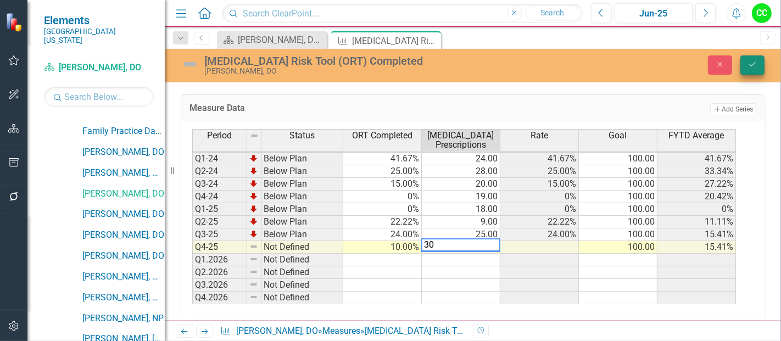
type textarea "30"
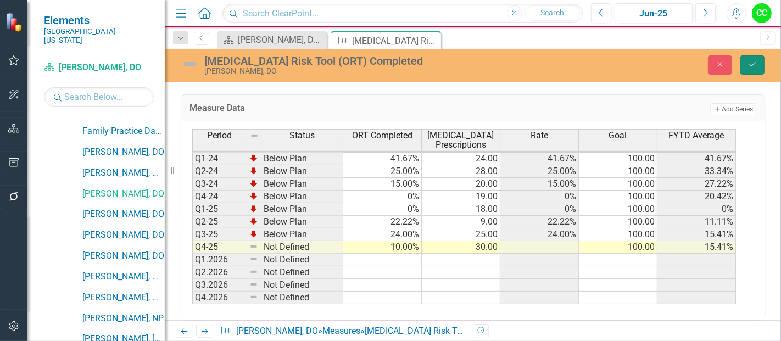
click at [751, 61] on icon "Save" at bounding box center [752, 64] width 10 height 8
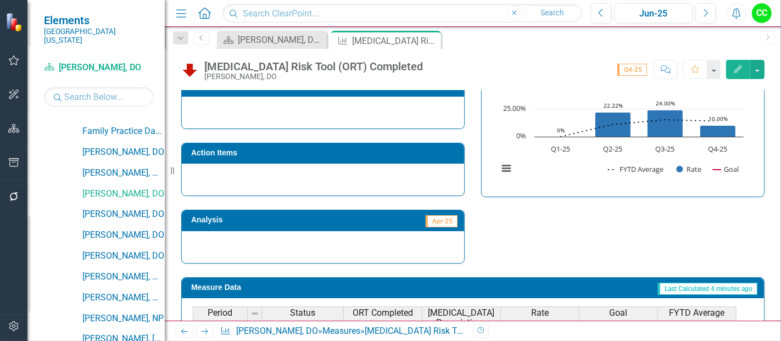
scroll to position [307, 0]
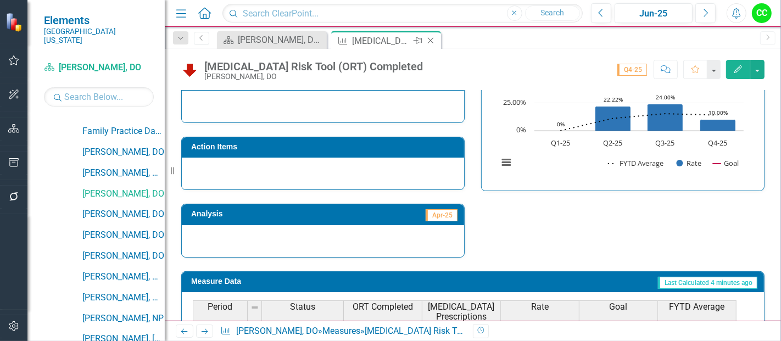
click at [430, 41] on icon "Close" at bounding box center [430, 40] width 11 height 9
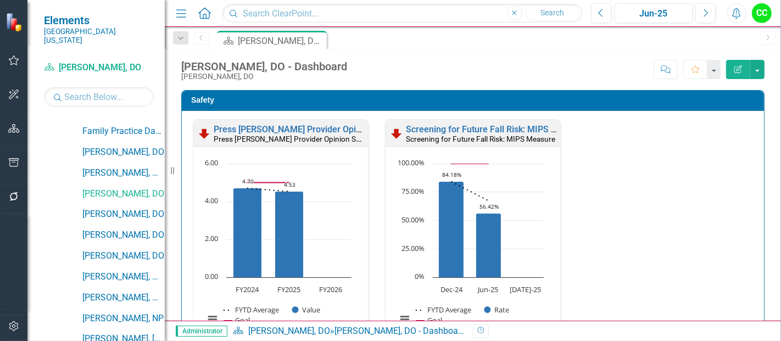
scroll to position [322, 0]
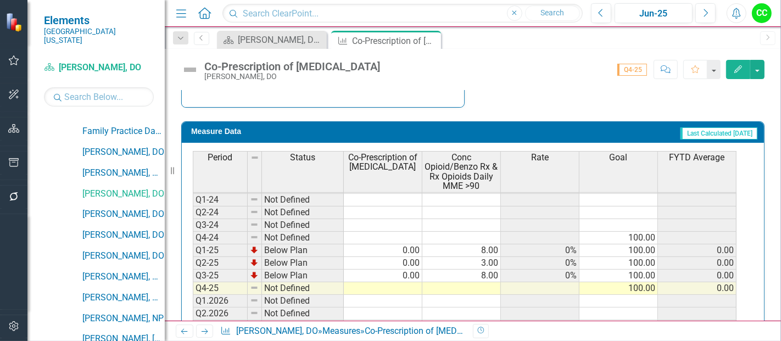
scroll to position [546, 0]
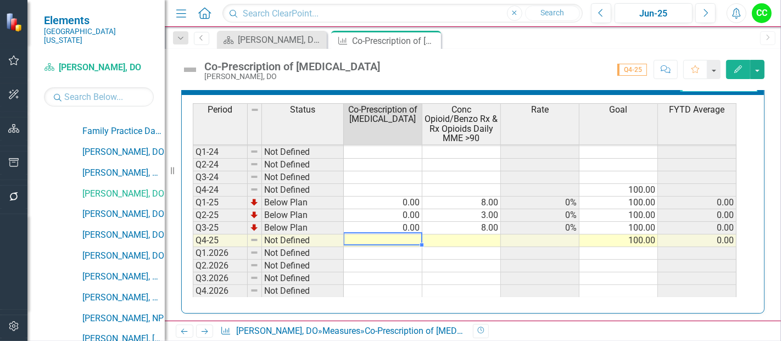
click at [406, 238] on td at bounding box center [383, 240] width 78 height 13
type textarea "0"
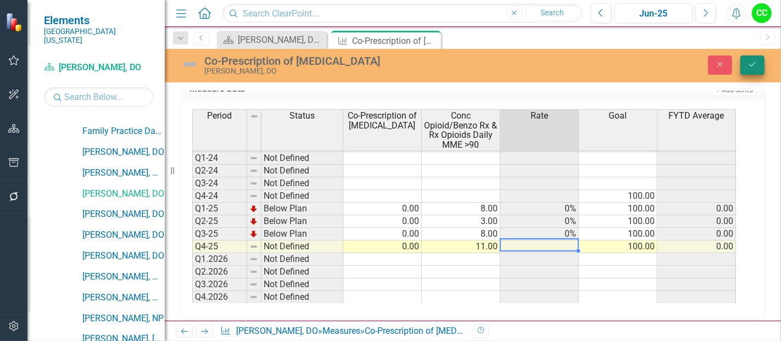
type textarea "11"
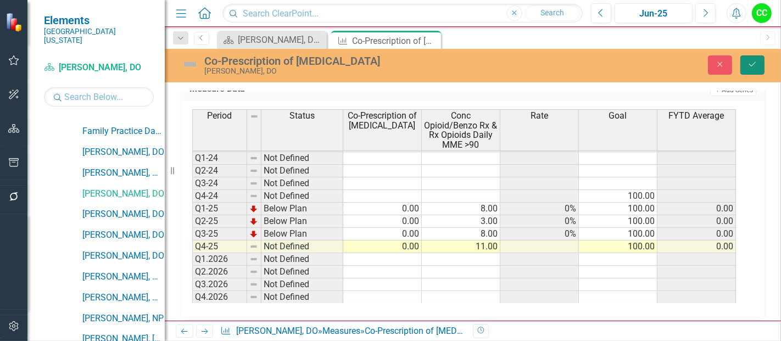
click at [755, 59] on button "Save" at bounding box center [752, 64] width 24 height 19
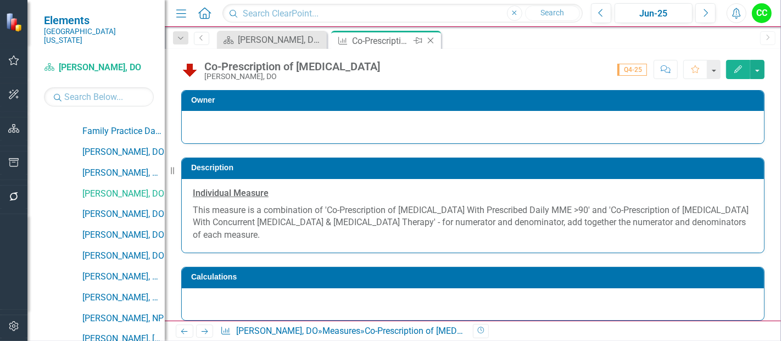
click at [431, 40] on icon "Close" at bounding box center [430, 40] width 11 height 9
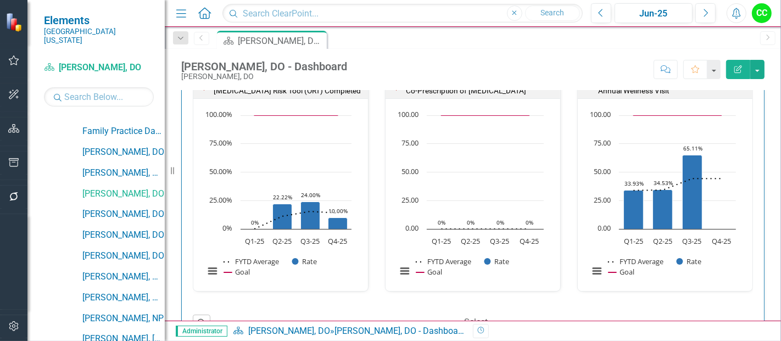
scroll to position [547, 0]
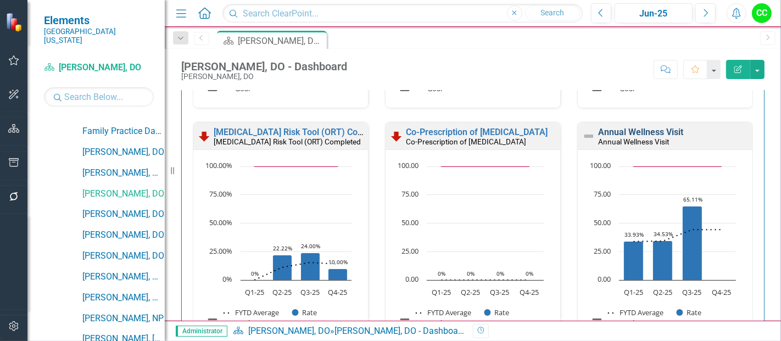
click at [645, 130] on link "Annual Wellness Visit" at bounding box center [640, 132] width 85 height 10
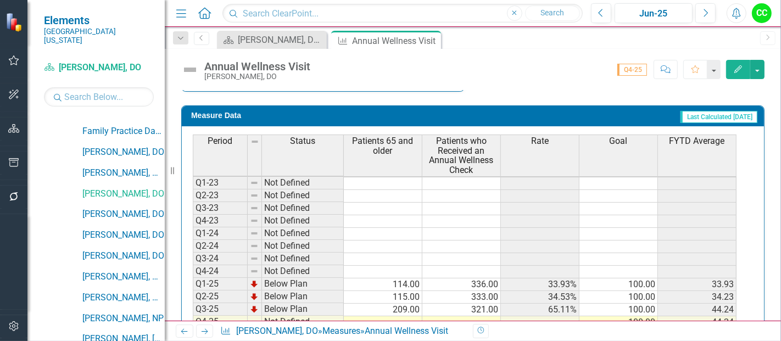
scroll to position [50, 0]
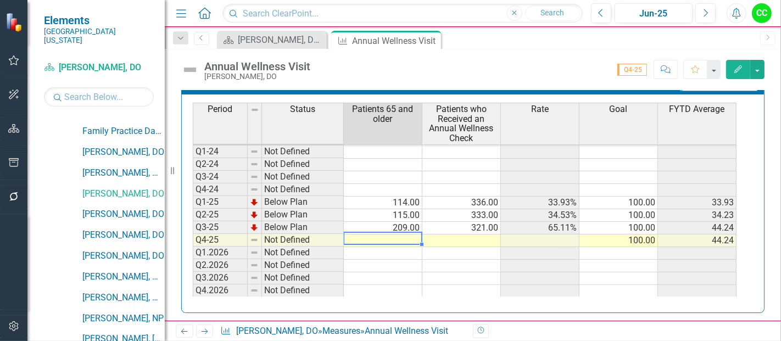
click at [401, 234] on td at bounding box center [383, 240] width 78 height 13
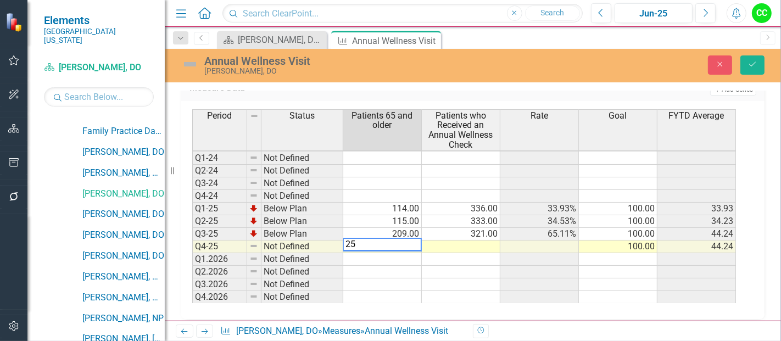
type textarea "255"
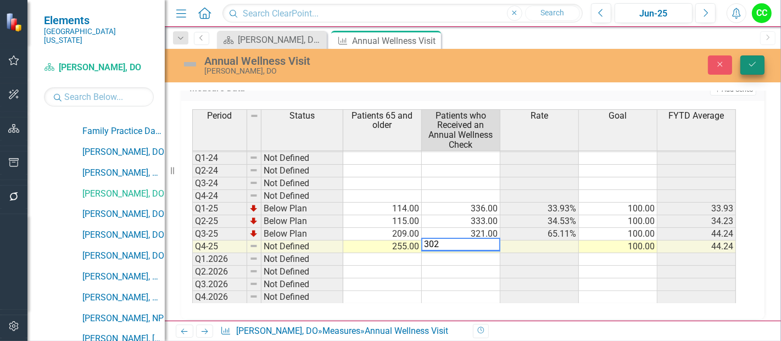
type textarea "302"
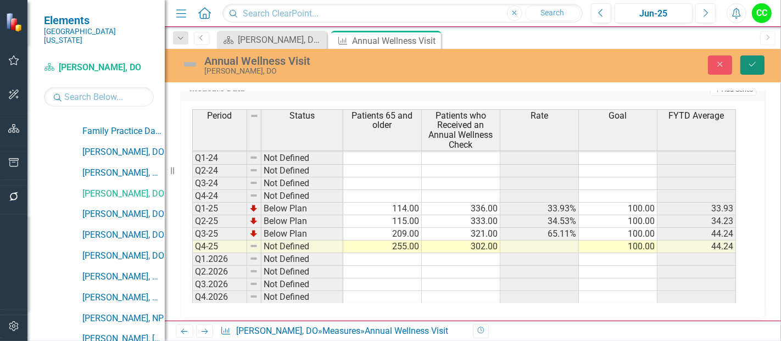
click at [749, 69] on button "Save" at bounding box center [752, 64] width 24 height 19
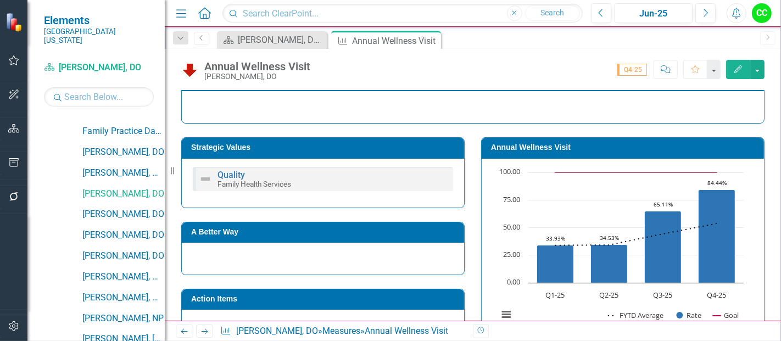
scroll to position [176, 0]
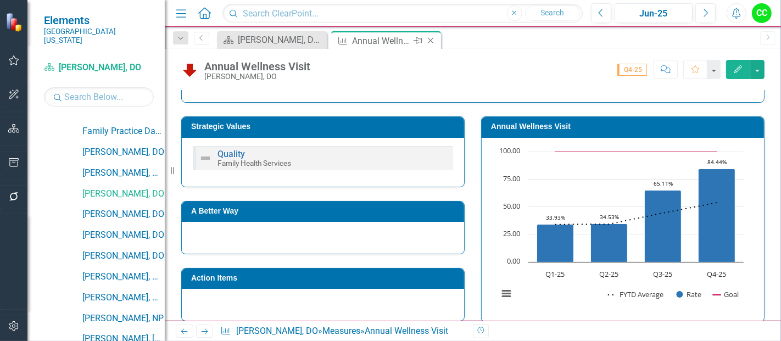
click at [430, 40] on icon at bounding box center [431, 41] width 6 height 6
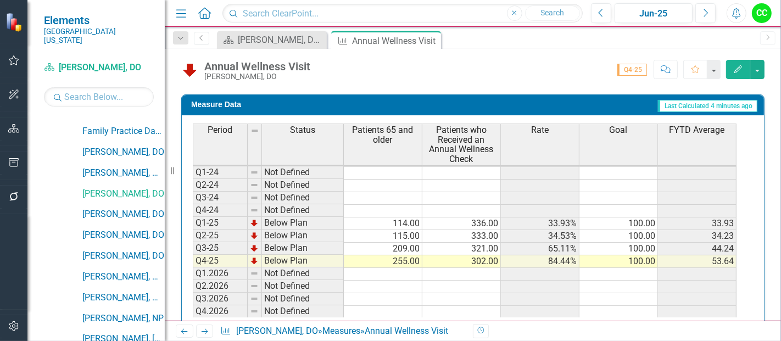
scroll to position [484, 0]
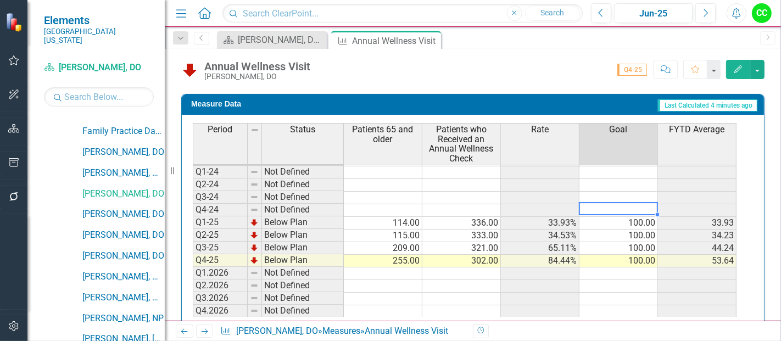
click at [193, 211] on div "Period Status Patients 65 and older Patients who Received an Annual Wellness Ch…" at bounding box center [193, 195] width 0 height 244
click at [620, 214] on div at bounding box center [618, 214] width 78 height 1
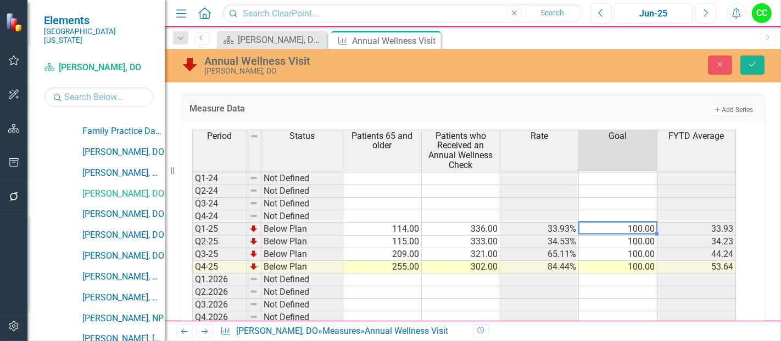
click at [618, 223] on td "100.00" at bounding box center [618, 229] width 78 height 13
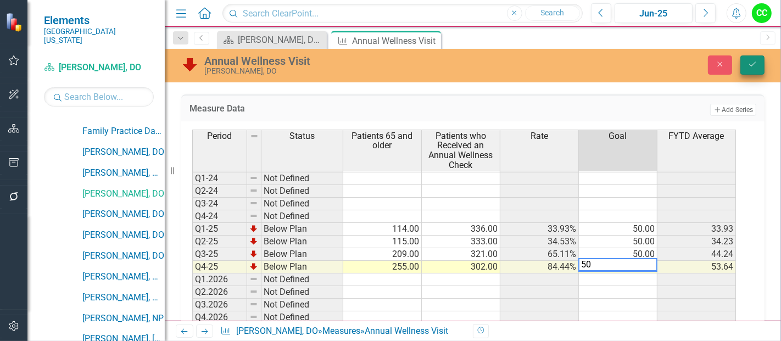
type textarea "50"
click at [745, 62] on button "Save" at bounding box center [752, 64] width 24 height 19
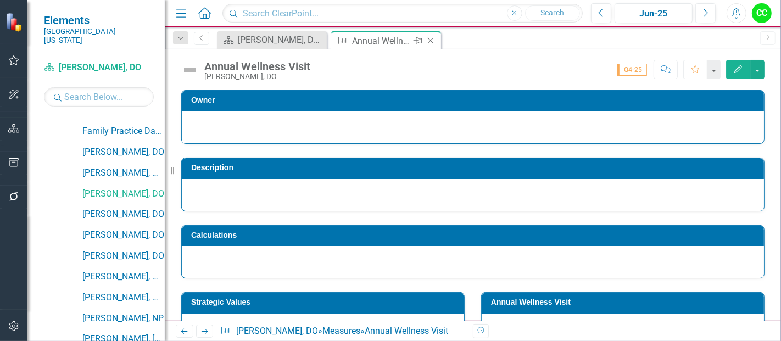
click at [434, 40] on icon "Close" at bounding box center [430, 40] width 11 height 9
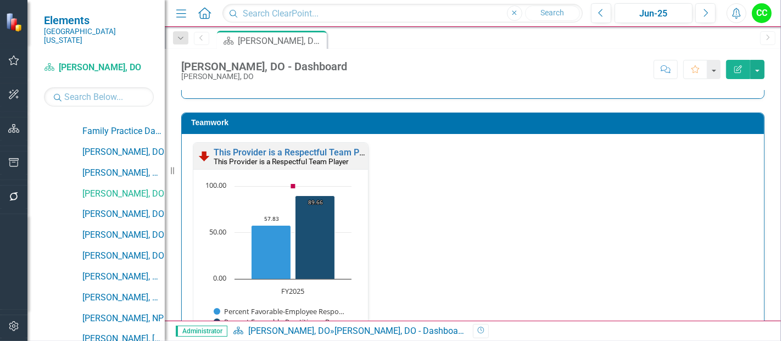
scroll to position [1394, 0]
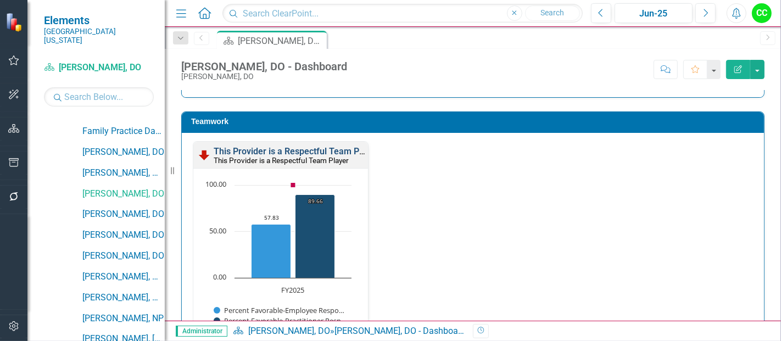
click at [323, 146] on link "This Provider is a Respectful Team Player" at bounding box center [296, 151] width 165 height 10
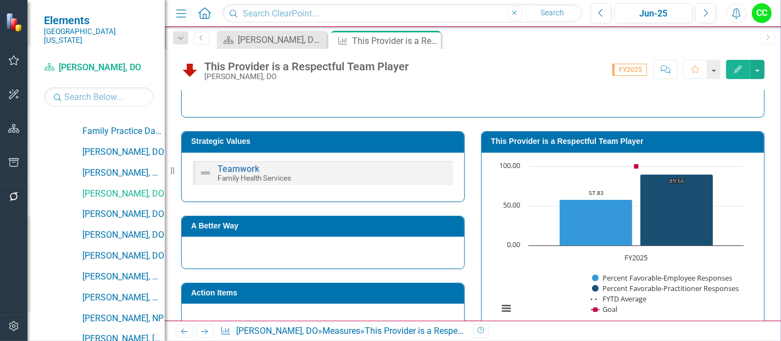
scroll to position [161, 0]
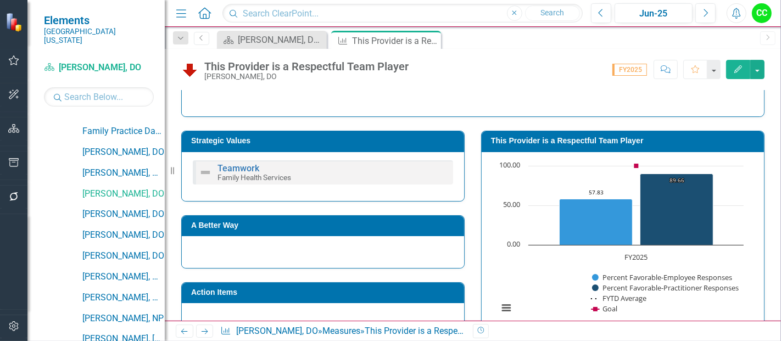
click at [608, 137] on h3 "This Provider is a Respectful Team Player" at bounding box center [624, 141] width 267 height 8
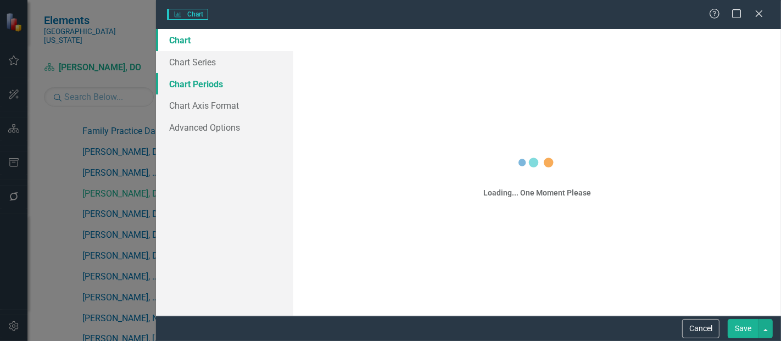
click at [194, 83] on link "Chart Periods" at bounding box center [224, 84] width 137 height 22
click at [191, 59] on link "Chart Series" at bounding box center [224, 62] width 137 height 22
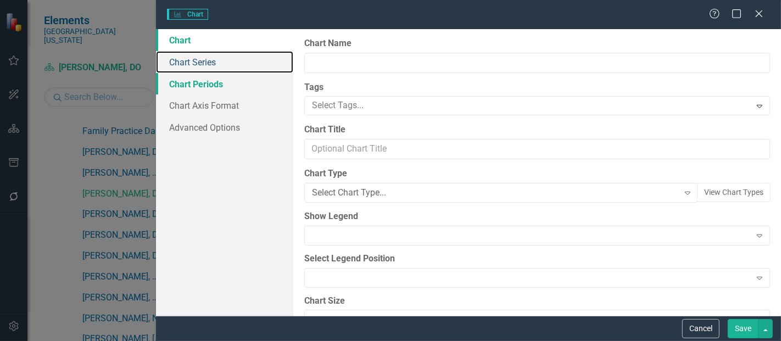
type input "This Provider is a Respectful Team Player"
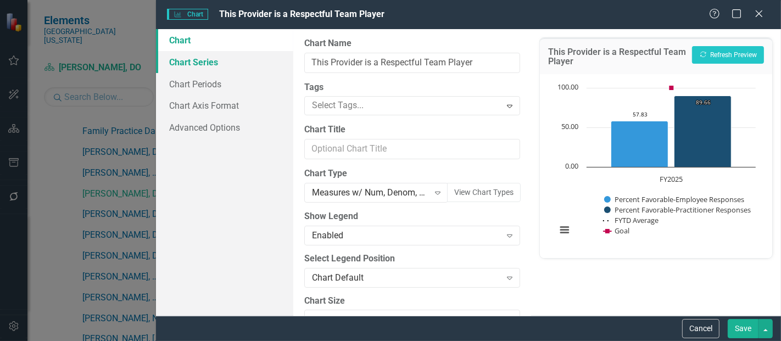
click at [203, 61] on link "Chart Series" at bounding box center [224, 62] width 137 height 22
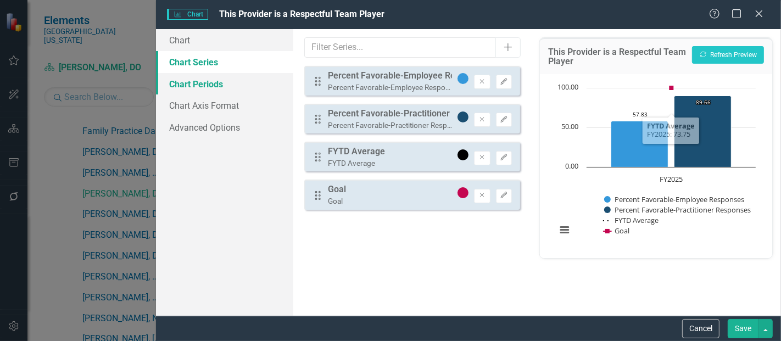
click at [177, 87] on link "Chart Periods" at bounding box center [224, 84] width 137 height 22
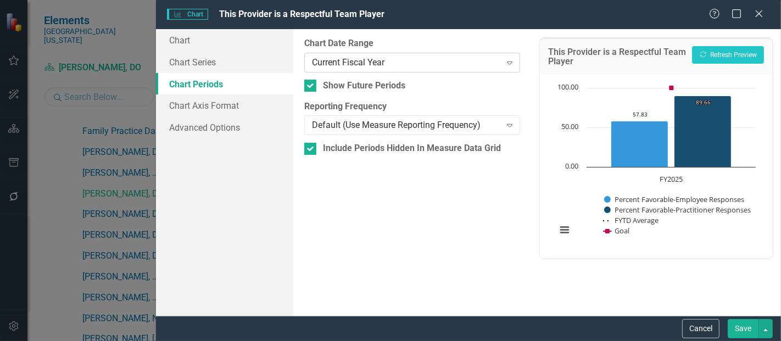
click at [445, 64] on div "Current Fiscal Year" at bounding box center [406, 62] width 188 height 13
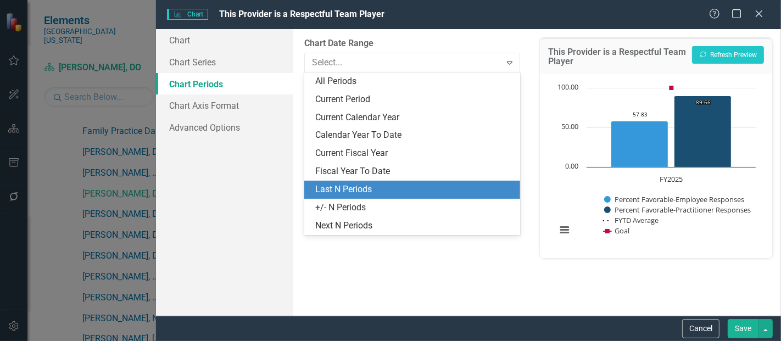
click at [353, 189] on div "Last N Periods" at bounding box center [414, 189] width 198 height 13
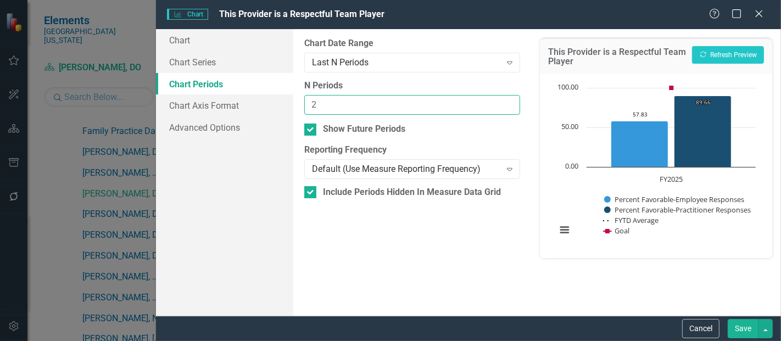
type input "2"
click at [511, 101] on input "2" at bounding box center [412, 105] width 216 height 20
click at [739, 338] on button "Save" at bounding box center [742, 328] width 31 height 19
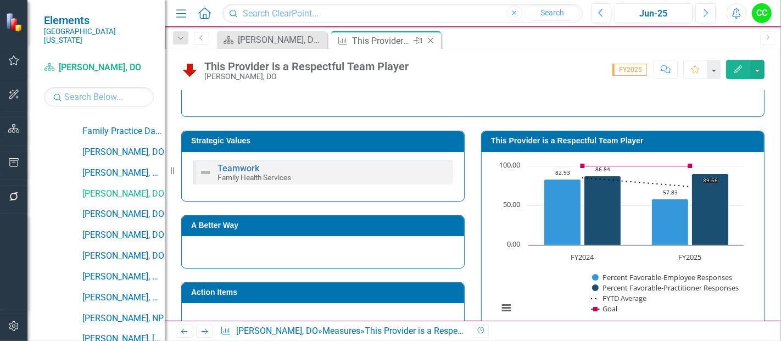
click at [427, 38] on icon "Close" at bounding box center [430, 40] width 11 height 9
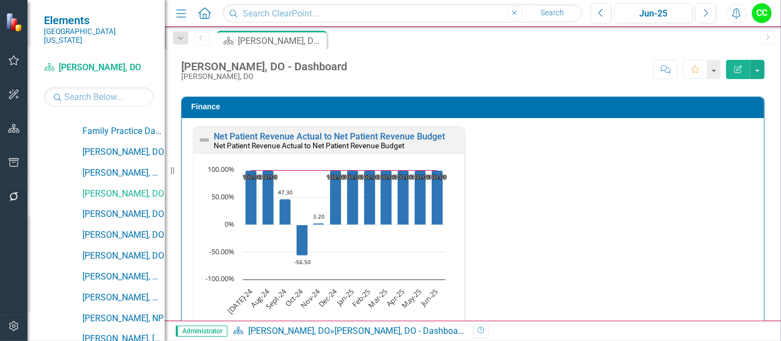
scroll to position [1889, 0]
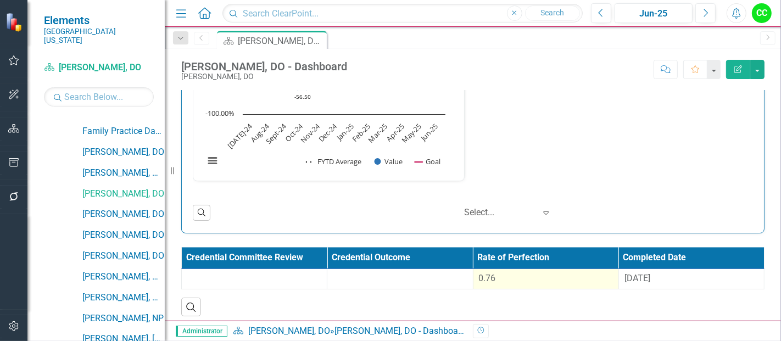
click at [542, 275] on div "0.76" at bounding box center [546, 278] width 134 height 13
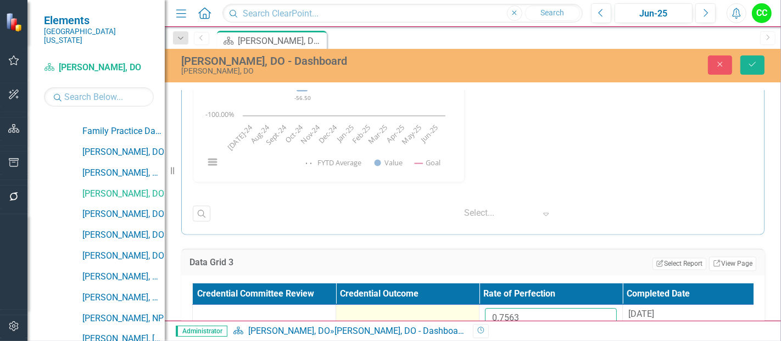
drag, startPoint x: 524, startPoint y: 306, endPoint x: 429, endPoint y: 311, distance: 95.1
click at [429, 311] on tr "0.7563 8/27/24" at bounding box center [479, 323] width 573 height 36
paste input "007333"
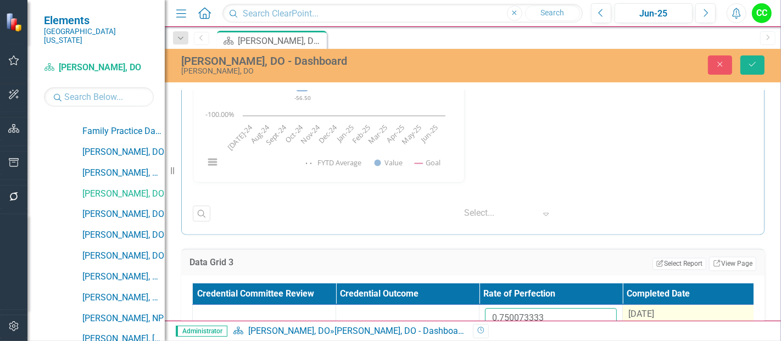
type input "0.750073333"
click at [652, 308] on span "[DATE]" at bounding box center [641, 313] width 26 height 10
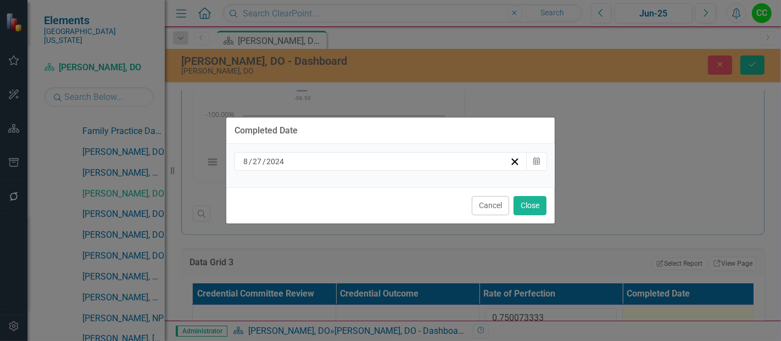
click at [481, 162] on div "[DATE]" at bounding box center [376, 161] width 268 height 11
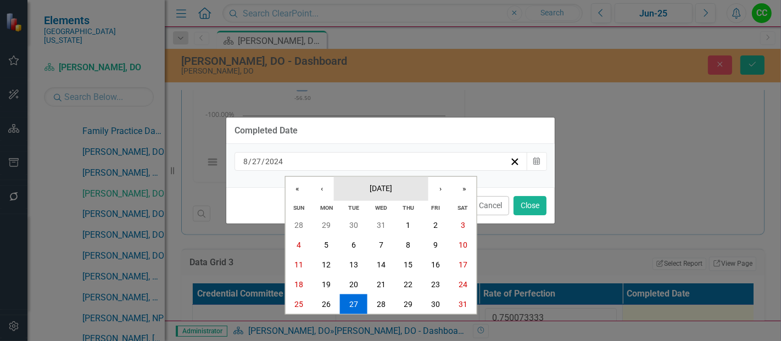
click at [392, 192] on span "August 2024" at bounding box center [380, 187] width 23 height 9
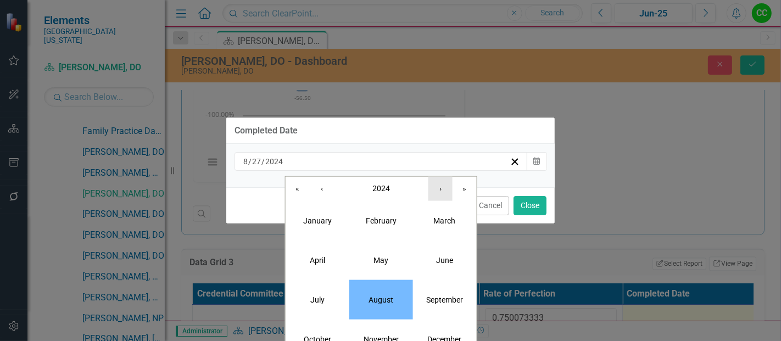
click at [446, 193] on button "›" at bounding box center [440, 188] width 24 height 24
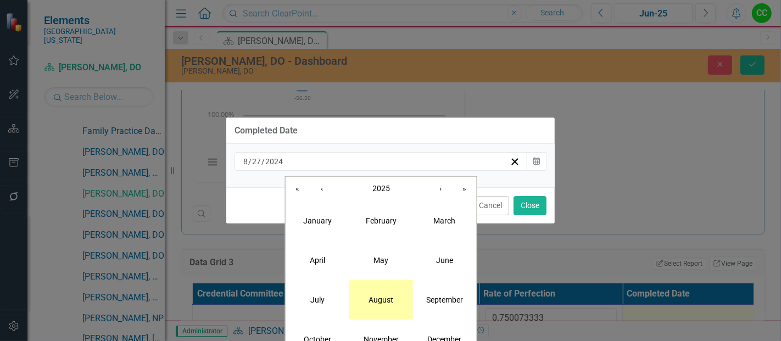
click at [371, 296] on abbr "August" at bounding box center [380, 299] width 25 height 9
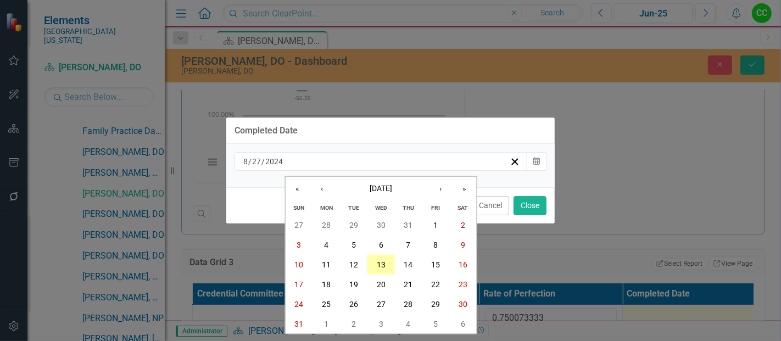
click at [385, 262] on button "13" at bounding box center [380, 265] width 27 height 20
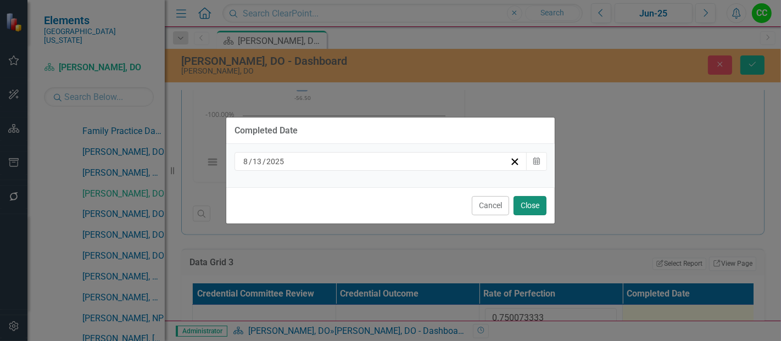
click at [519, 197] on button "Close" at bounding box center [529, 205] width 33 height 19
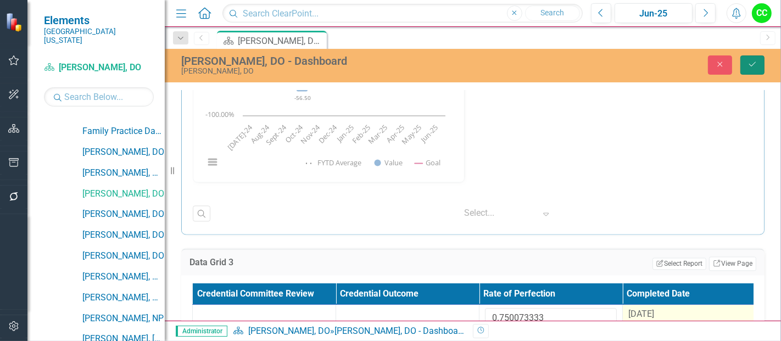
click at [753, 65] on icon "Save" at bounding box center [752, 64] width 10 height 8
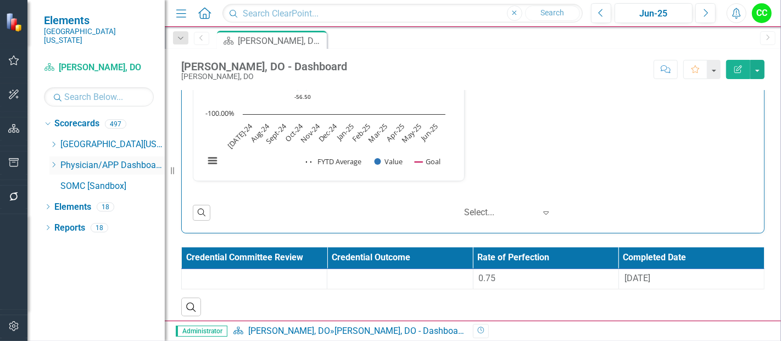
click at [51, 161] on icon "Dropdown" at bounding box center [53, 164] width 8 height 7
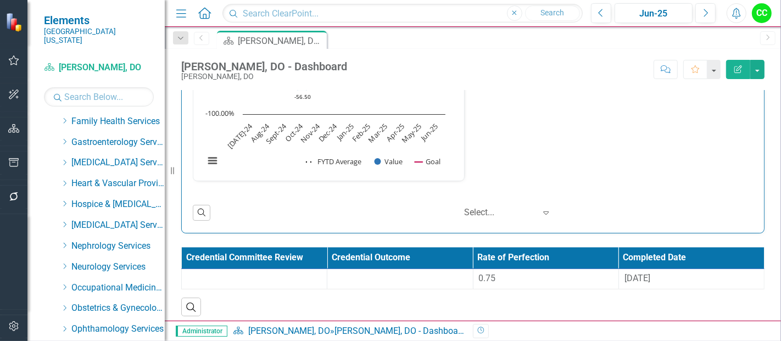
scroll to position [211, 0]
click at [63, 117] on icon "Dropdown" at bounding box center [64, 120] width 8 height 7
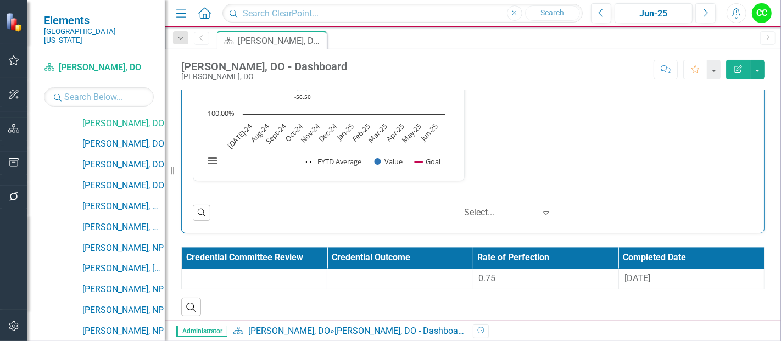
scroll to position [500, 0]
click at [133, 137] on link "[PERSON_NAME], DO" at bounding box center [123, 143] width 82 height 13
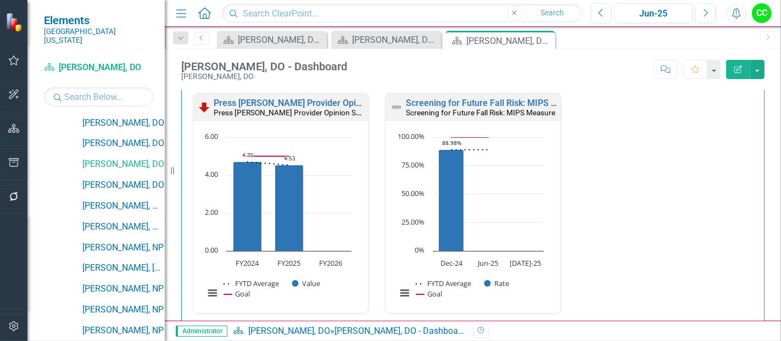
scroll to position [27, 0]
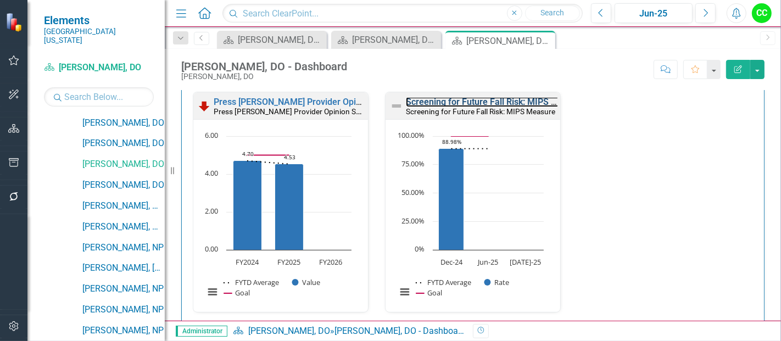
click at [455, 103] on link "Screening for Future Fall Risk: MIPS Measure" at bounding box center [496, 102] width 180 height 10
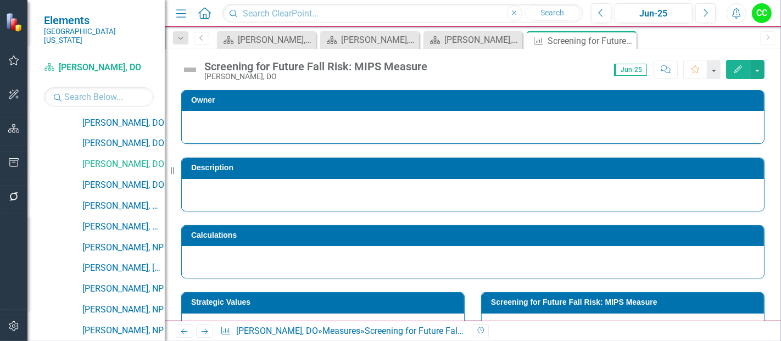
scroll to position [434, 0]
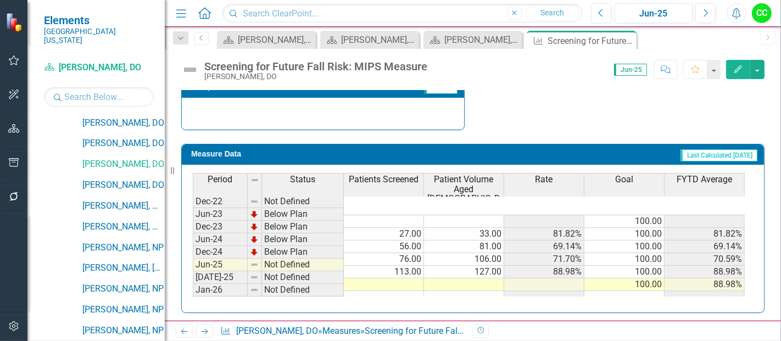
click at [414, 278] on td at bounding box center [384, 284] width 80 height 13
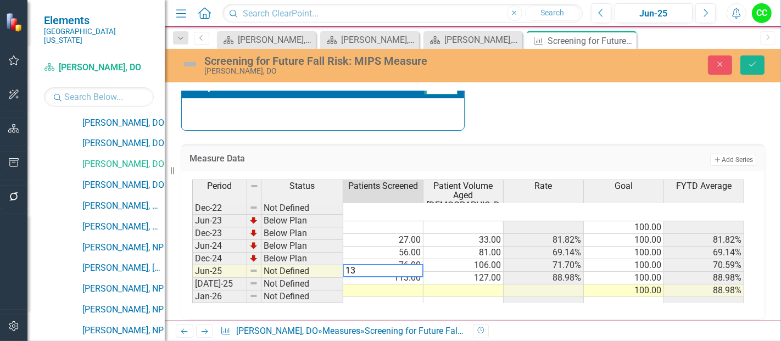
type textarea "137"
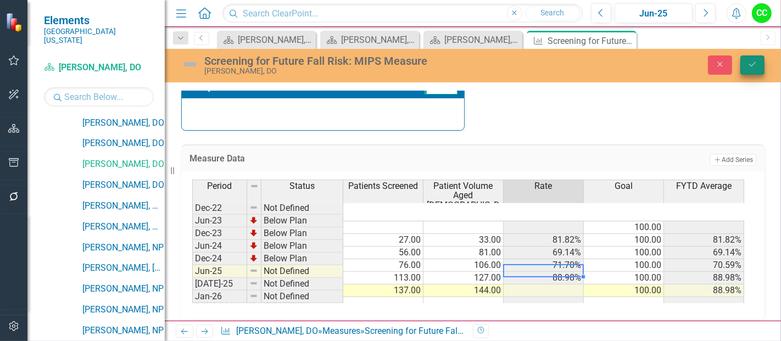
type textarea "144"
click at [746, 58] on button "Save" at bounding box center [752, 64] width 24 height 19
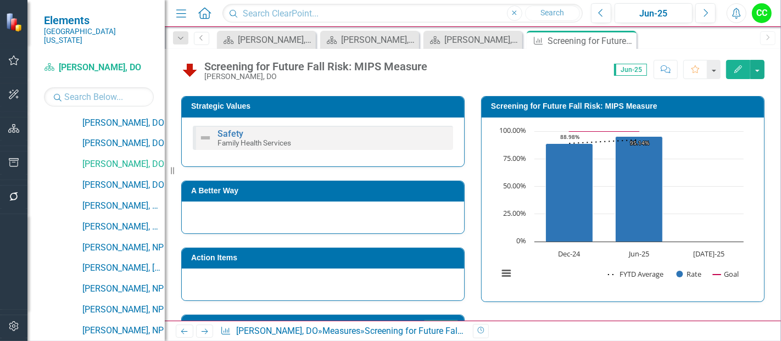
scroll to position [183, 0]
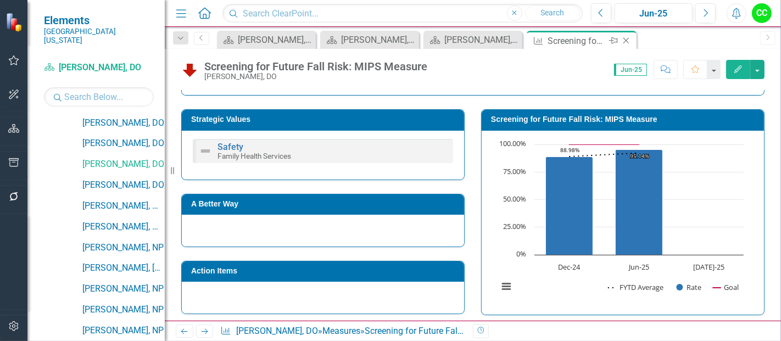
click at [625, 40] on icon at bounding box center [626, 41] width 6 height 6
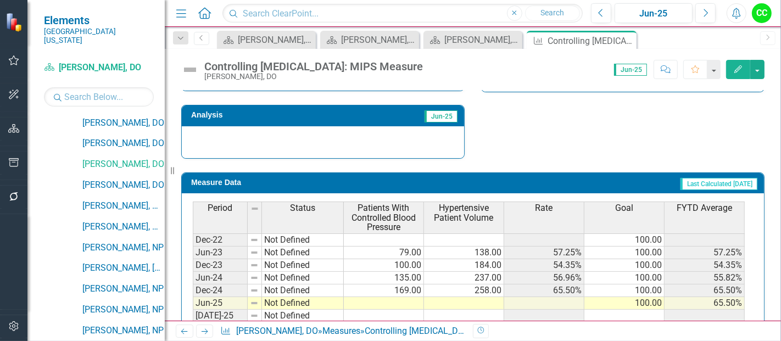
scroll to position [444, 0]
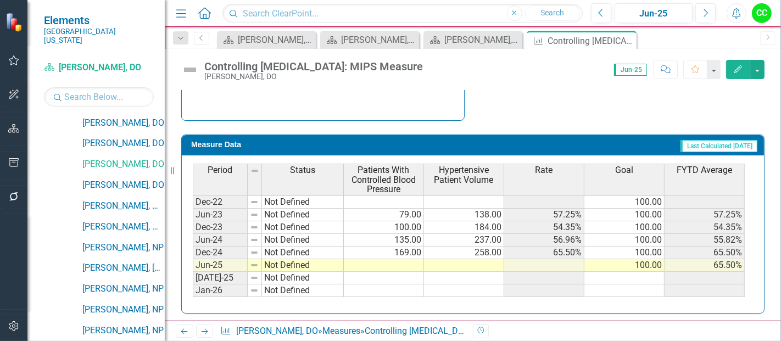
click at [378, 260] on td at bounding box center [384, 265] width 80 height 13
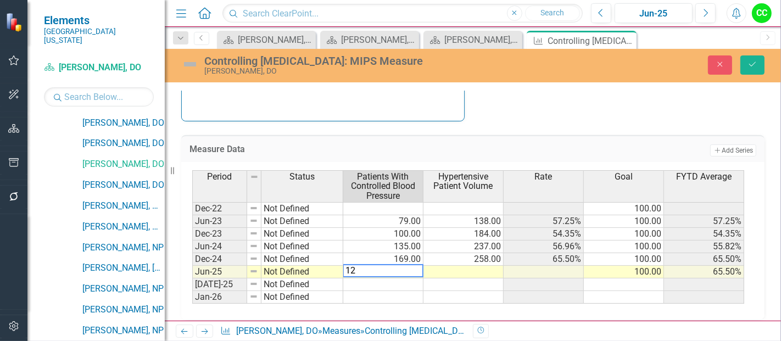
type textarea "122"
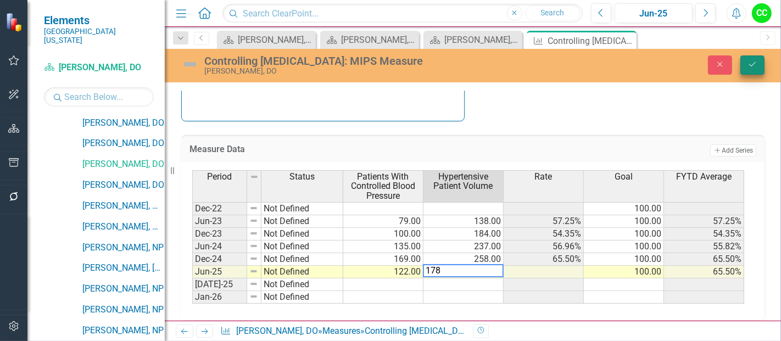
type textarea "178"
click at [754, 59] on button "Save" at bounding box center [752, 64] width 24 height 19
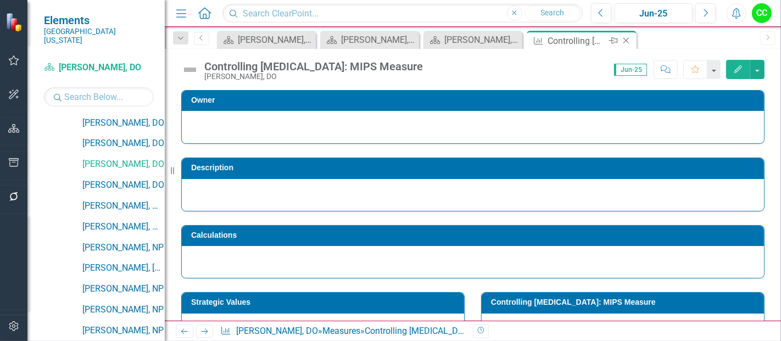
click at [626, 41] on icon at bounding box center [626, 41] width 6 height 6
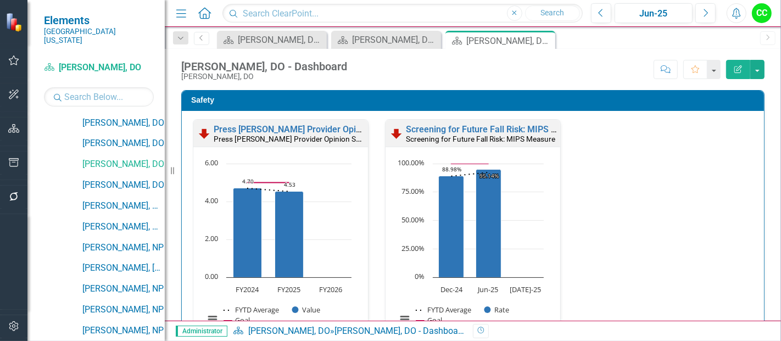
scroll to position [296, 0]
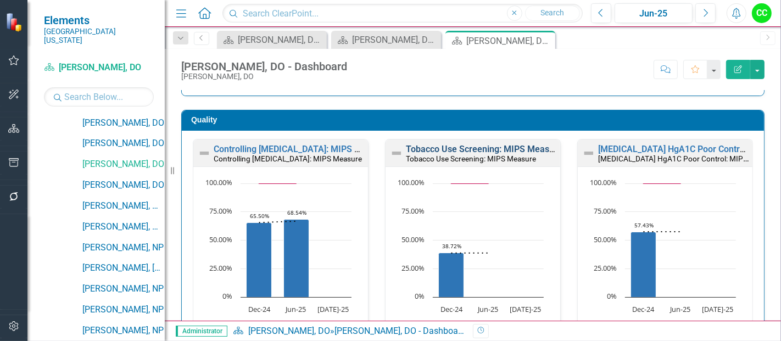
click at [492, 147] on link "Tobacco Use Screening: MIPS Measure" at bounding box center [484, 149] width 156 height 10
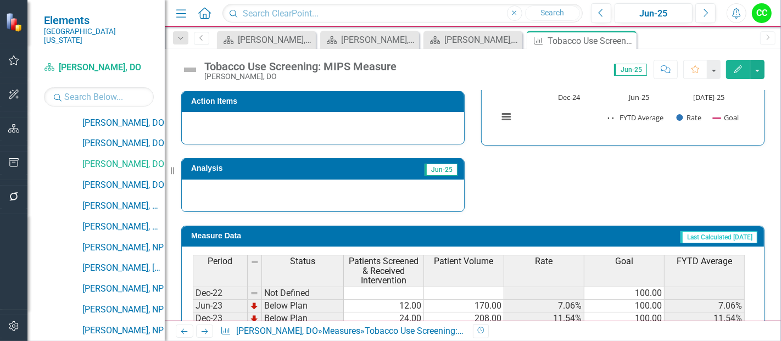
scroll to position [444, 0]
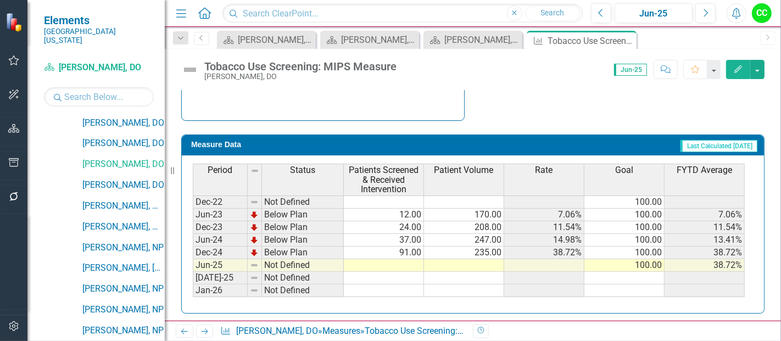
click at [396, 262] on td at bounding box center [384, 265] width 80 height 13
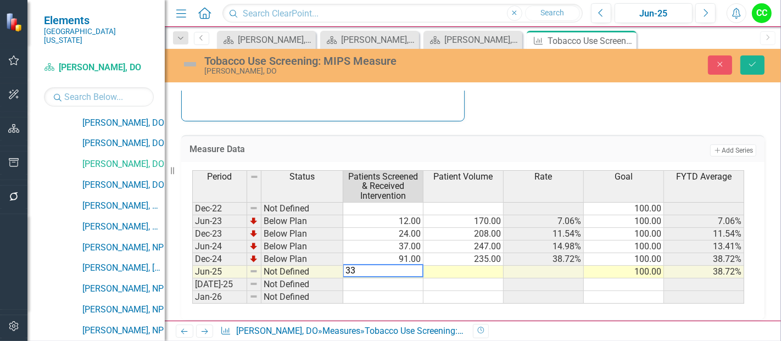
type textarea "334"
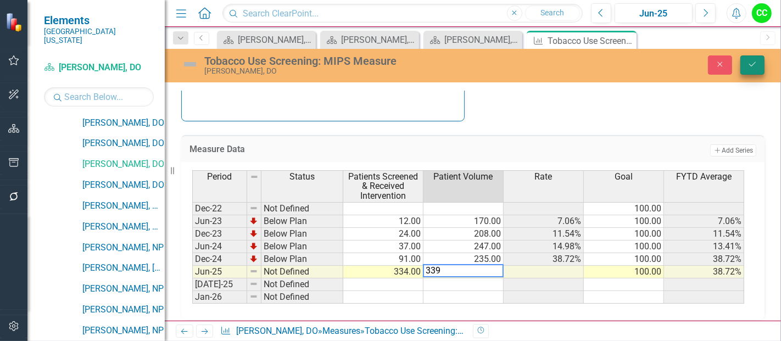
type textarea "339"
click at [756, 55] on button "Save" at bounding box center [752, 64] width 24 height 19
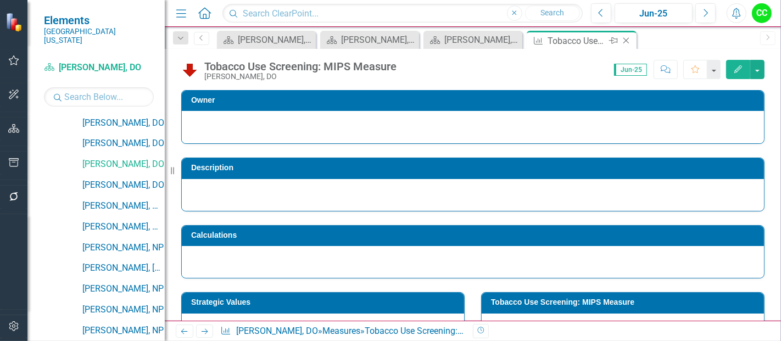
click at [626, 39] on icon "Close" at bounding box center [625, 40] width 11 height 9
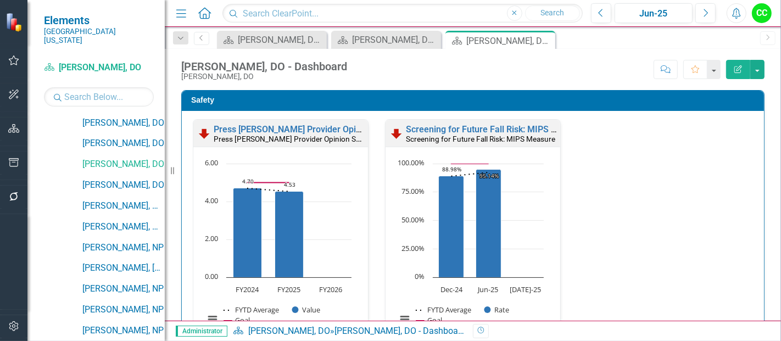
scroll to position [306, 0]
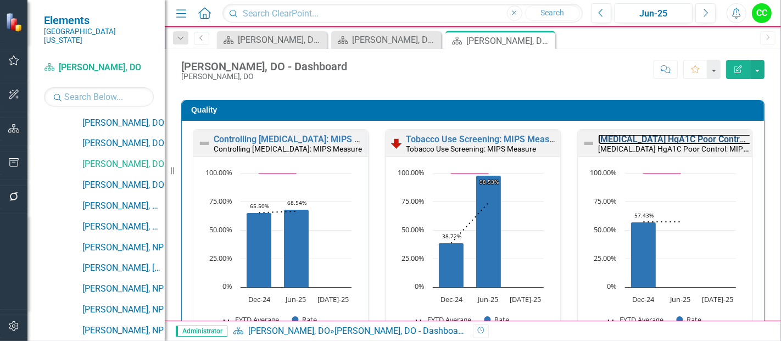
click at [672, 142] on link "[MEDICAL_DATA] HgA1C Poor Control: MIPS Measure" at bounding box center [704, 139] width 212 height 10
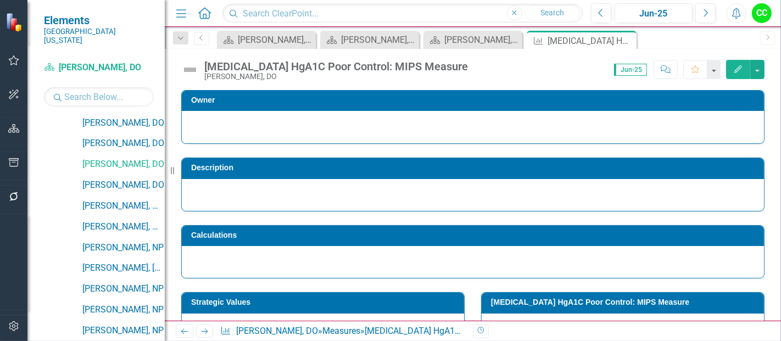
scroll to position [434, 0]
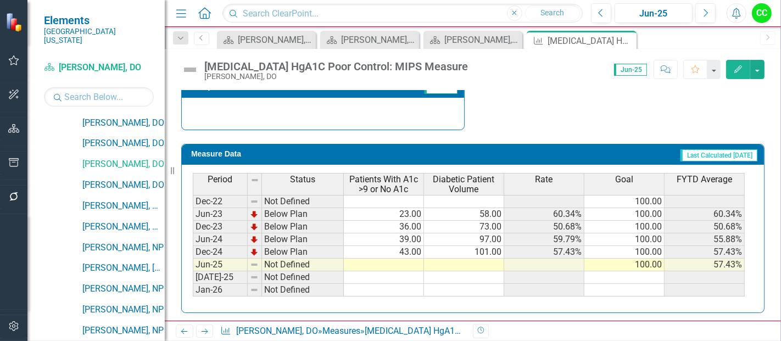
click at [406, 259] on td at bounding box center [384, 265] width 80 height 13
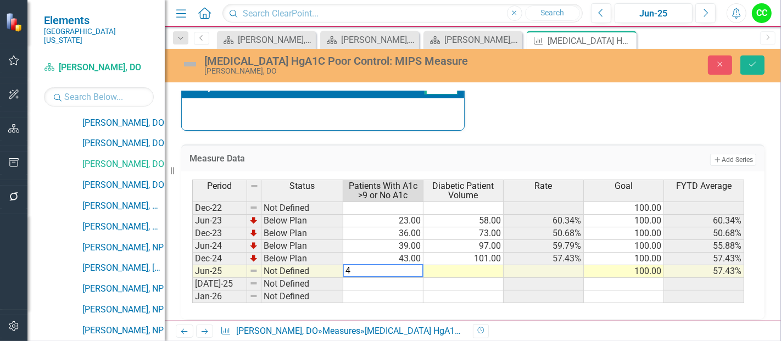
type textarea "48"
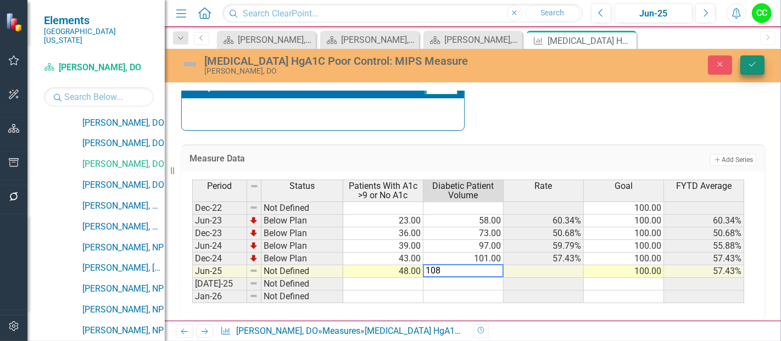
type textarea "108"
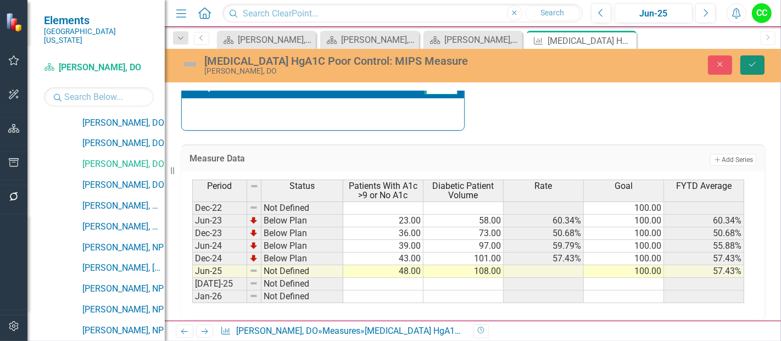
click at [750, 65] on icon "Save" at bounding box center [752, 64] width 10 height 8
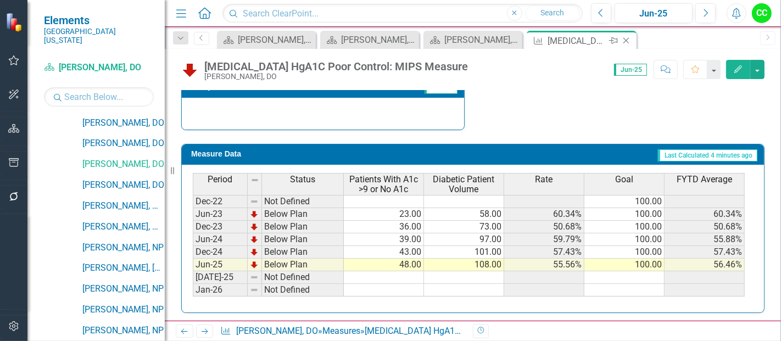
click at [626, 40] on icon "Close" at bounding box center [625, 40] width 11 height 9
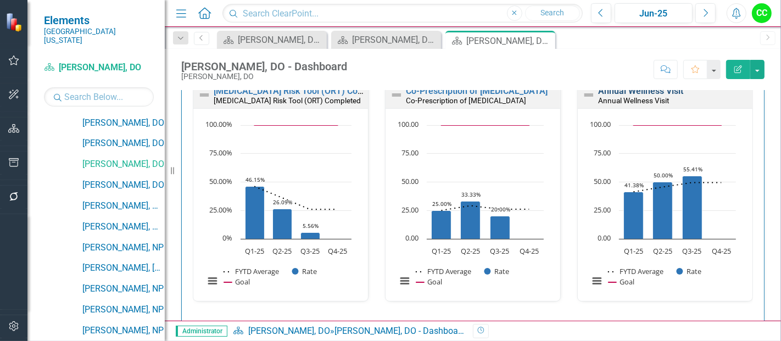
scroll to position [562, 0]
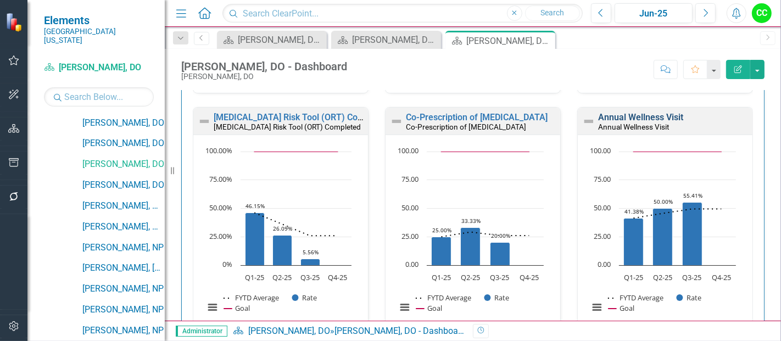
click at [620, 115] on link "Annual Wellness Visit" at bounding box center [640, 117] width 85 height 10
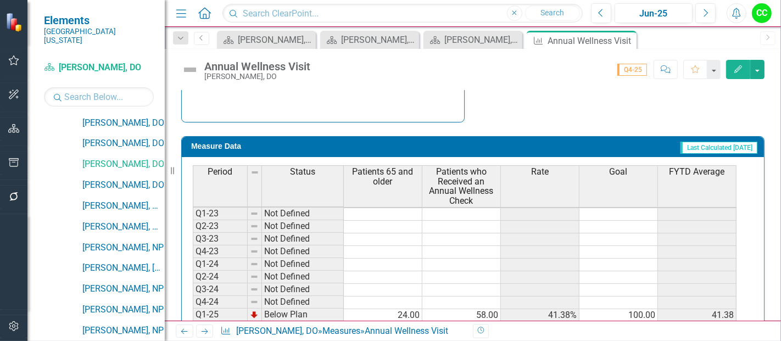
scroll to position [50, 0]
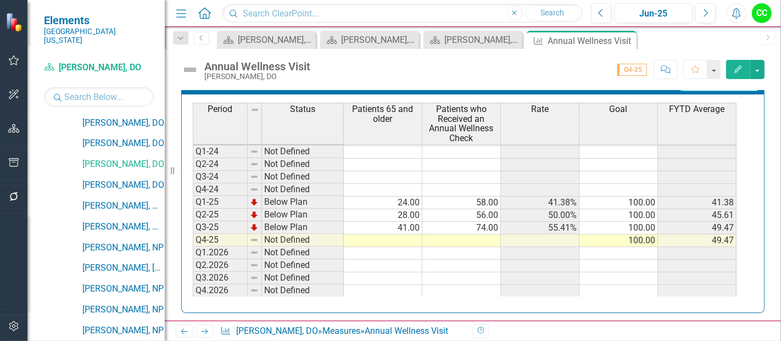
click at [646, 202] on td "100.00" at bounding box center [618, 203] width 78 height 13
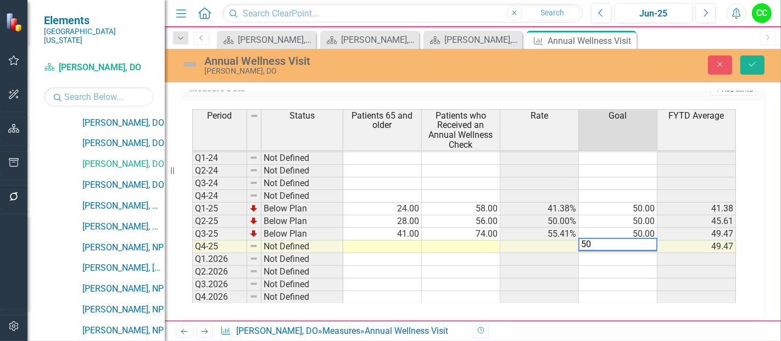
type textarea "50"
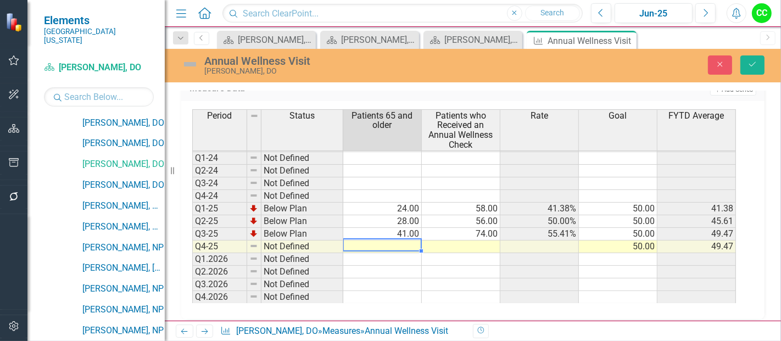
click at [401, 240] on td at bounding box center [382, 246] width 78 height 13
type textarea "44"
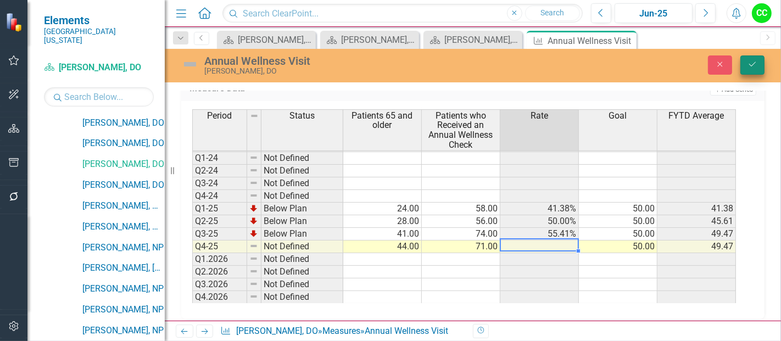
type textarea "71"
click at [748, 62] on icon "Save" at bounding box center [752, 64] width 10 height 8
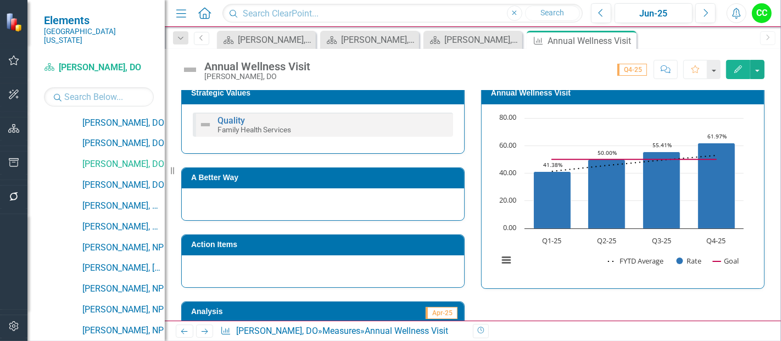
scroll to position [206, 0]
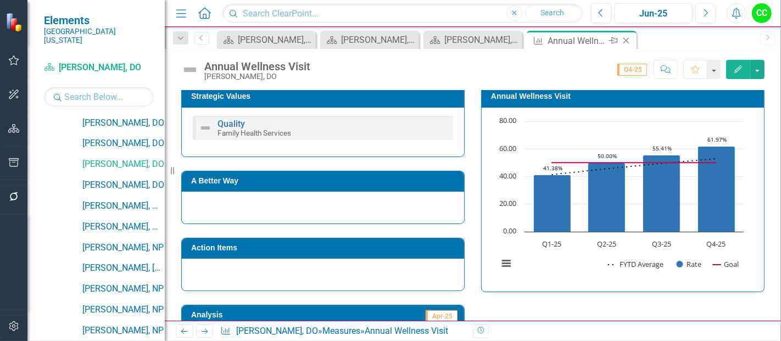
click at [627, 41] on icon "Close" at bounding box center [625, 40] width 11 height 9
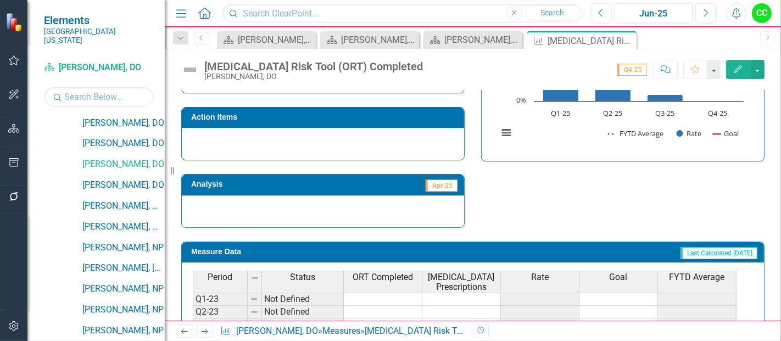
scroll to position [484, 0]
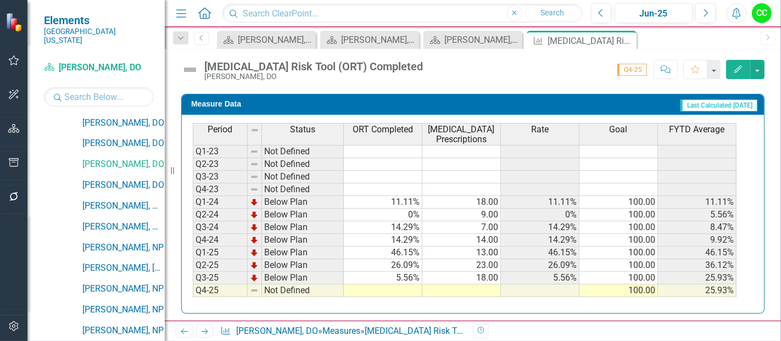
click at [389, 284] on td at bounding box center [383, 290] width 78 height 13
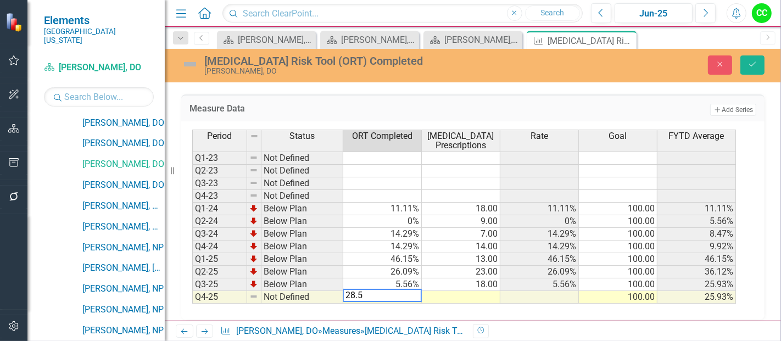
type textarea "28.57"
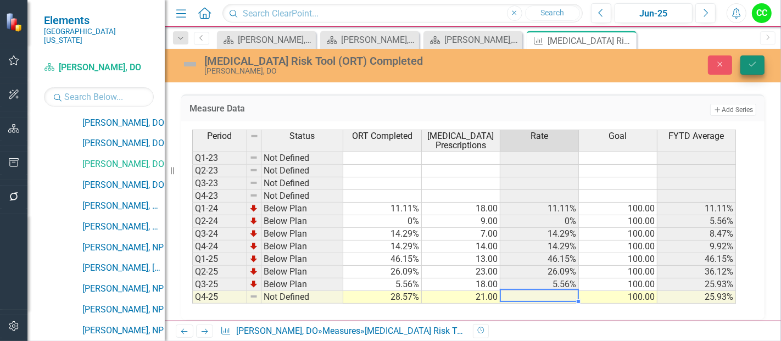
type textarea "21"
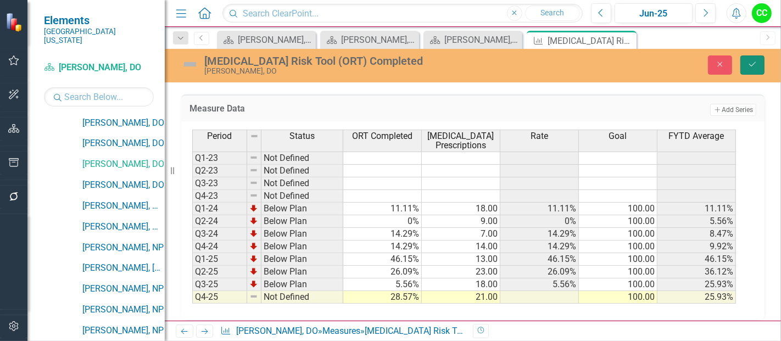
click at [743, 62] on button "Save" at bounding box center [752, 64] width 24 height 19
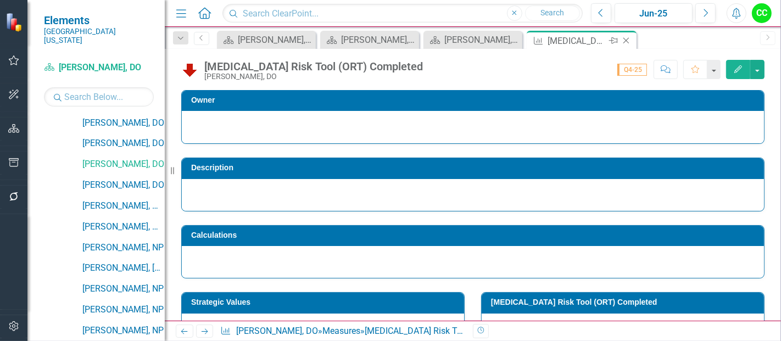
click at [624, 40] on icon "Close" at bounding box center [625, 40] width 11 height 9
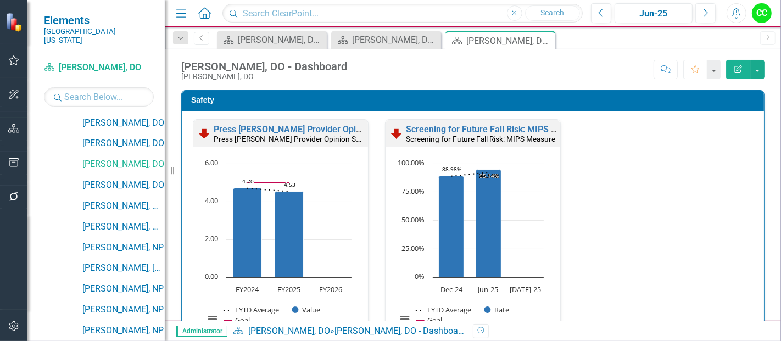
scroll to position [457, 0]
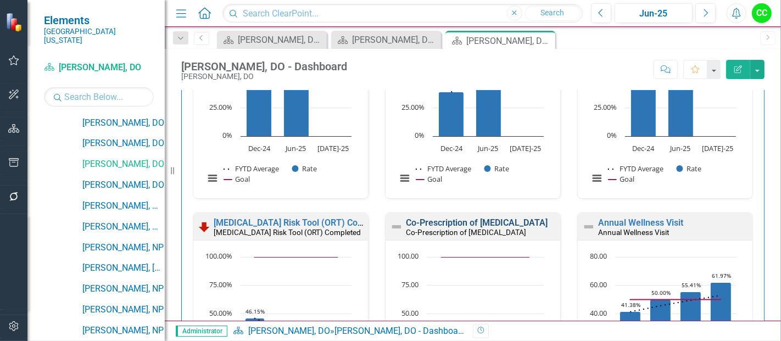
click at [483, 218] on link "Co-Prescription of [MEDICAL_DATA]" at bounding box center [477, 222] width 142 height 10
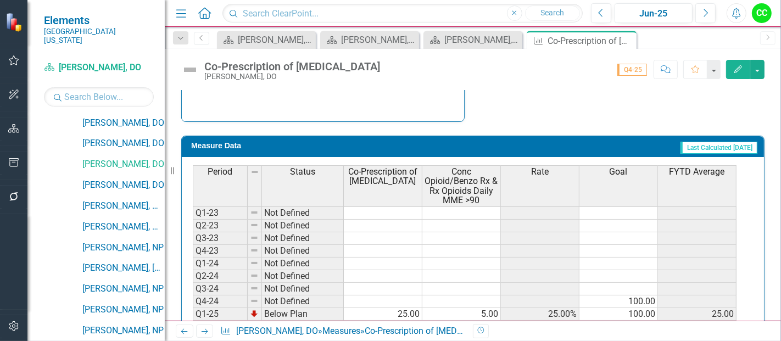
scroll to position [546, 0]
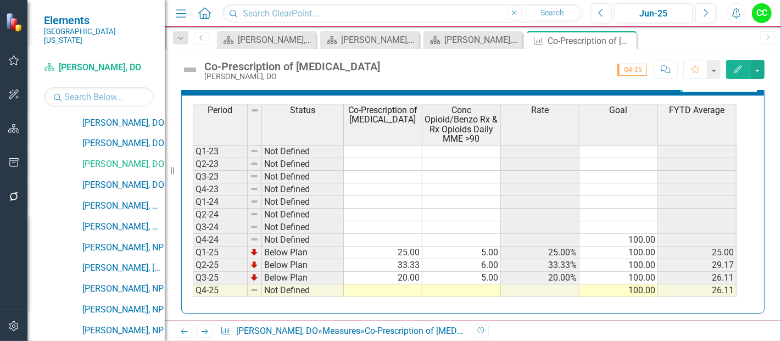
click at [408, 289] on td at bounding box center [383, 290] width 78 height 13
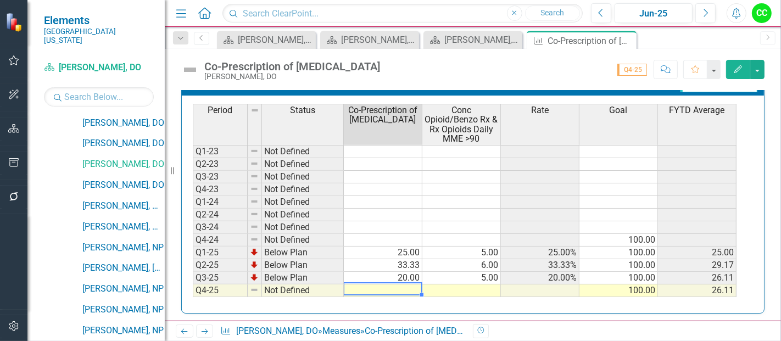
type textarea "0"
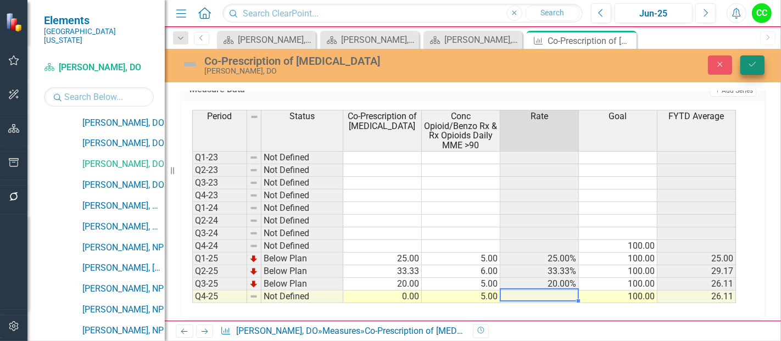
type textarea "5"
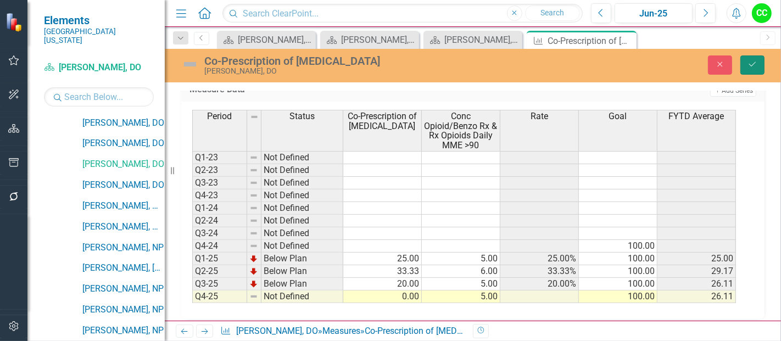
click at [747, 60] on button "Save" at bounding box center [752, 64] width 24 height 19
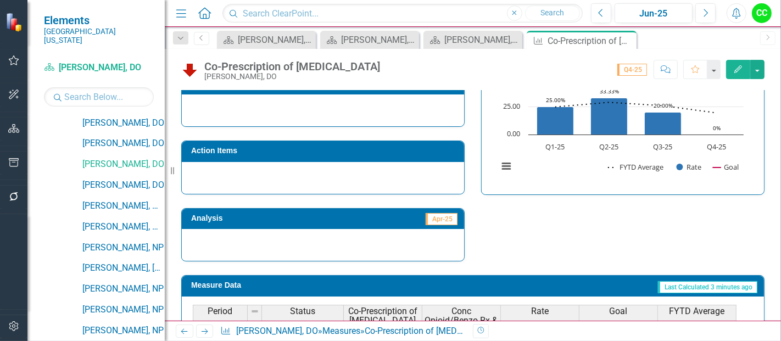
scroll to position [362, 0]
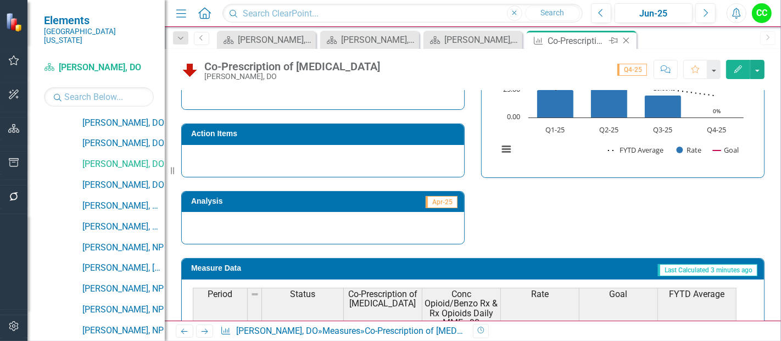
click at [624, 37] on icon "Close" at bounding box center [625, 40] width 11 height 9
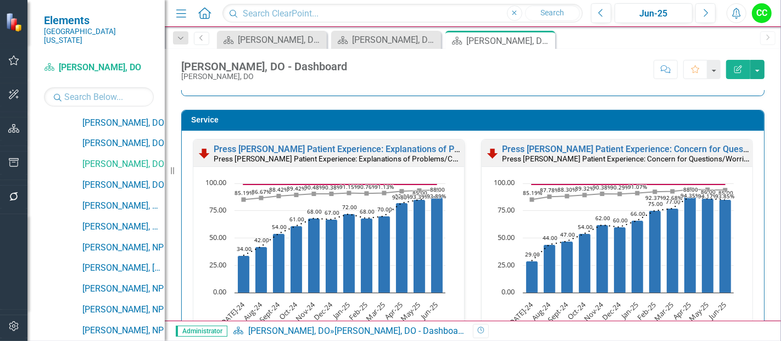
scroll to position [1450, 0]
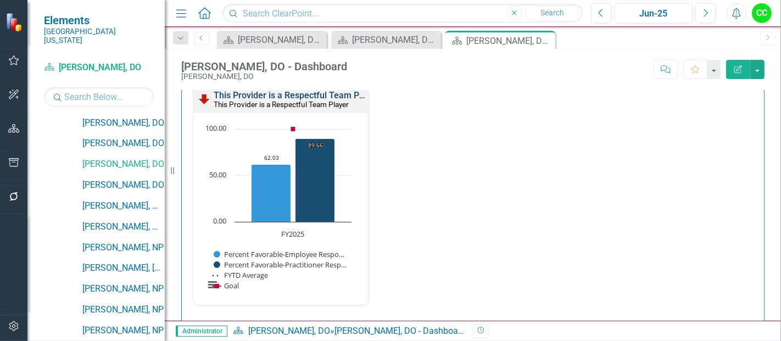
click at [334, 91] on link "This Provider is a Respectful Team Player" at bounding box center [296, 95] width 165 height 10
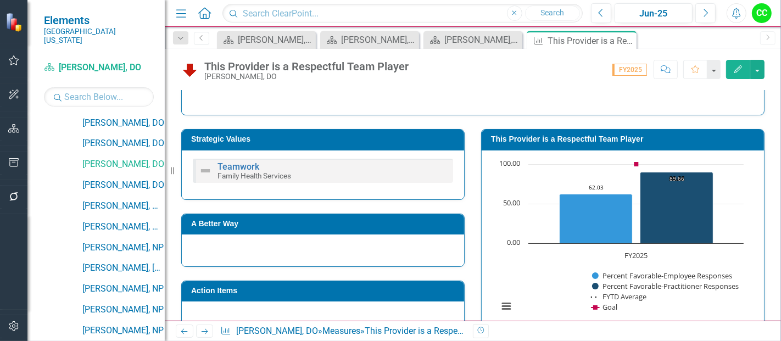
scroll to position [152, 0]
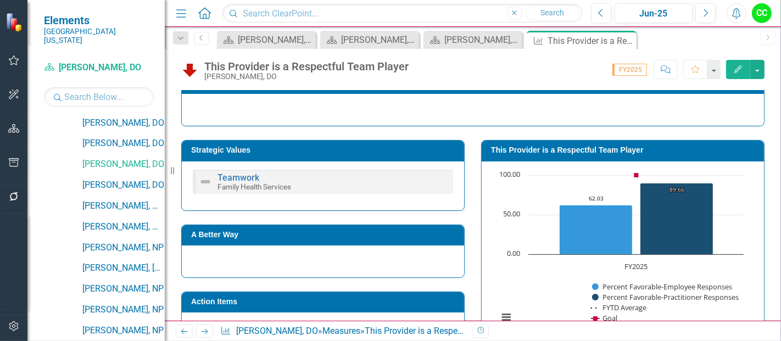
click at [624, 147] on h3 "This Provider is a Respectful Team Player" at bounding box center [624, 150] width 267 height 8
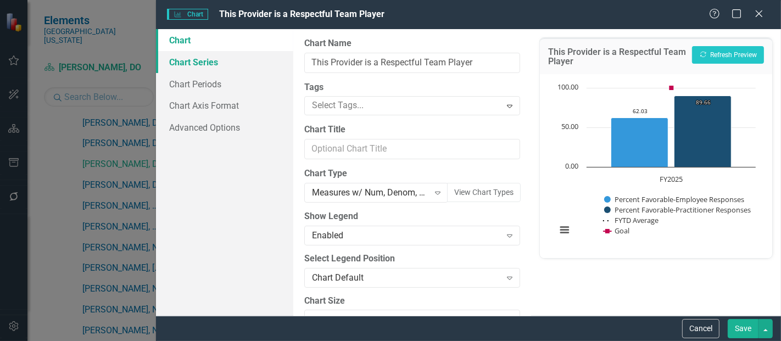
click at [194, 70] on link "Chart Series" at bounding box center [224, 62] width 137 height 22
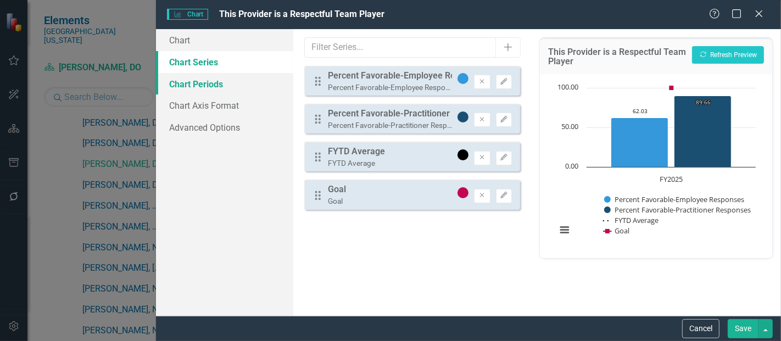
click at [202, 86] on link "Chart Periods" at bounding box center [224, 84] width 137 height 22
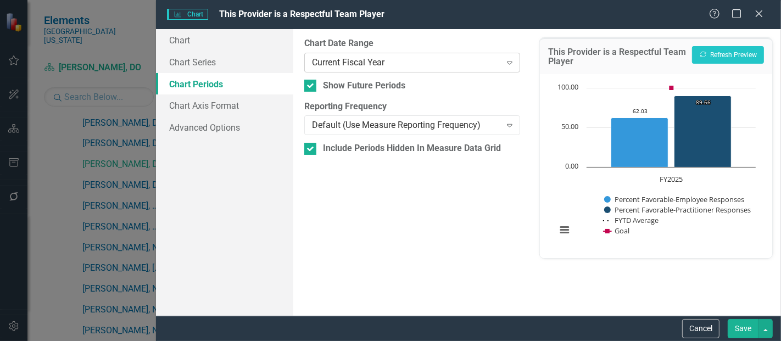
click at [357, 60] on div "Current Fiscal Year" at bounding box center [406, 62] width 188 height 13
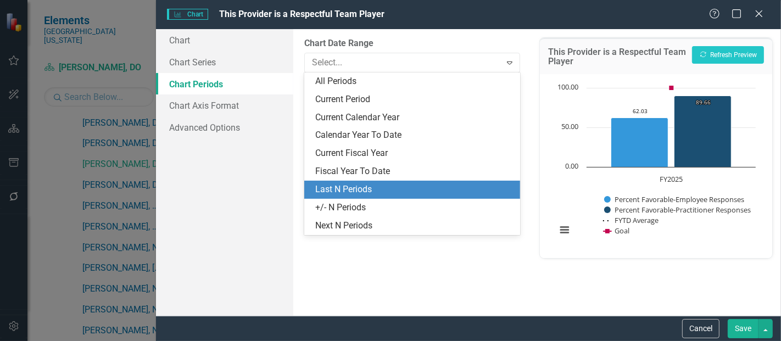
click at [341, 190] on div "Last N Periods" at bounding box center [414, 189] width 198 height 13
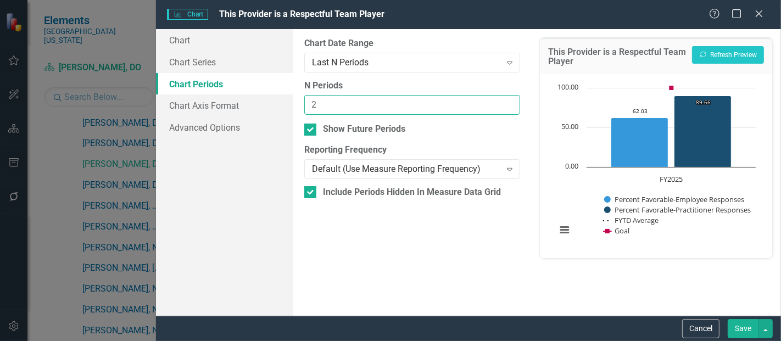
type input "2"
click at [507, 99] on input "2" at bounding box center [412, 105] width 216 height 20
click at [740, 326] on button "Save" at bounding box center [742, 328] width 31 height 19
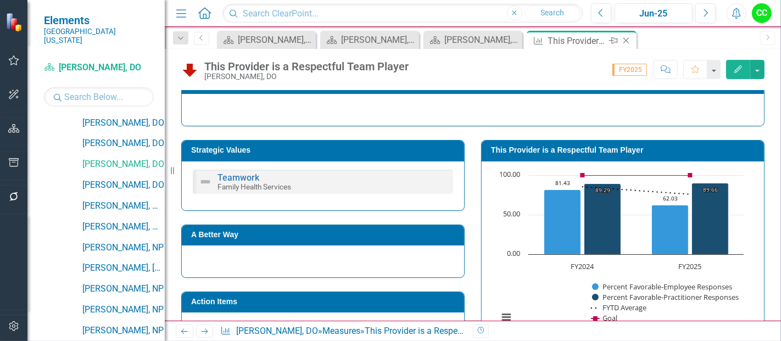
click at [629, 40] on icon "Close" at bounding box center [625, 40] width 11 height 9
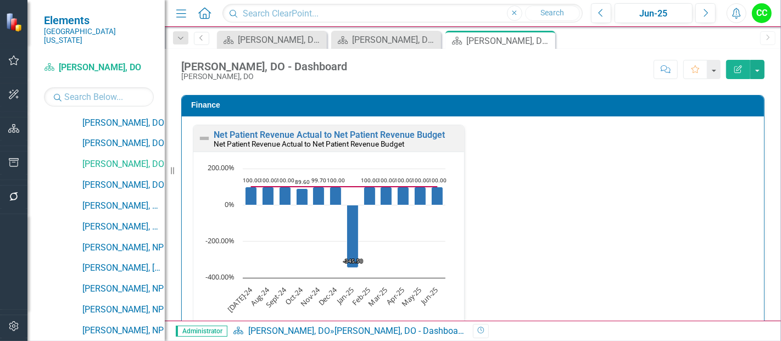
scroll to position [1889, 0]
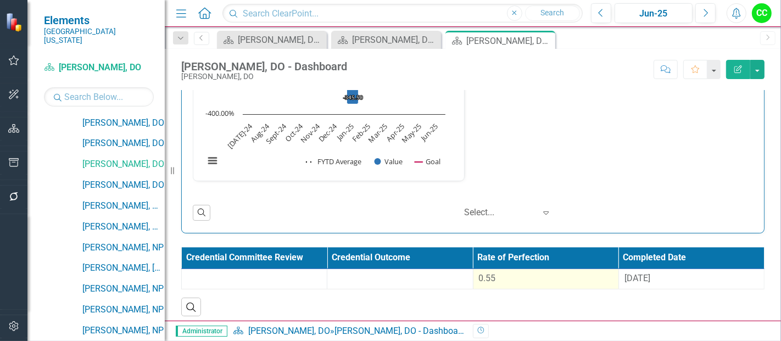
click at [564, 272] on div "0.55" at bounding box center [546, 278] width 134 height 13
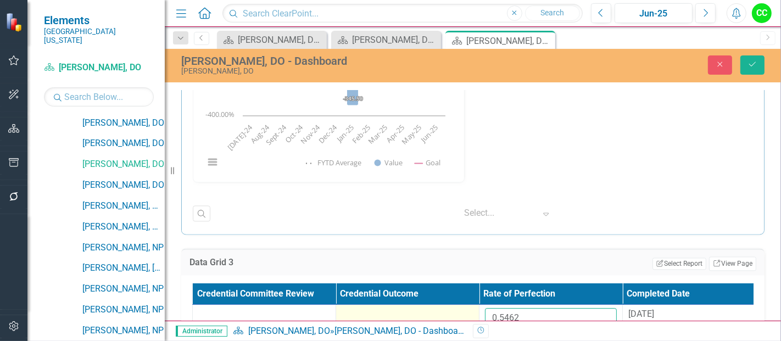
drag, startPoint x: 532, startPoint y: 310, endPoint x: 414, endPoint y: 313, distance: 118.1
click at [414, 313] on tr "0.5462 8/27/24" at bounding box center [479, 323] width 573 height 36
paste input "7573"
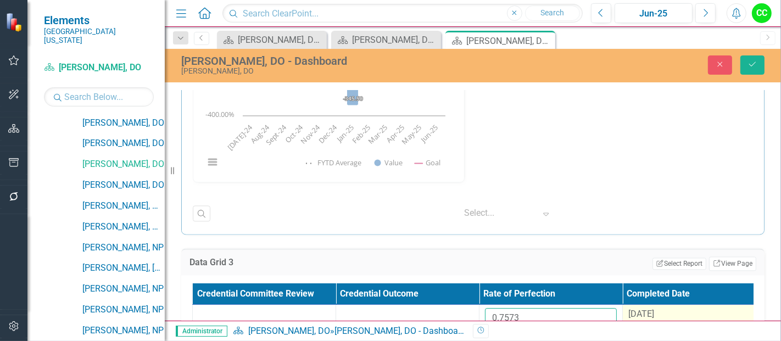
type input "0.7573"
click at [696, 308] on div "8/27/24" at bounding box center [694, 314] width 132 height 13
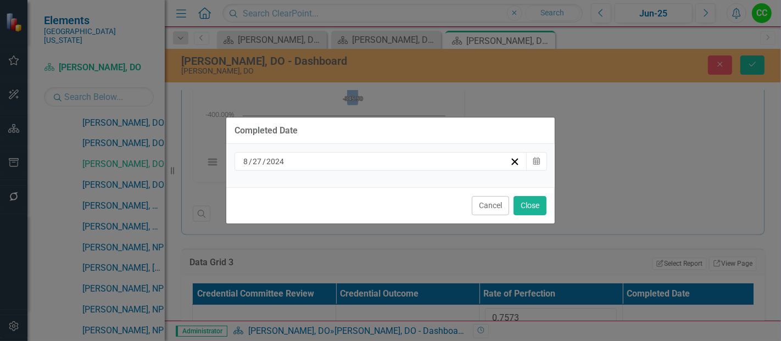
click at [406, 164] on div "8 / 27 / 2024" at bounding box center [376, 161] width 268 height 11
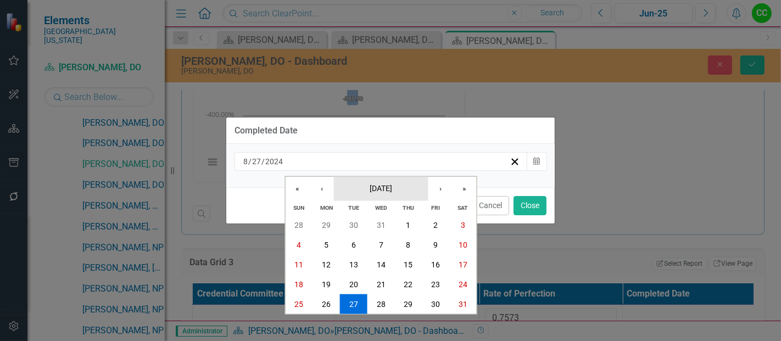
click at [383, 189] on span "August 2024" at bounding box center [380, 187] width 23 height 9
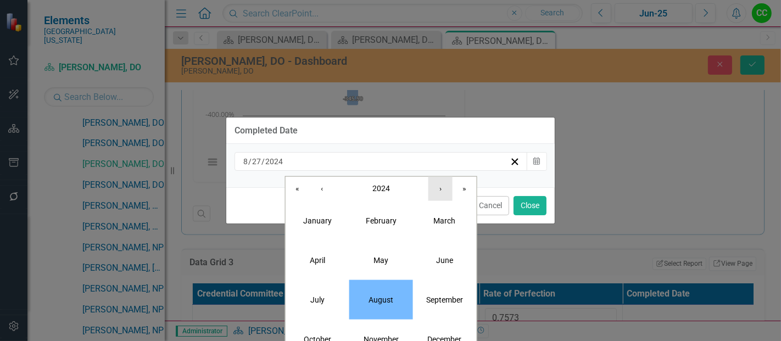
click at [445, 193] on button "›" at bounding box center [440, 188] width 24 height 24
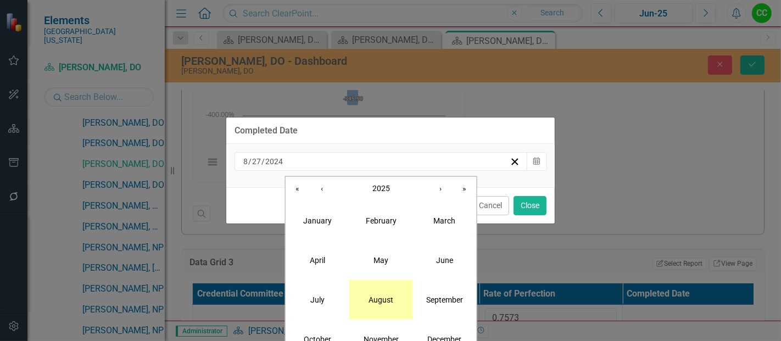
click at [389, 299] on abbr "August" at bounding box center [380, 299] width 25 height 9
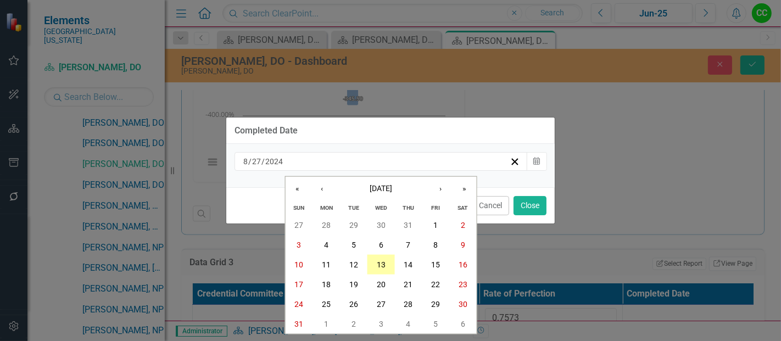
click at [386, 262] on button "13" at bounding box center [380, 265] width 27 height 20
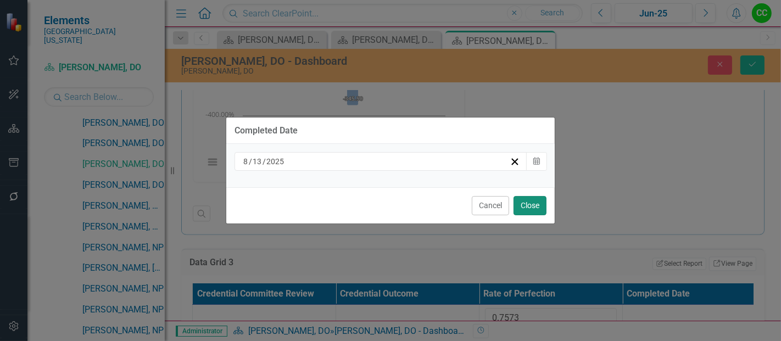
click at [529, 199] on button "Close" at bounding box center [529, 205] width 33 height 19
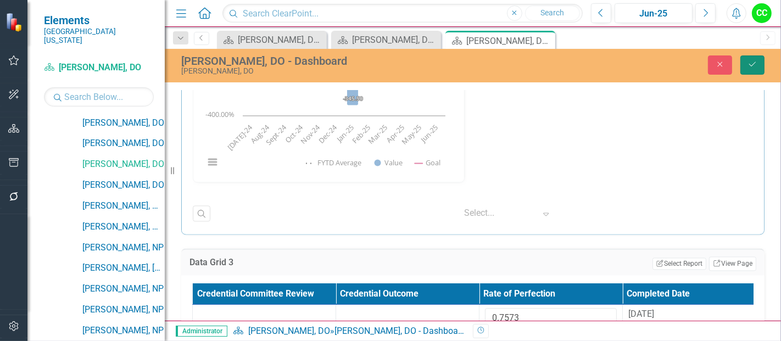
click at [749, 61] on icon "Save" at bounding box center [752, 64] width 10 height 8
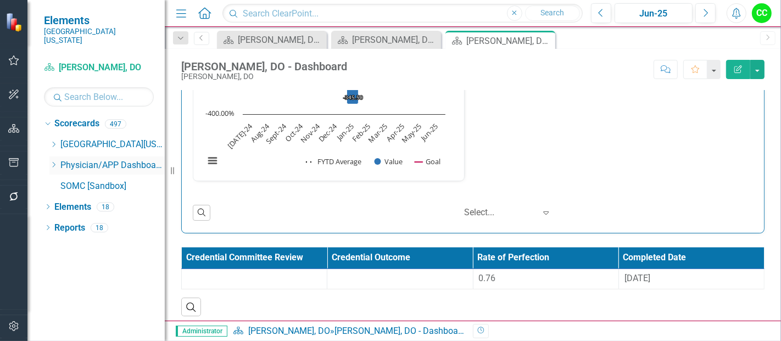
click at [56, 161] on icon "Dropdown" at bounding box center [53, 164] width 8 height 7
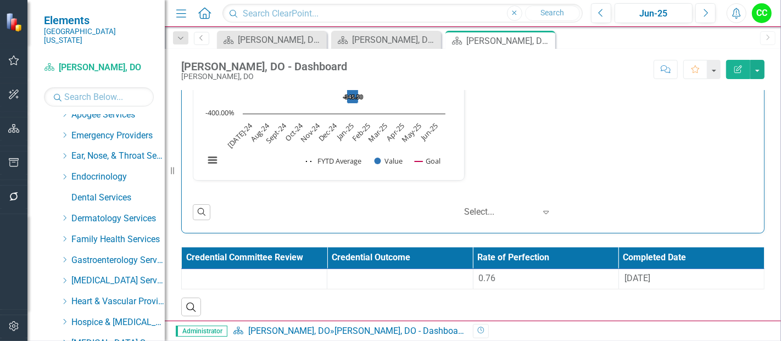
scroll to position [92, 0]
click at [63, 235] on icon "Dropdown" at bounding box center [64, 238] width 8 height 7
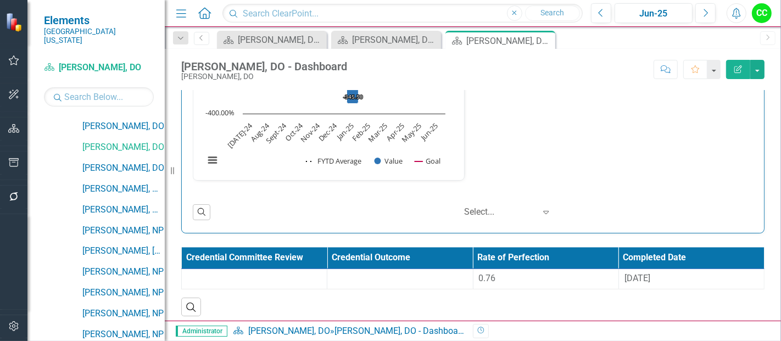
scroll to position [525, 0]
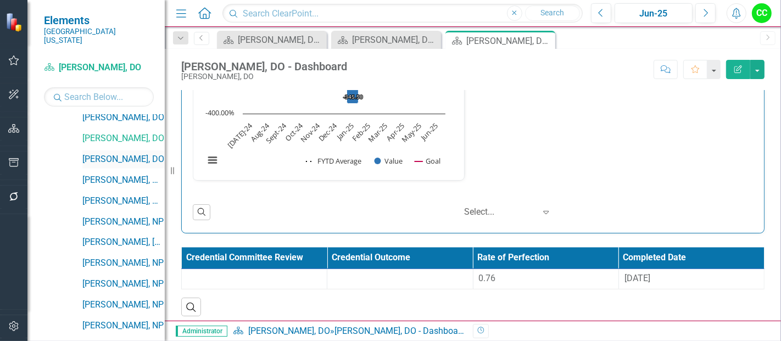
click at [136, 153] on link "[PERSON_NAME], DO" at bounding box center [123, 159] width 82 height 13
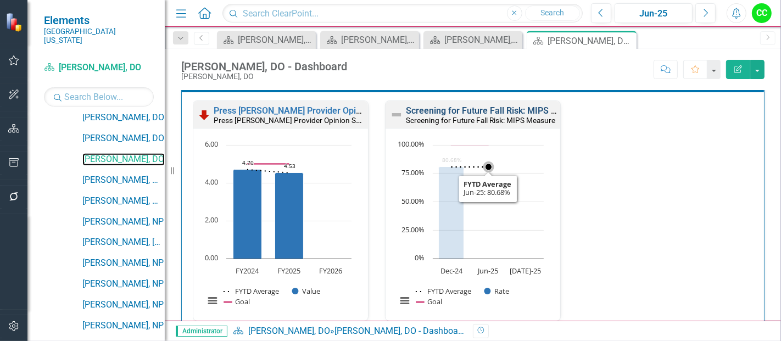
scroll to position [18, 0]
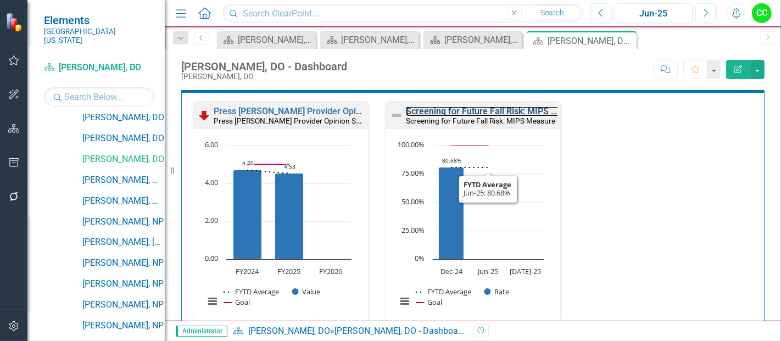
click at [470, 110] on link "Screening for Future Fall Risk: MIPS Measure" at bounding box center [496, 111] width 180 height 10
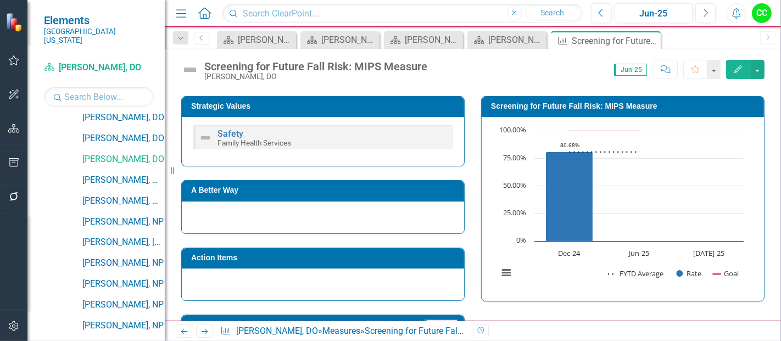
scroll to position [451, 0]
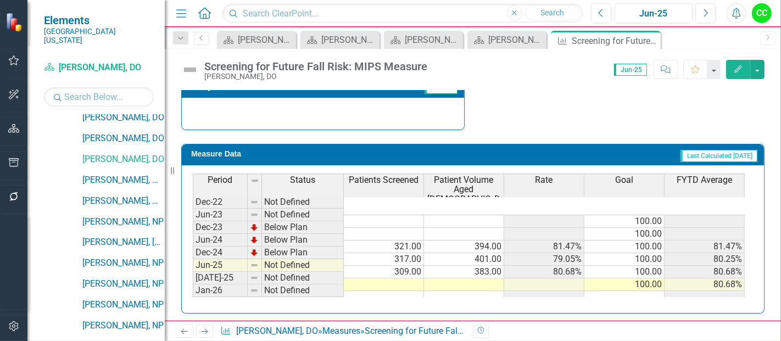
drag, startPoint x: 648, startPoint y: 41, endPoint x: 390, endPoint y: 327, distance: 385.2
click at [0, 0] on icon at bounding box center [0, 0] width 0 height 0
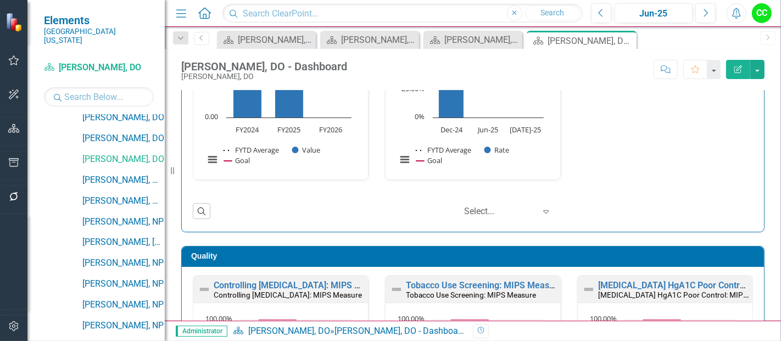
scroll to position [178, 0]
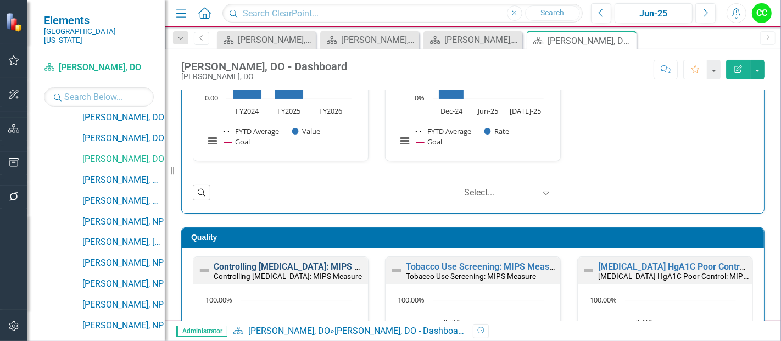
click at [321, 264] on link "Controlling [MEDICAL_DATA]: MIPS Measure" at bounding box center [302, 266] width 176 height 10
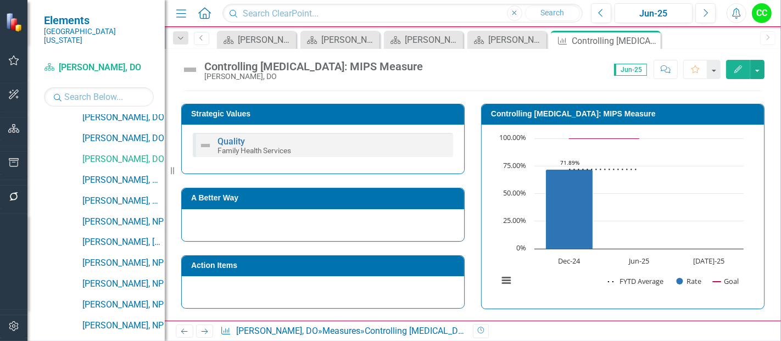
scroll to position [203, 0]
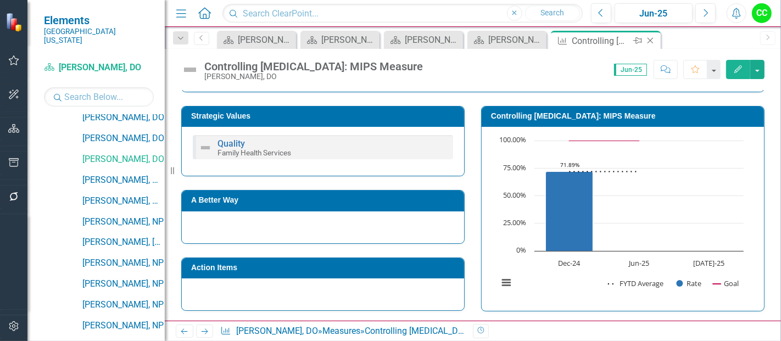
click at [648, 36] on icon "Close" at bounding box center [649, 40] width 11 height 9
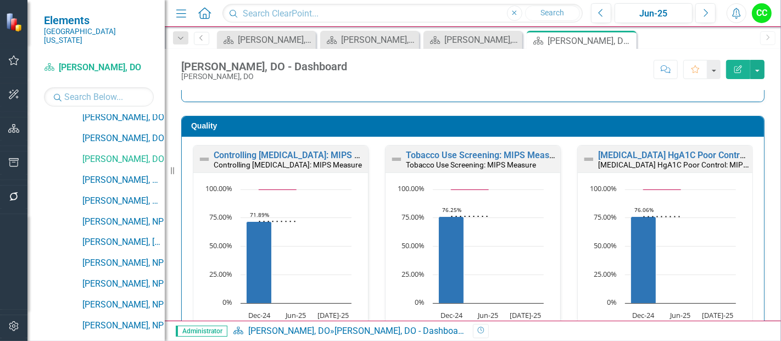
scroll to position [293, 0]
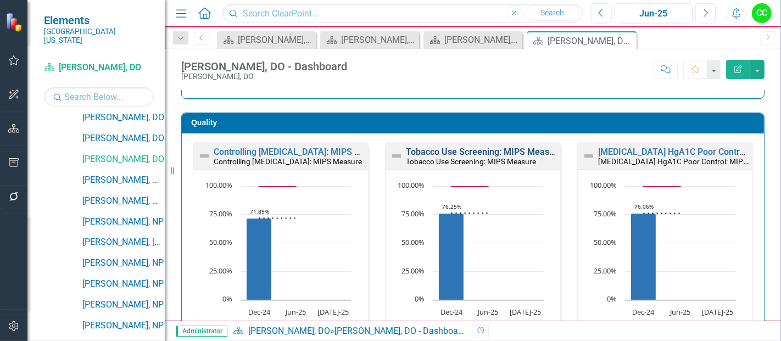
click at [450, 148] on link "Tobacco Use Screening: MIPS Measure" at bounding box center [484, 152] width 156 height 10
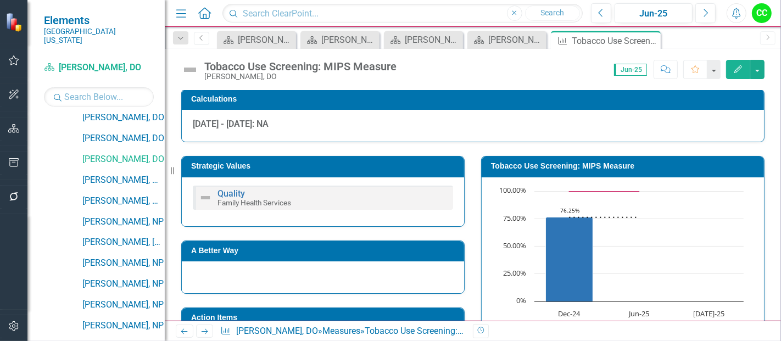
scroll to position [144, 0]
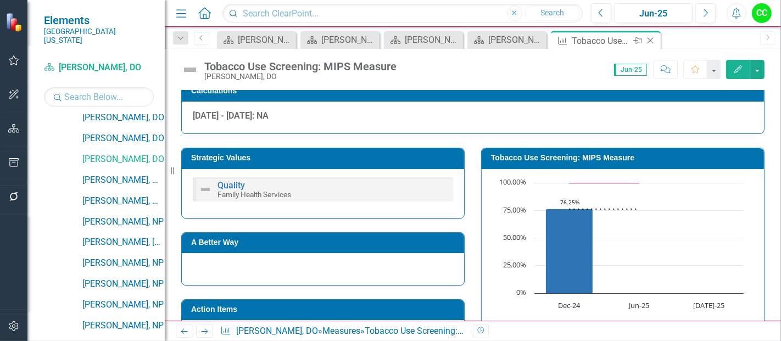
click at [652, 41] on icon "Close" at bounding box center [649, 40] width 11 height 9
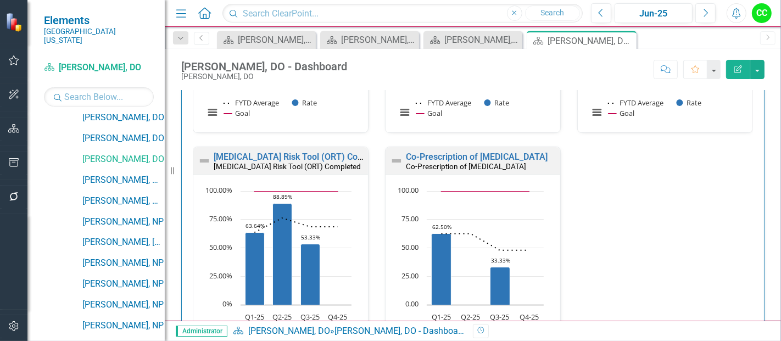
scroll to position [545, 0]
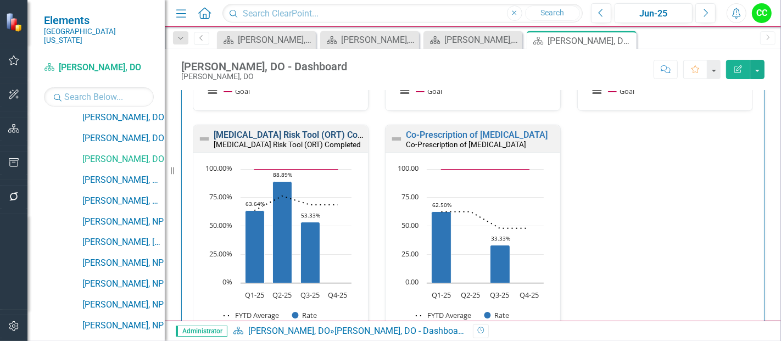
click at [300, 133] on link "[MEDICAL_DATA] Risk Tool (ORT) Completed" at bounding box center [302, 135] width 176 height 10
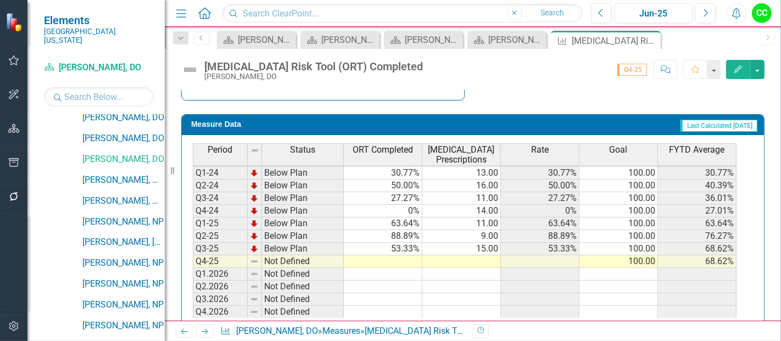
scroll to position [465, 0]
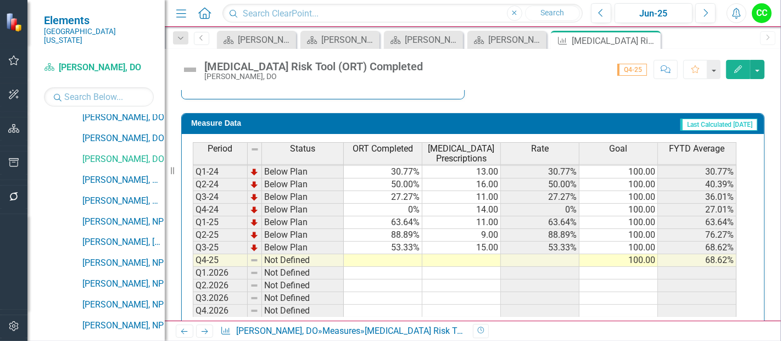
click at [398, 257] on td at bounding box center [383, 260] width 78 height 13
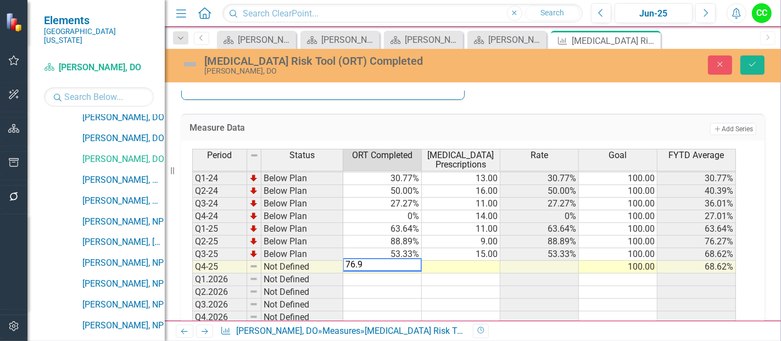
type textarea "76.93"
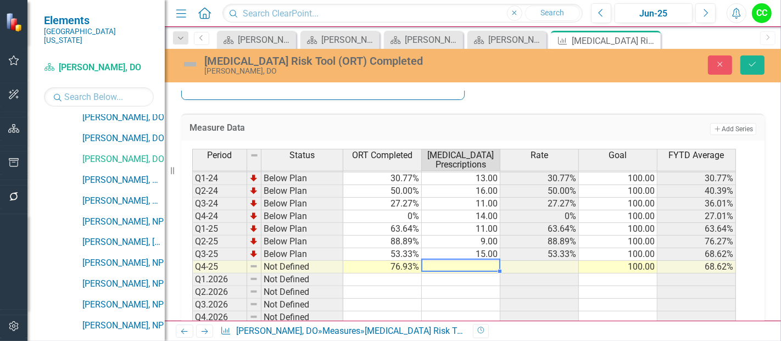
click at [455, 261] on td at bounding box center [461, 267] width 78 height 13
type textarea "13"
click at [750, 66] on icon "Save" at bounding box center [752, 64] width 10 height 8
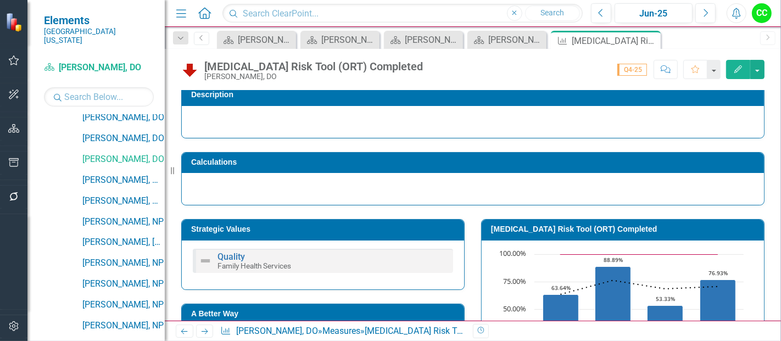
scroll to position [103, 0]
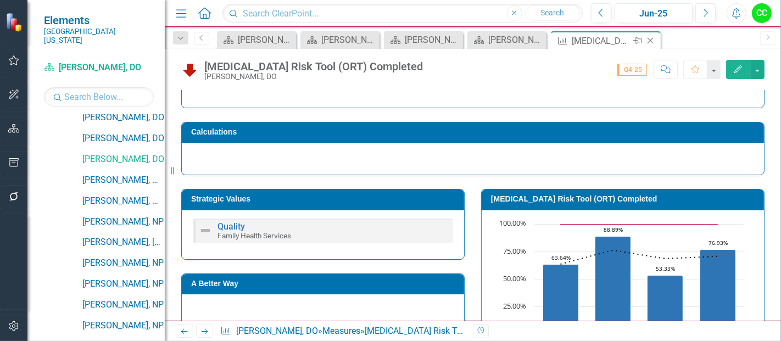
click at [650, 41] on icon at bounding box center [650, 41] width 6 height 6
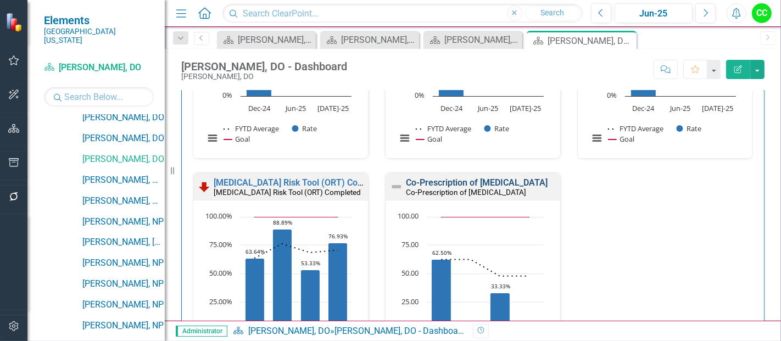
scroll to position [500, 0]
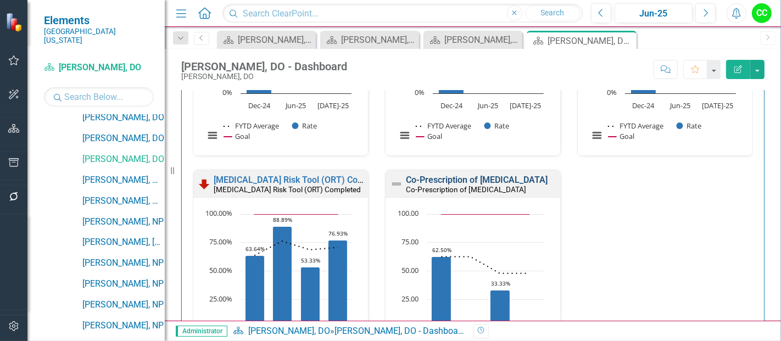
click at [473, 179] on link "Co-Prescription of [MEDICAL_DATA]" at bounding box center [477, 180] width 142 height 10
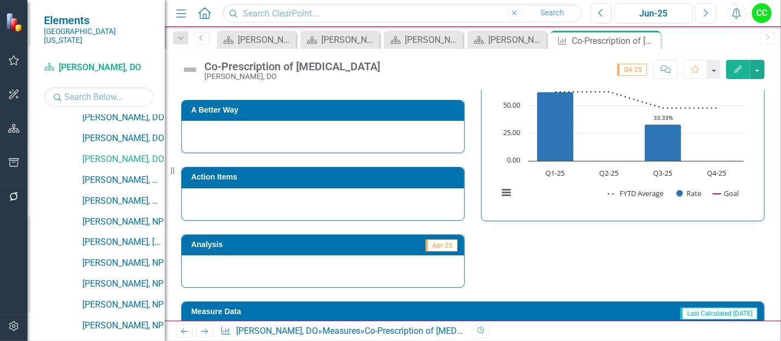
scroll to position [546, 0]
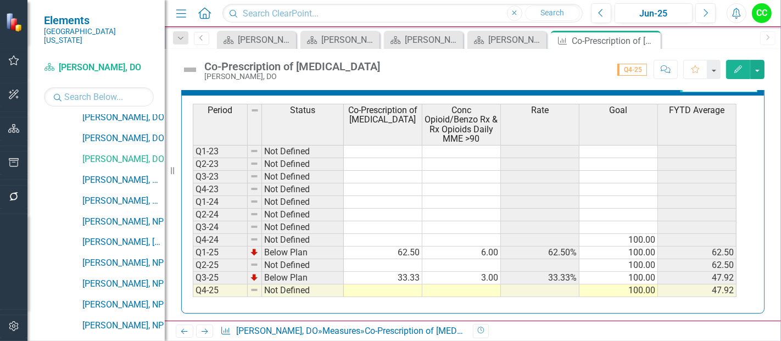
click at [392, 284] on td at bounding box center [383, 290] width 78 height 13
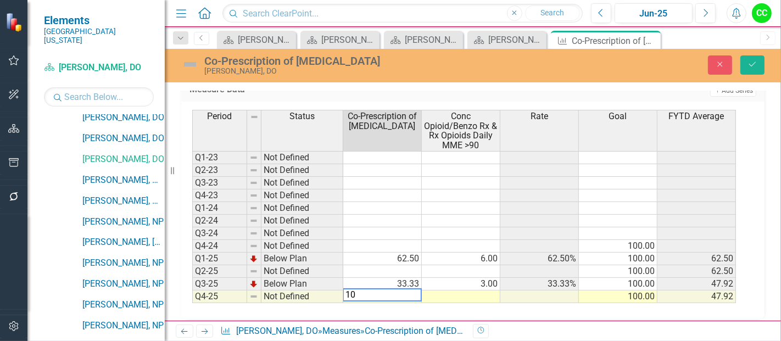
type textarea "100"
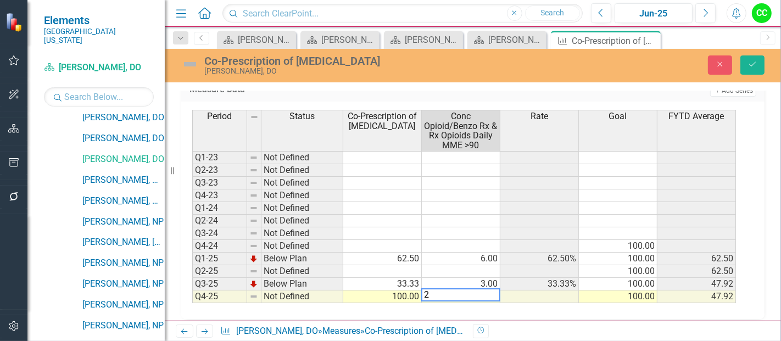
type textarea "2"
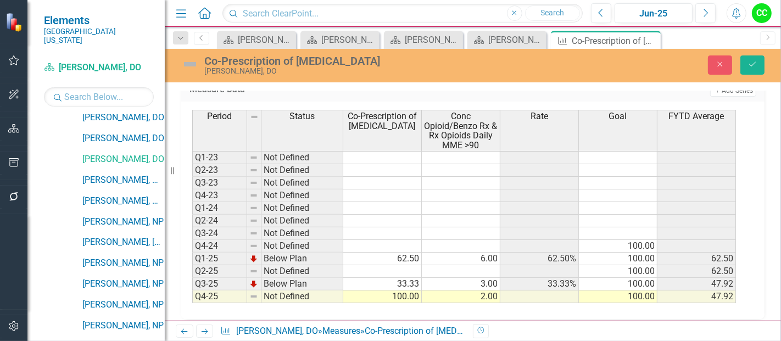
click at [753, 52] on div "Co-Prescription of [MEDICAL_DATA] [PERSON_NAME], DO Close Save" at bounding box center [473, 65] width 616 height 33
click at [749, 66] on icon "Save" at bounding box center [752, 64] width 10 height 8
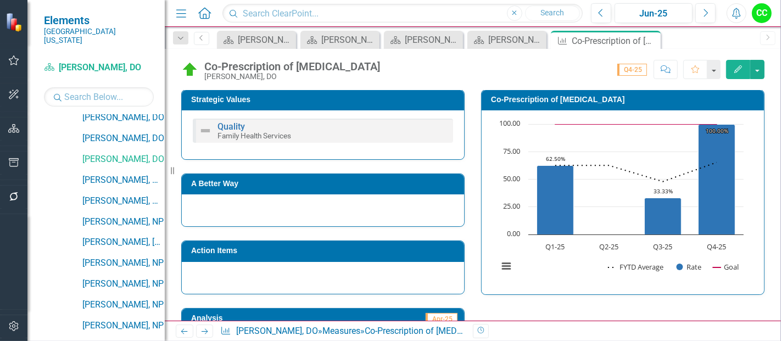
scroll to position [263, 0]
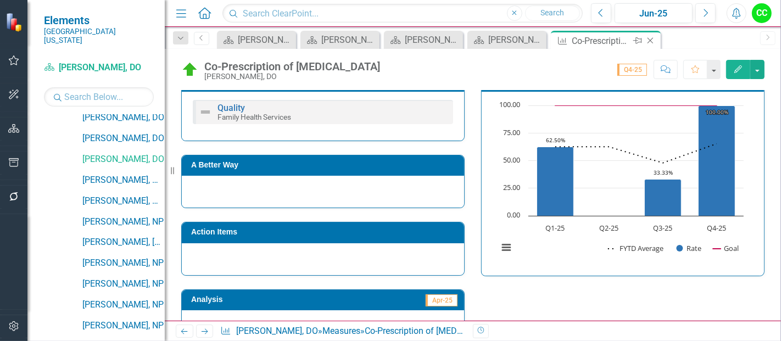
click at [646, 43] on icon "Close" at bounding box center [649, 40] width 11 height 9
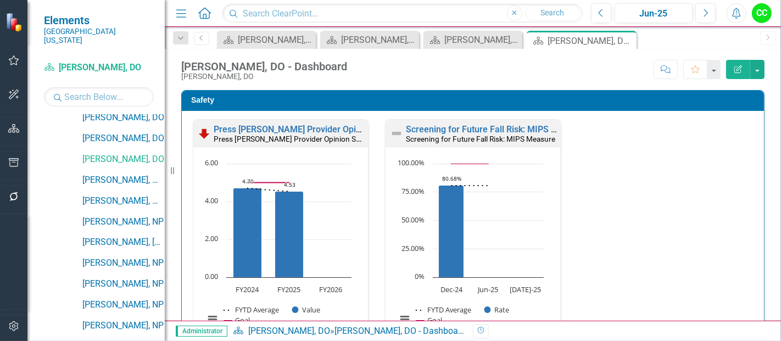
scroll to position [1197, 0]
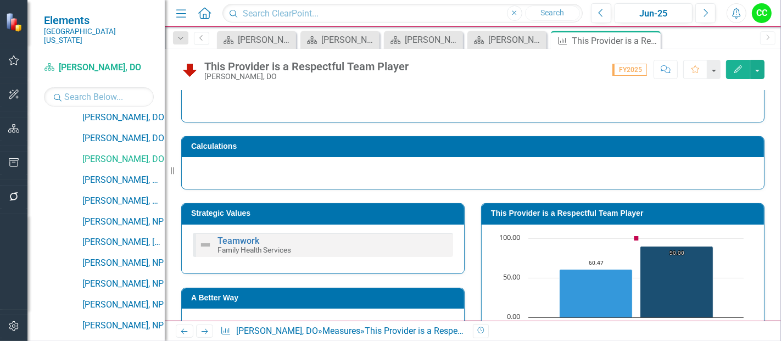
scroll to position [90, 0]
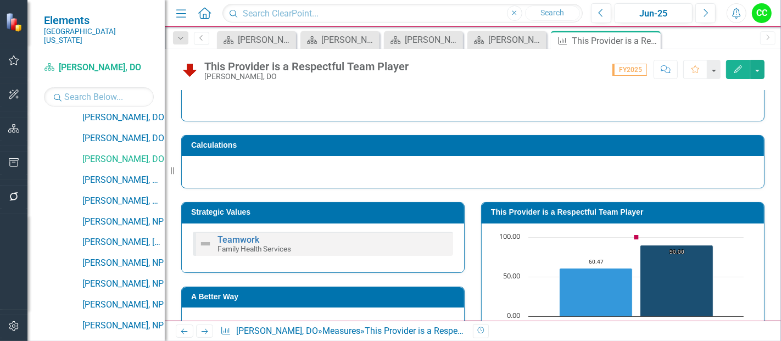
click at [525, 208] on h3 "This Provider is a Respectful Team Player" at bounding box center [624, 212] width 267 height 8
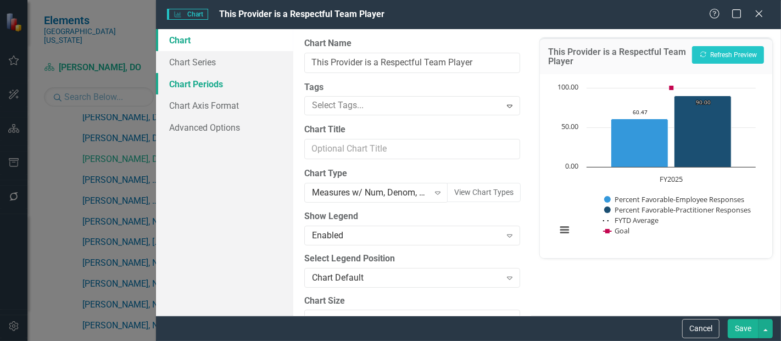
click at [204, 86] on link "Chart Periods" at bounding box center [224, 84] width 137 height 22
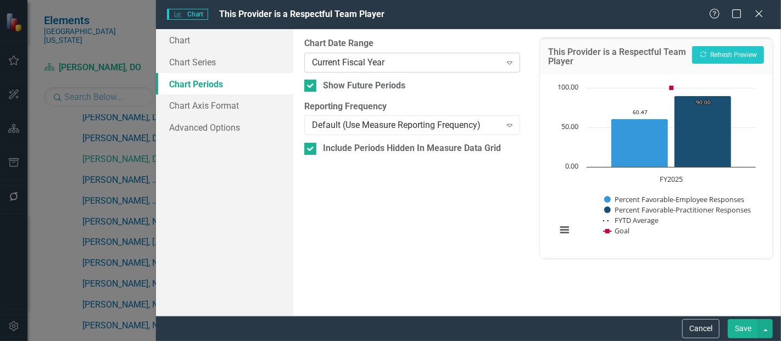
click at [352, 60] on div "Current Fiscal Year" at bounding box center [406, 62] width 188 height 13
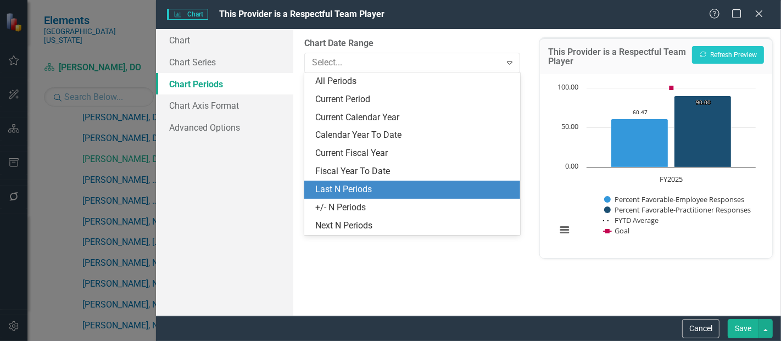
click at [348, 185] on div "Last N Periods" at bounding box center [414, 189] width 198 height 13
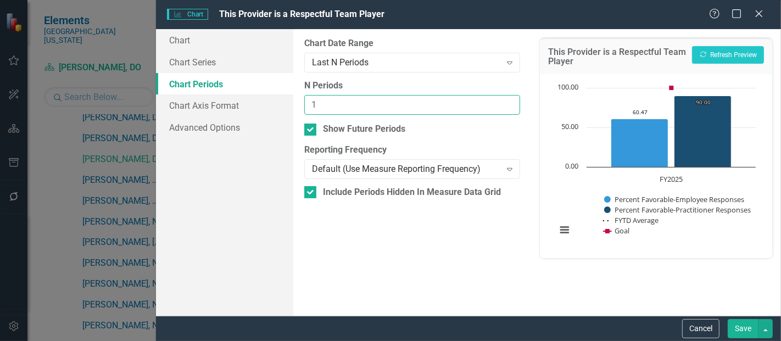
click at [508, 101] on input "1" at bounding box center [412, 105] width 216 height 20
type input "2"
click at [508, 101] on input "2" at bounding box center [412, 105] width 216 height 20
click at [736, 322] on button "Save" at bounding box center [742, 328] width 31 height 19
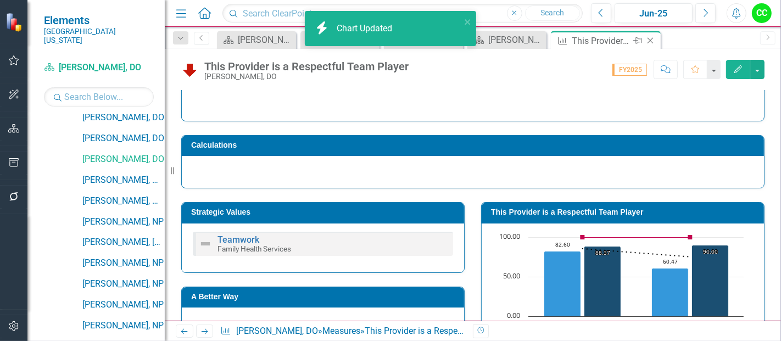
click at [648, 39] on icon "Close" at bounding box center [649, 40] width 11 height 9
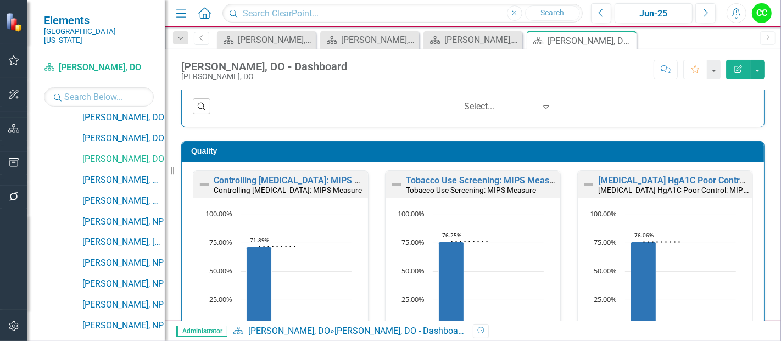
scroll to position [255, 0]
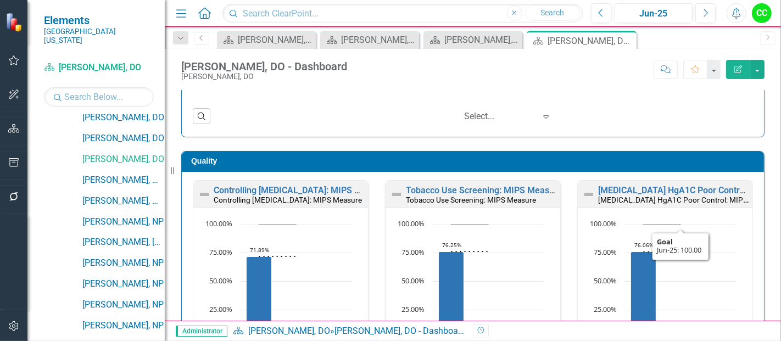
click at [584, 162] on h3 "Quality" at bounding box center [474, 161] width 567 height 8
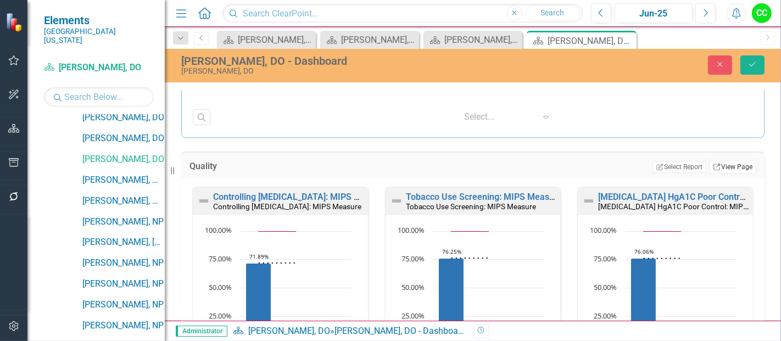
click at [725, 166] on link "Link View Page" at bounding box center [732, 167] width 47 height 14
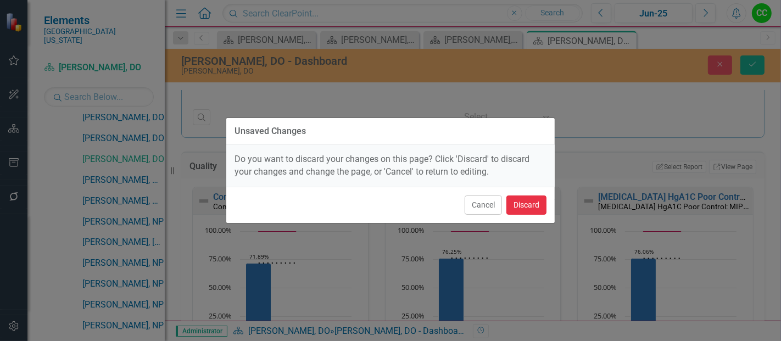
click at [517, 197] on button "Discard" at bounding box center [526, 204] width 40 height 19
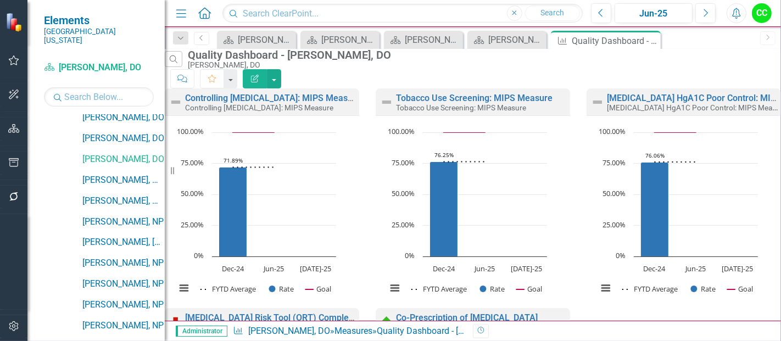
click at [267, 74] on button "Edit Report" at bounding box center [255, 78] width 24 height 19
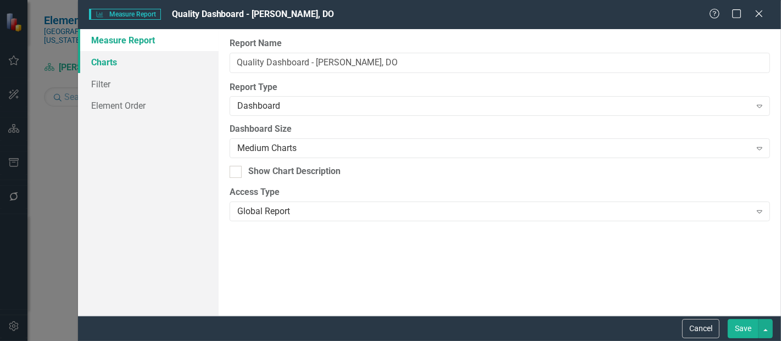
click at [104, 66] on link "Charts" at bounding box center [148, 62] width 141 height 22
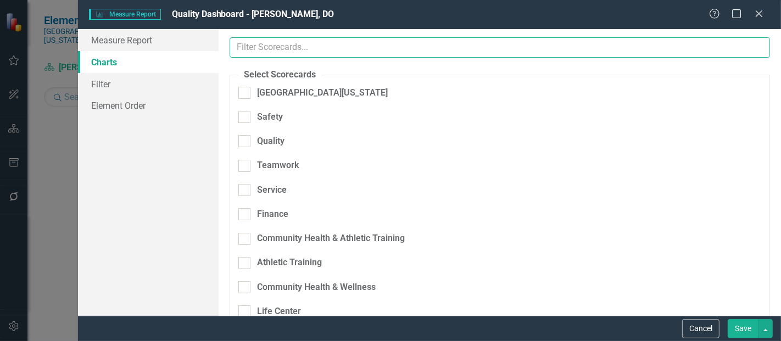
click at [301, 47] on input "text" at bounding box center [499, 47] width 540 height 20
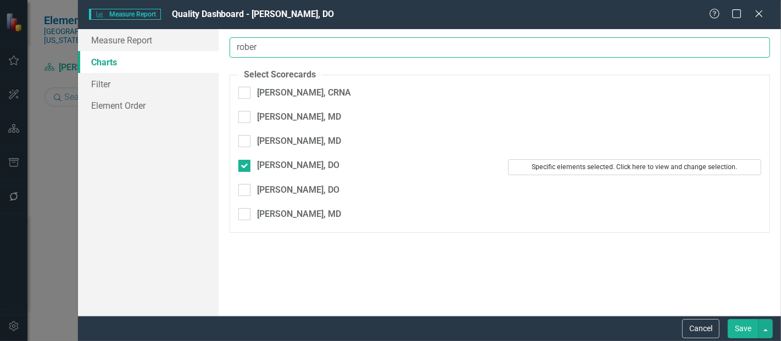
type input "rober"
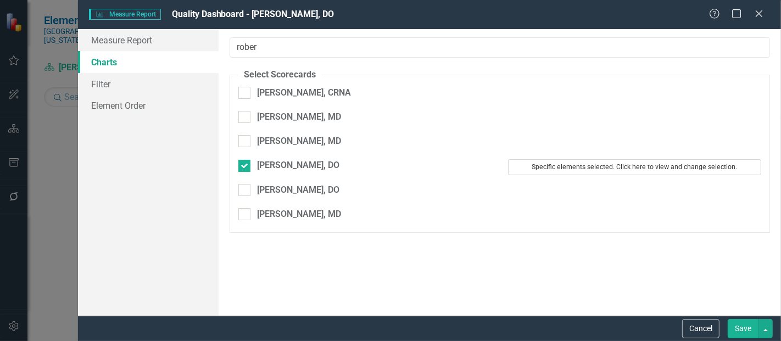
click at [638, 159] on button "Specific elements selected. Click here to view and change selection." at bounding box center [634, 166] width 253 height 15
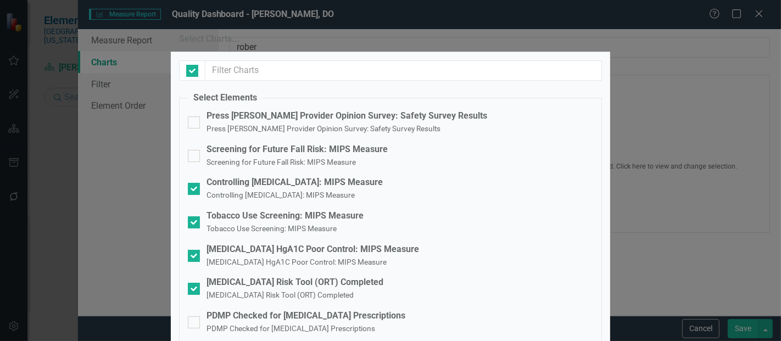
checkbox input "false"
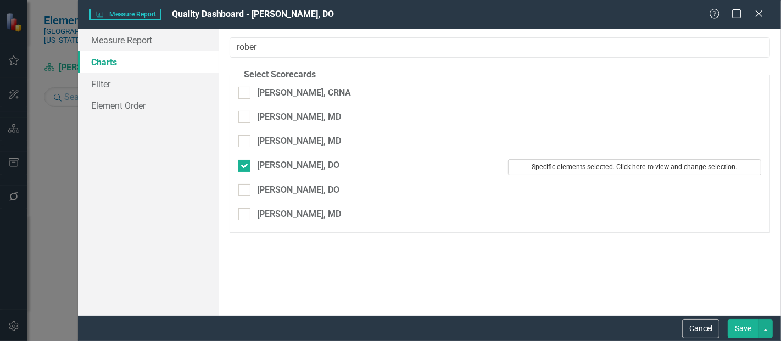
click at [549, 160] on button "Specific elements selected. Click here to view and change selection." at bounding box center [634, 166] width 253 height 15
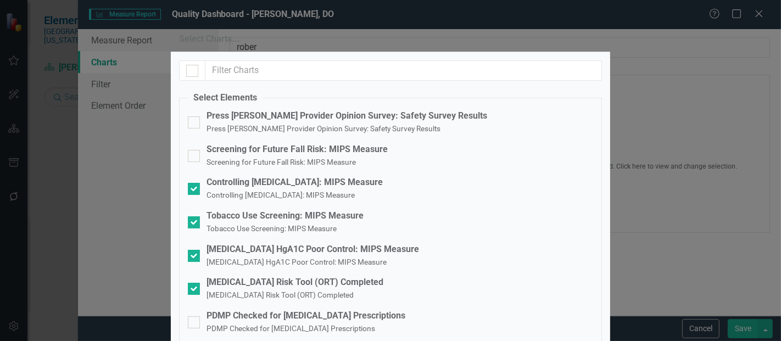
scroll to position [260, 0]
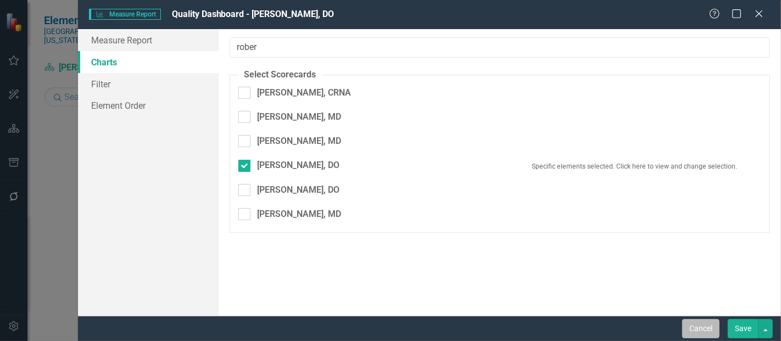
click at [697, 333] on button "Cancel" at bounding box center [700, 328] width 37 height 19
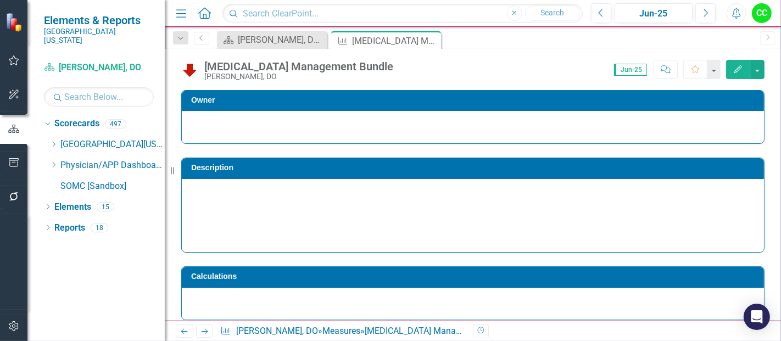
scroll to position [187, 0]
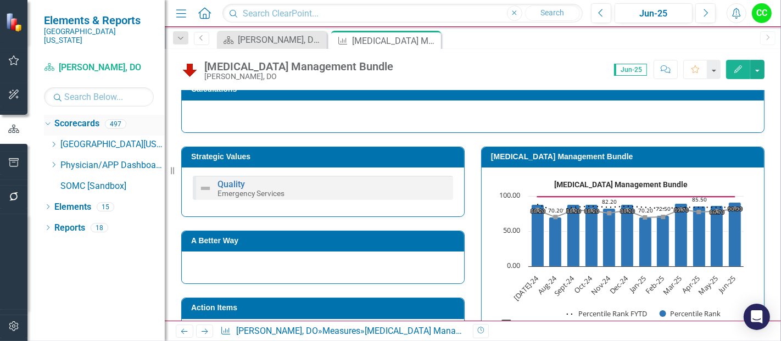
click at [63, 117] on link "Scorecards" at bounding box center [76, 123] width 45 height 13
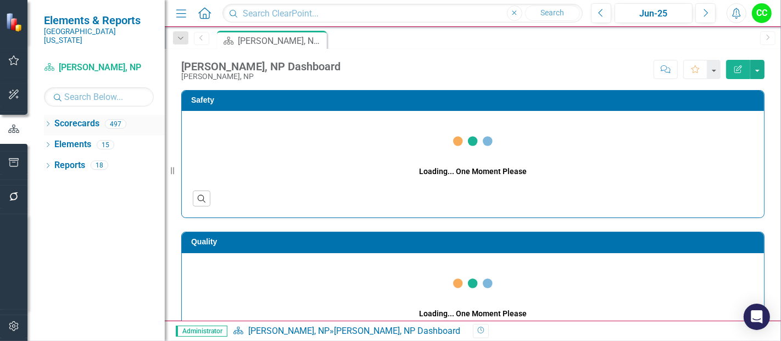
click at [48, 122] on icon "Dropdown" at bounding box center [48, 125] width 8 height 6
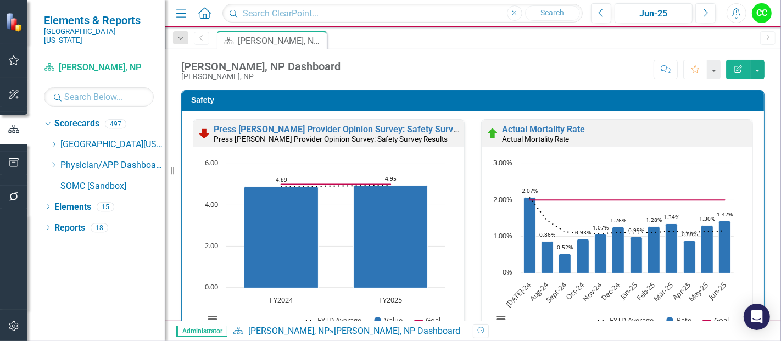
click at [53, 162] on icon at bounding box center [54, 164] width 3 height 5
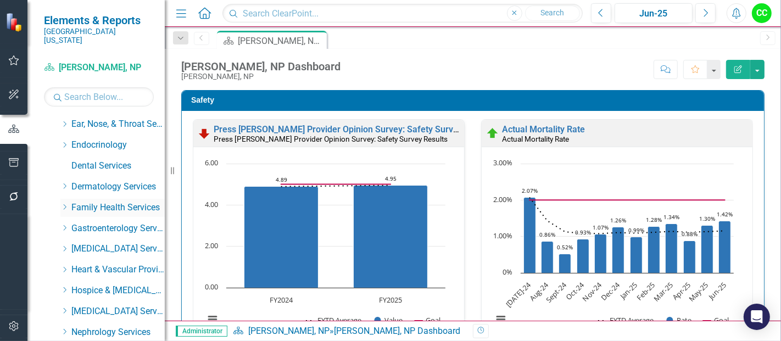
scroll to position [125, 0]
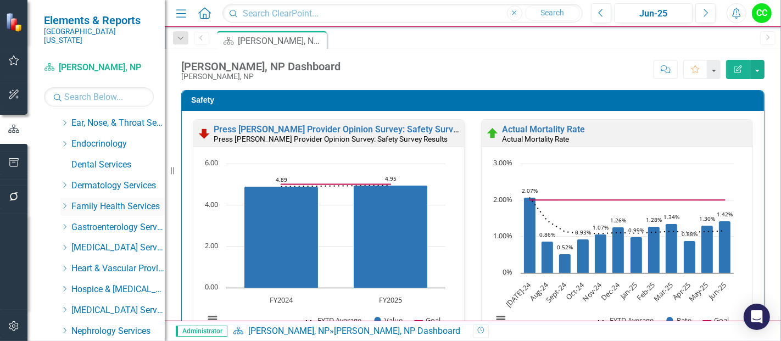
click at [63, 203] on icon "Dropdown" at bounding box center [64, 206] width 8 height 7
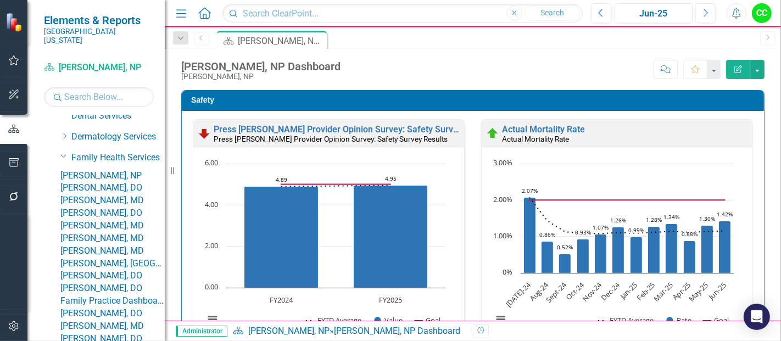
scroll to position [176, 0]
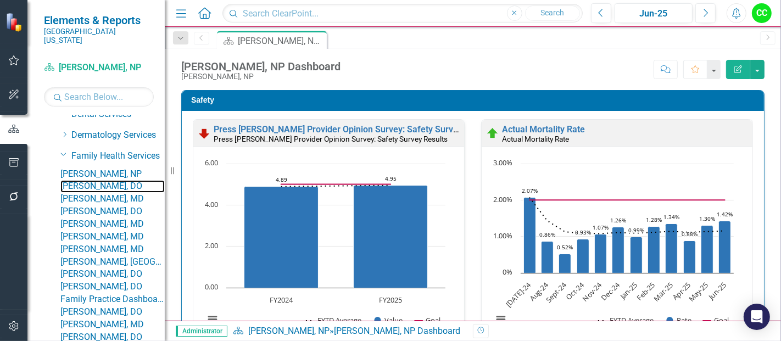
drag, startPoint x: 122, startPoint y: 190, endPoint x: 109, endPoint y: 204, distance: 18.6
click at [122, 190] on link "[PERSON_NAME], DO" at bounding box center [112, 186] width 104 height 13
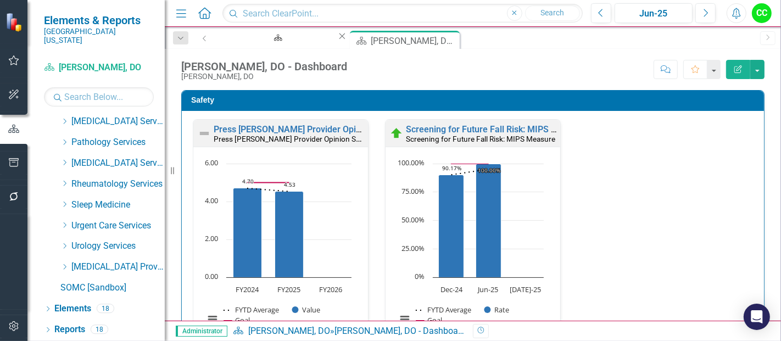
scroll to position [1715, 0]
click at [47, 308] on icon "Dropdown" at bounding box center [48, 310] width 8 height 6
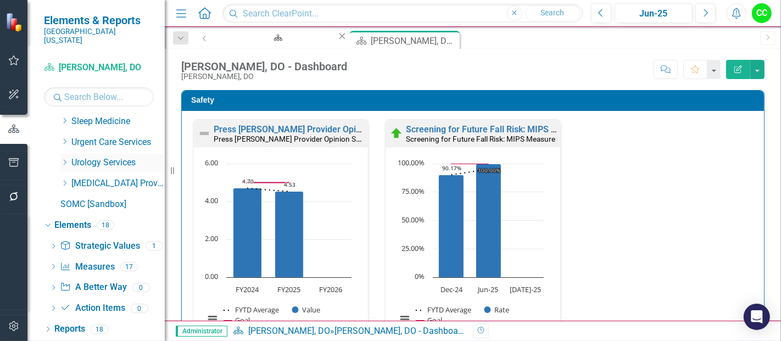
scroll to position [1798, 0]
click at [94, 266] on link "Measure Measures" at bounding box center [87, 267] width 54 height 13
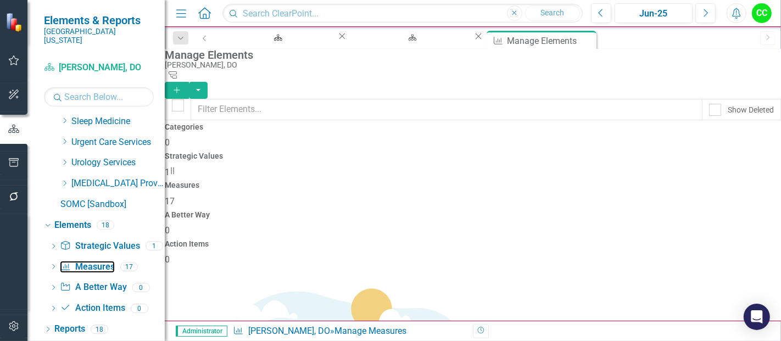
scroll to position [464, 0]
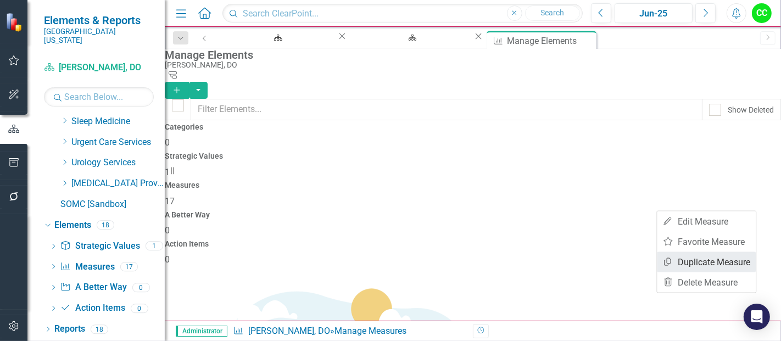
click at [700, 257] on link "Copy Duplicate Measure" at bounding box center [706, 262] width 99 height 20
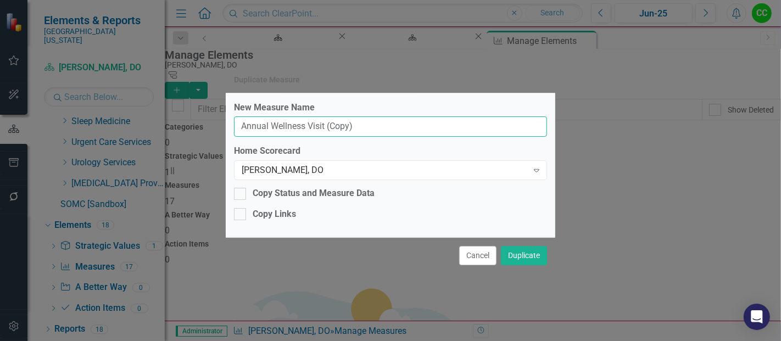
click at [381, 127] on input "Annual Wellness Visit (Copy)" at bounding box center [390, 126] width 313 height 20
type input "Annual Wellness Visit"
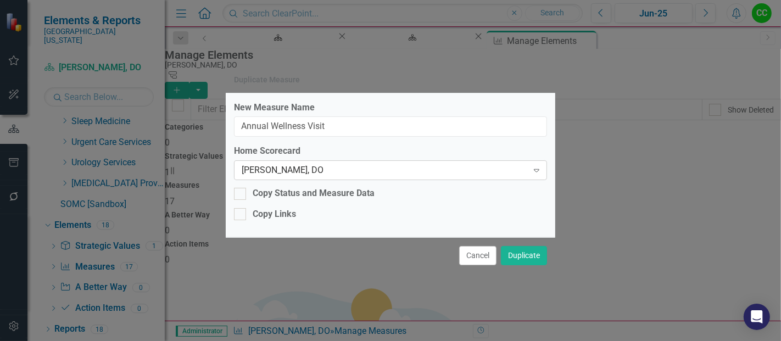
click at [333, 167] on div "[PERSON_NAME], DO" at bounding box center [385, 170] width 286 height 13
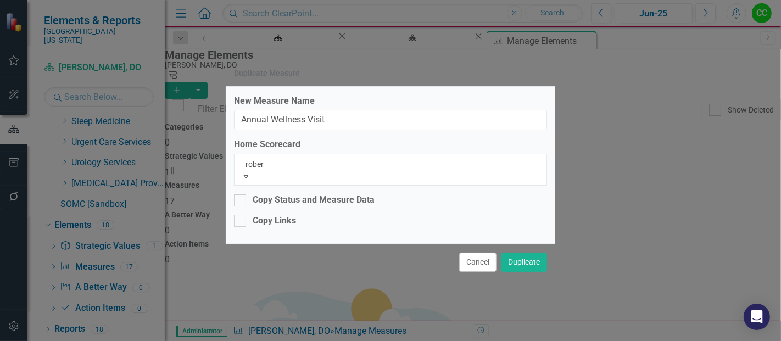
scroll to position [0, 0]
type input "roberts"
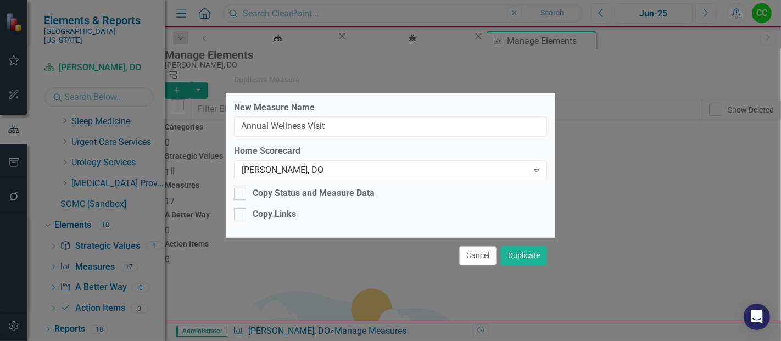
click at [304, 187] on div "Copy Status and Measure Data" at bounding box center [314, 193] width 122 height 13
click at [241, 188] on input "Copy Status and Measure Data" at bounding box center [237, 191] width 7 height 7
checkbox input "true"
click at [516, 253] on button "Duplicate" at bounding box center [524, 255] width 46 height 19
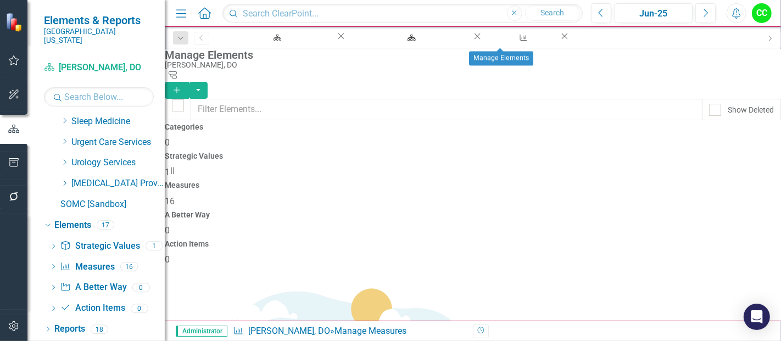
drag, startPoint x: 545, startPoint y: 38, endPoint x: 539, endPoint y: 4, distance: 34.0
click at [559, 38] on icon "Close" at bounding box center [564, 36] width 11 height 9
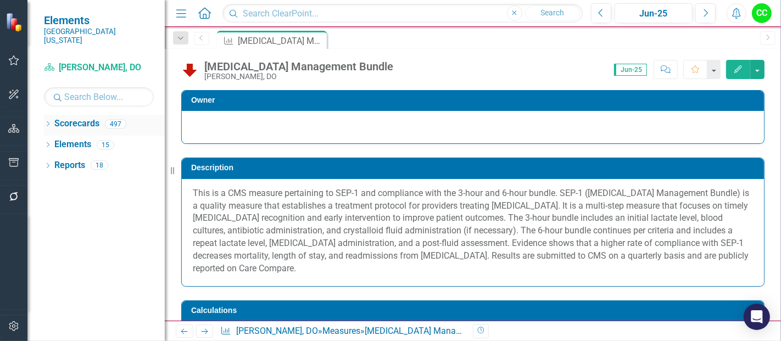
click at [49, 122] on icon "Dropdown" at bounding box center [48, 125] width 8 height 6
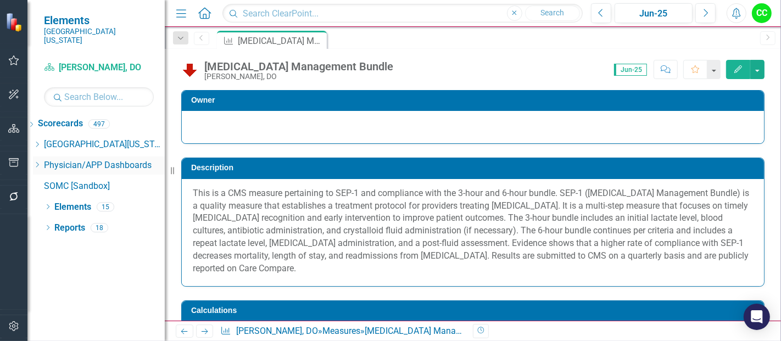
click at [39, 162] on icon at bounding box center [37, 164] width 3 height 5
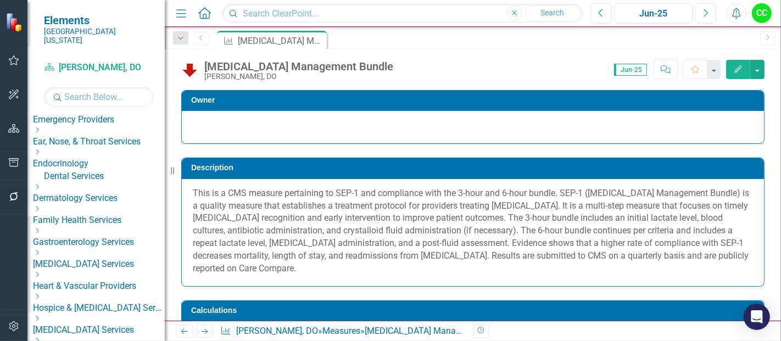
scroll to position [118, 0]
click at [41, 204] on icon "Dropdown" at bounding box center [37, 207] width 8 height 7
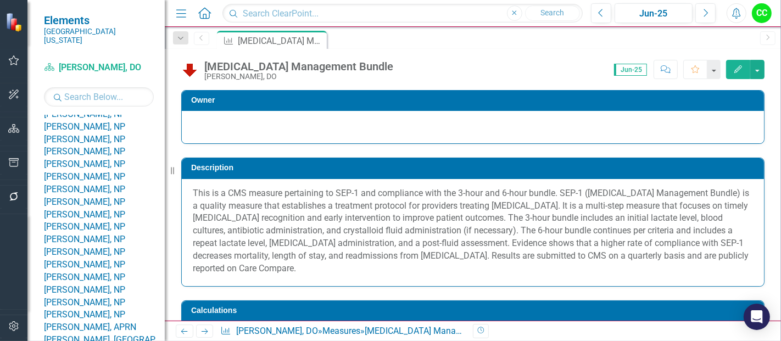
scroll to position [507, 0]
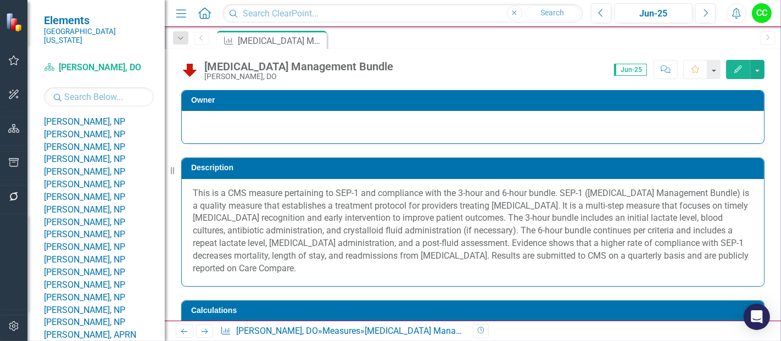
click at [131, 53] on link "[PERSON_NAME], DO" at bounding box center [104, 47] width 121 height 13
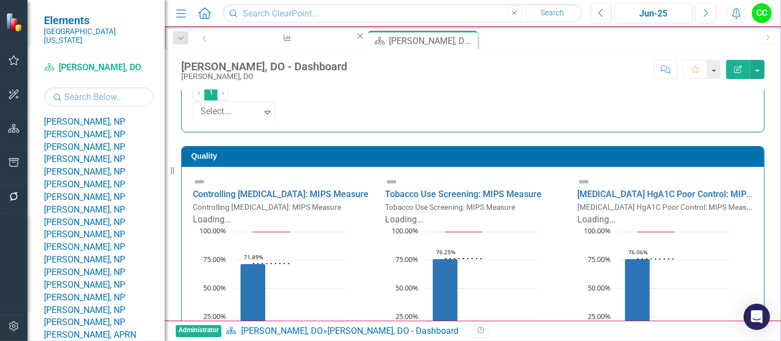
scroll to position [233, 0]
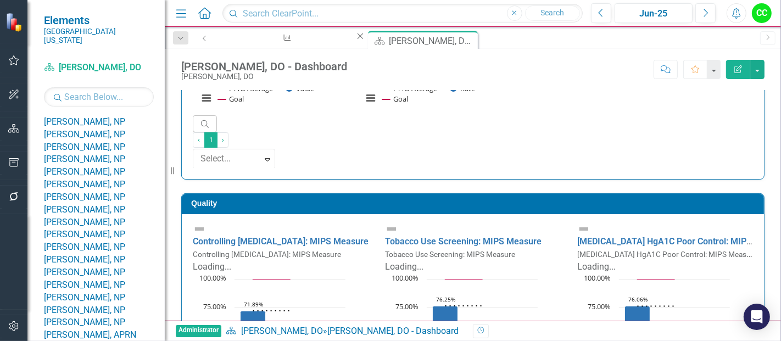
click at [649, 199] on h3 "Quality" at bounding box center [474, 203] width 567 height 8
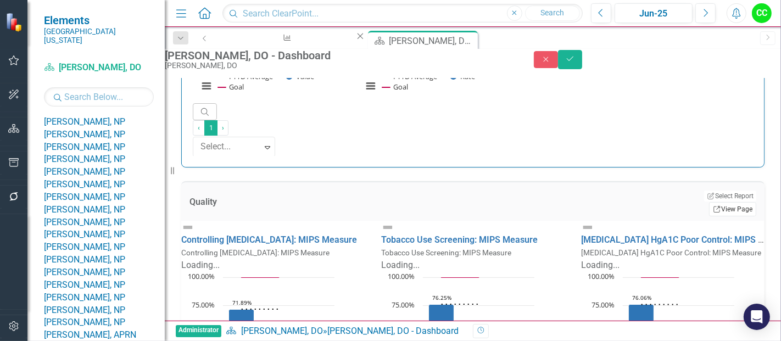
click at [713, 206] on icon "Link" at bounding box center [717, 209] width 8 height 7
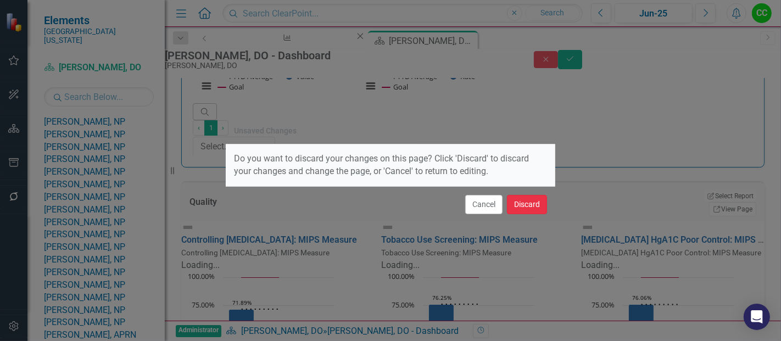
click at [519, 203] on button "Discard" at bounding box center [527, 204] width 40 height 19
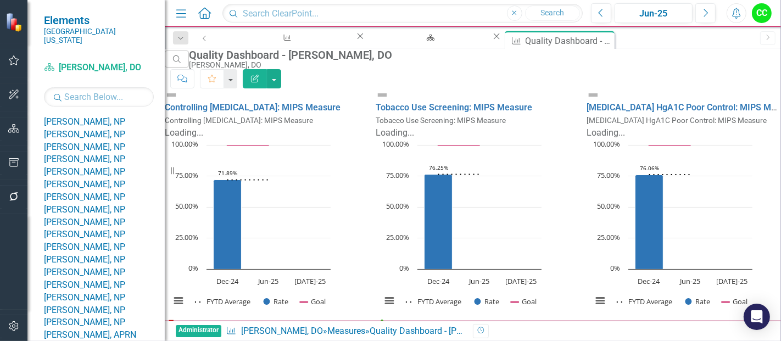
click at [267, 75] on button "Edit Report" at bounding box center [255, 78] width 24 height 19
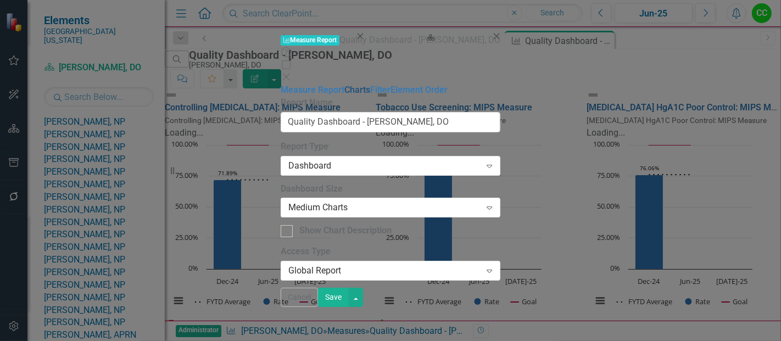
click at [344, 85] on link "Charts" at bounding box center [357, 90] width 26 height 10
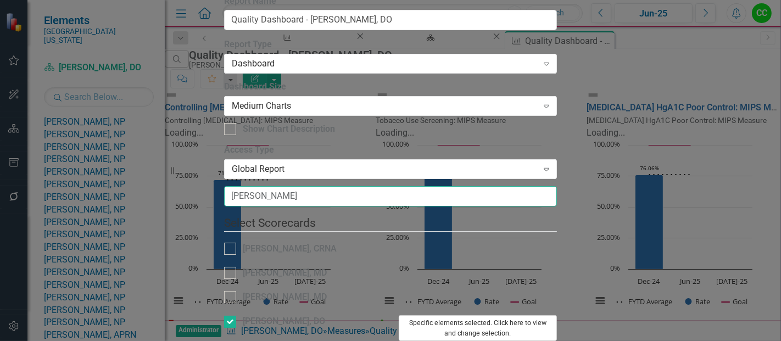
type input "[PERSON_NAME]"
click at [557, 315] on button "Specific elements selected. Click here to view and change selection." at bounding box center [478, 328] width 158 height 26
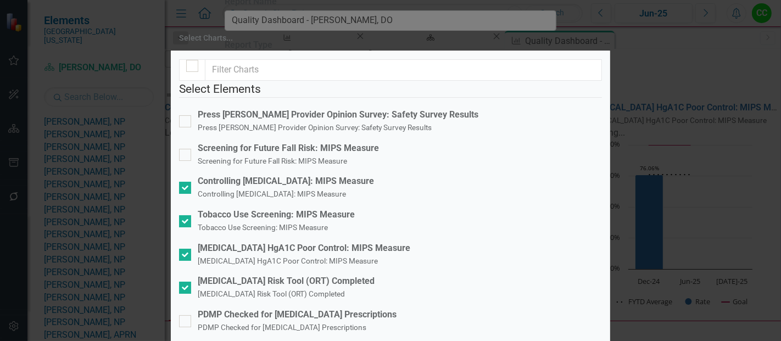
scroll to position [285, 0]
checkbox input "true"
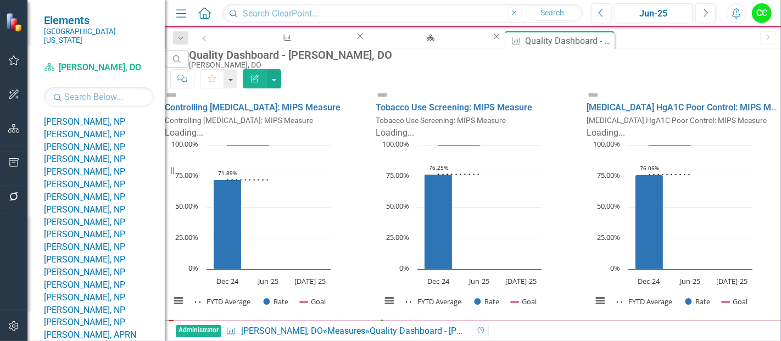
scroll to position [197, 0]
drag, startPoint x: 769, startPoint y: 211, endPoint x: 665, endPoint y: 142, distance: 124.7
click at [665, 142] on div "Controlling [MEDICAL_DATA]: MIPS Measure Controlling [MEDICAL_DATA]: MIPS Measu…" at bounding box center [473, 317] width 616 height 458
click at [633, 332] on link "Annual Wellness Visit" at bounding box center [628, 337] width 85 height 10
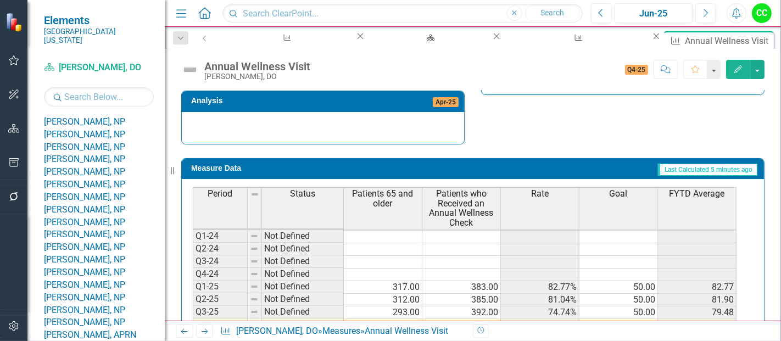
scroll to position [487, 0]
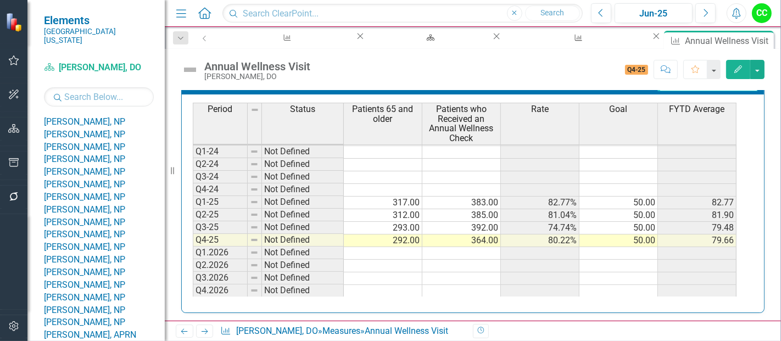
click at [405, 234] on td "292.00" at bounding box center [383, 240] width 78 height 13
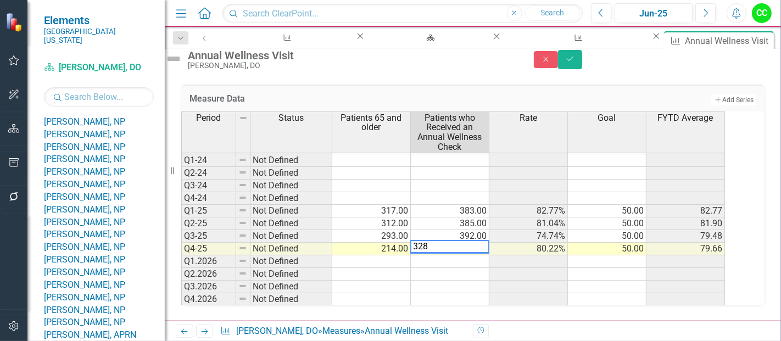
click at [407, 230] on td "293.00" at bounding box center [371, 236] width 78 height 13
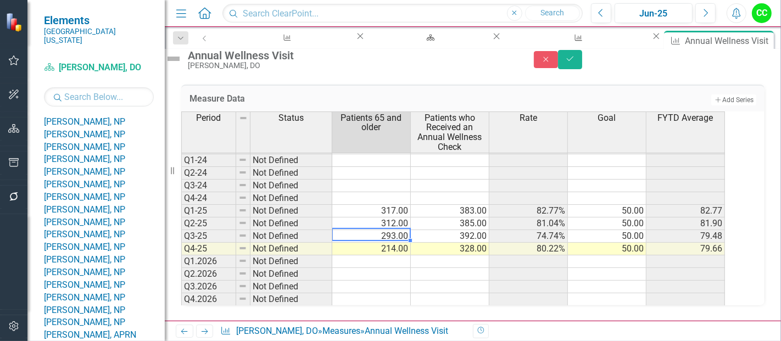
click at [406, 231] on td "293.00" at bounding box center [371, 236] width 78 height 13
click at [407, 217] on td "312.00" at bounding box center [371, 223] width 78 height 13
click at [409, 206] on td "317.00" at bounding box center [371, 211] width 78 height 13
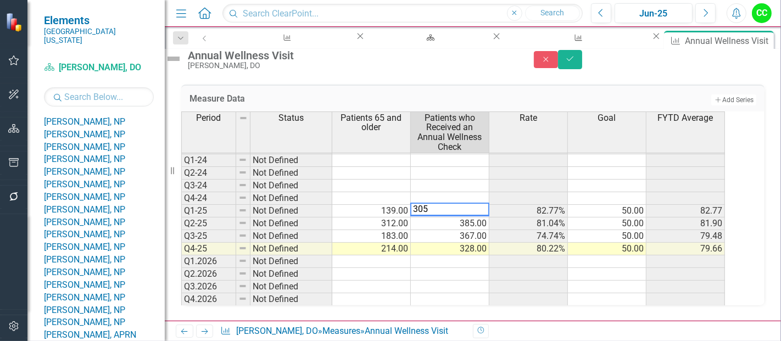
type textarea "305"
click at [403, 222] on td "312.00" at bounding box center [371, 223] width 78 height 13
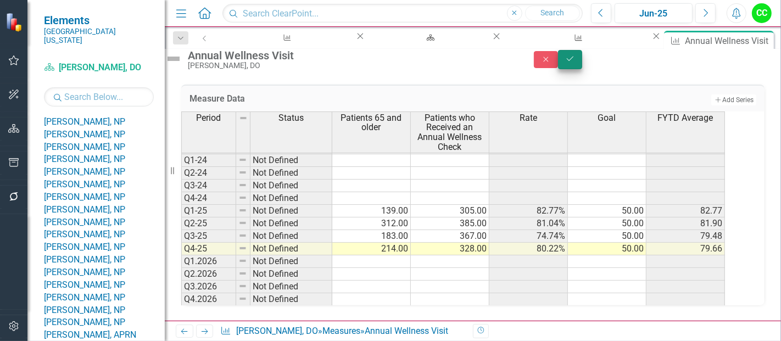
drag, startPoint x: 737, startPoint y: 65, endPoint x: 750, endPoint y: 64, distance: 13.2
click at [750, 64] on div "Close Save" at bounding box center [657, 59] width 247 height 19
click at [575, 63] on icon "Save" at bounding box center [570, 59] width 10 height 8
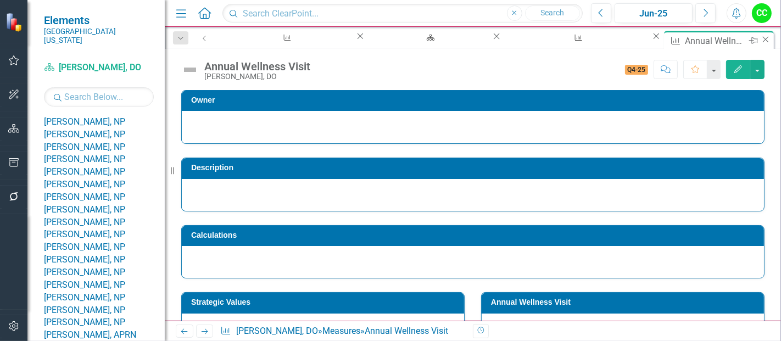
scroll to position [188, 0]
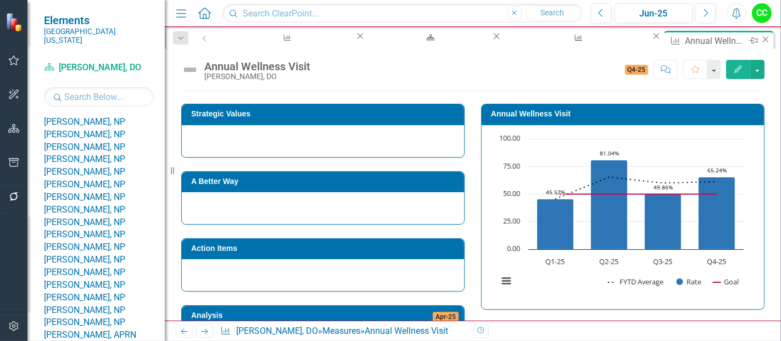
click at [762, 38] on icon at bounding box center [765, 39] width 6 height 6
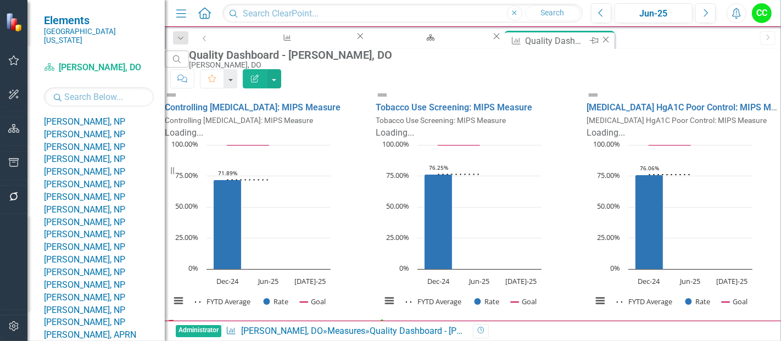
scroll to position [40, 0]
click at [600, 37] on icon "Close" at bounding box center [605, 39] width 11 height 9
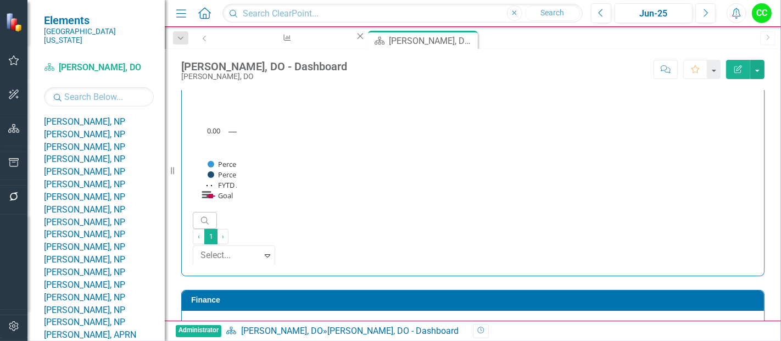
scroll to position [1642, 0]
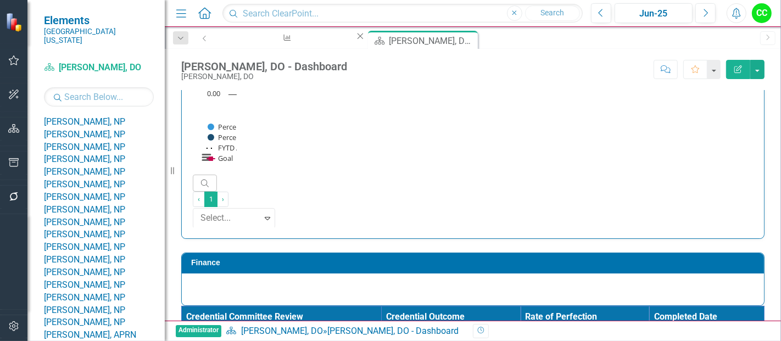
click at [525, 333] on div "0.68" at bounding box center [584, 339] width 119 height 13
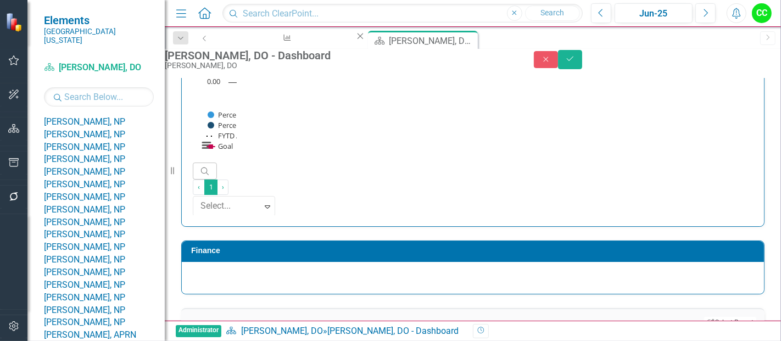
drag, startPoint x: 534, startPoint y: 305, endPoint x: 465, endPoint y: 310, distance: 68.8
paste input "90664286"
type input "0.690664286"
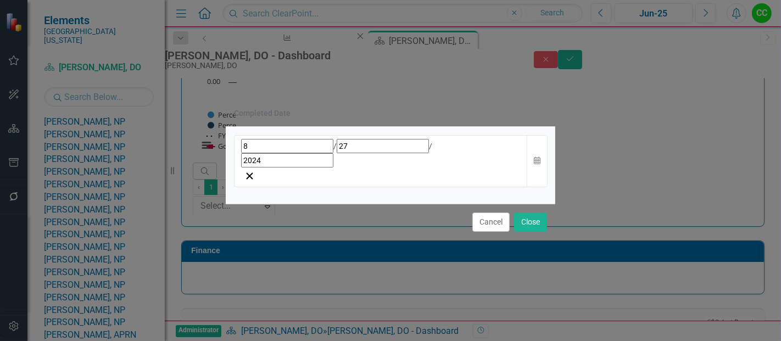
click at [367, 165] on div "[DATE]" at bounding box center [380, 153] width 279 height 29
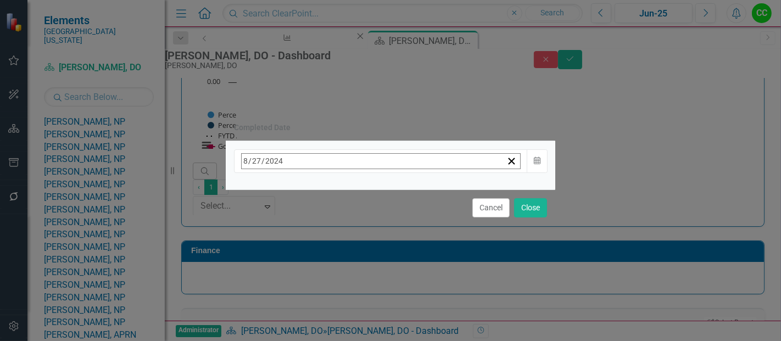
click at [343, 187] on span "[DATE]" at bounding box center [330, 184] width 24 height 9
click at [402, 193] on button "›" at bounding box center [390, 185] width 24 height 24
click at [343, 299] on abbr "August" at bounding box center [330, 303] width 24 height 9
click at [344, 266] on button "13" at bounding box center [330, 269] width 27 height 20
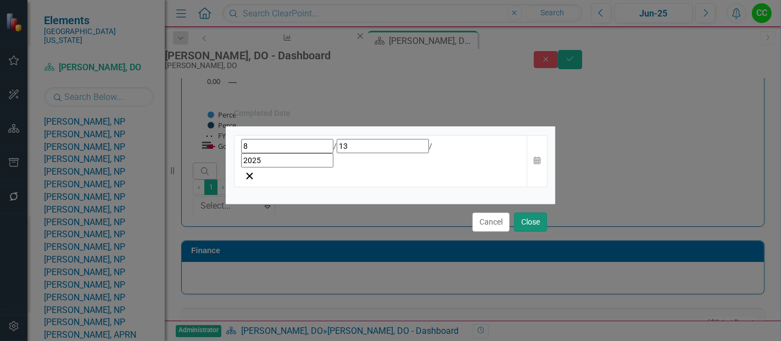
click at [540, 212] on button "Close" at bounding box center [530, 221] width 33 height 19
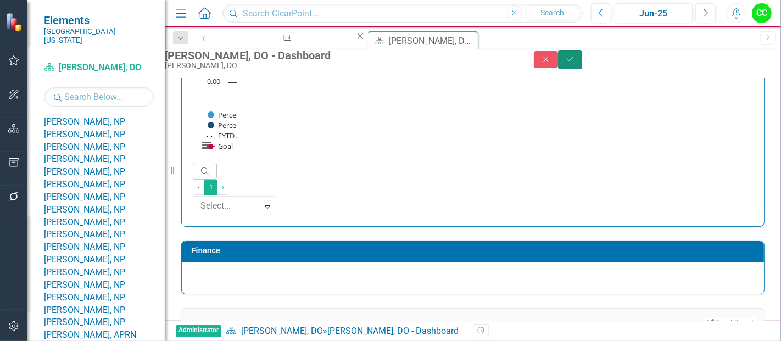
click at [575, 63] on icon "Save" at bounding box center [570, 59] width 10 height 8
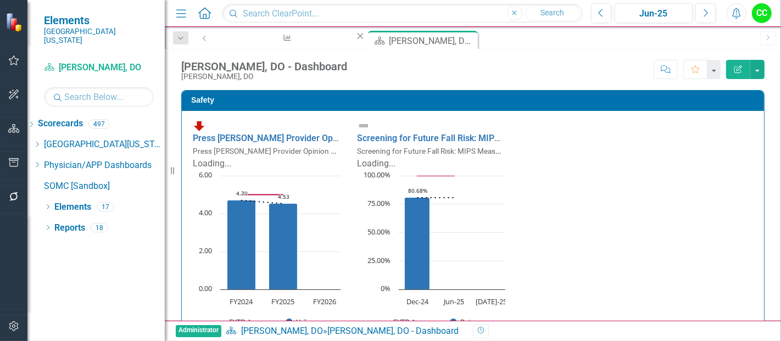
scroll to position [0, 0]
